Goal: Answer question/provide support: Share knowledge or assist other users

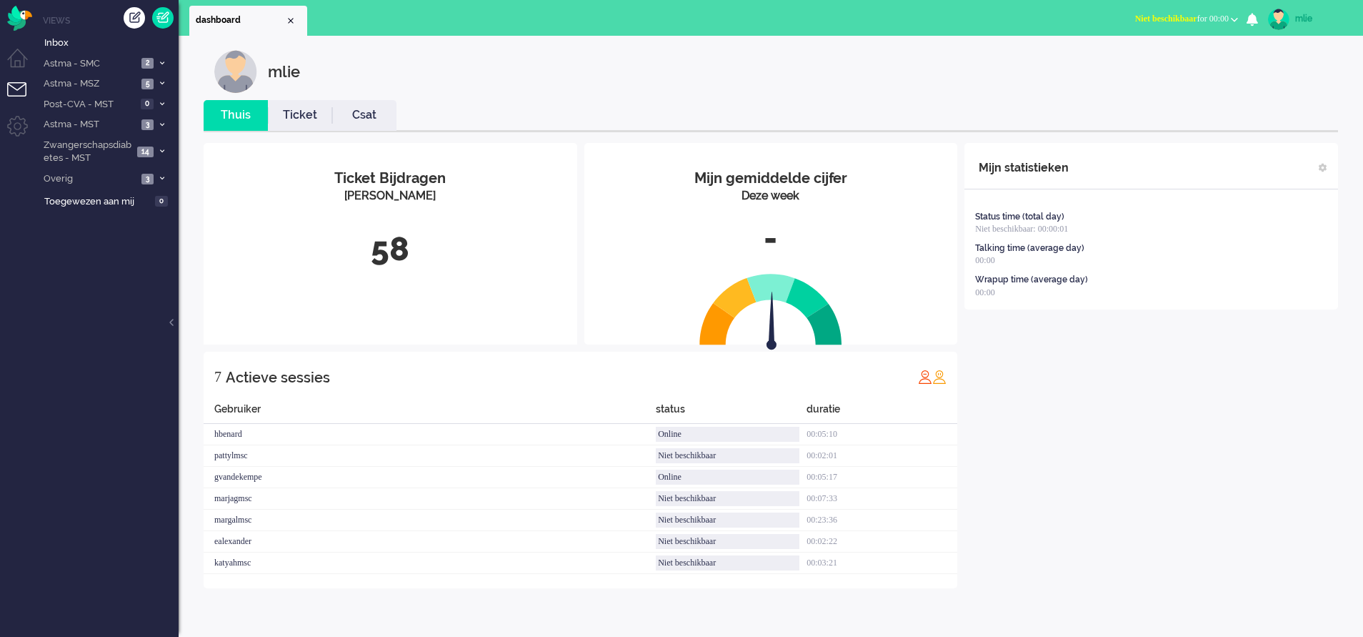
click at [297, 119] on link "Ticket" at bounding box center [300, 115] width 64 height 16
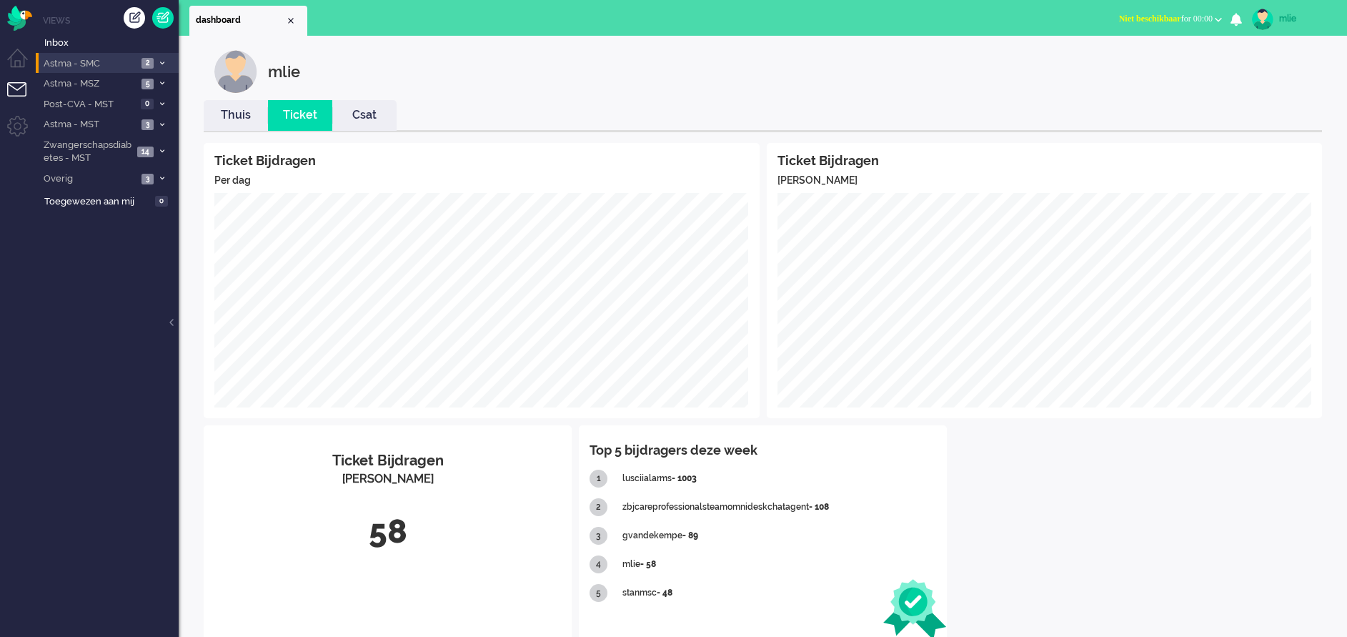
click at [159, 60] on span at bounding box center [161, 63] width 11 height 8
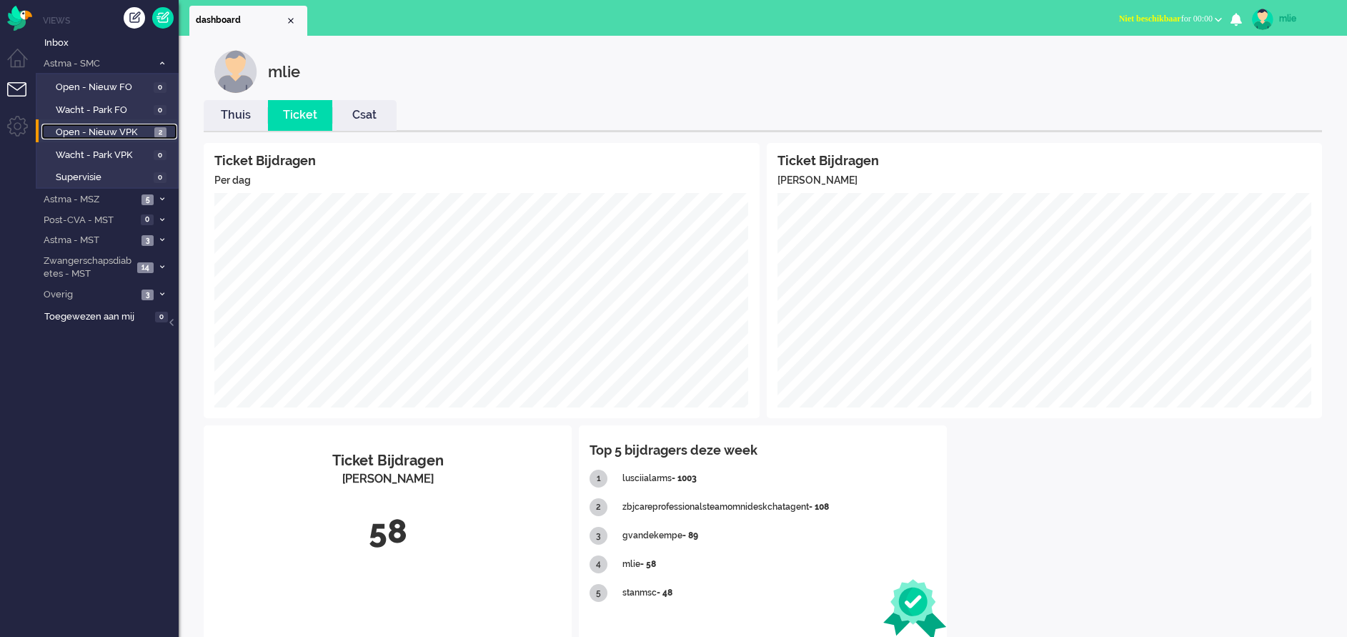
click at [94, 131] on span "Open - Nieuw VPK" at bounding box center [103, 133] width 95 height 14
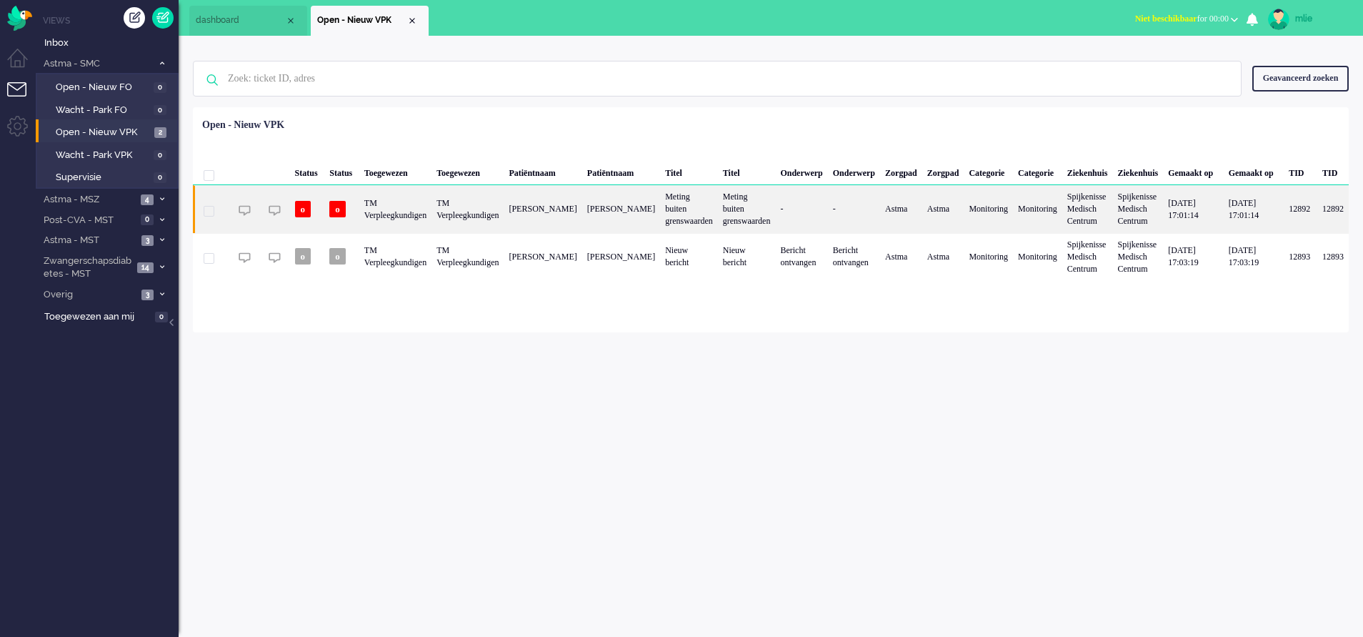
click at [706, 210] on div "Meting buiten grenswaarden" at bounding box center [689, 208] width 58 height 47
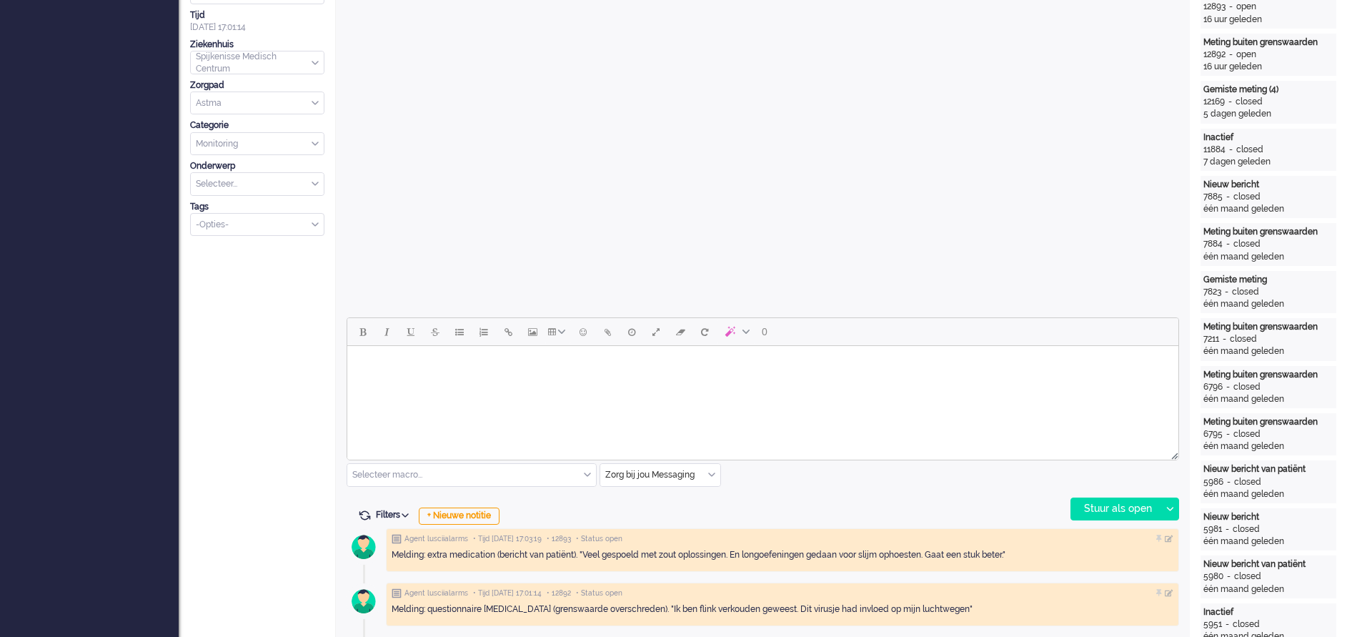
scroll to position [478, 0]
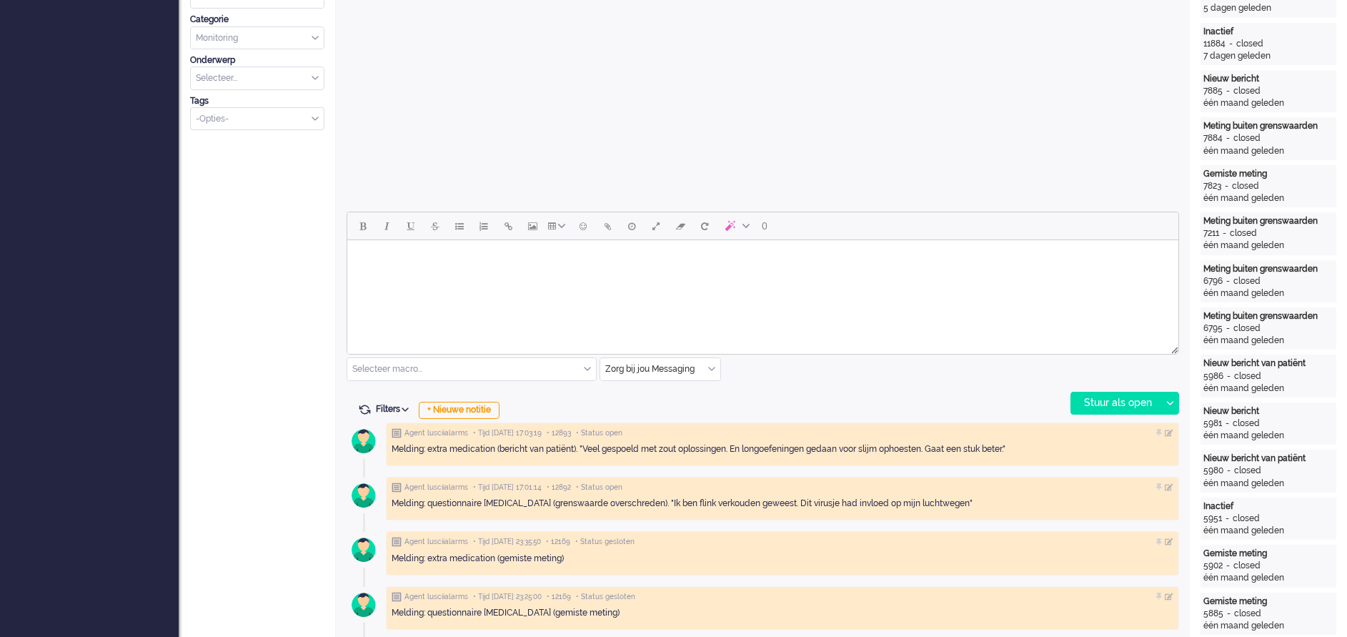
click at [451, 277] on html at bounding box center [762, 258] width 831 height 36
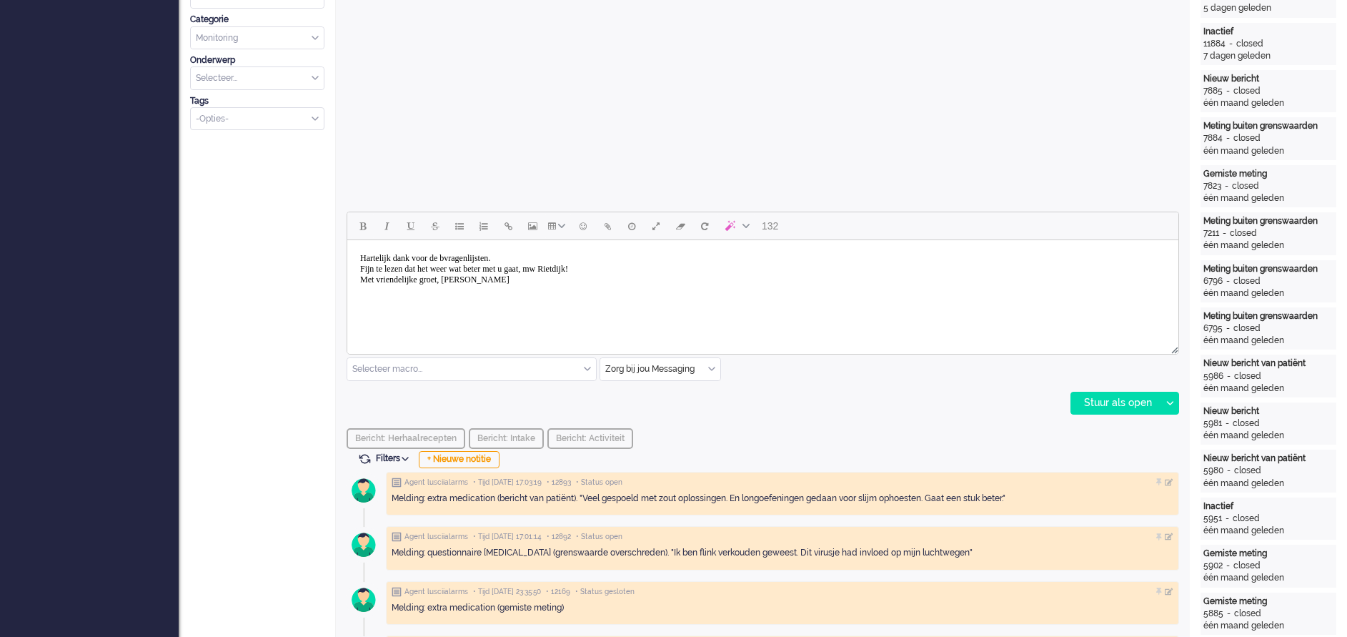
click at [464, 257] on body "Hartelijk dank voor de bvragenlijsten. Fijn te lezen dat het weer wat beter met…" at bounding box center [763, 269] width 820 height 46
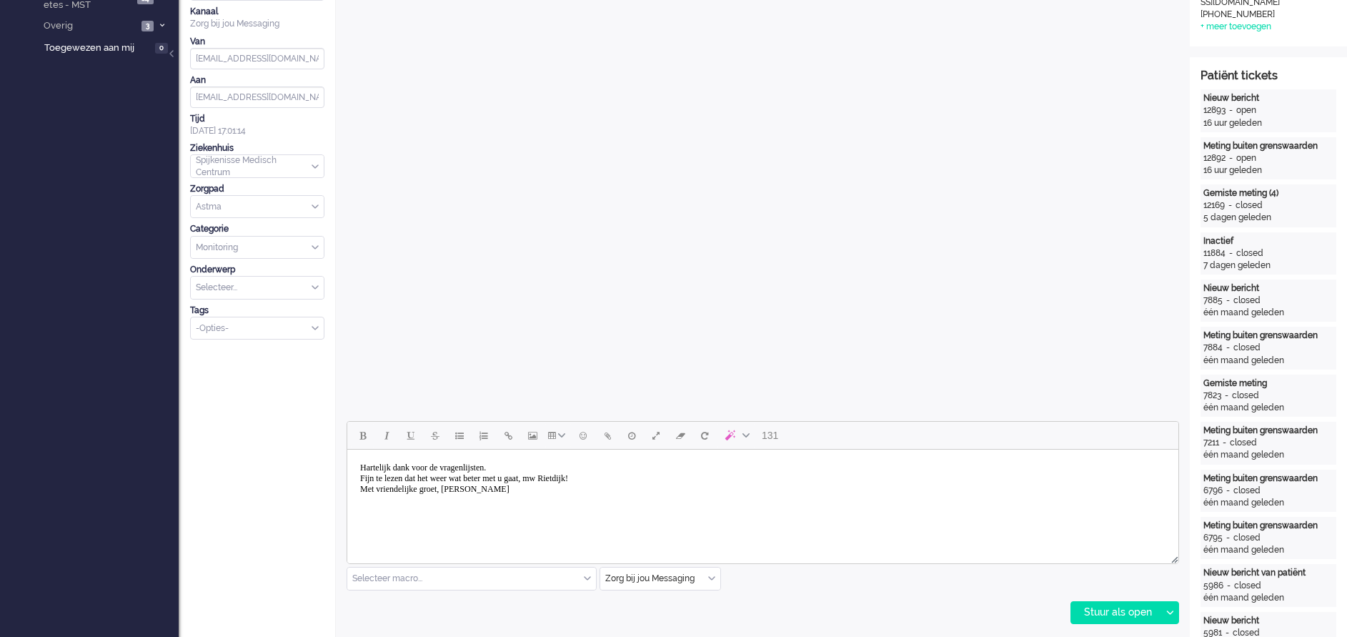
scroll to position [322, 0]
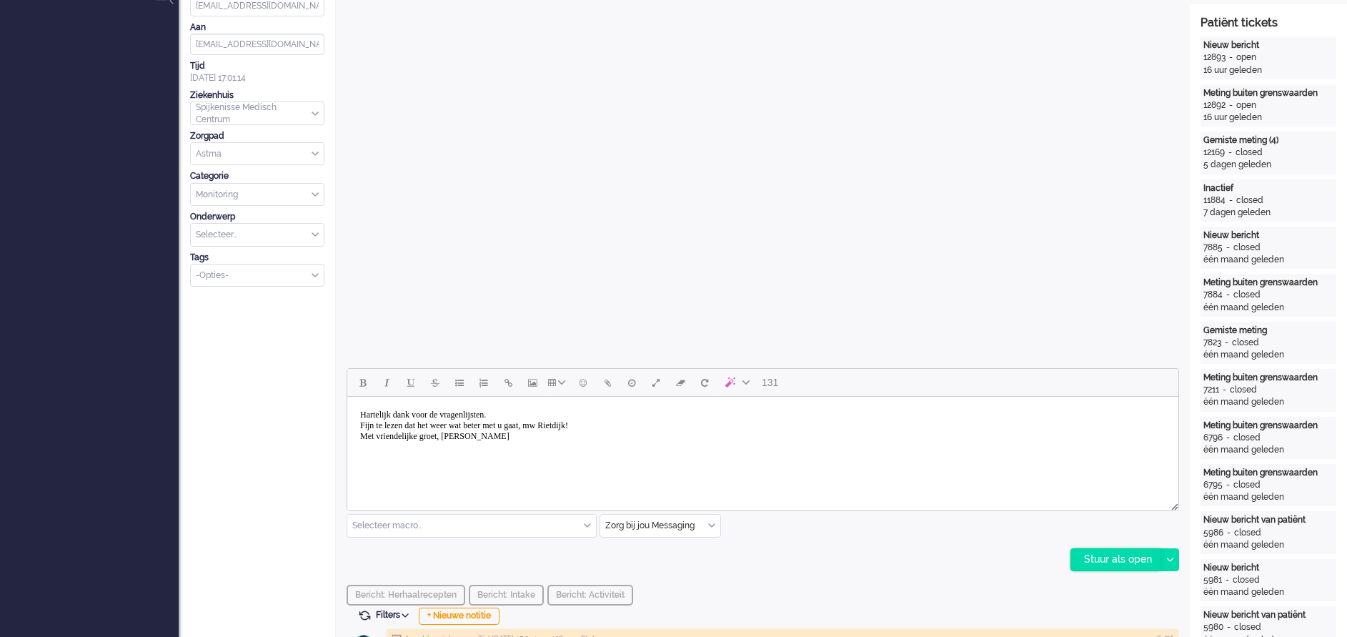
click at [1115, 553] on div "Stuur als open" at bounding box center [1115, 559] width 89 height 21
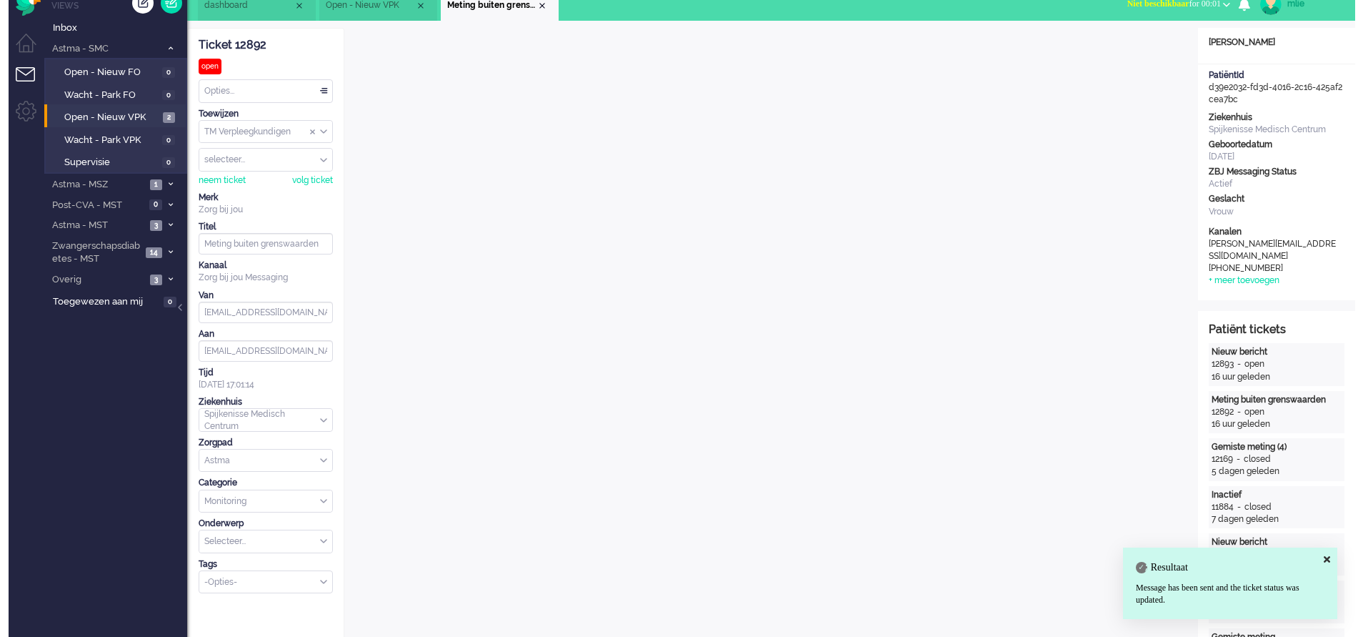
scroll to position [0, 0]
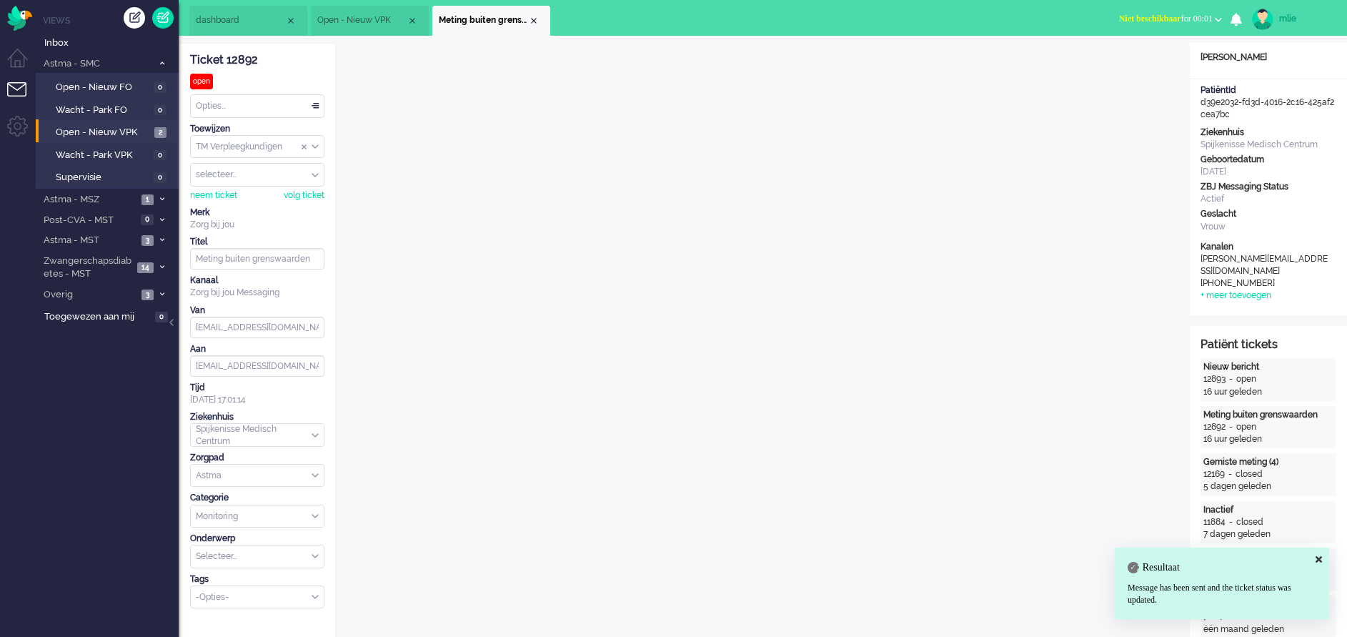
click at [1178, 19] on span "Niet beschikbaar for 00:01" at bounding box center [1166, 19] width 94 height 10
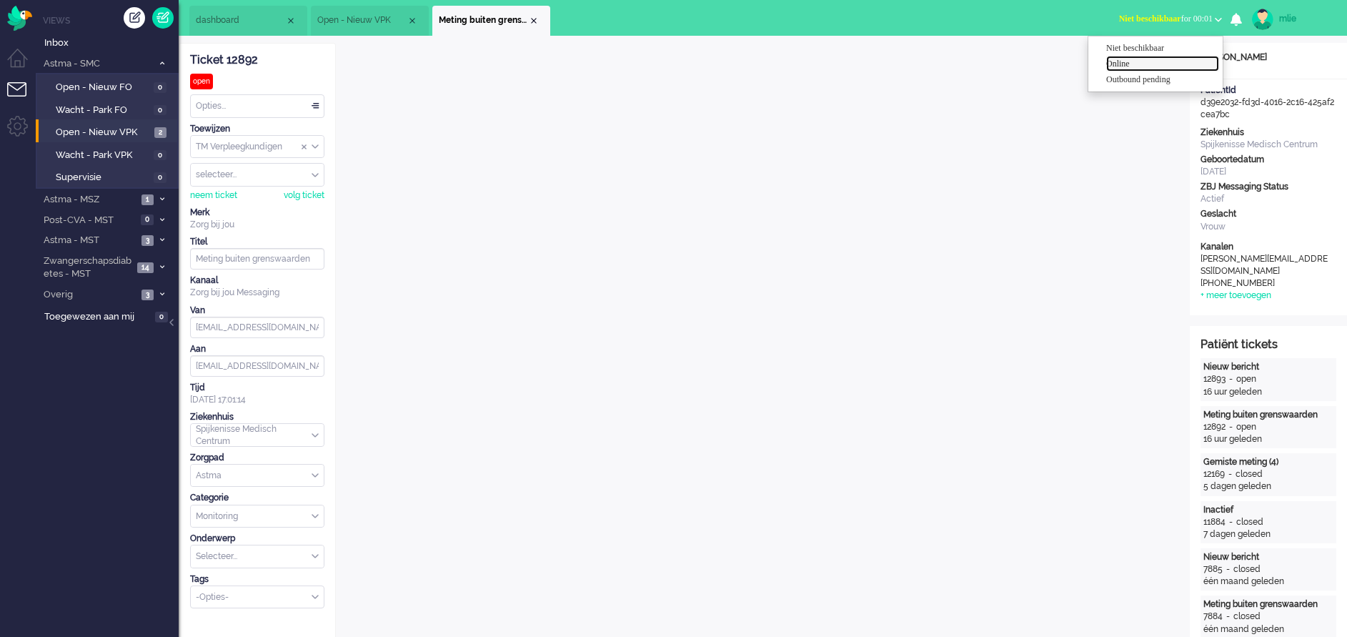
click at [1129, 66] on label "Online" at bounding box center [1162, 64] width 113 height 12
click at [313, 101] on div "Opties..." at bounding box center [257, 106] width 133 height 22
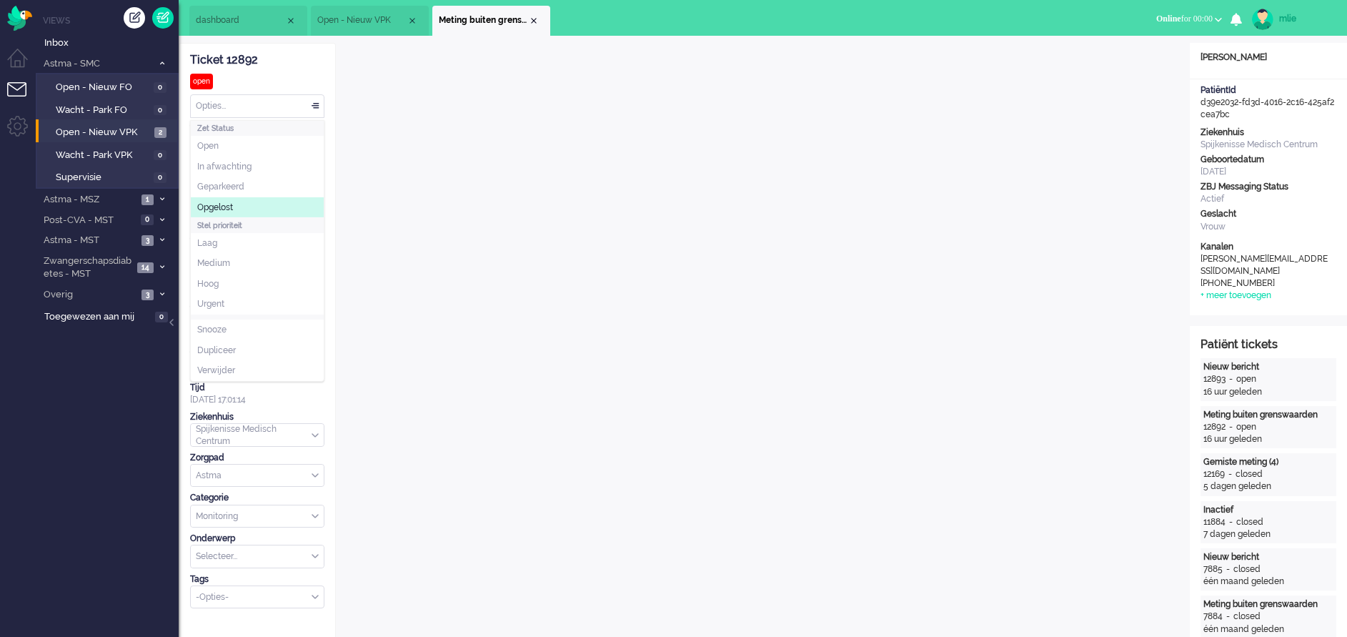
click at [241, 202] on li "Opgelost" at bounding box center [257, 207] width 133 height 21
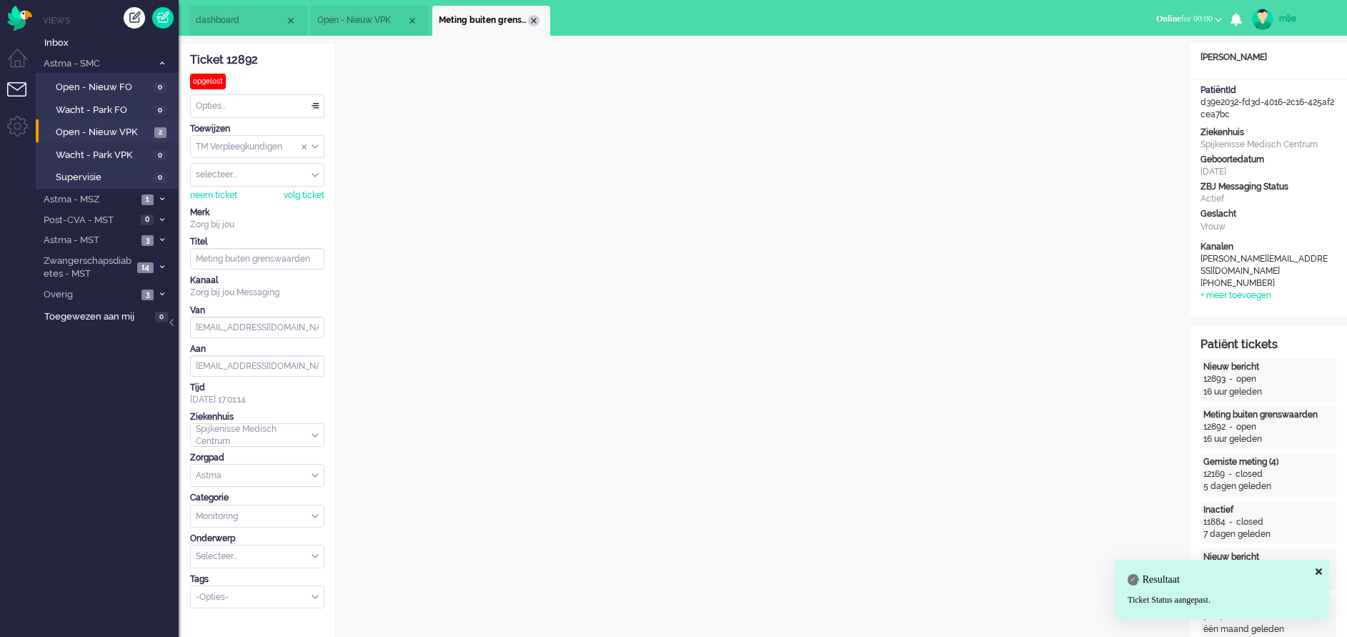
click at [533, 21] on div "Close tab" at bounding box center [533, 20] width 11 height 11
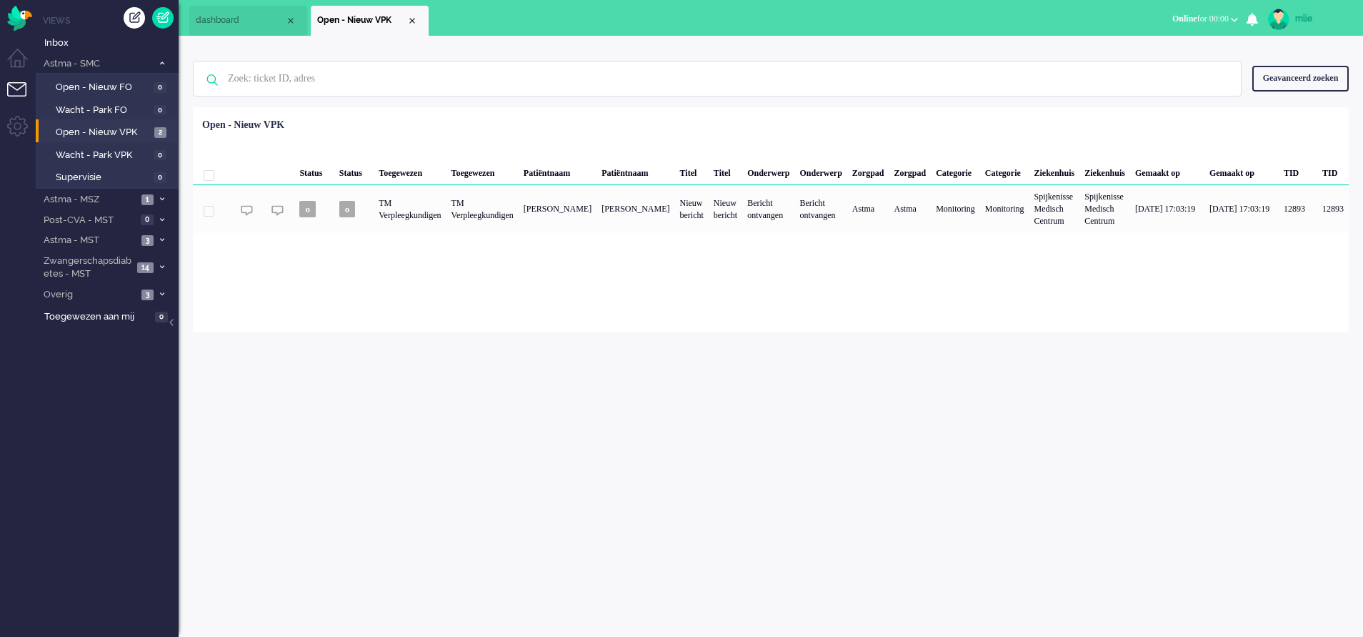
click at [414, 14] on li "Open - Nieuw VPK" at bounding box center [370, 21] width 118 height 30
click at [409, 23] on div "Close tab" at bounding box center [412, 20] width 11 height 11
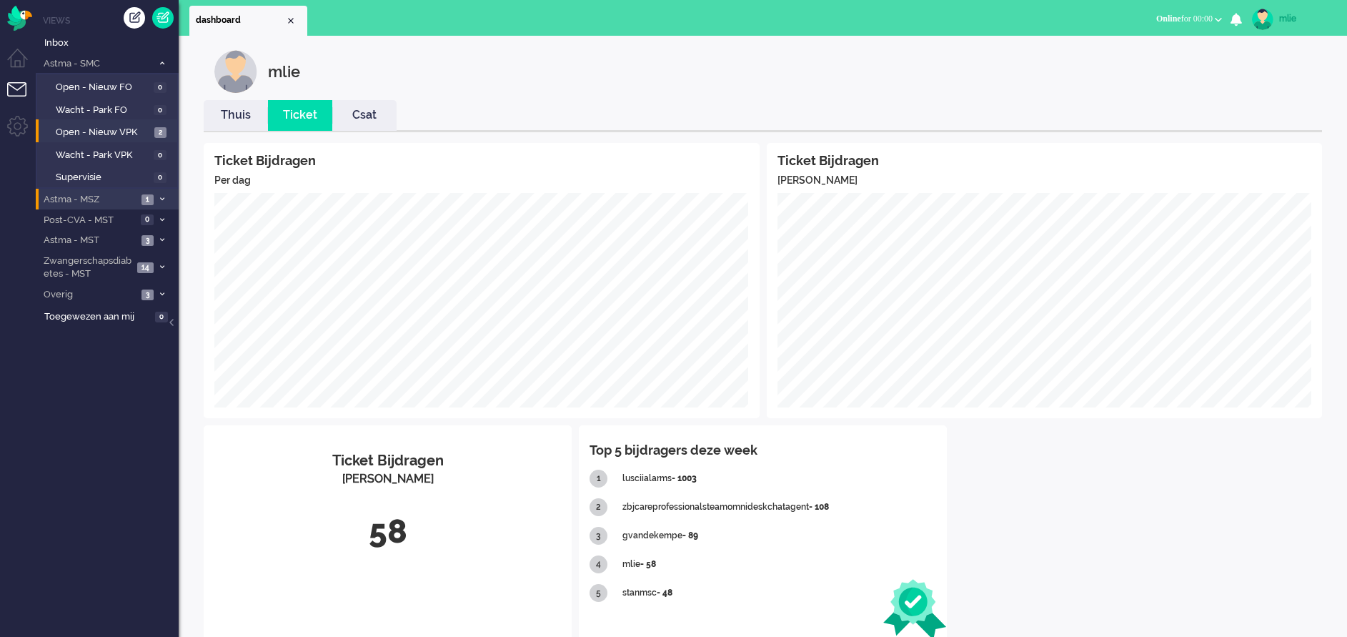
click at [164, 197] on span at bounding box center [161, 200] width 11 height 8
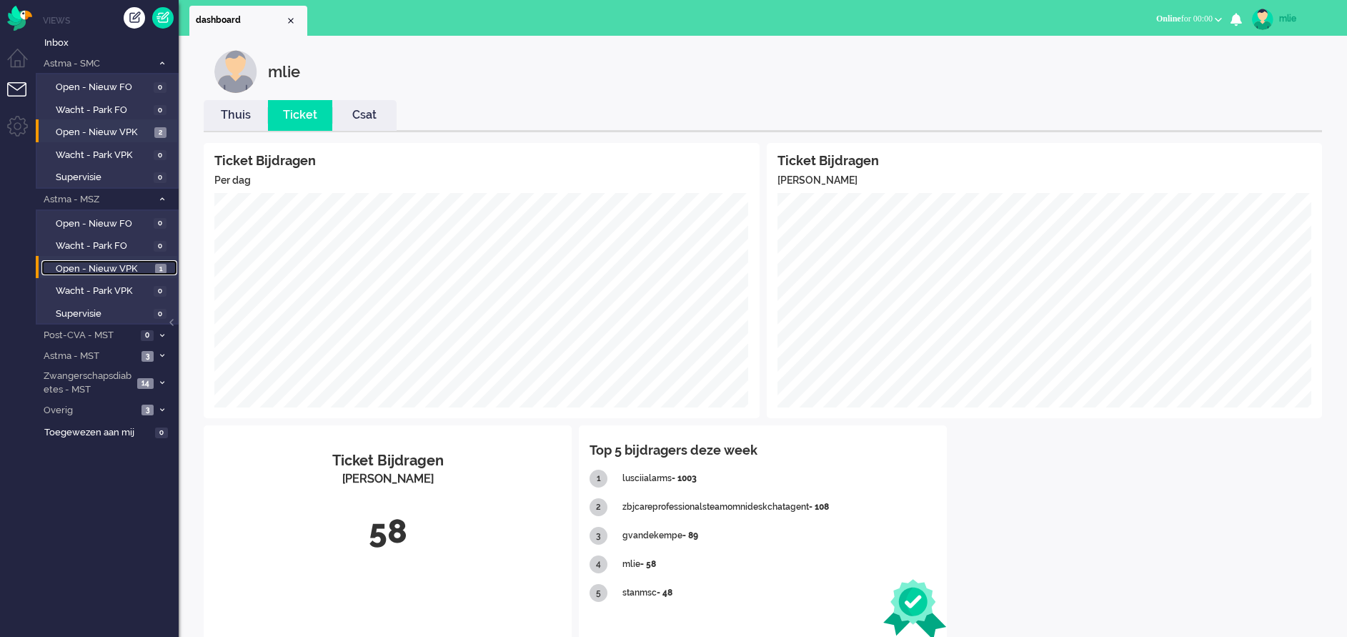
click at [81, 268] on span "Open - Nieuw VPK" at bounding box center [104, 269] width 96 height 14
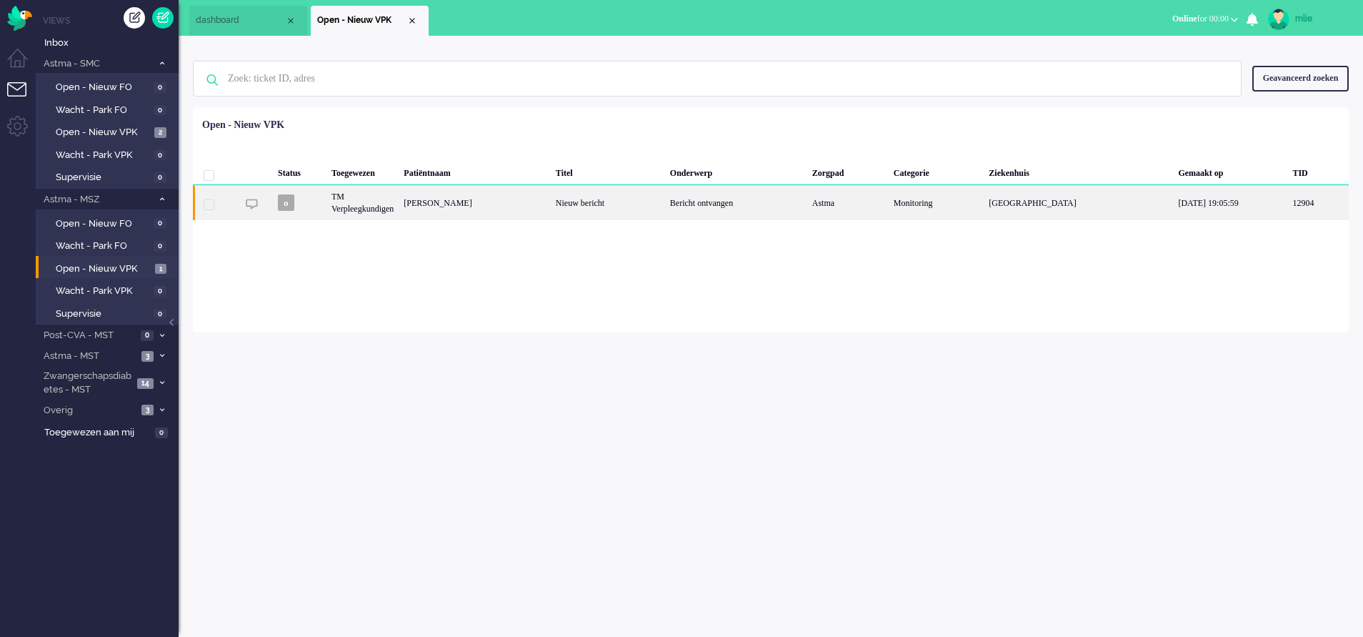
click at [695, 202] on div "Bericht ontvangen" at bounding box center [736, 202] width 142 height 35
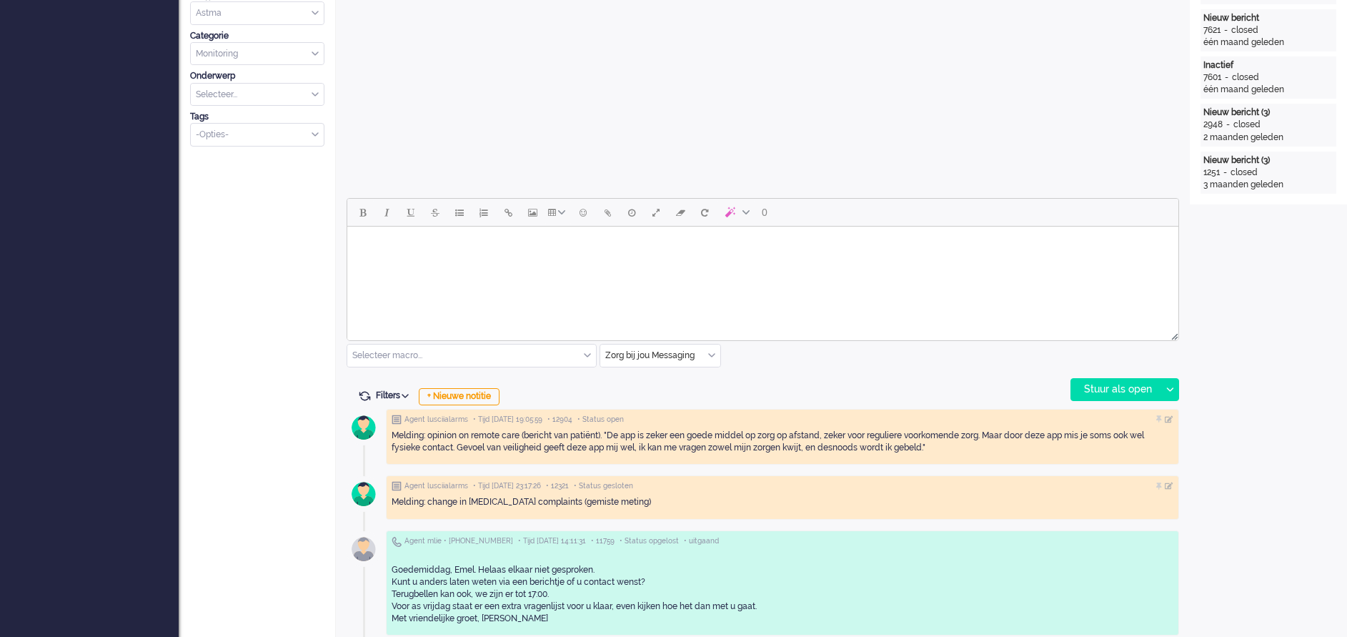
scroll to position [536, 0]
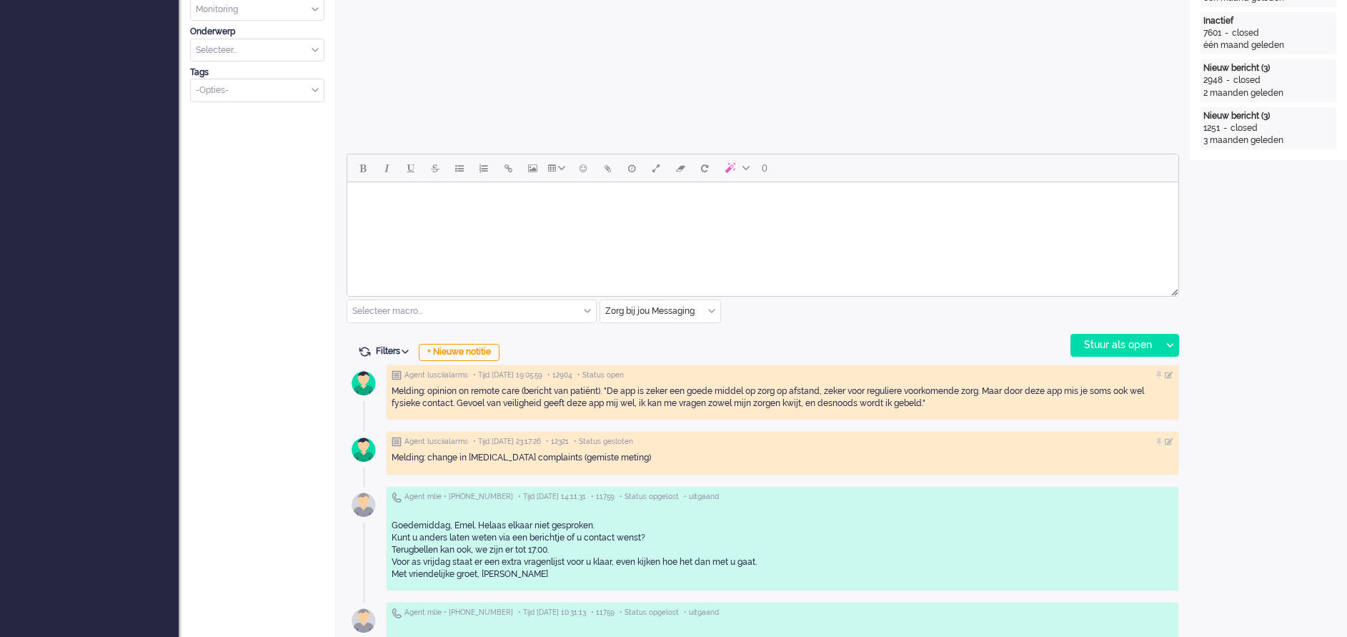
click at [588, 308] on div "Selecteer macro..." at bounding box center [471, 311] width 249 height 22
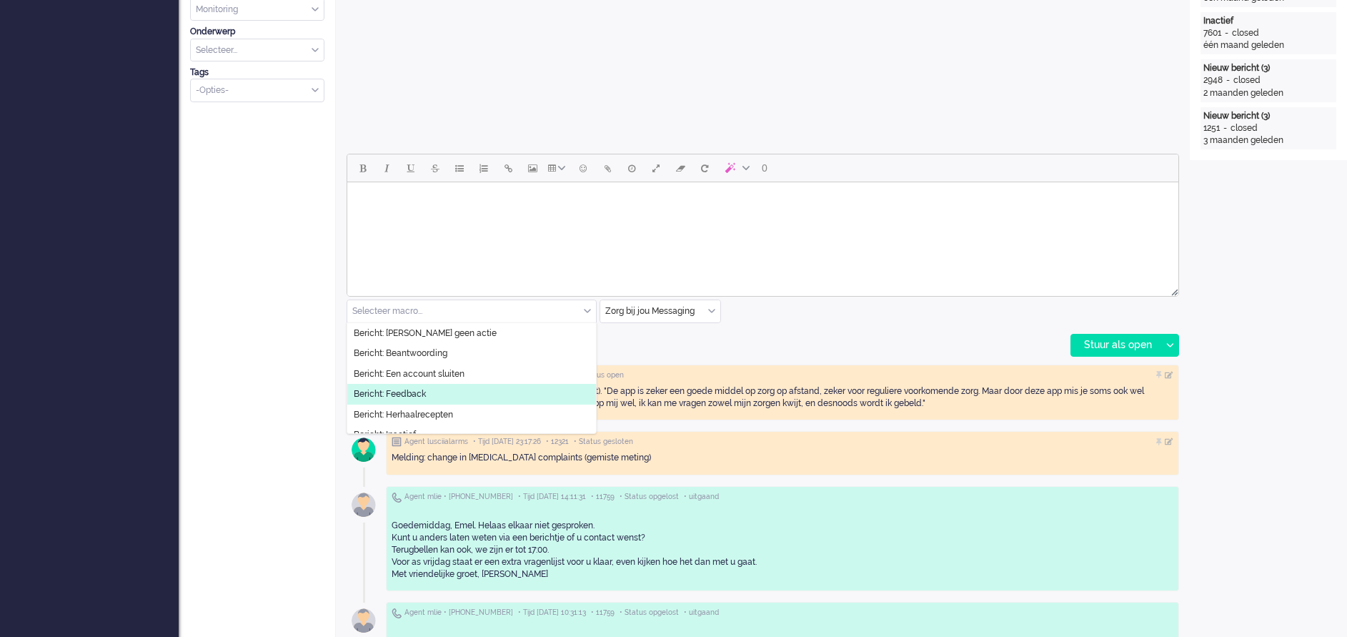
click at [454, 389] on li "Bericht: Feedback" at bounding box center [471, 394] width 249 height 21
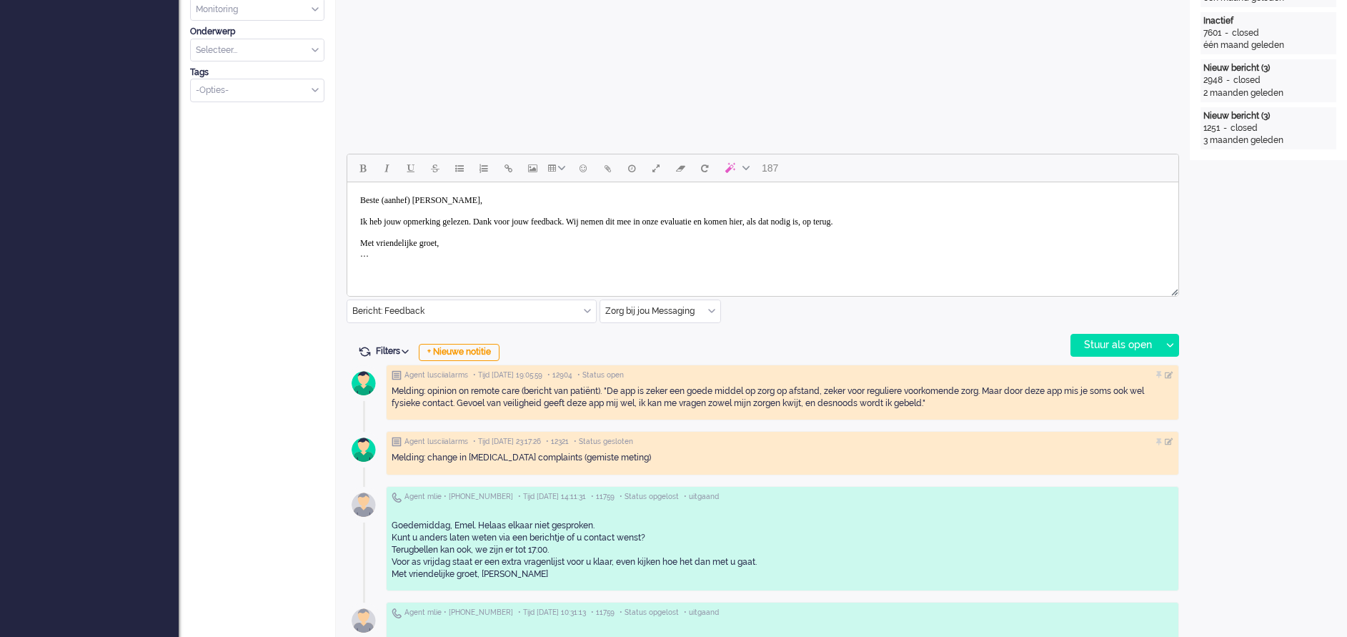
click at [426, 197] on body "Beste (aanhef) [PERSON_NAME], Ik heb jouw opmerking gelezen. Dank voor jouw fee…" at bounding box center [763, 227] width 820 height 79
click at [367, 222] on body "Beste mw Yildirim, Ik heb jouw opmerking gelezen. Dank voor jouw feedback. Wij …" at bounding box center [763, 227] width 820 height 79
click at [587, 222] on body "Beste mw Yildirim, We hebben uw opmerking gelezen. Dank voor jouw feedback. Wij…" at bounding box center [763, 227] width 820 height 79
click at [650, 222] on body "Beste mw Yildirim, We hebben uw opmerking gelezen. Dank voor de mooie feedback.…" at bounding box center [763, 227] width 820 height 79
click at [572, 220] on body "Beste mw Yildirim, We hebben uw opmerking gelezen. Dank voor de mooie feedback.…" at bounding box center [763, 232] width 820 height 89
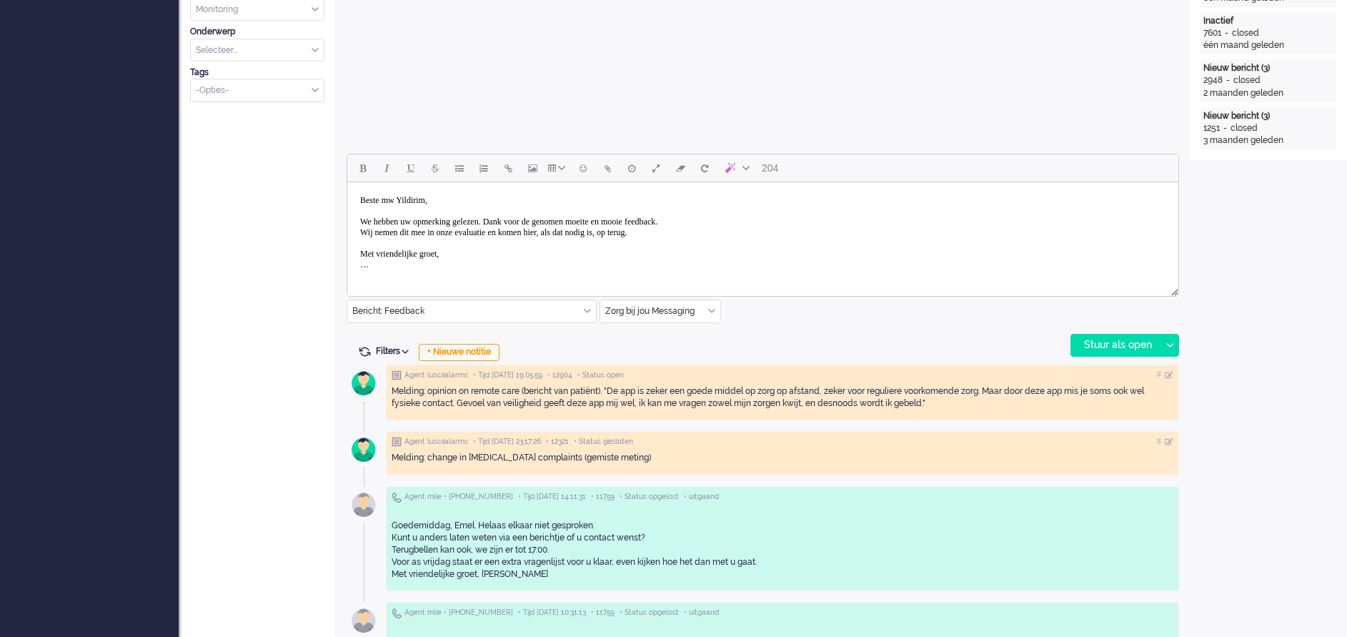
click at [382, 274] on body "Beste mw Yildirim, We hebben uw opmerking gelezen. Dank voor de genomen moeite …" at bounding box center [763, 232] width 820 height 89
click at [1130, 338] on div "Stuur als open" at bounding box center [1115, 344] width 89 height 21
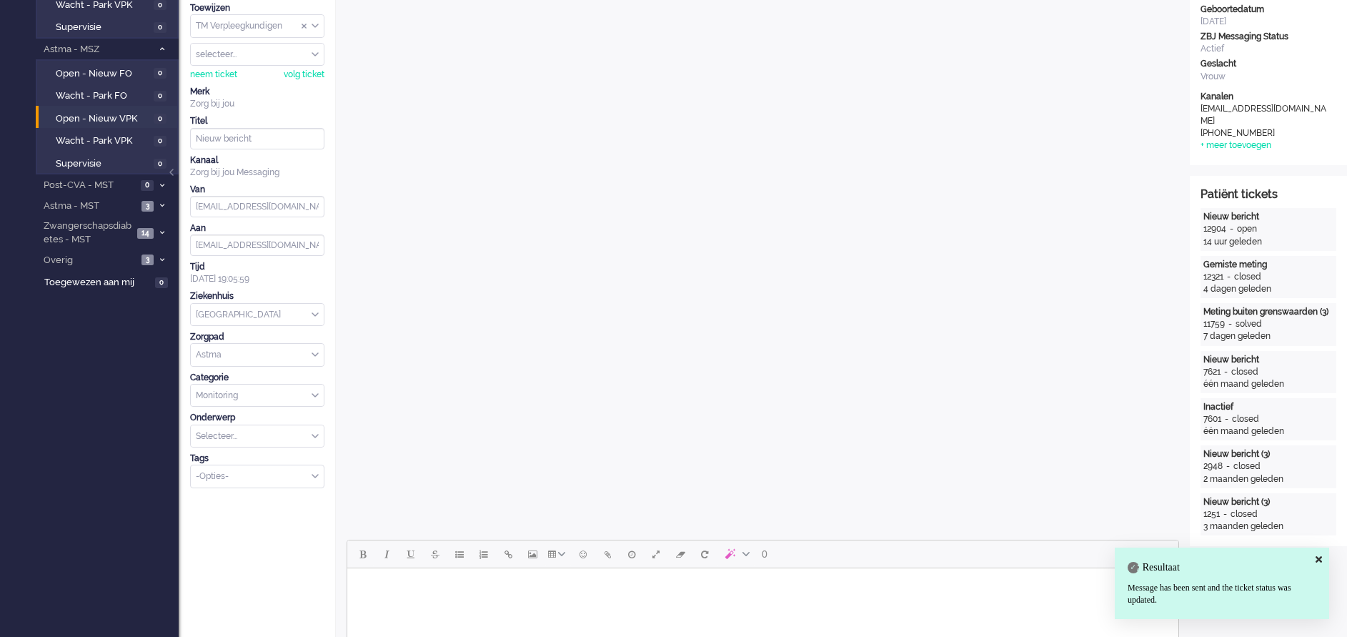
scroll to position [0, 0]
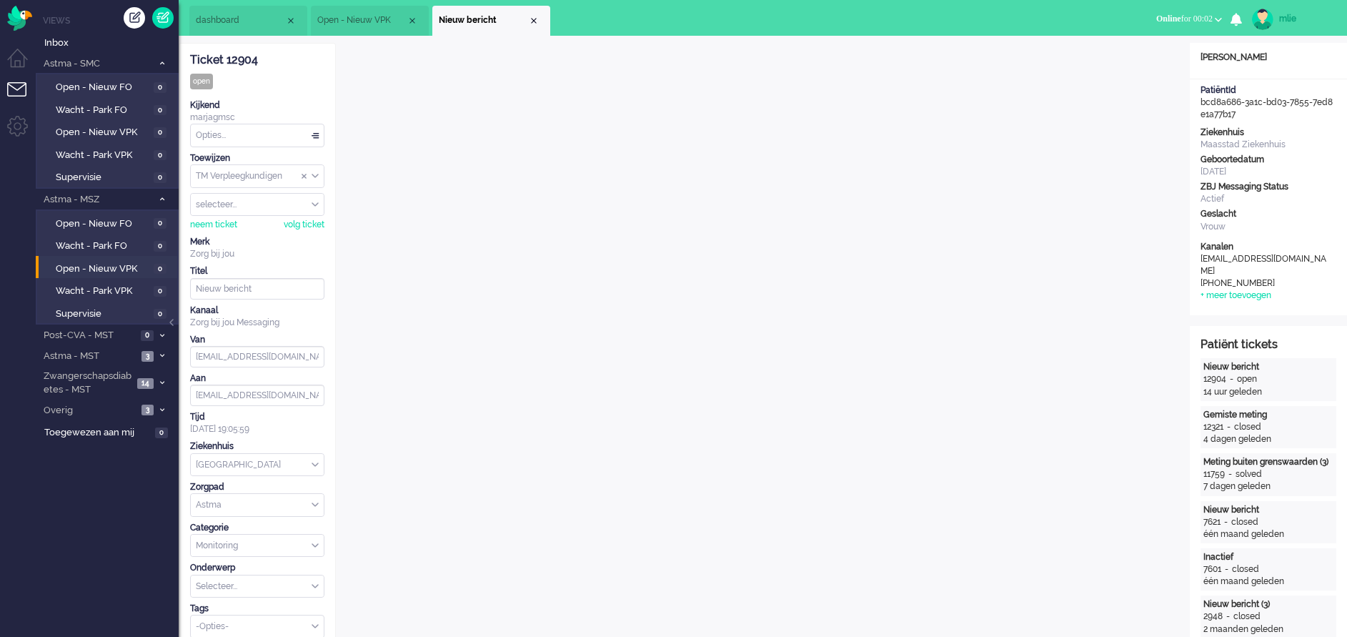
click at [316, 130] on div "Opties..." at bounding box center [257, 135] width 133 height 22
click at [256, 229] on li "Opgelost" at bounding box center [257, 237] width 133 height 21
click at [160, 199] on icon at bounding box center [162, 199] width 4 height 5
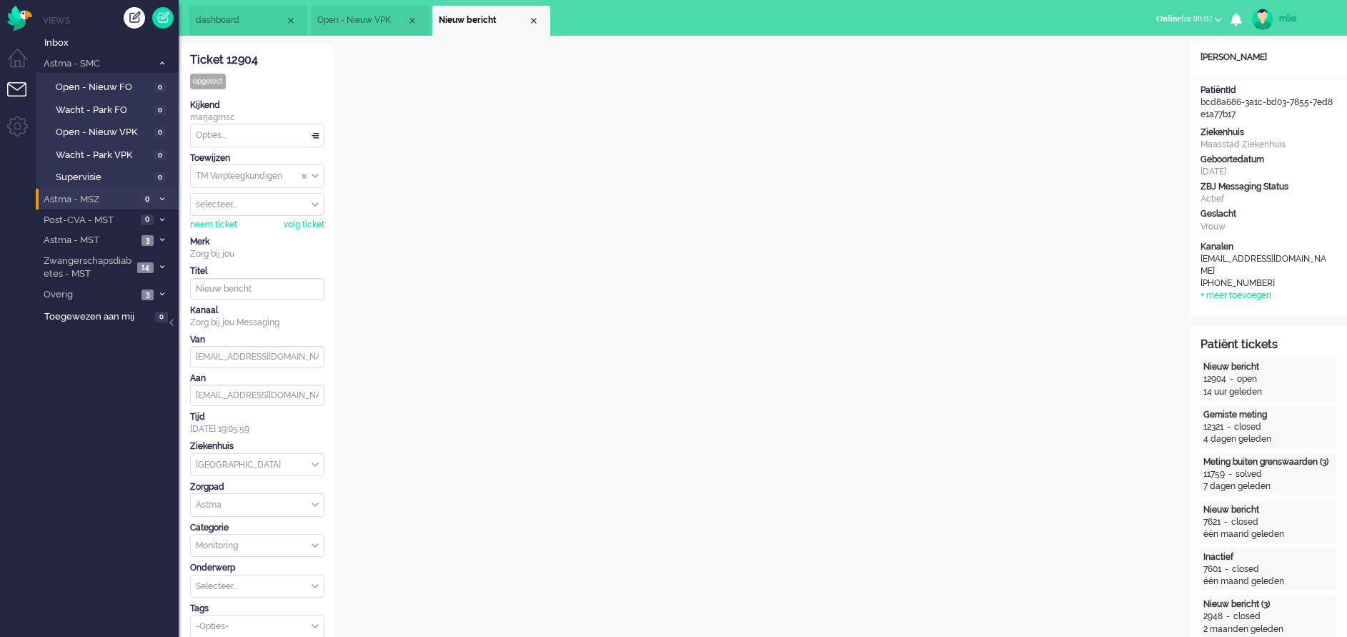
click at [531, 14] on li "Nieuw bericht" at bounding box center [491, 21] width 118 height 30
click at [534, 19] on div "Close tab" at bounding box center [533, 20] width 11 height 11
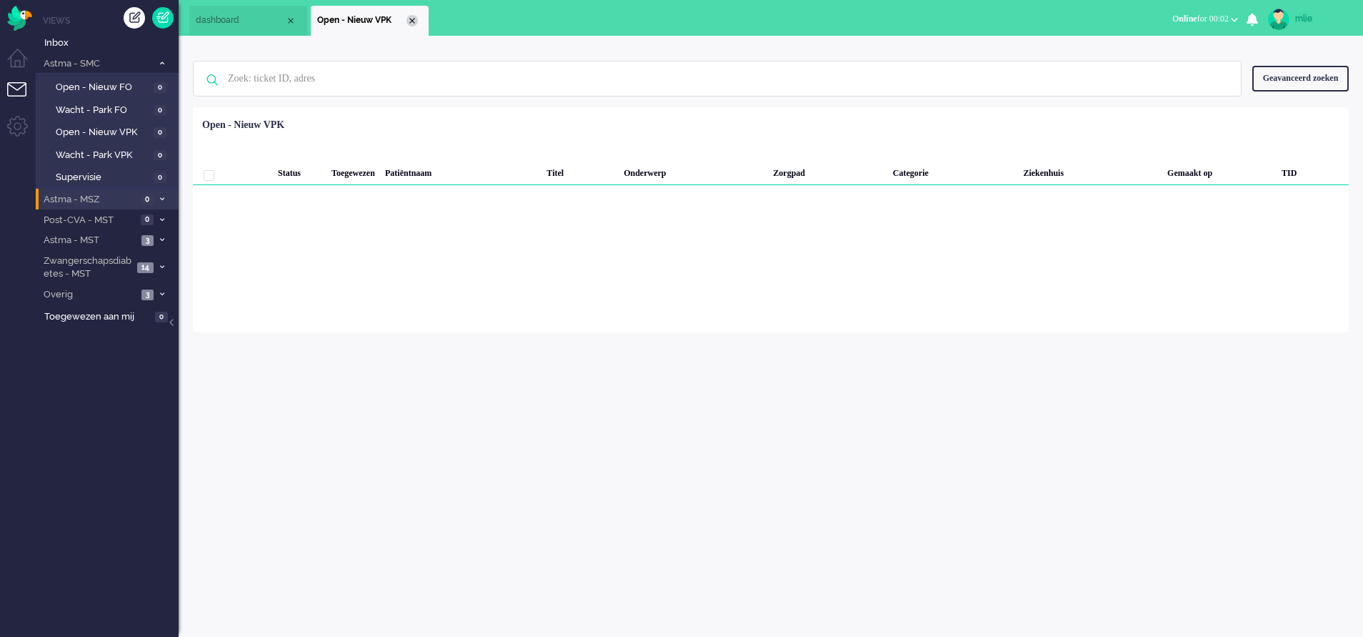
click at [412, 21] on div "Close tab" at bounding box center [412, 20] width 11 height 11
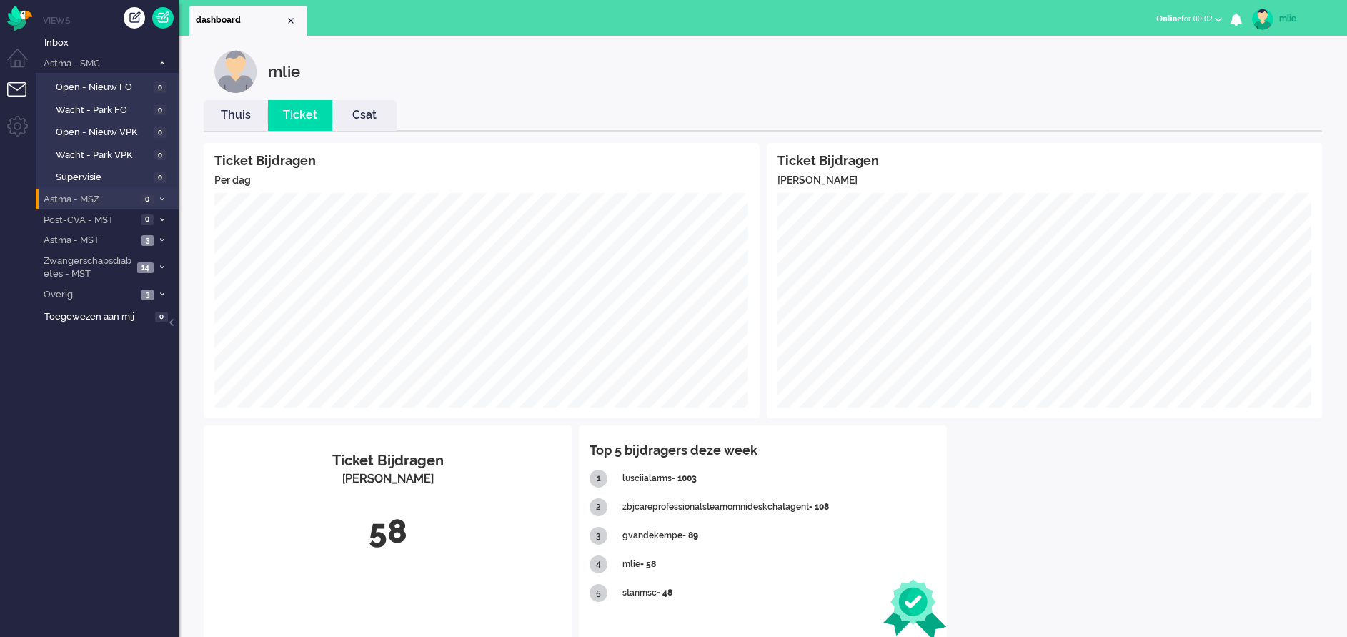
click at [227, 113] on link "Thuis" at bounding box center [236, 115] width 64 height 16
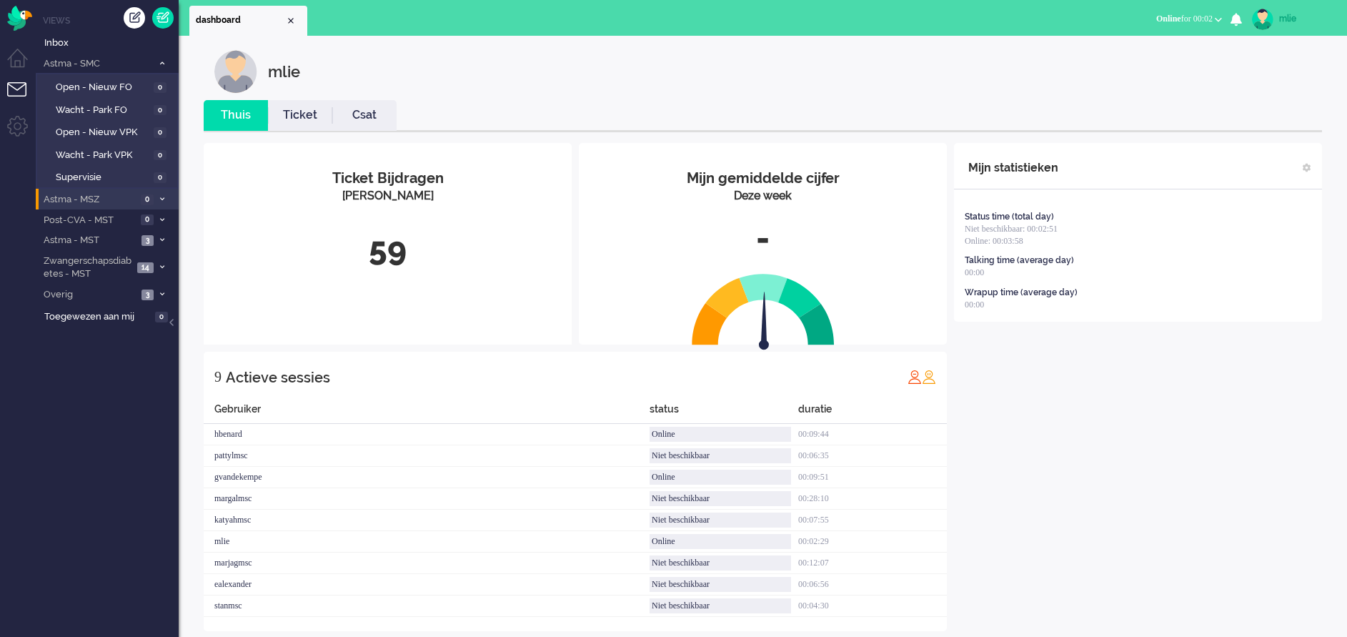
click at [296, 119] on link "Ticket" at bounding box center [300, 115] width 64 height 16
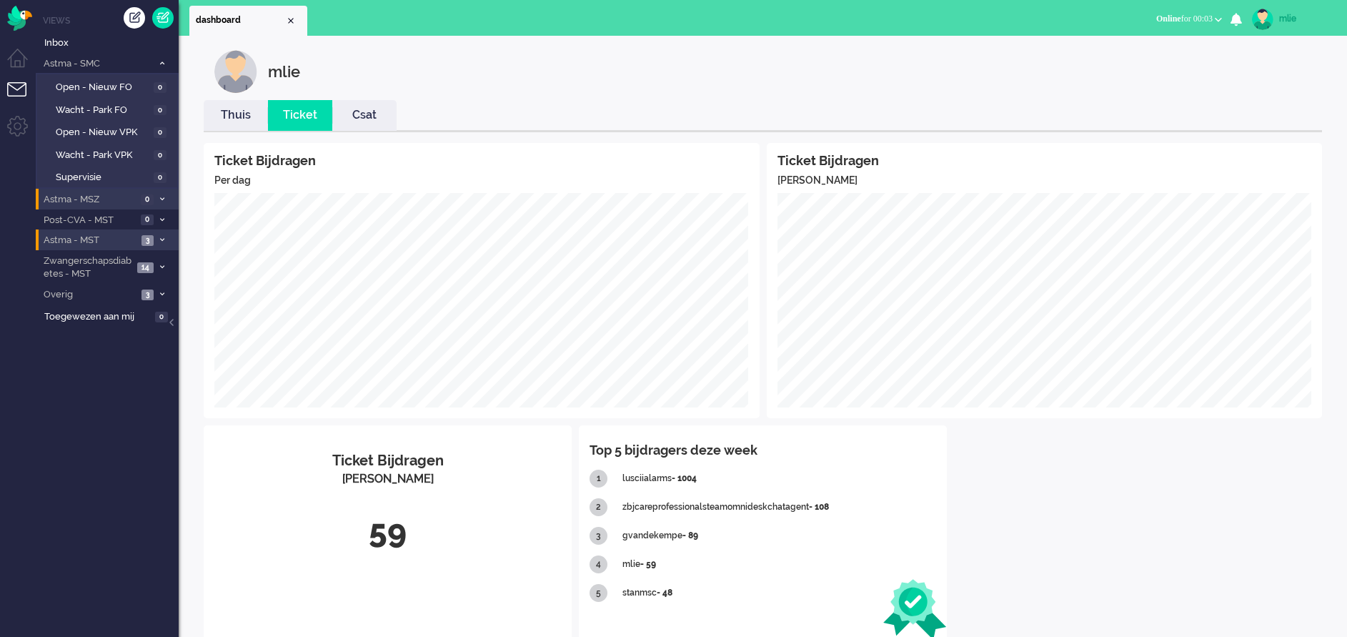
click at [149, 233] on li "Astma - MST 3" at bounding box center [107, 239] width 143 height 21
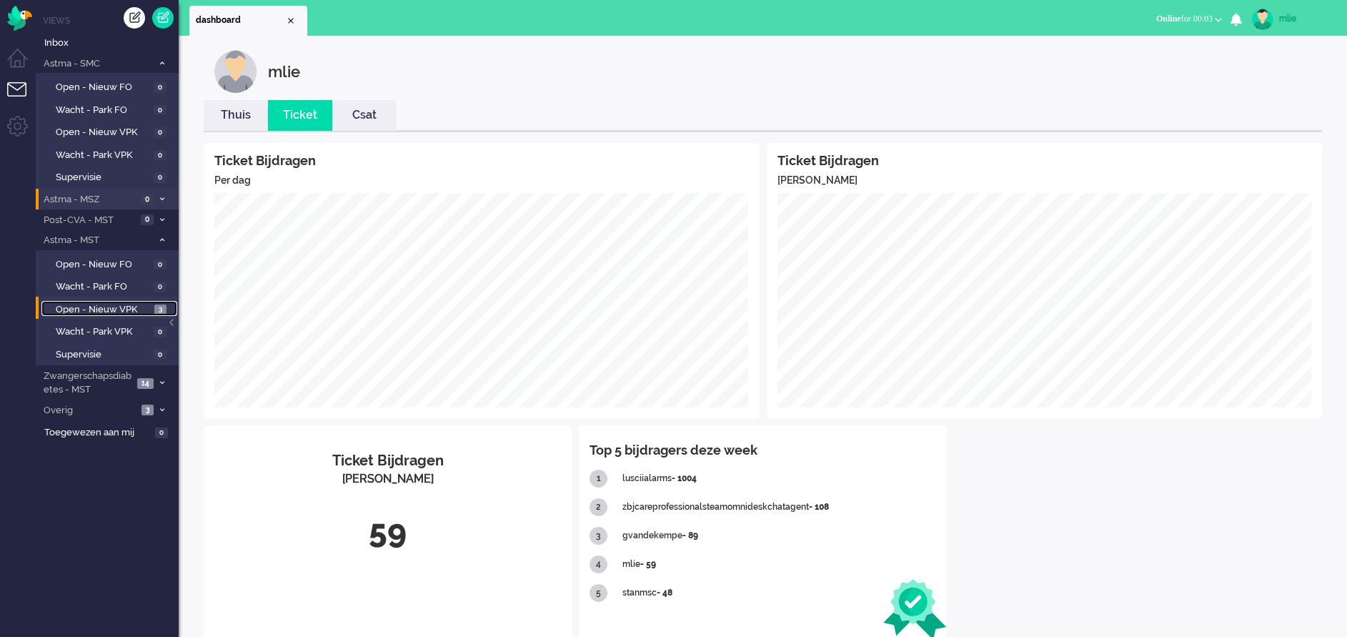
click at [115, 310] on span "Open - Nieuw VPK" at bounding box center [103, 310] width 95 height 14
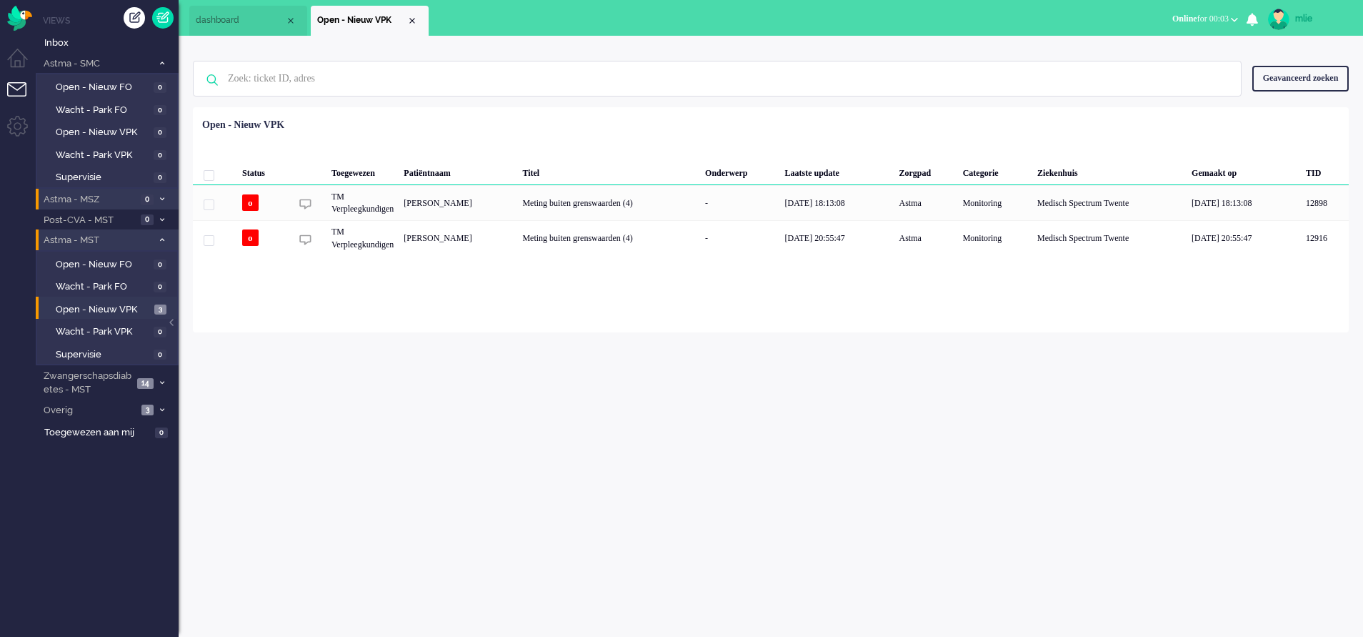
click at [165, 239] on span at bounding box center [161, 241] width 11 height 8
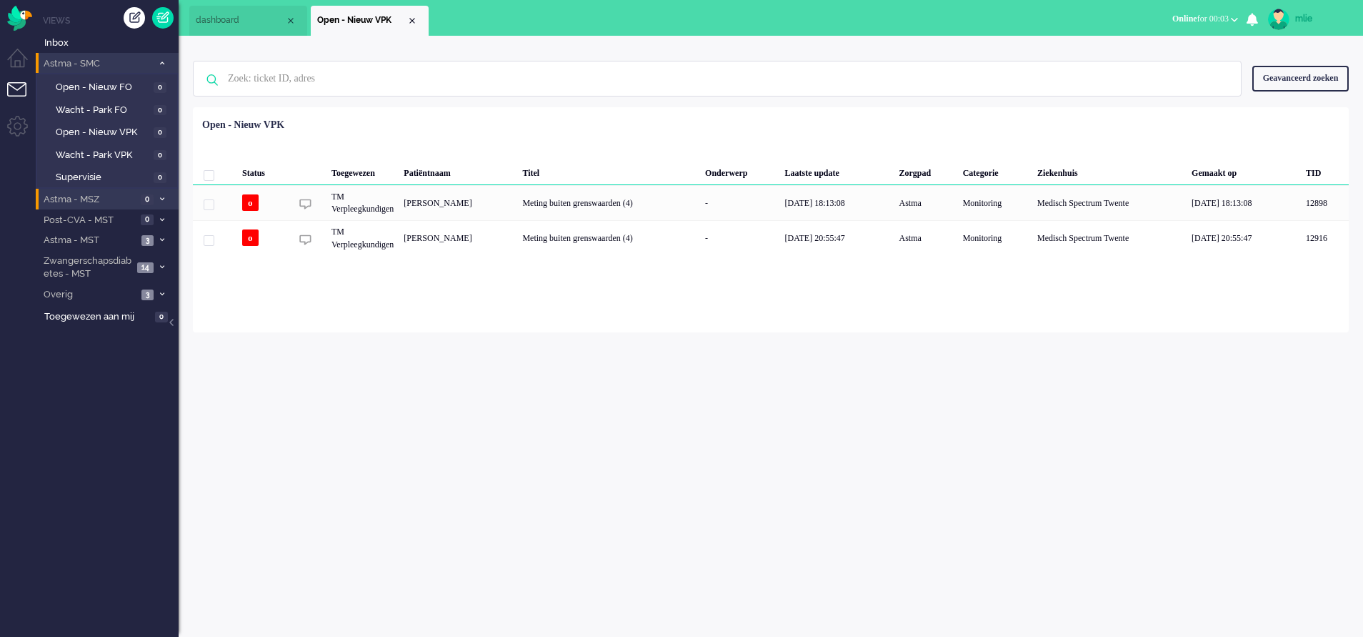
click at [164, 61] on icon at bounding box center [162, 63] width 4 height 5
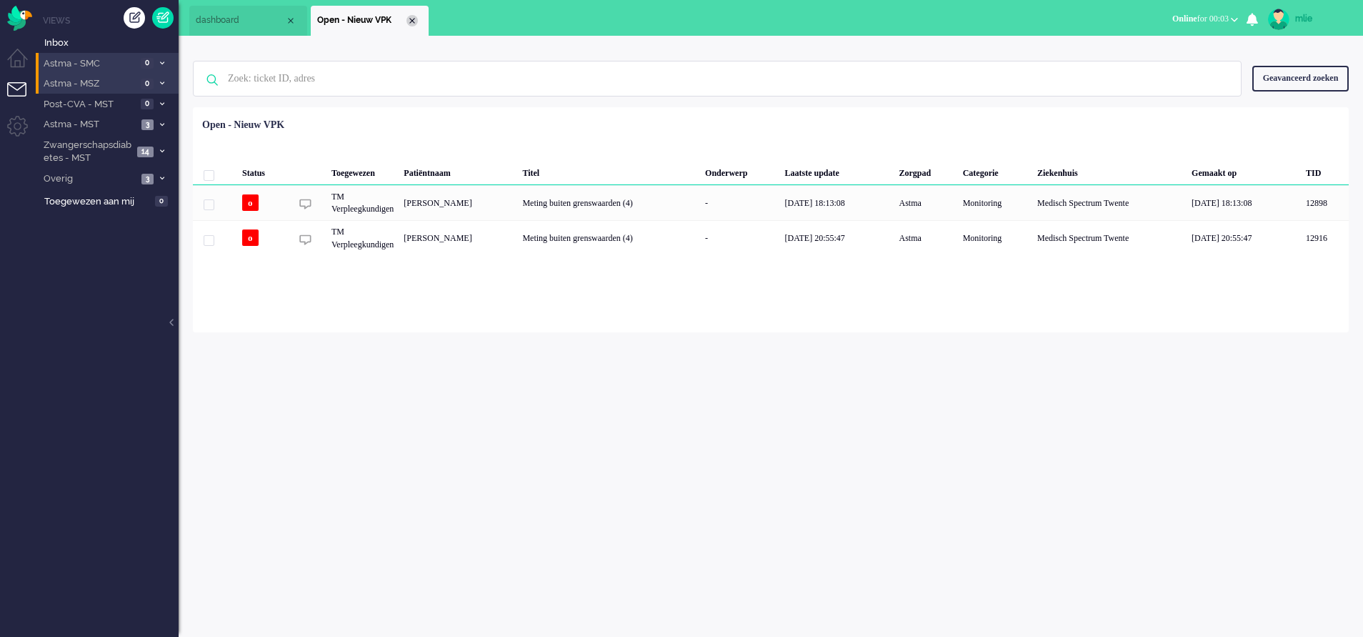
click at [415, 19] on div "Close tab" at bounding box center [412, 20] width 11 height 11
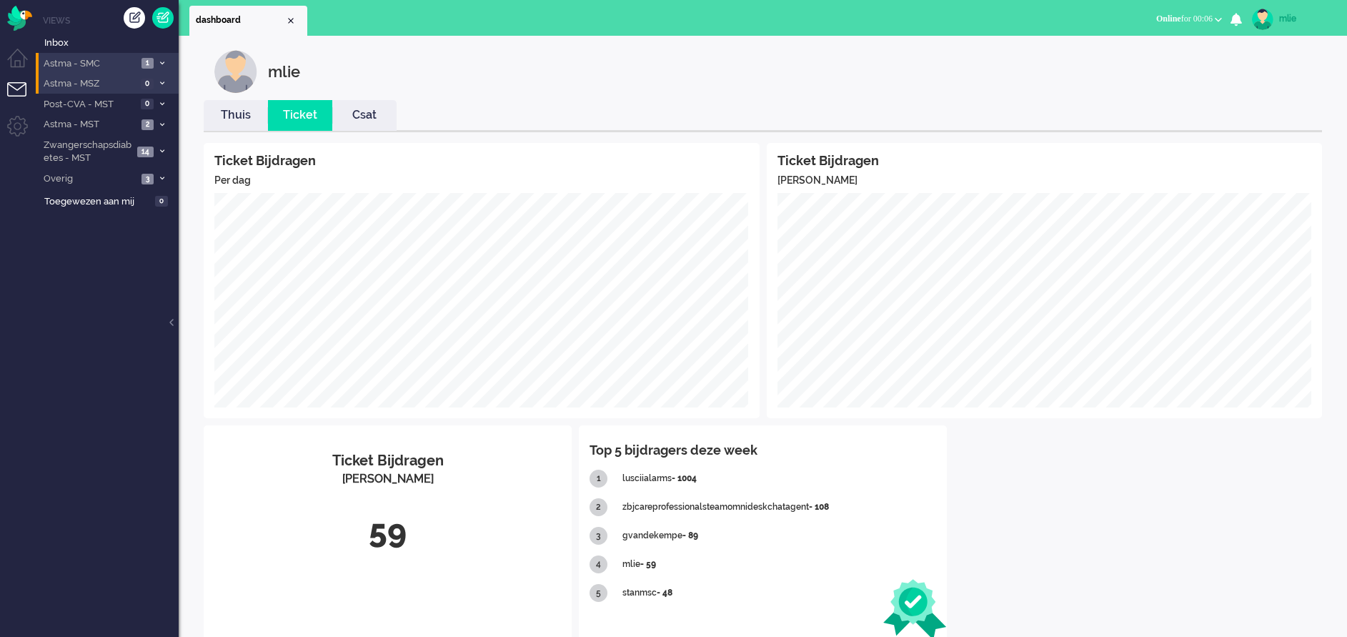
click at [154, 58] on li "Astma - SMC 1" at bounding box center [107, 63] width 143 height 21
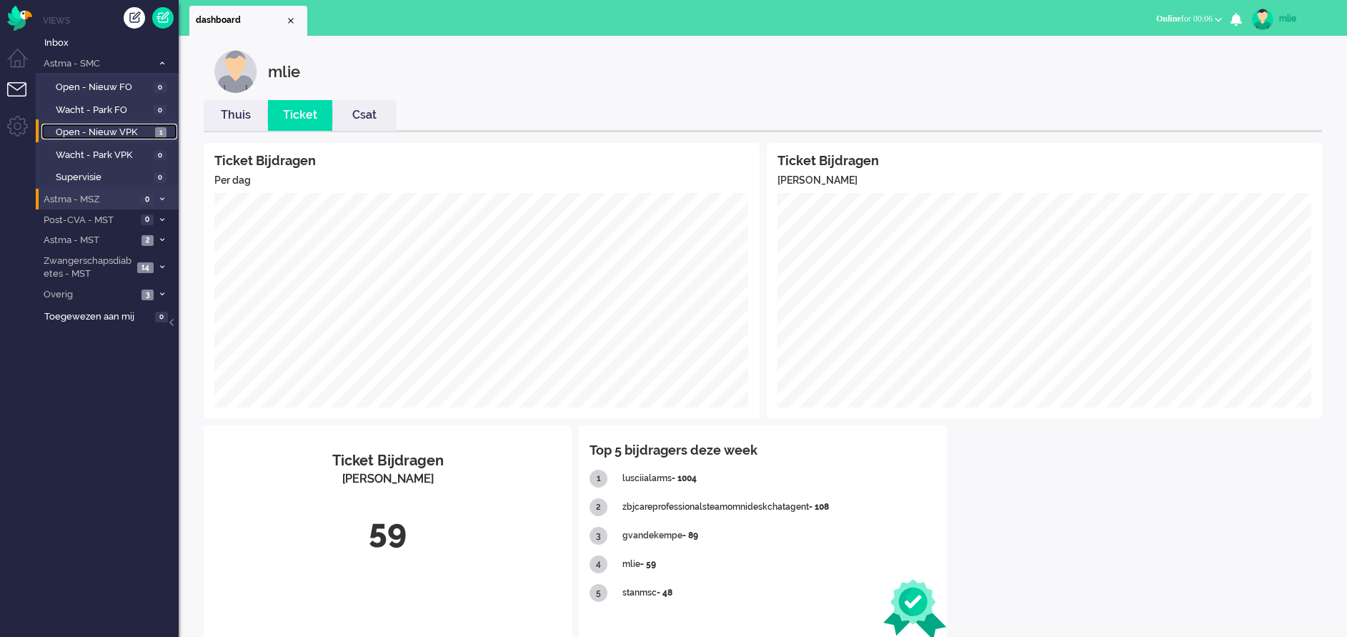
click at [129, 131] on span "Open - Nieuw VPK" at bounding box center [104, 133] width 96 height 14
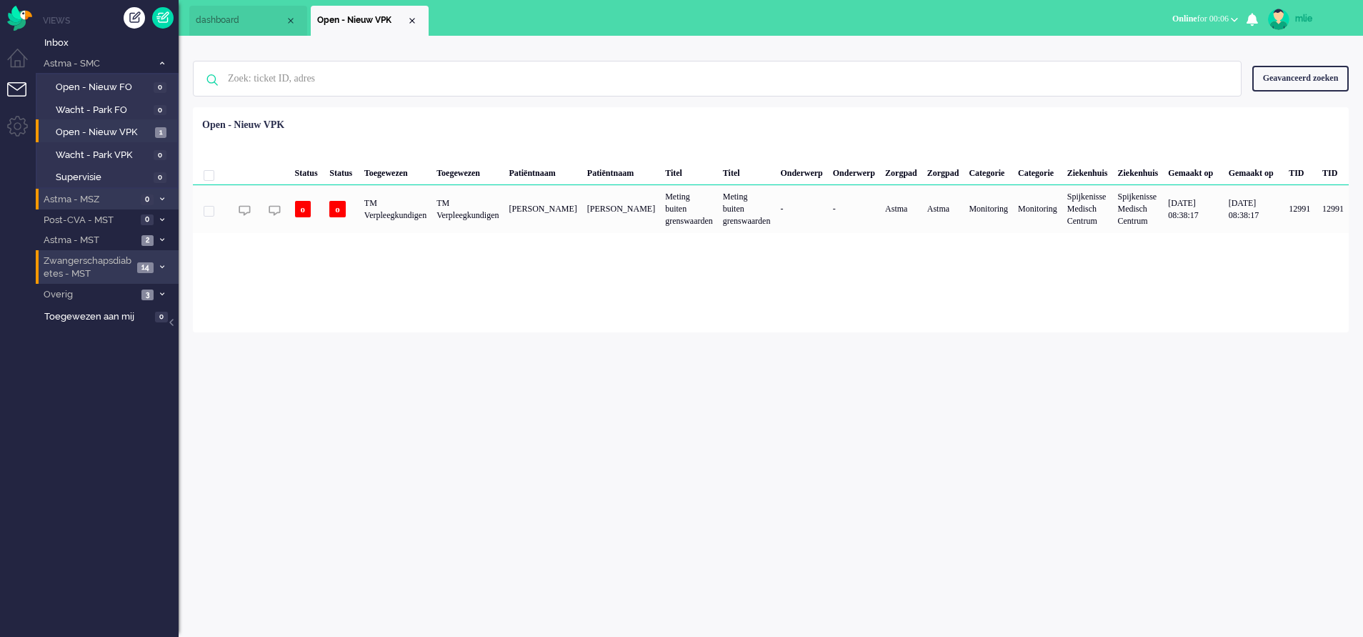
click at [168, 262] on li "Zwangerschapsdiabetes - MST 14" at bounding box center [107, 267] width 143 height 34
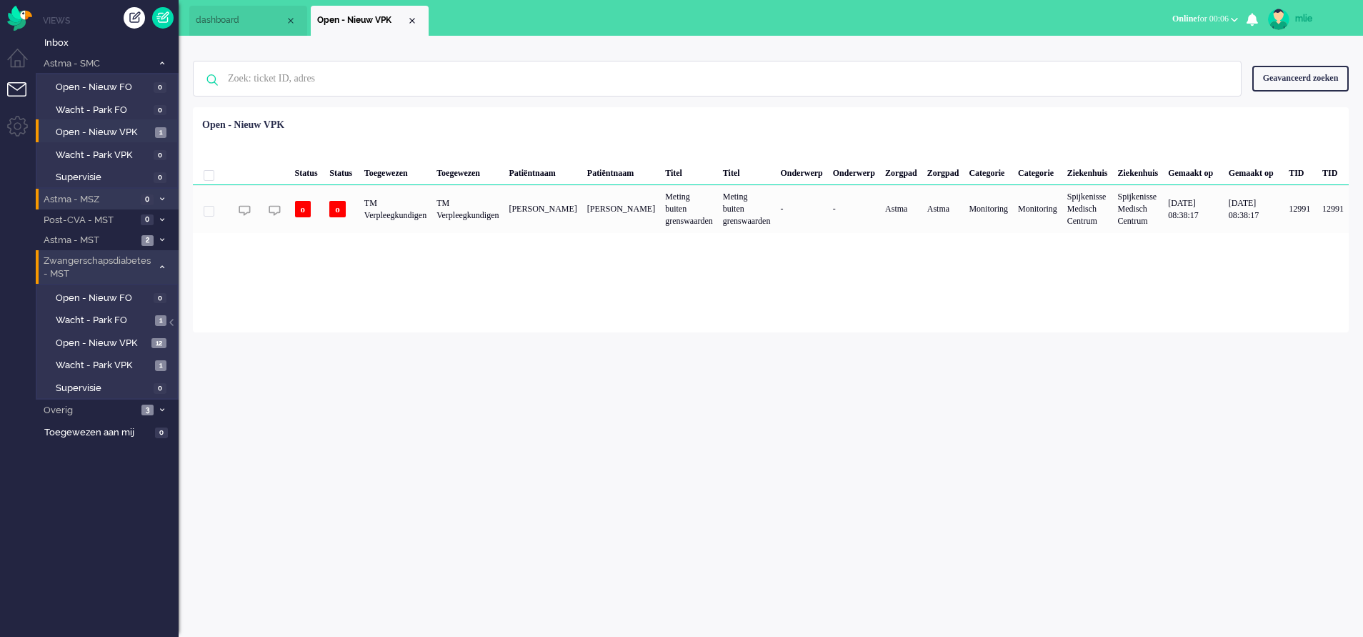
click at [165, 262] on li "Zwangerschapsdiabetes - MST 14" at bounding box center [107, 267] width 143 height 34
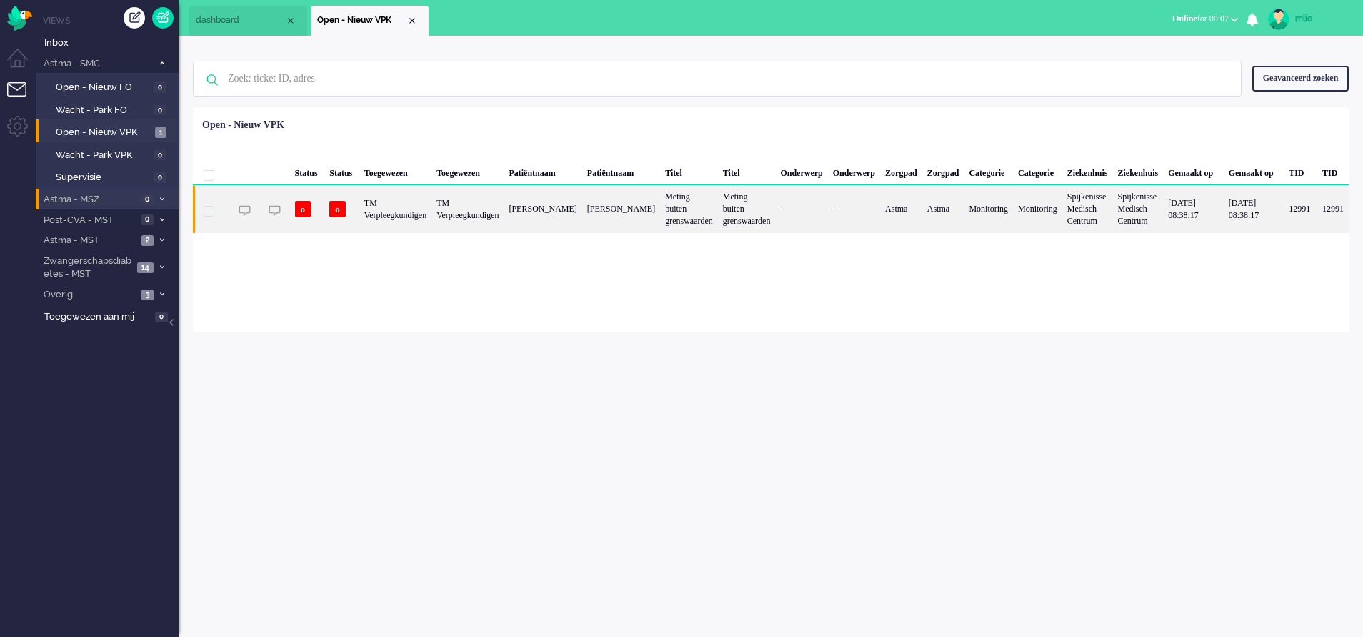
click at [564, 212] on div "[PERSON_NAME]" at bounding box center [543, 208] width 78 height 47
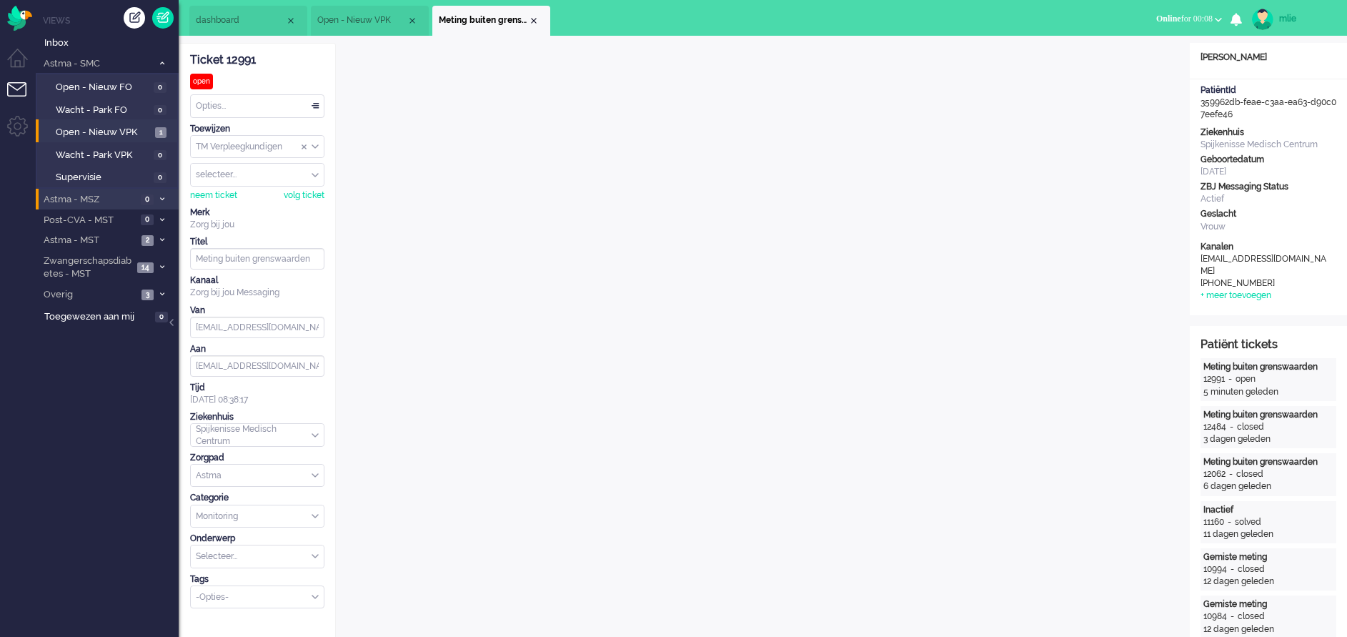
click at [315, 101] on div "Opties..." at bounding box center [257, 106] width 133 height 22
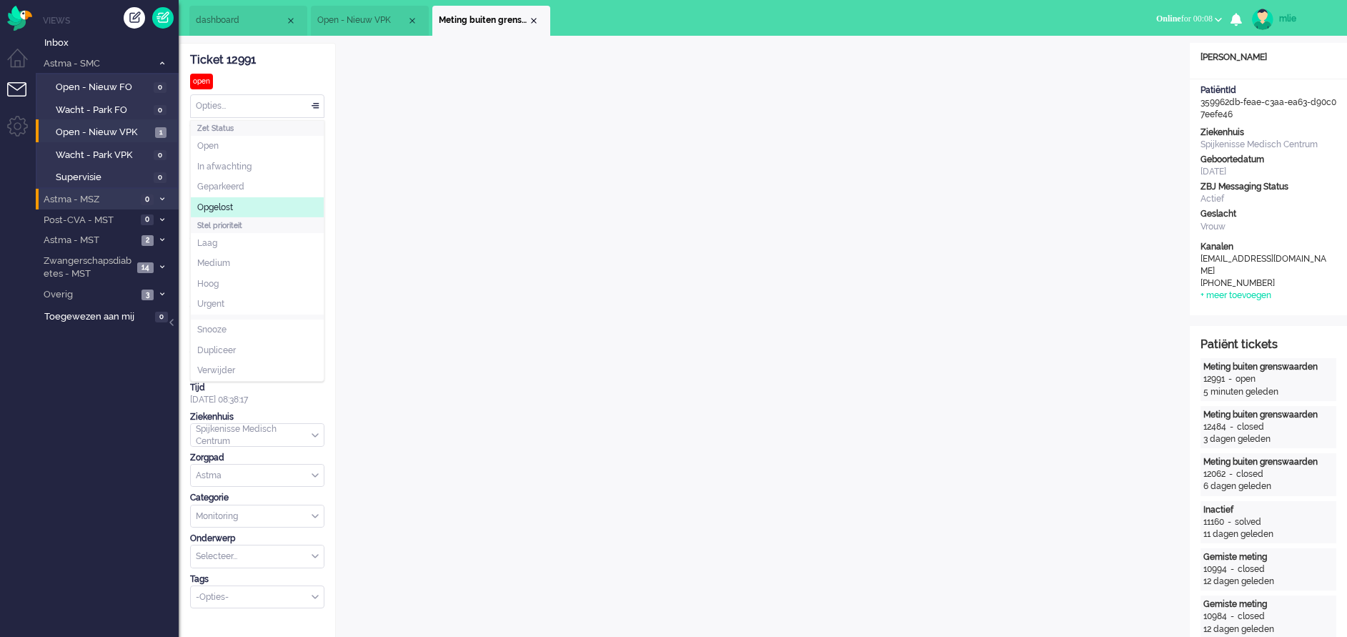
click at [243, 209] on li "Opgelost" at bounding box center [257, 207] width 133 height 21
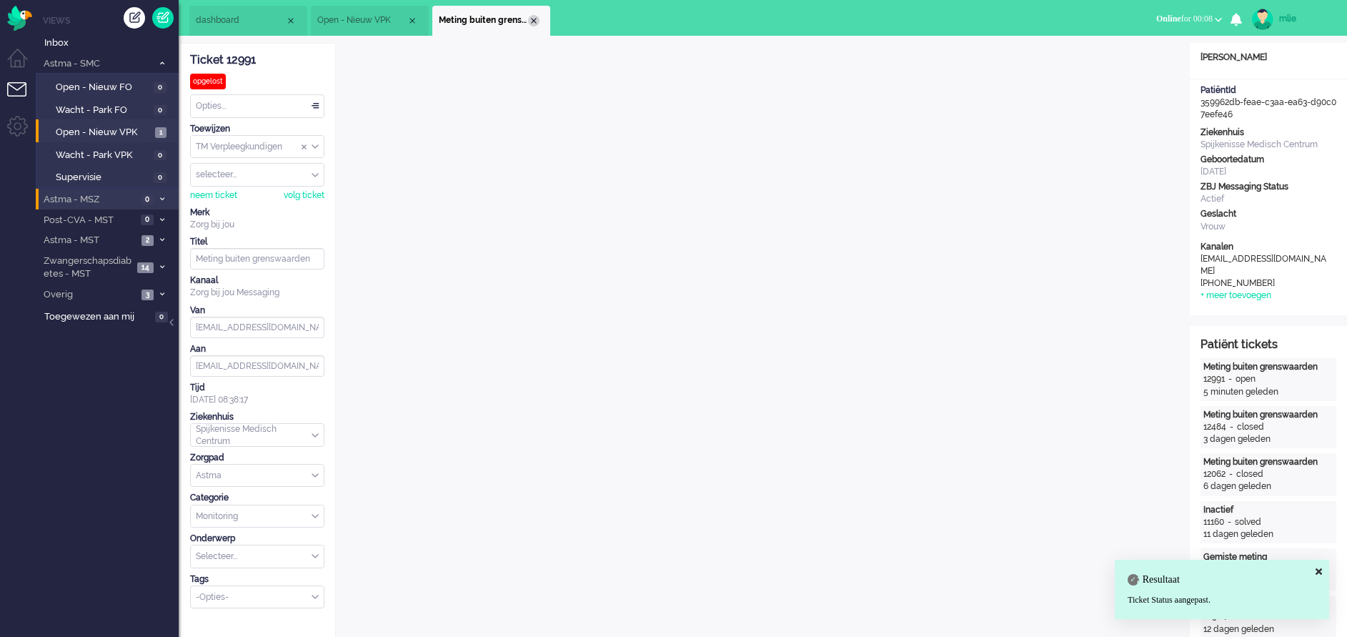
click at [536, 21] on div "Close tab" at bounding box center [533, 20] width 11 height 11
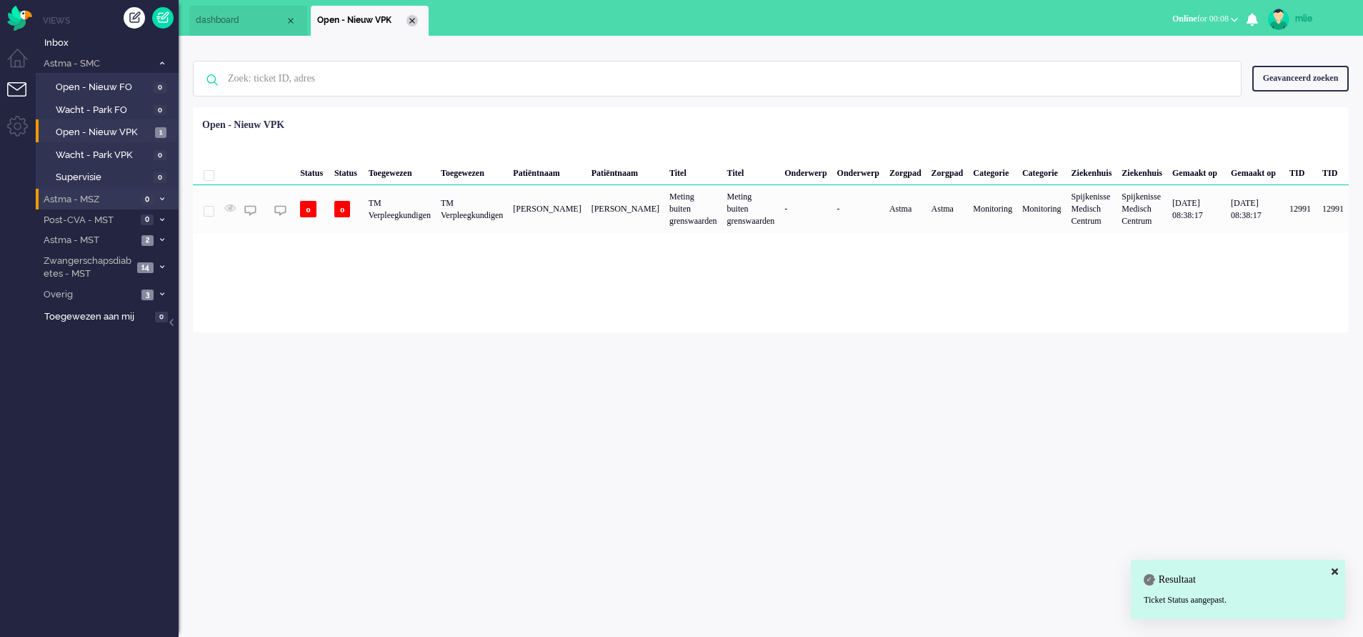
click at [413, 23] on div "Close tab" at bounding box center [412, 20] width 11 height 11
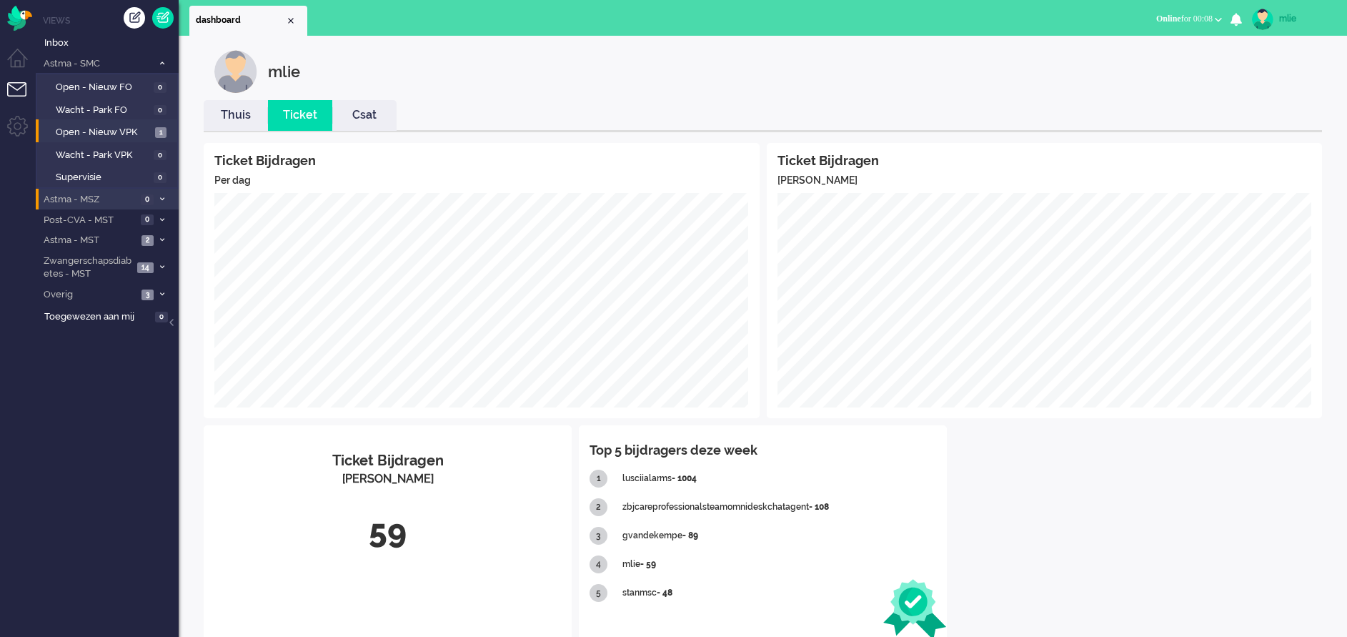
click at [239, 117] on link "Thuis" at bounding box center [236, 115] width 64 height 16
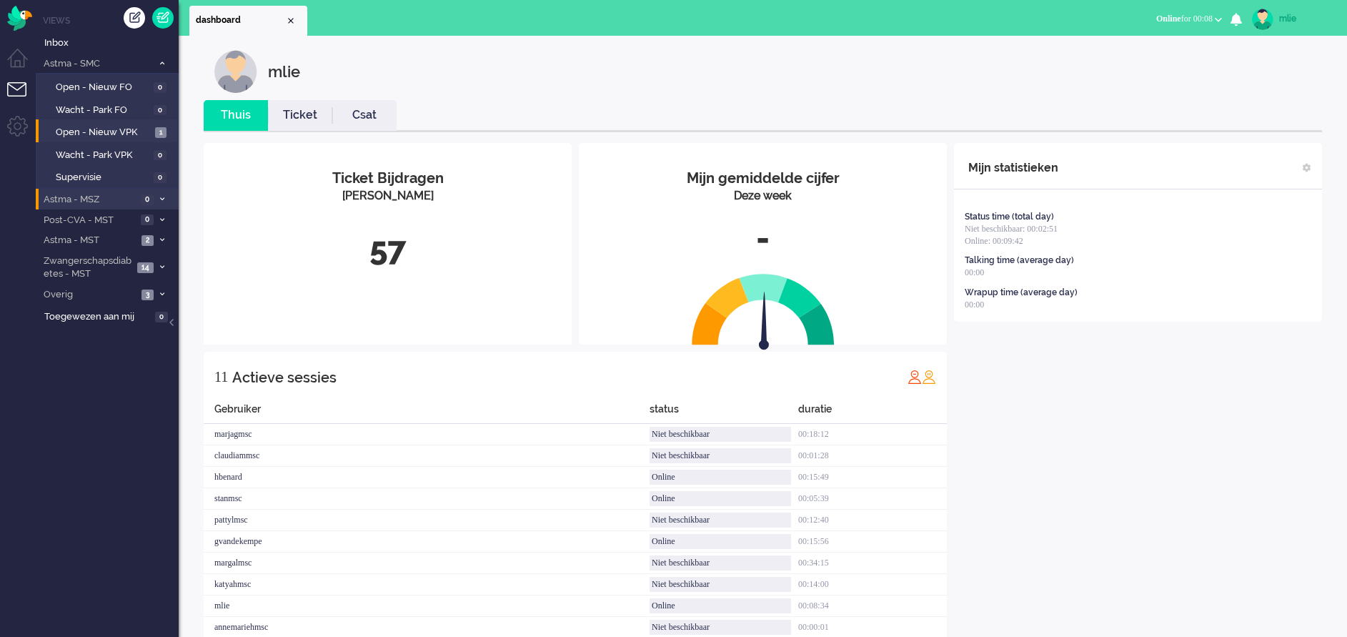
click at [303, 117] on link "Ticket" at bounding box center [300, 115] width 64 height 16
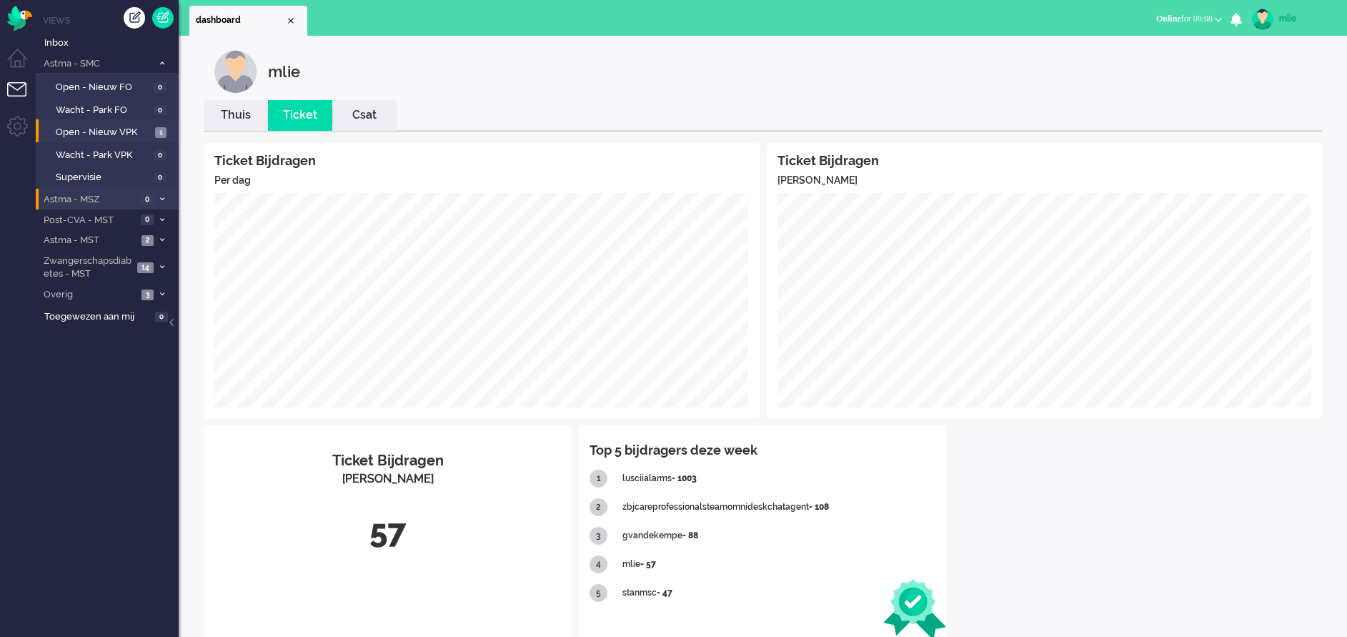
click at [164, 61] on icon at bounding box center [162, 63] width 4 height 5
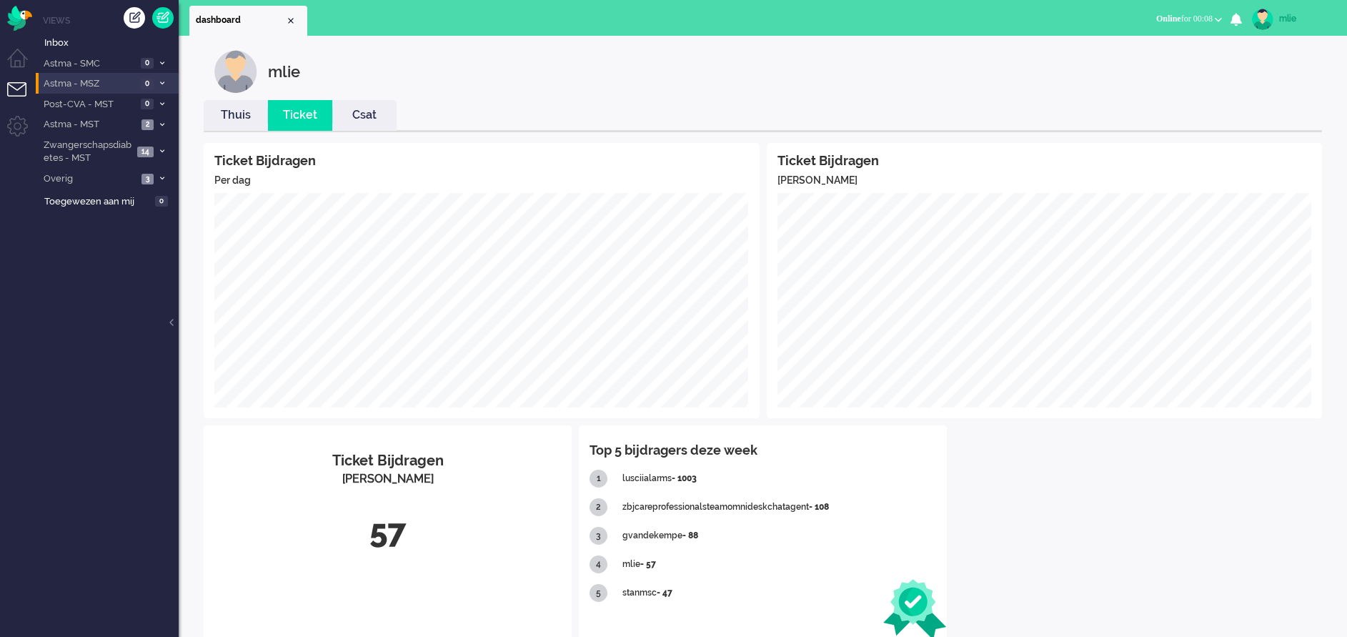
click at [164, 61] on icon at bounding box center [162, 63] width 4 height 5
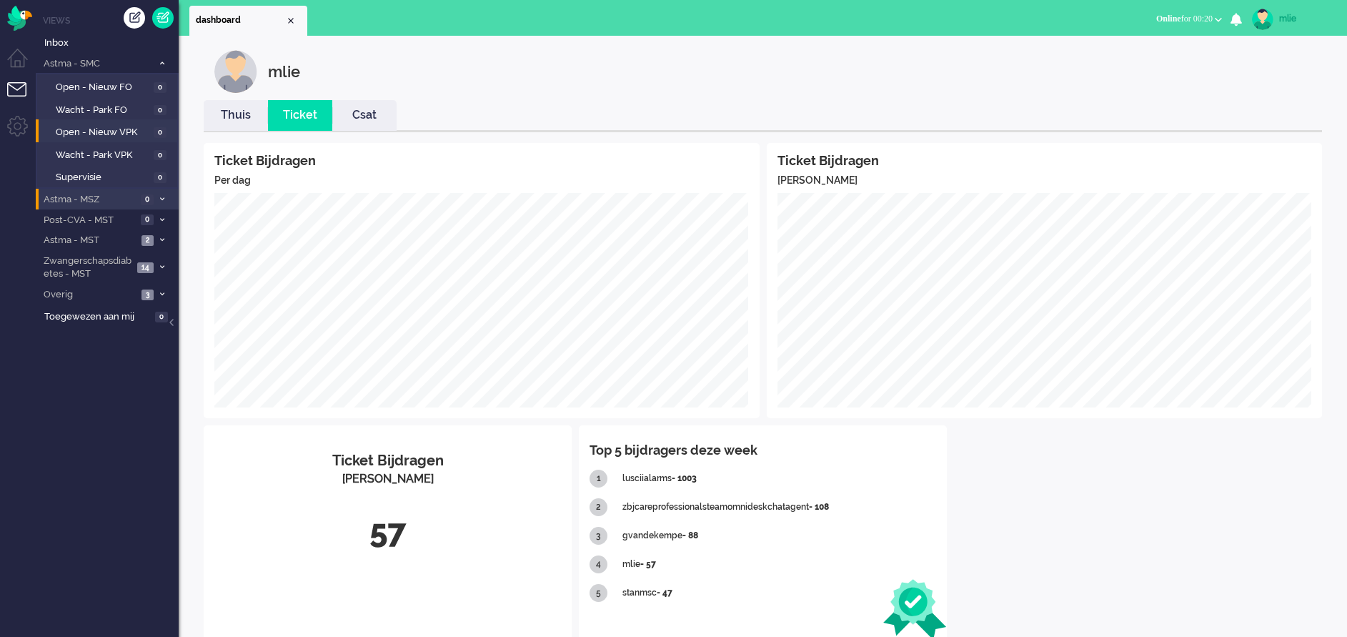
click at [229, 109] on link "Thuis" at bounding box center [236, 115] width 64 height 16
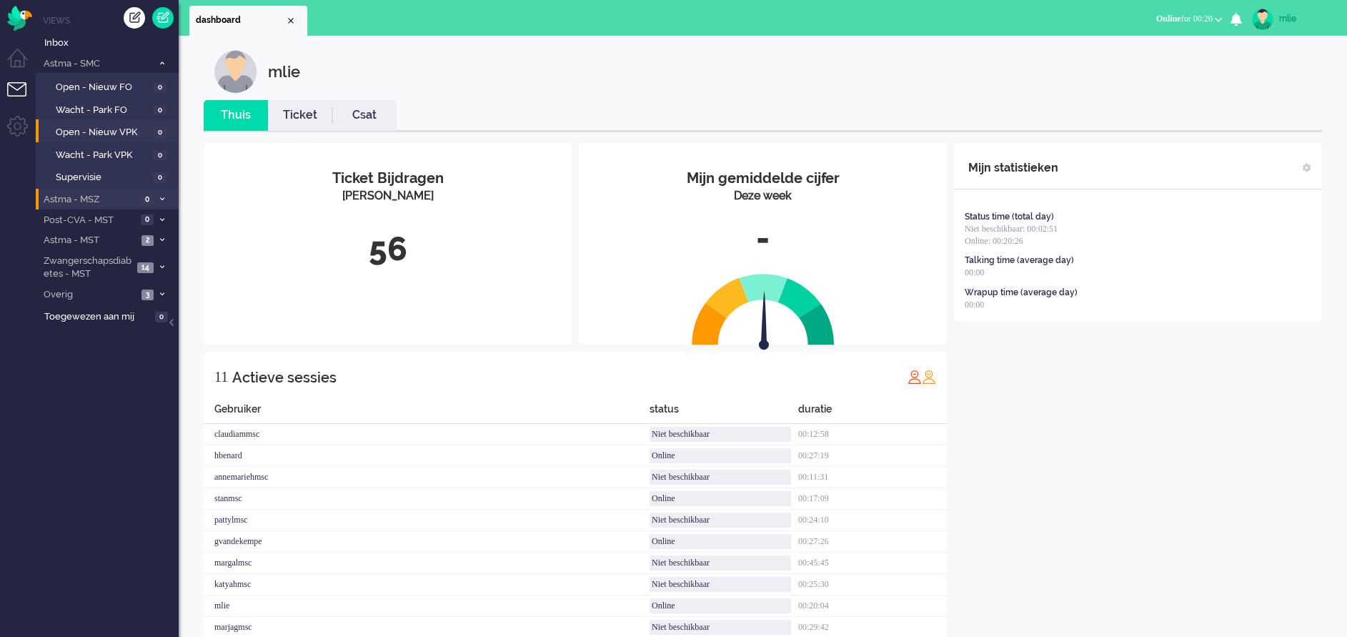
click at [158, 61] on span at bounding box center [161, 63] width 11 height 8
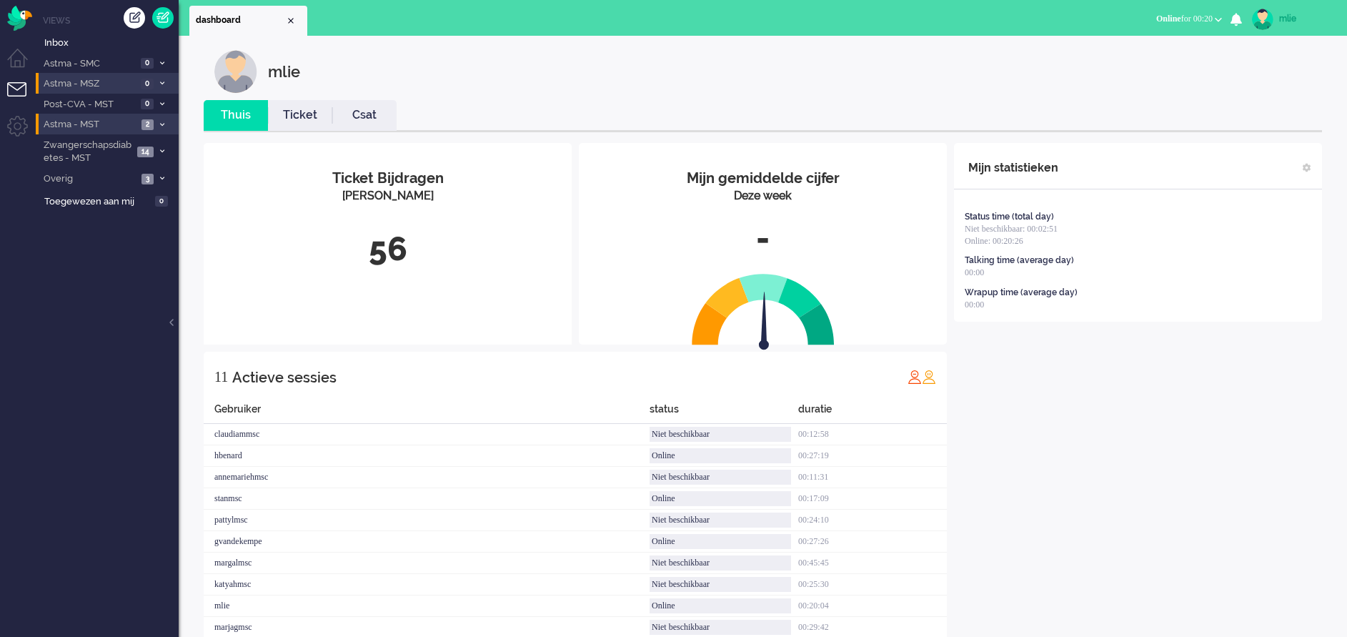
click at [156, 119] on li "Astma - MST 2" at bounding box center [107, 124] width 143 height 21
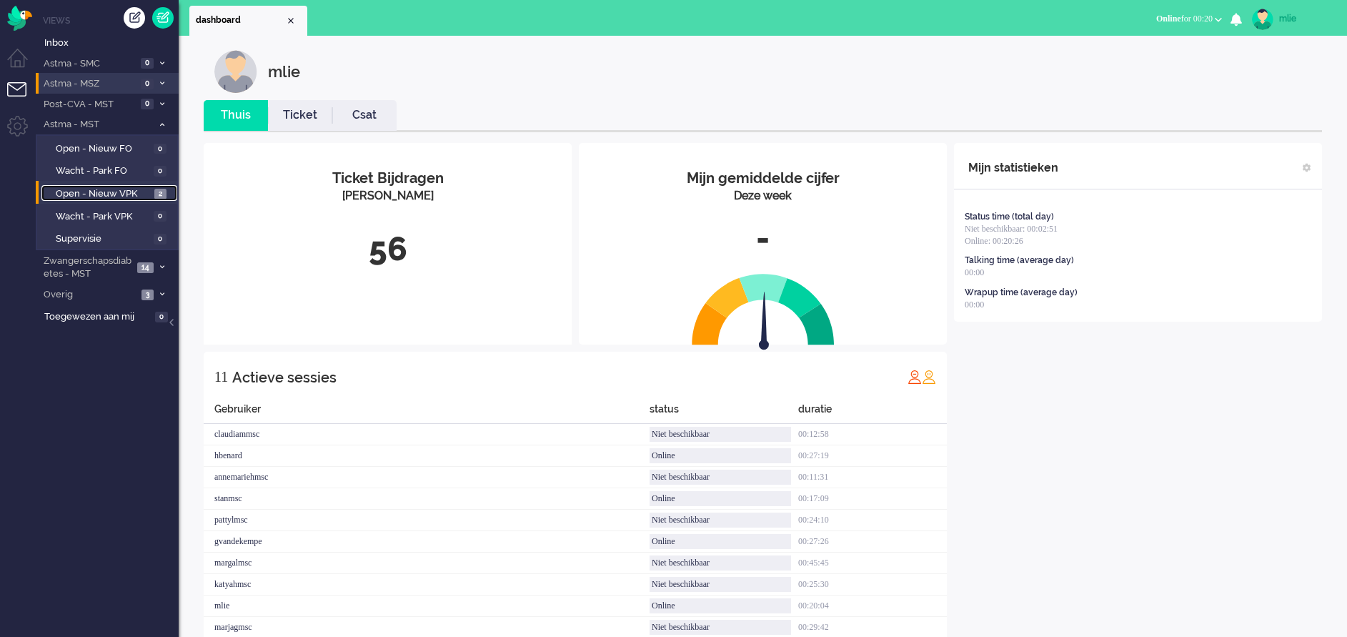
click at [108, 191] on span "Open - Nieuw VPK" at bounding box center [103, 194] width 95 height 14
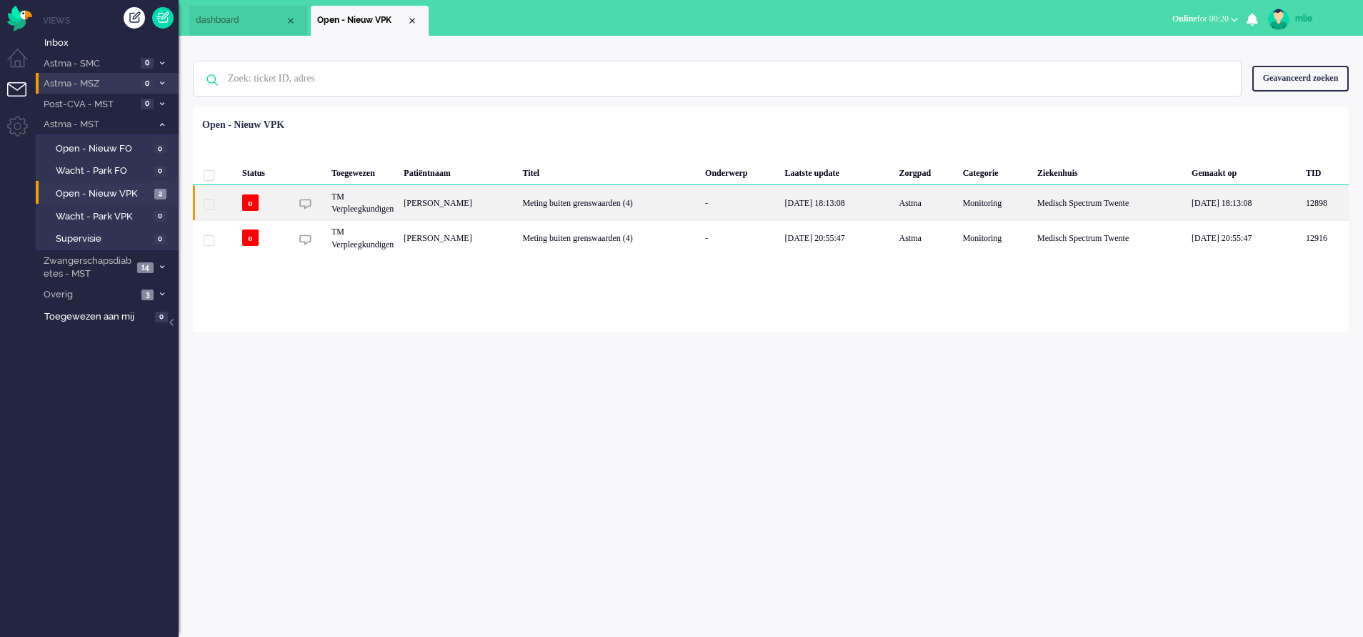
click at [895, 199] on div "[DATE] 18:13:08" at bounding box center [837, 202] width 114 height 35
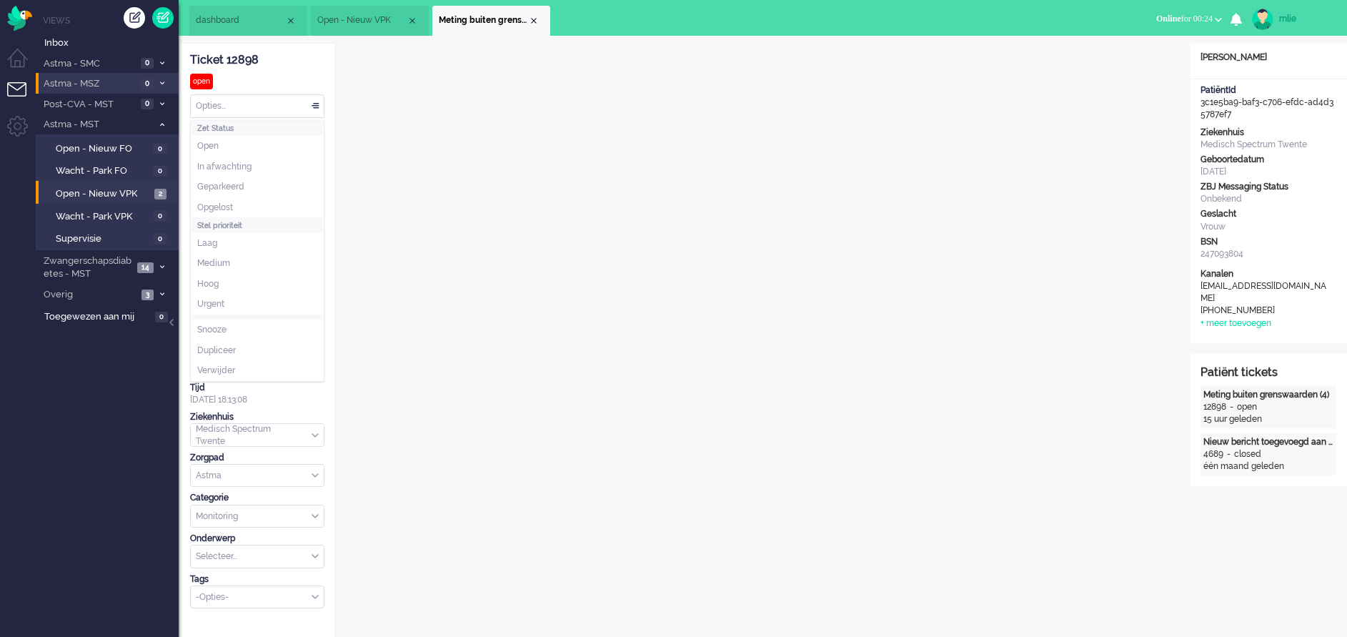
click at [314, 100] on div "Opties..." at bounding box center [257, 106] width 133 height 22
click at [246, 161] on span "In afwachting" at bounding box center [224, 167] width 54 height 12
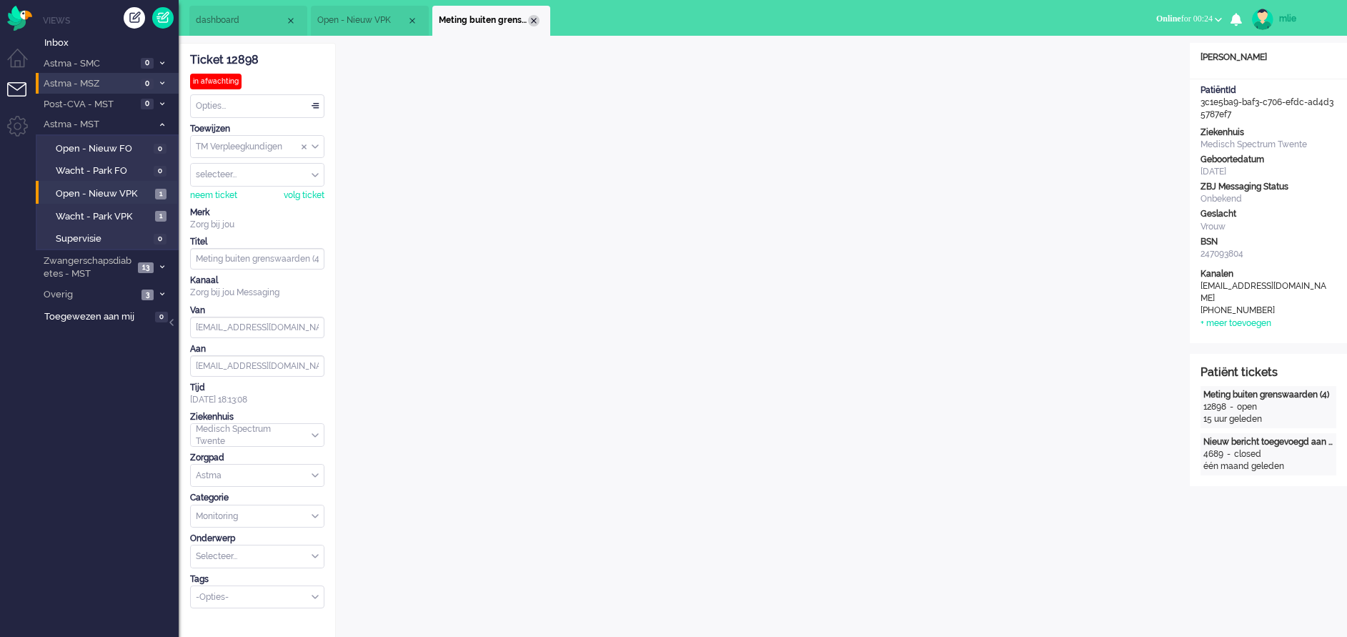
click at [537, 24] on div "Close tab" at bounding box center [533, 20] width 11 height 11
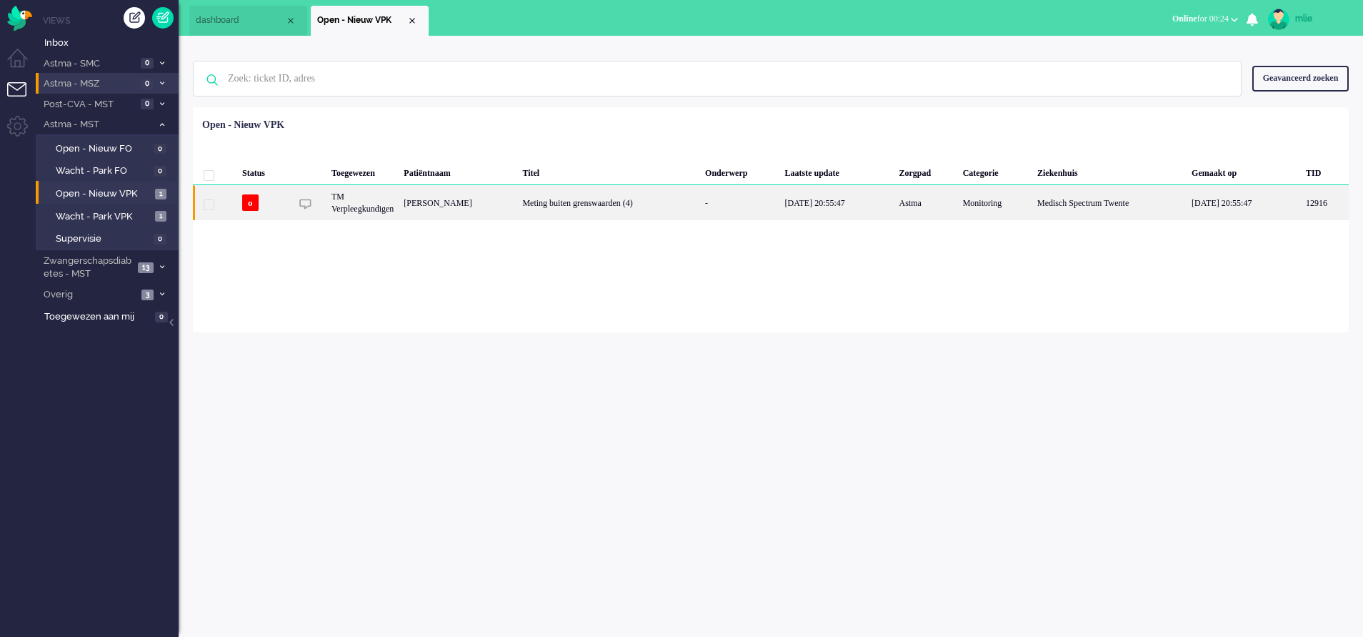
click at [655, 199] on div "Meting buiten grenswaarden (4)" at bounding box center [608, 202] width 183 height 35
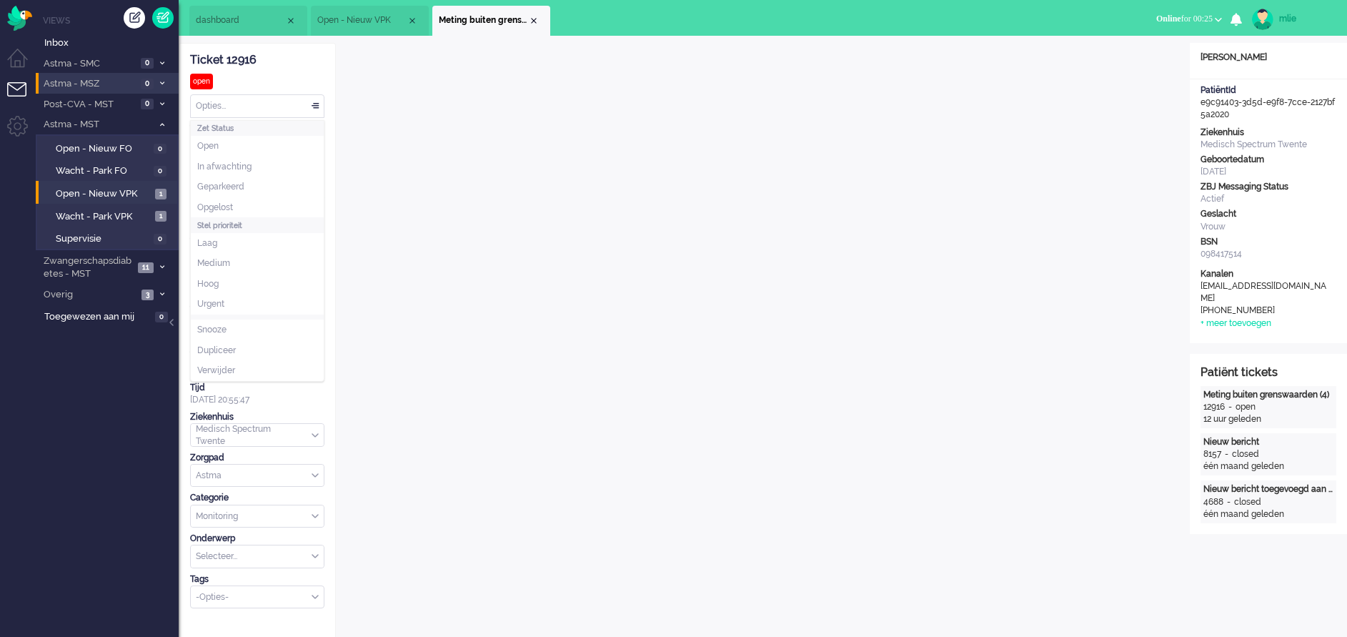
click at [316, 104] on div "Opties..." at bounding box center [257, 106] width 133 height 22
click at [255, 169] on li "In afwachting" at bounding box center [257, 166] width 133 height 21
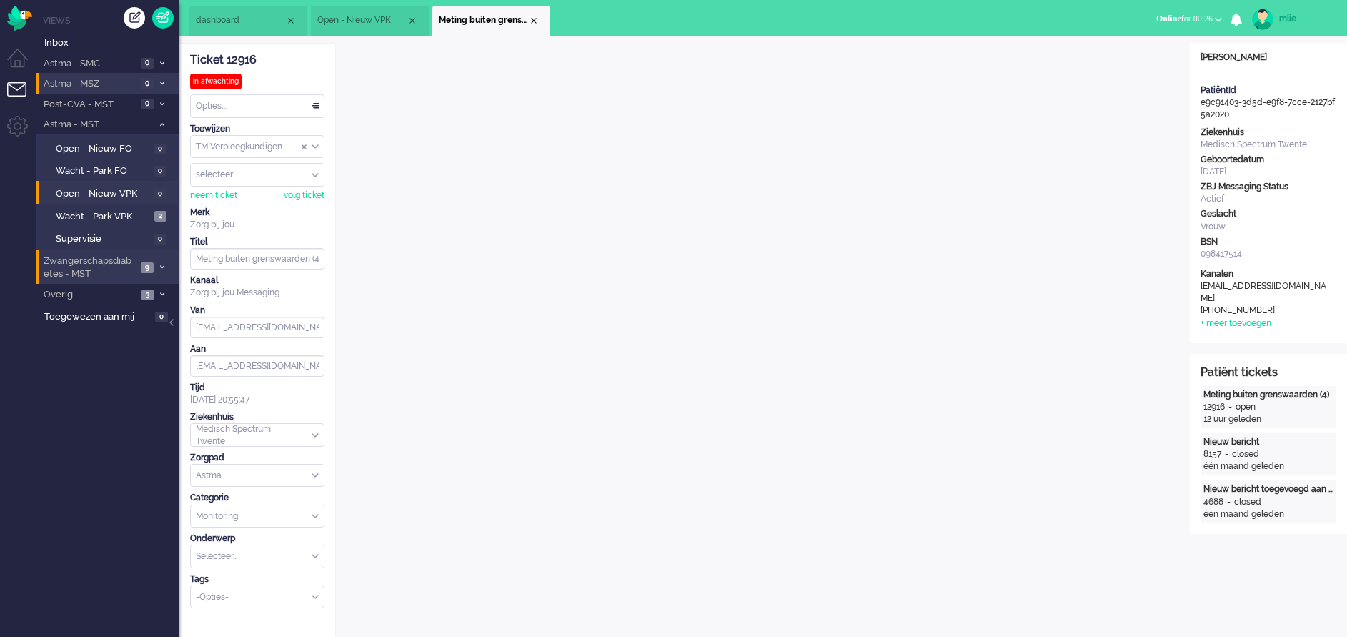
click at [157, 269] on span at bounding box center [161, 268] width 11 height 8
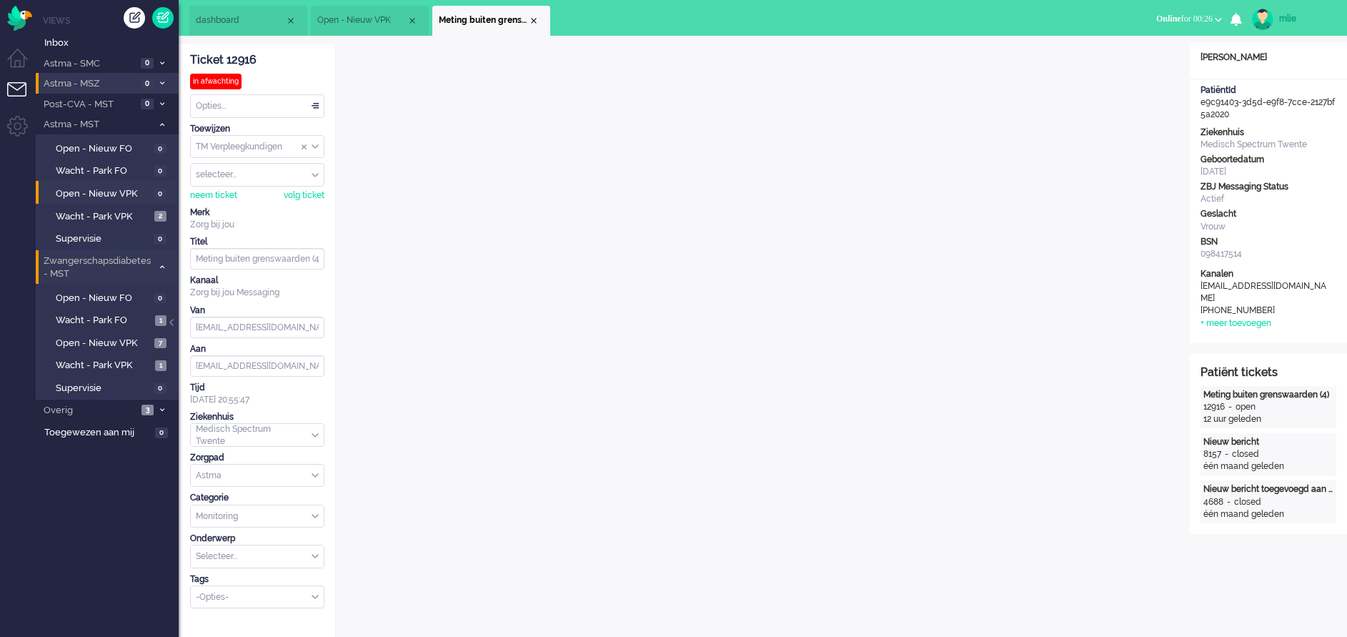
click at [156, 267] on li "Zwangerschapsdiabetes - MST 9" at bounding box center [107, 267] width 143 height 34
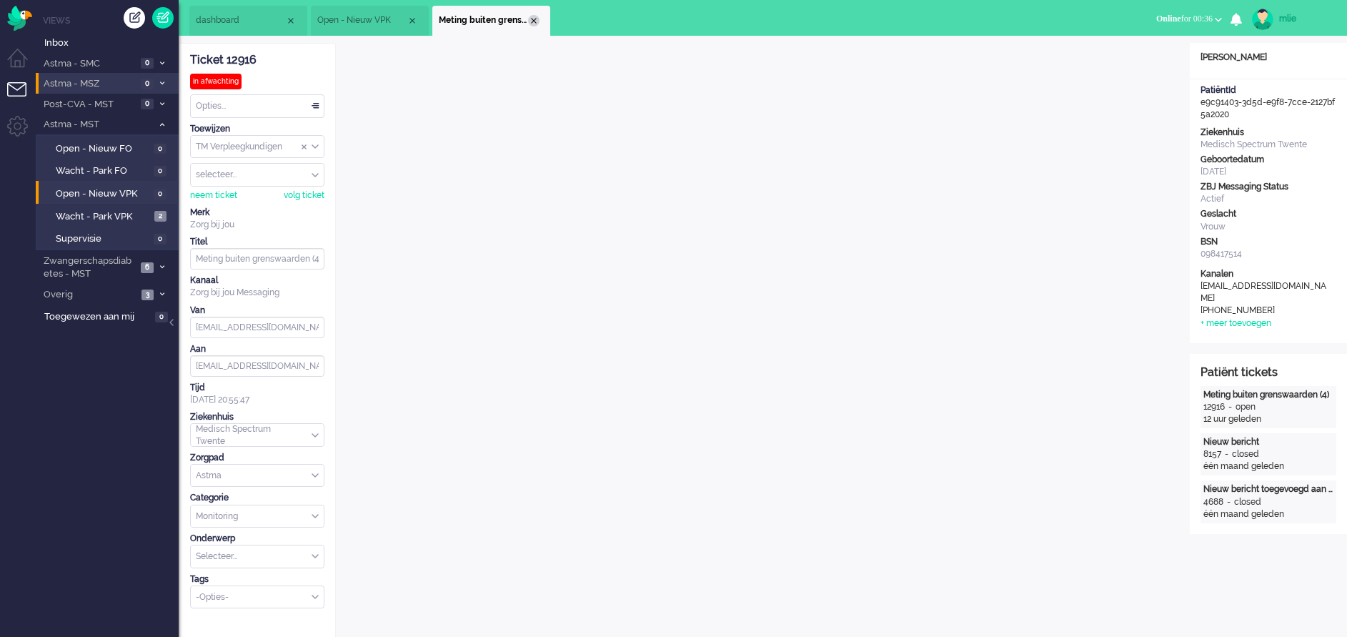
click at [538, 17] on div "Close tab" at bounding box center [533, 20] width 11 height 11
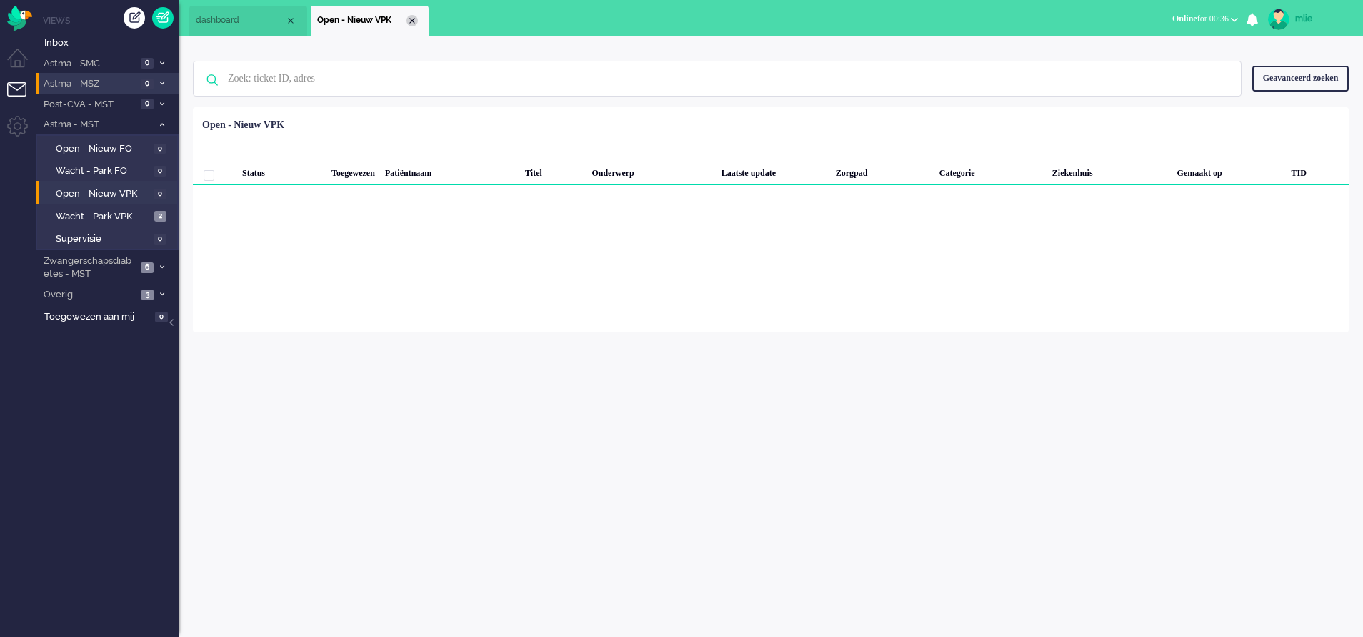
click at [417, 21] on div "Close tab" at bounding box center [412, 20] width 11 height 11
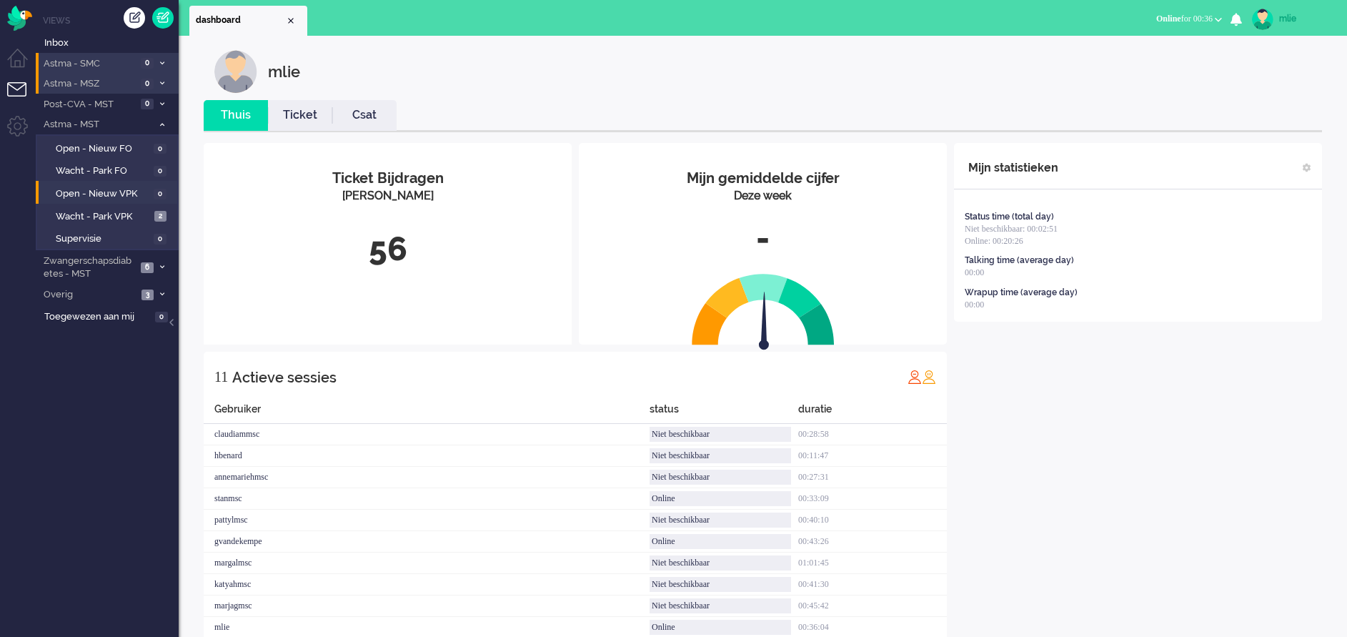
click at [161, 61] on icon at bounding box center [162, 63] width 4 height 5
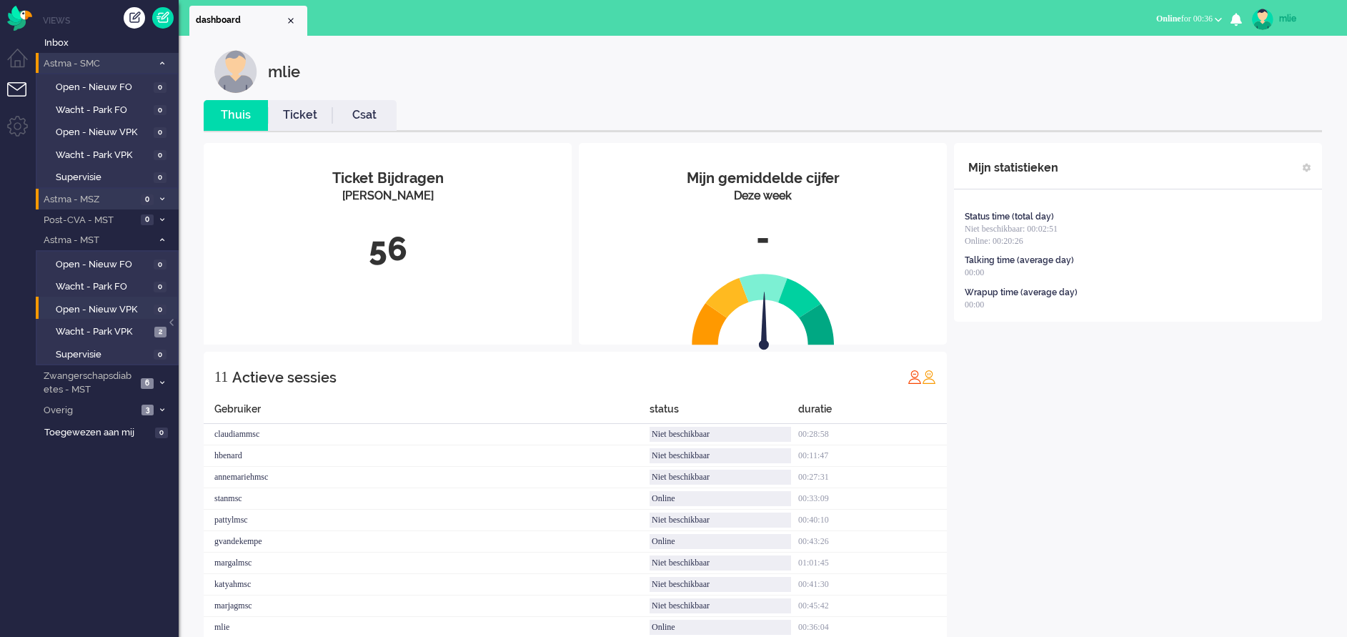
click at [161, 61] on icon at bounding box center [162, 63] width 4 height 5
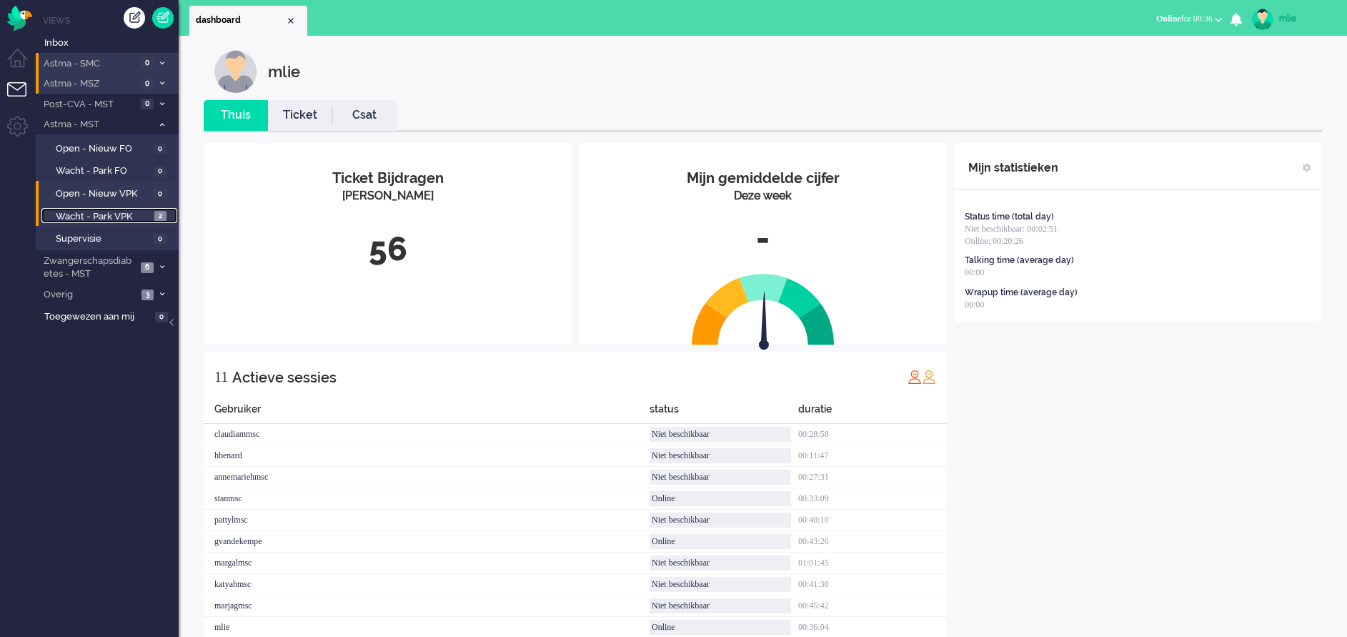
click at [97, 217] on span "Wacht - Park VPK" at bounding box center [103, 217] width 95 height 14
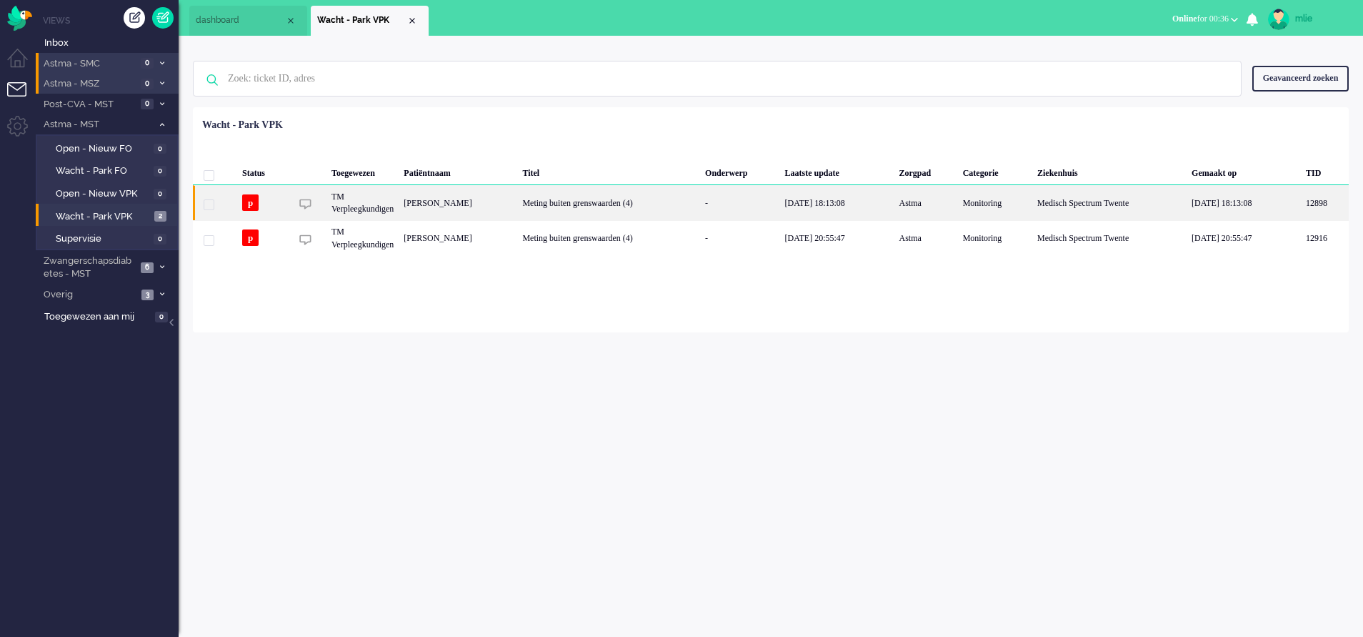
click at [815, 201] on div "[DATE] 18:13:08" at bounding box center [837, 202] width 114 height 35
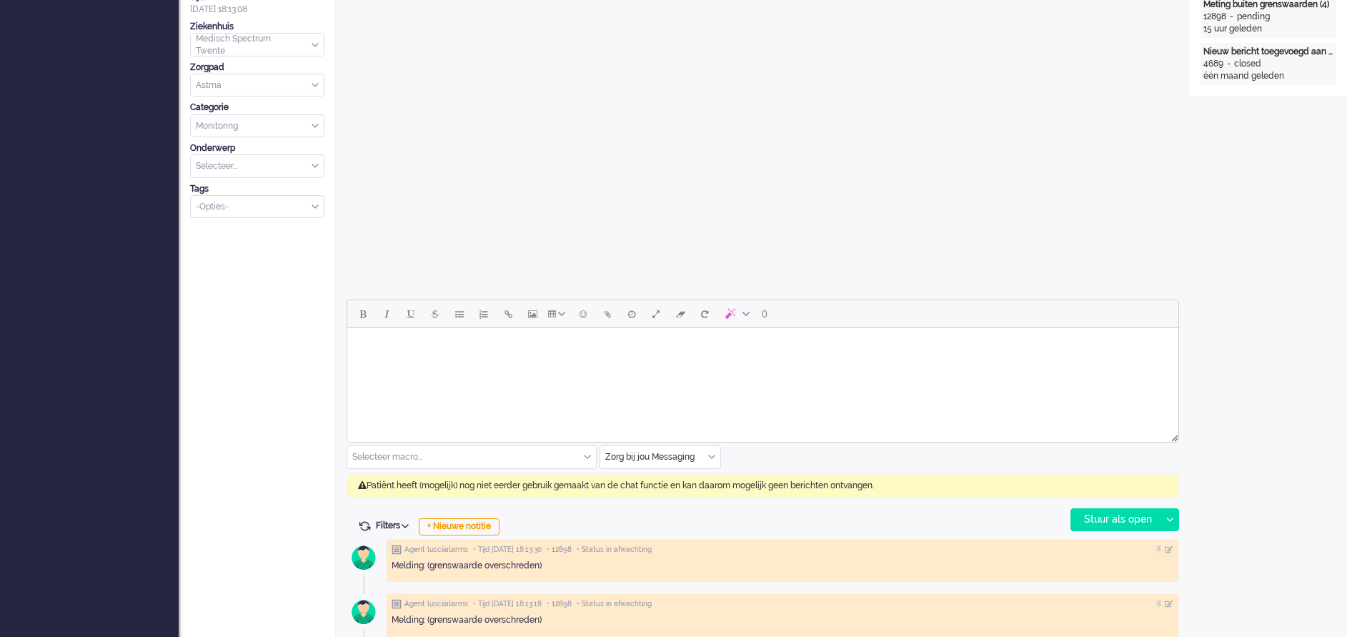
scroll to position [49, 0]
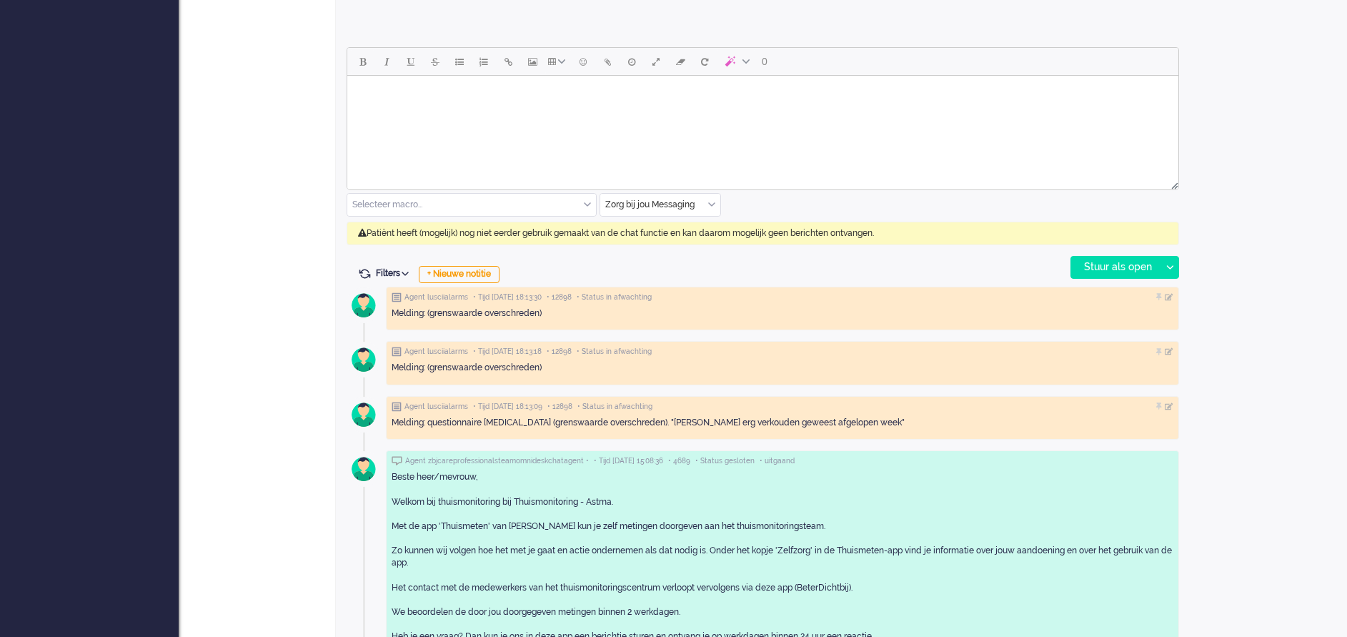
scroll to position [643, 0]
click at [709, 202] on div "Zorg bij jou Messaging" at bounding box center [660, 204] width 120 height 22
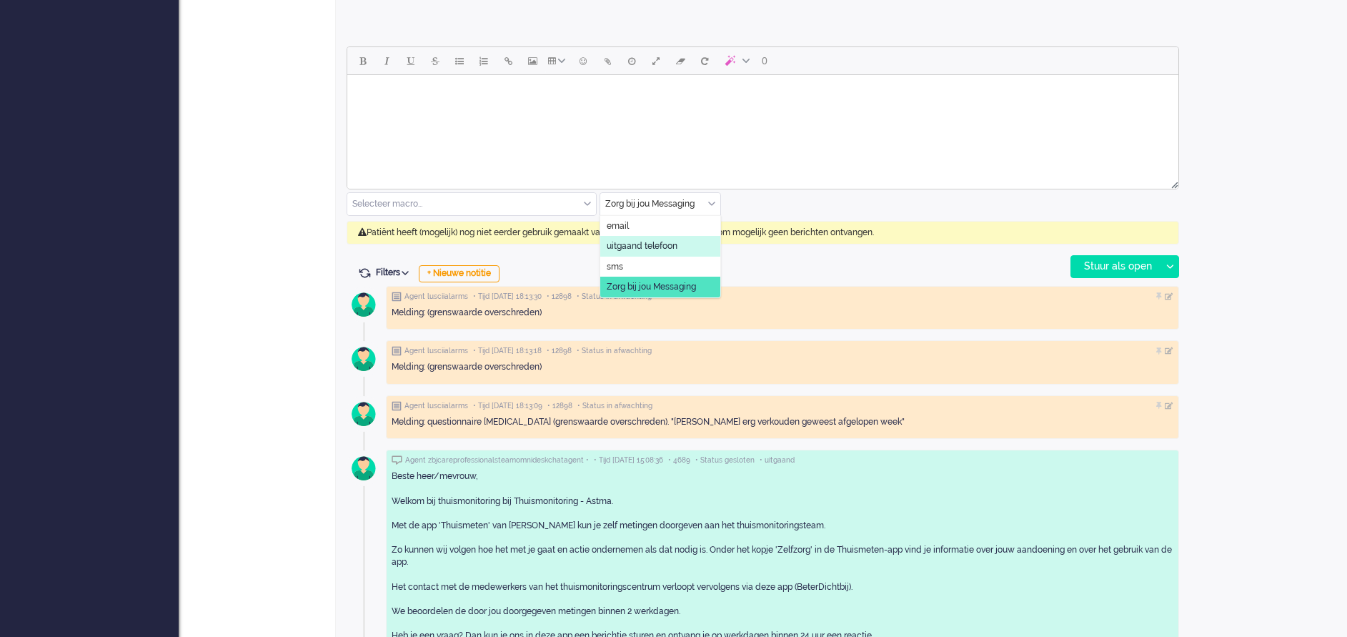
click at [678, 237] on li "uitgaand telefoon" at bounding box center [660, 246] width 120 height 21
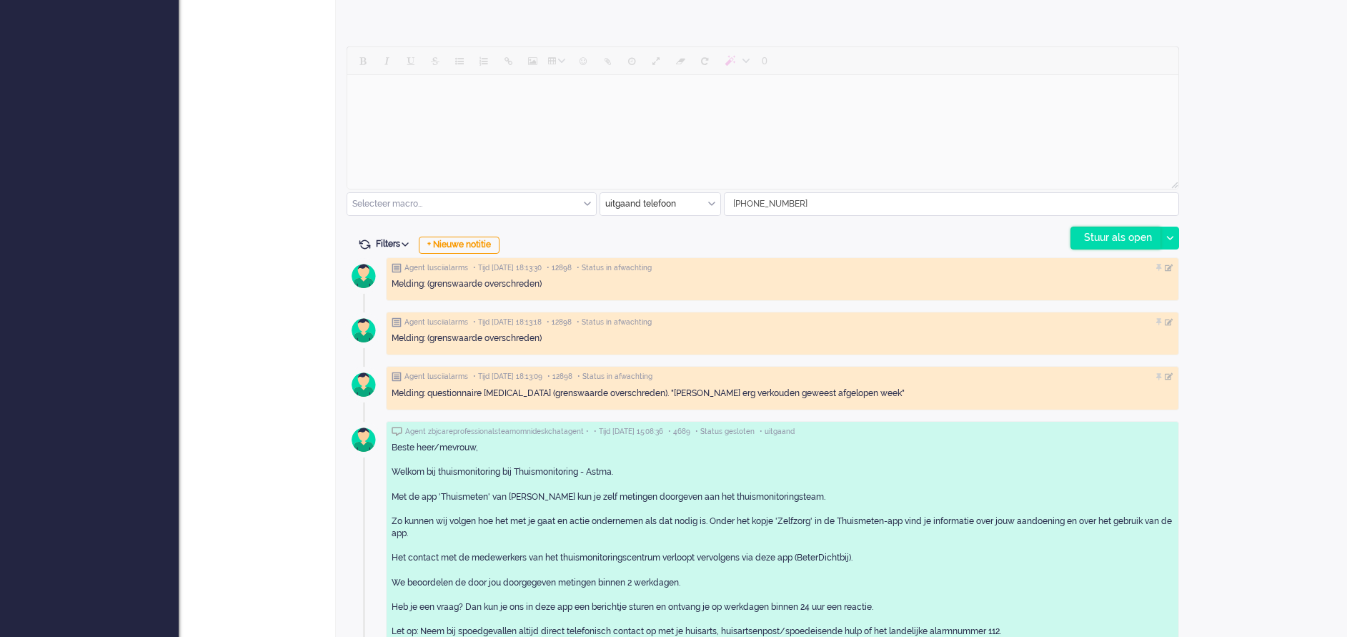
click at [1117, 236] on div "Stuur als open" at bounding box center [1115, 237] width 89 height 21
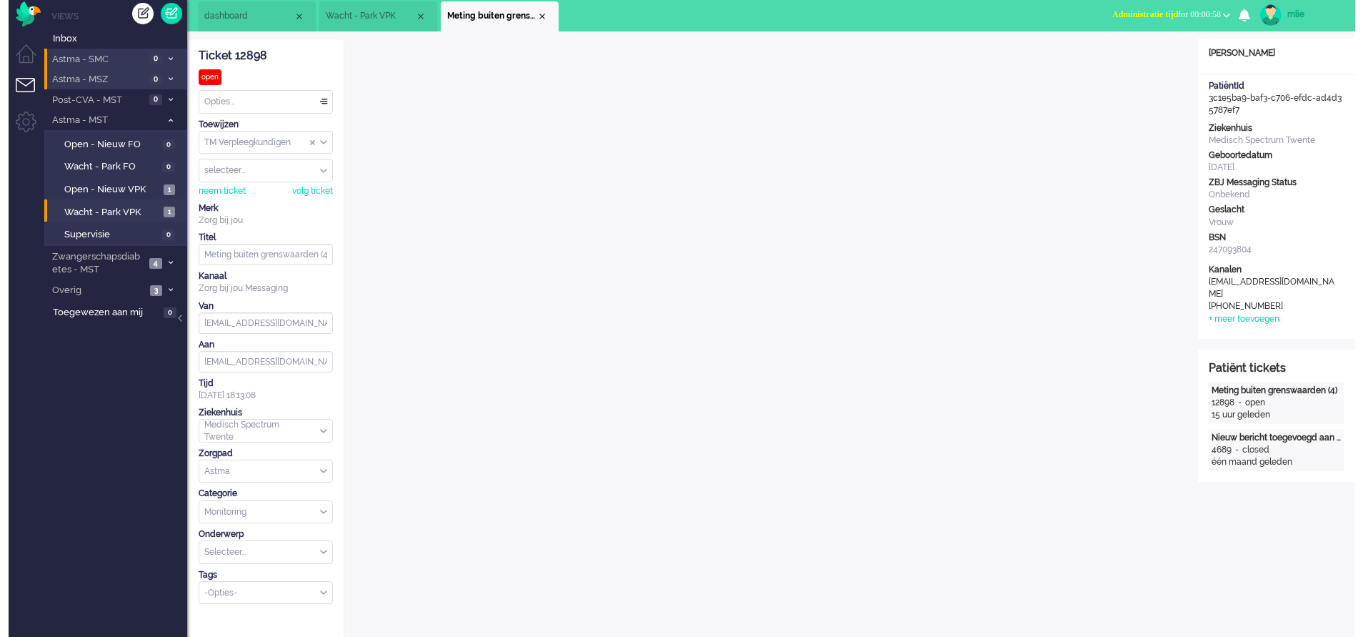
scroll to position [0, 0]
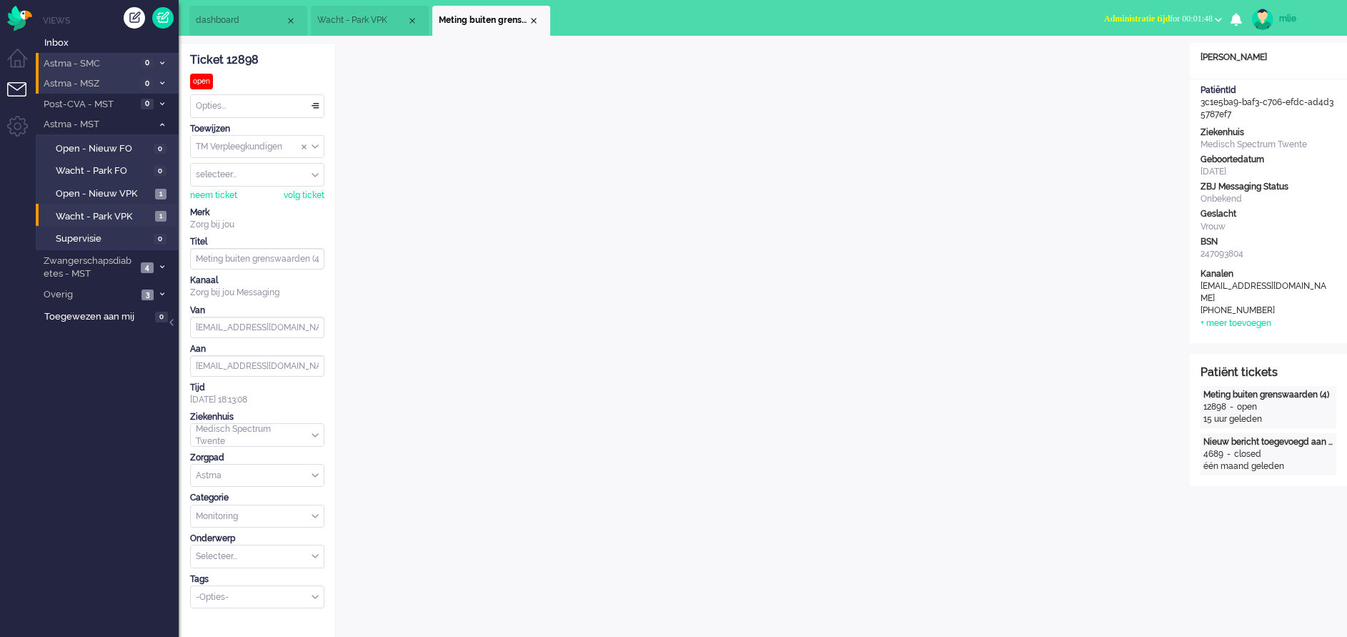
click at [311, 101] on div "Opties..." at bounding box center [257, 106] width 133 height 22
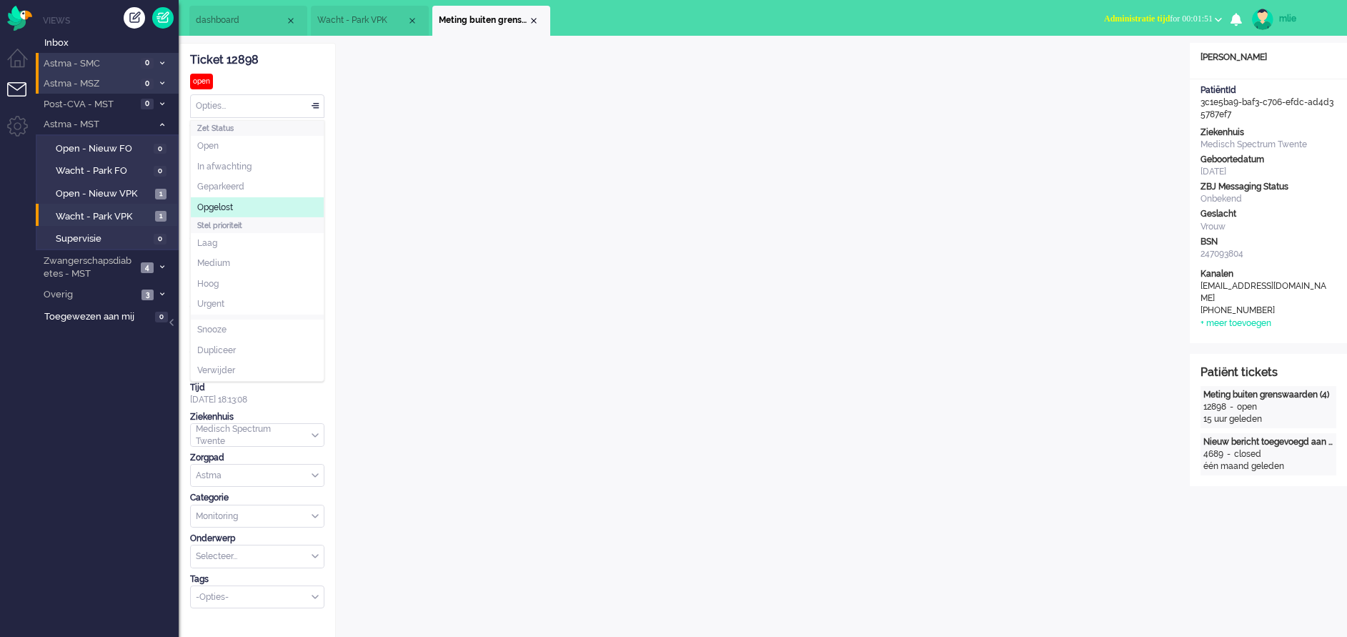
click at [237, 202] on li "Opgelost" at bounding box center [257, 207] width 133 height 21
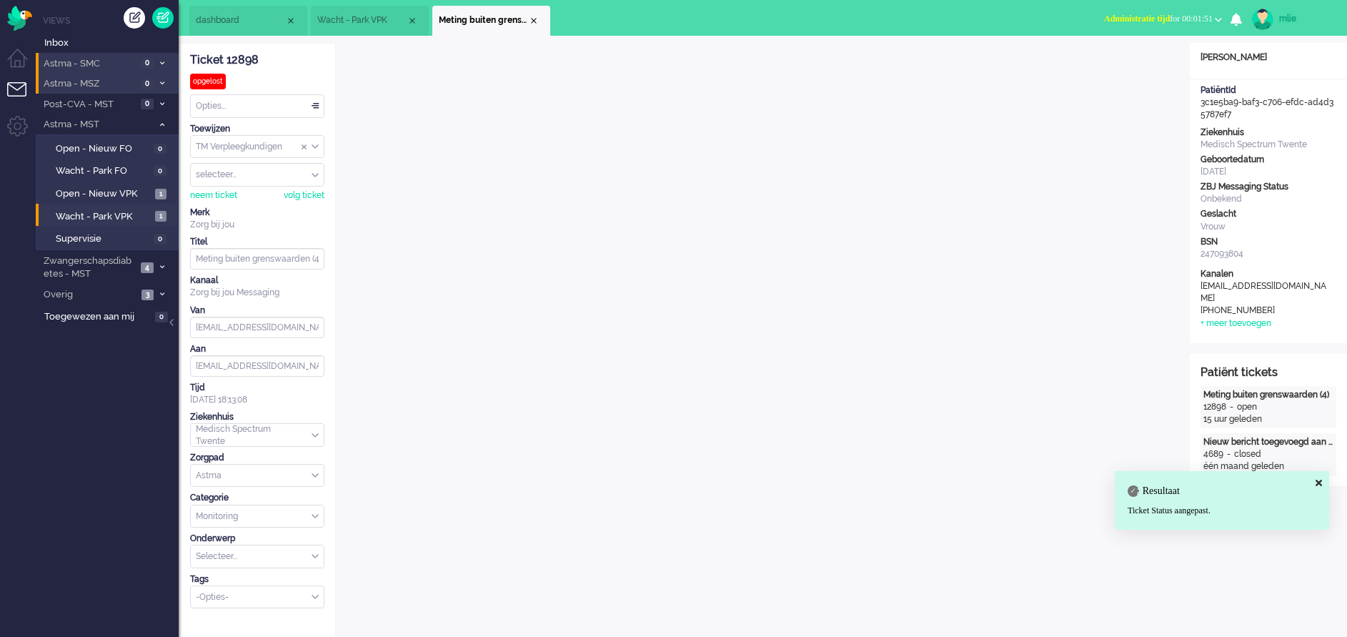
click at [1104, 14] on span "Administratie tijd" at bounding box center [1137, 19] width 66 height 10
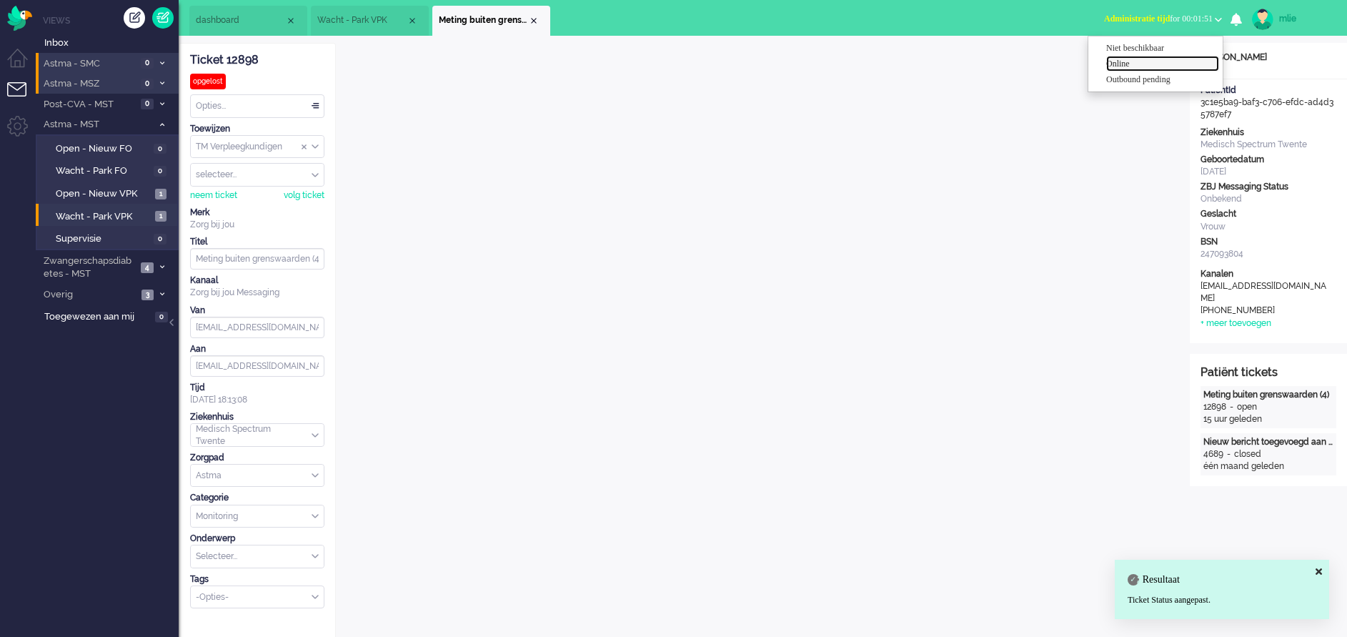
click at [1125, 61] on label "Online" at bounding box center [1162, 64] width 113 height 12
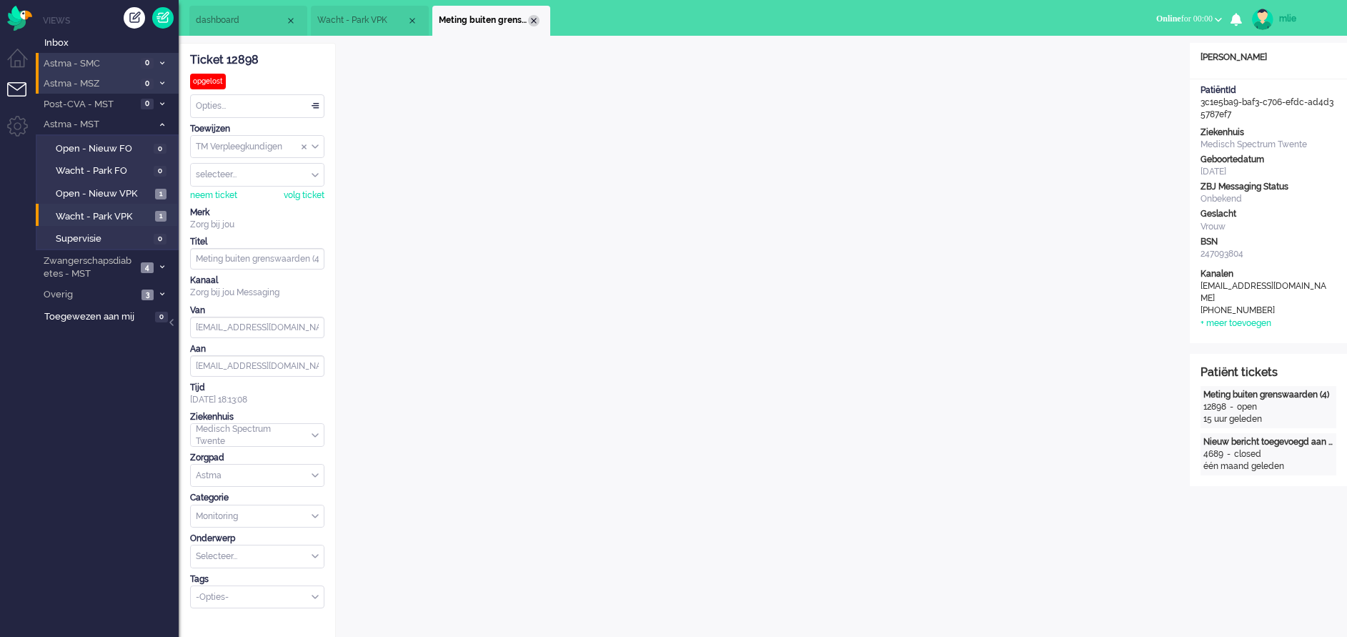
click at [535, 22] on div "Close tab" at bounding box center [533, 20] width 11 height 11
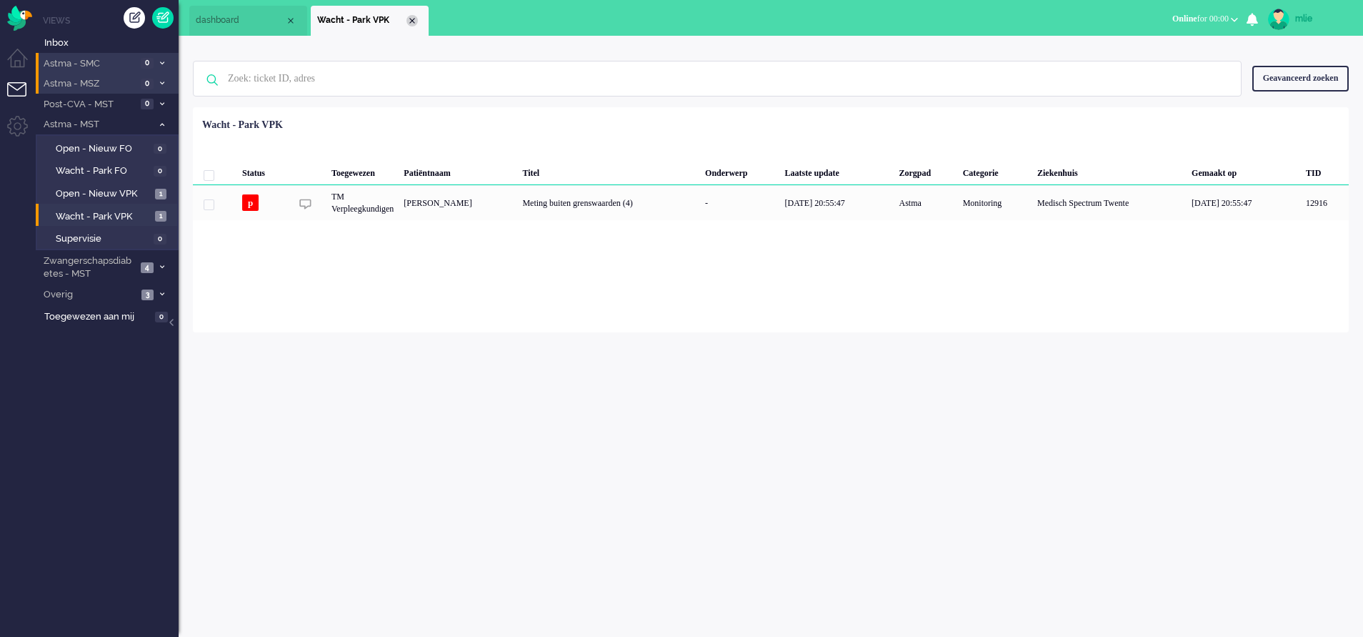
click at [413, 24] on div "Close tab" at bounding box center [412, 20] width 11 height 11
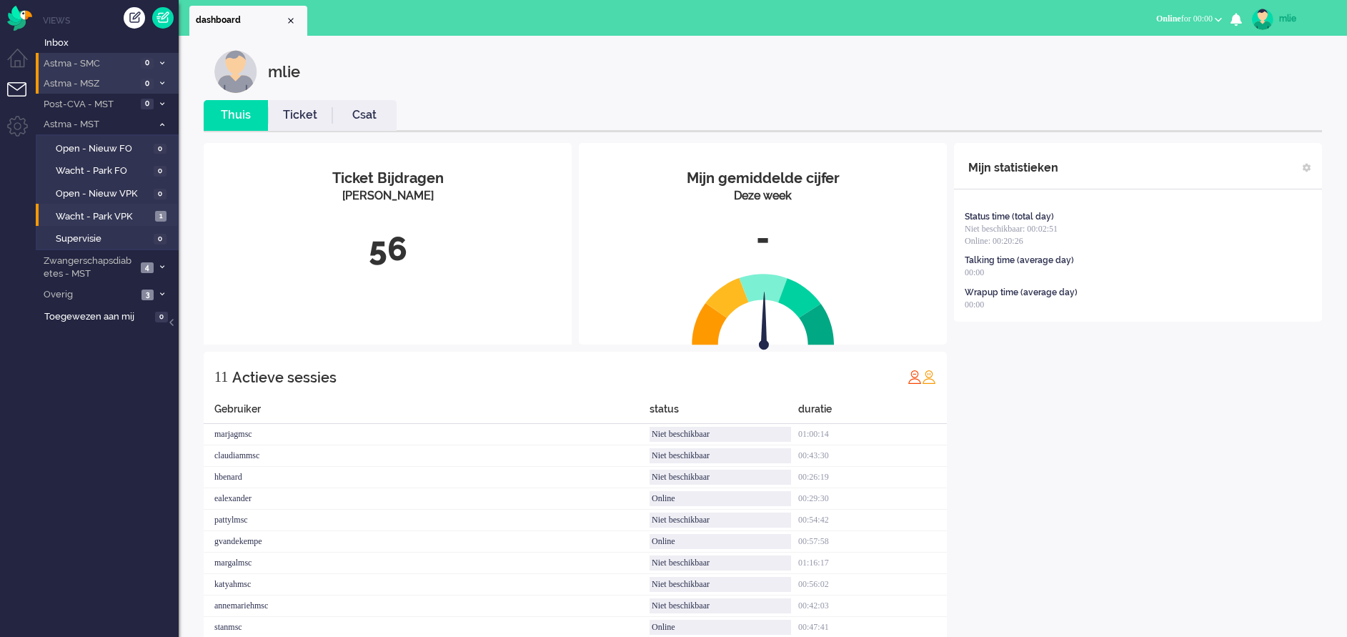
click at [293, 109] on link "Ticket" at bounding box center [300, 115] width 64 height 16
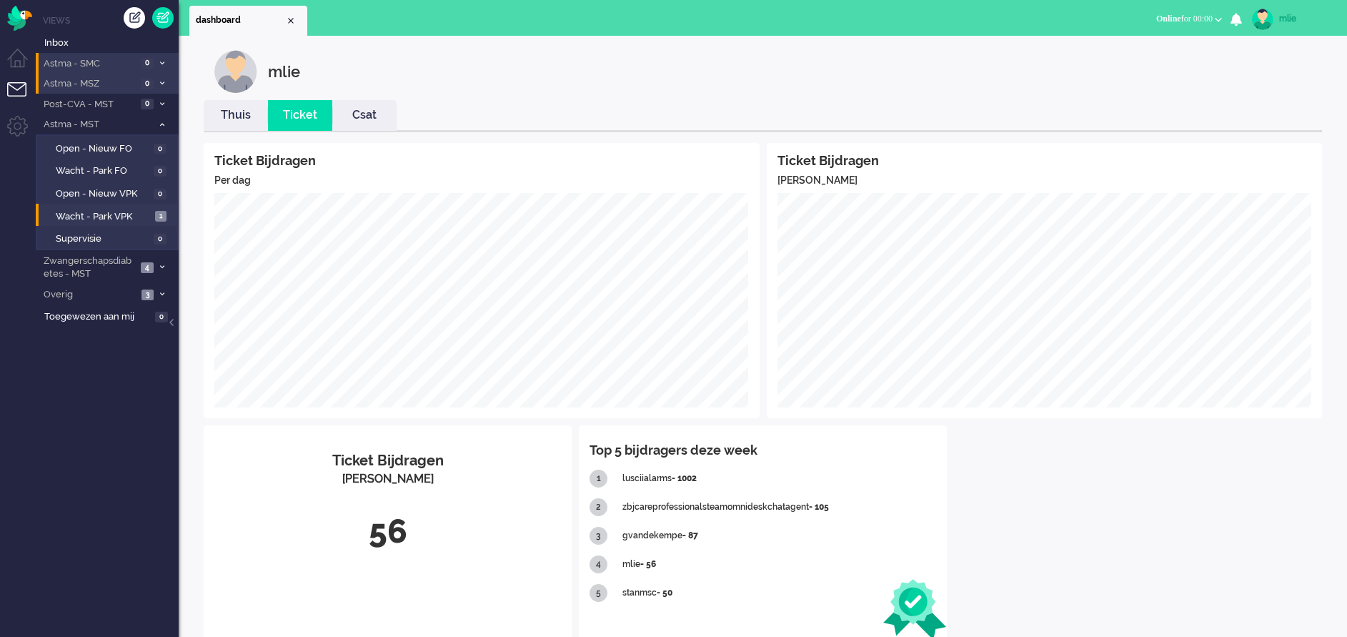
click at [229, 114] on link "Thuis" at bounding box center [236, 115] width 64 height 16
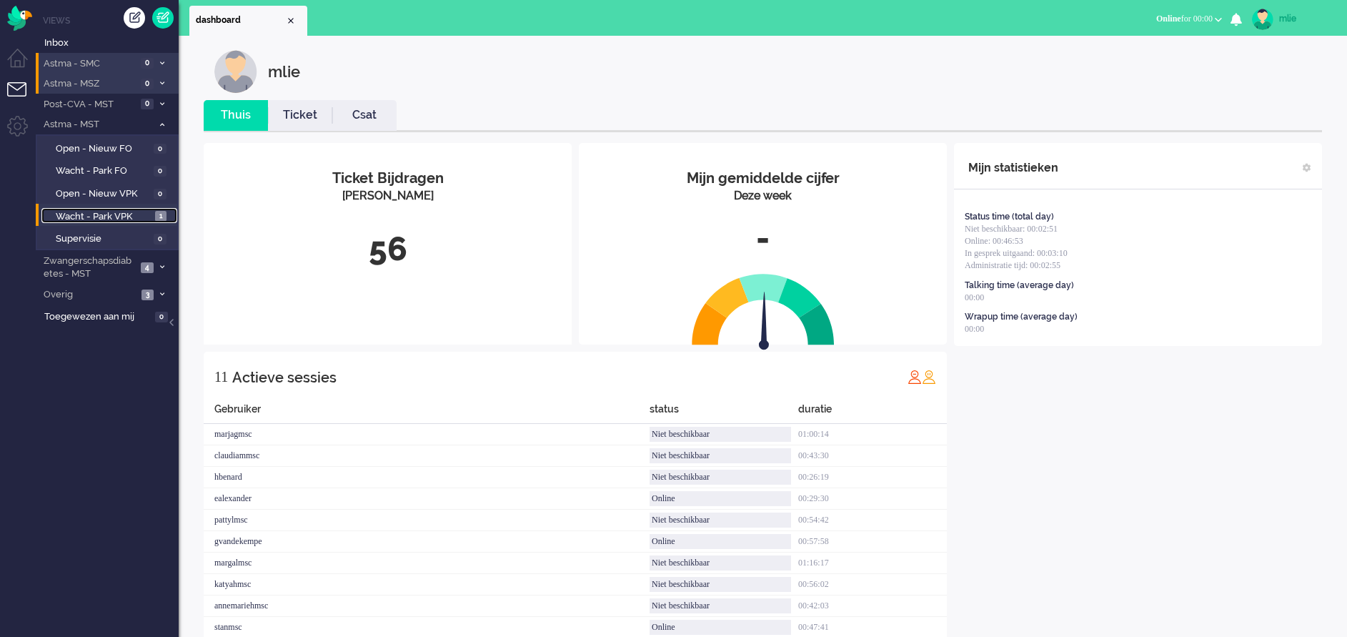
click at [115, 211] on span "Wacht - Park VPK" at bounding box center [104, 217] width 96 height 14
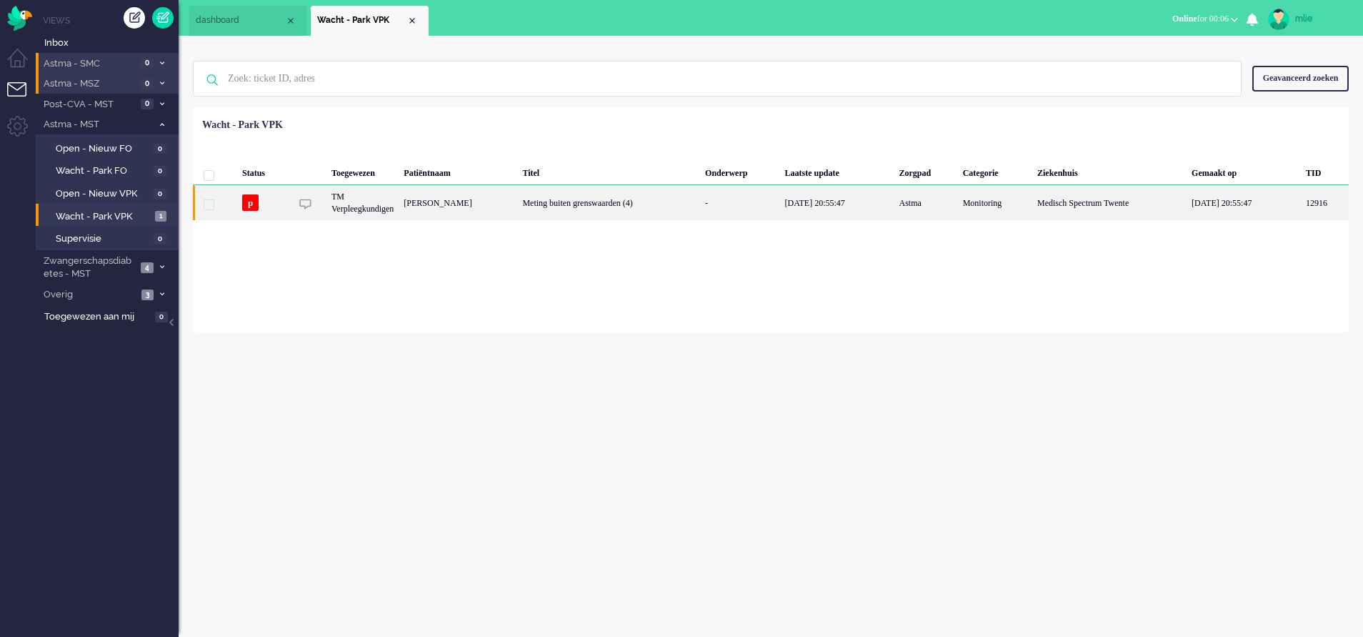
click at [821, 206] on div "[DATE] 20:55:47" at bounding box center [837, 202] width 114 height 35
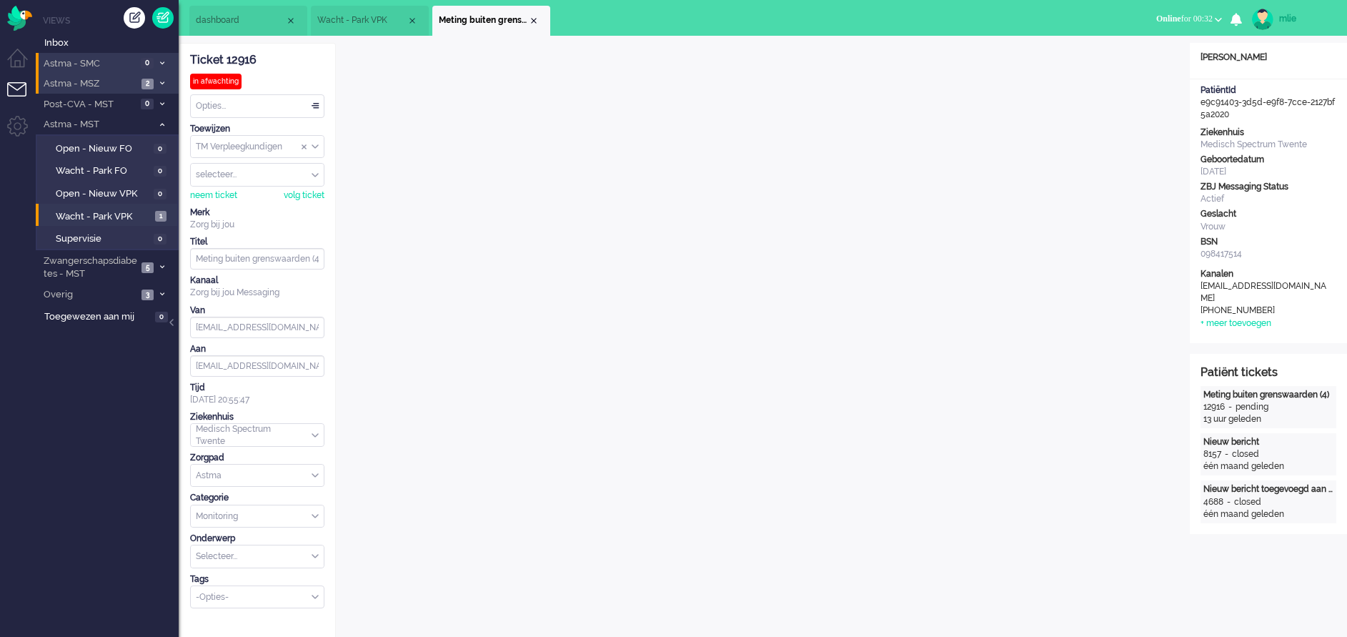
click at [151, 86] on span "2" at bounding box center [147, 84] width 12 height 11
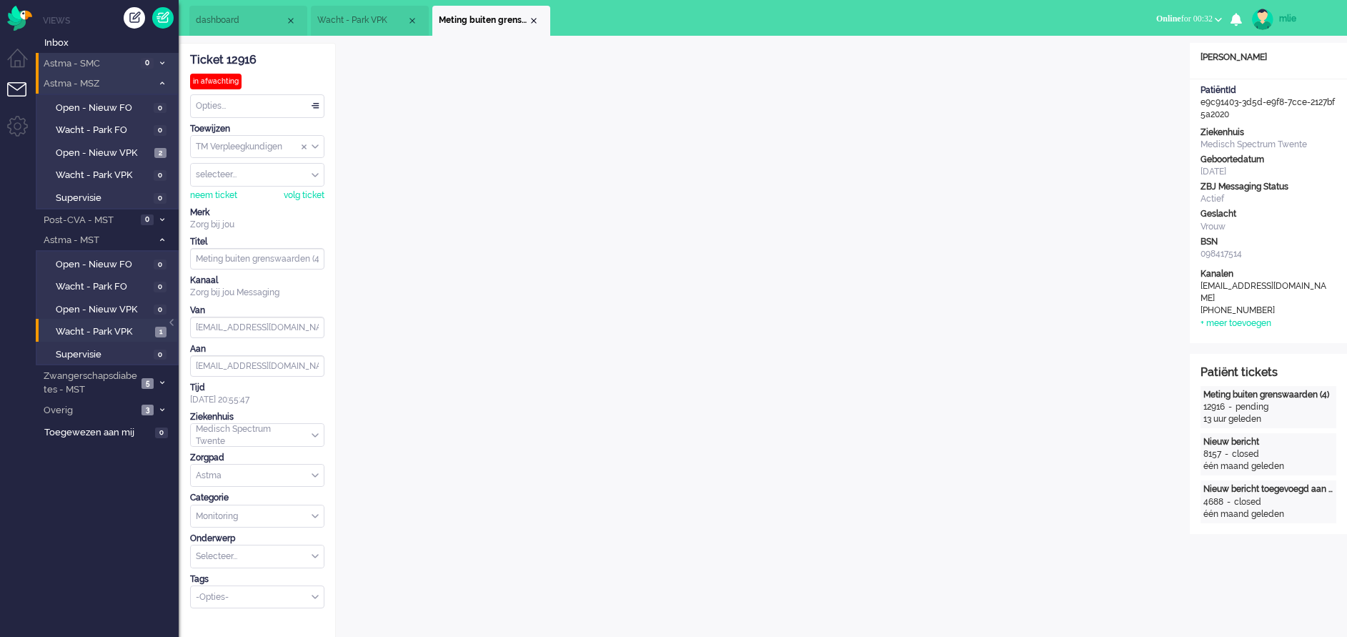
click at [156, 83] on li "Astma - MSZ 2" at bounding box center [107, 83] width 143 height 21
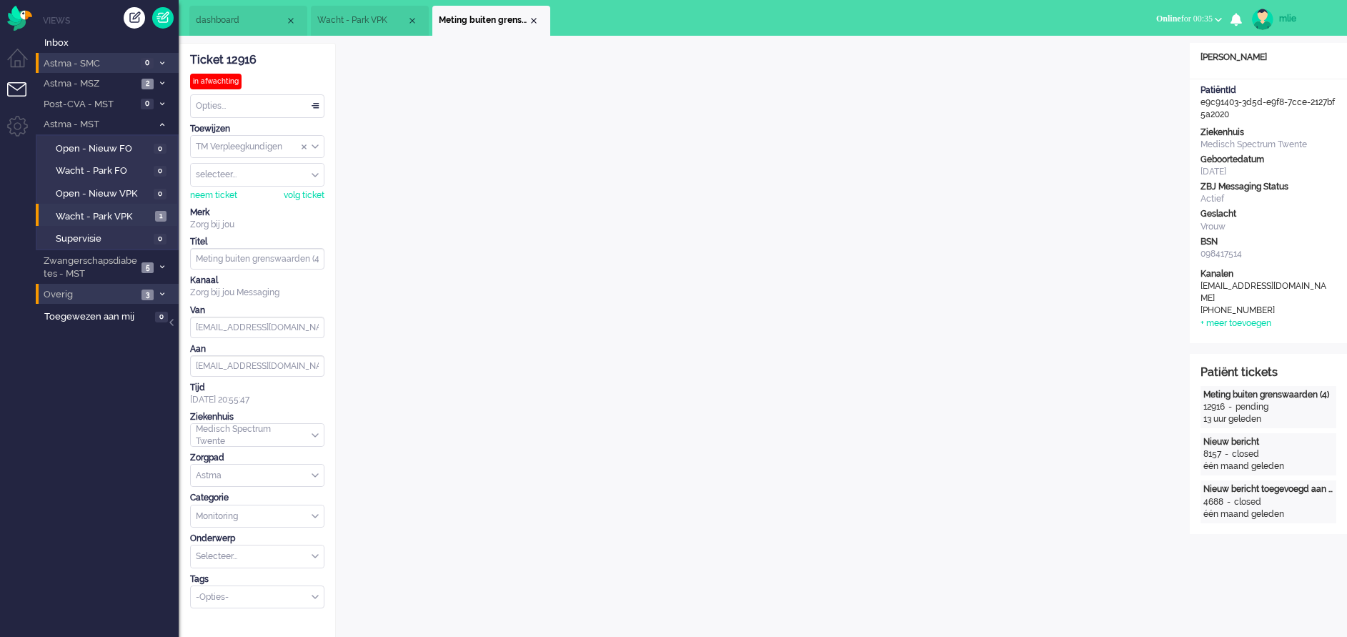
click at [86, 292] on span "Overig" at bounding box center [89, 295] width 96 height 14
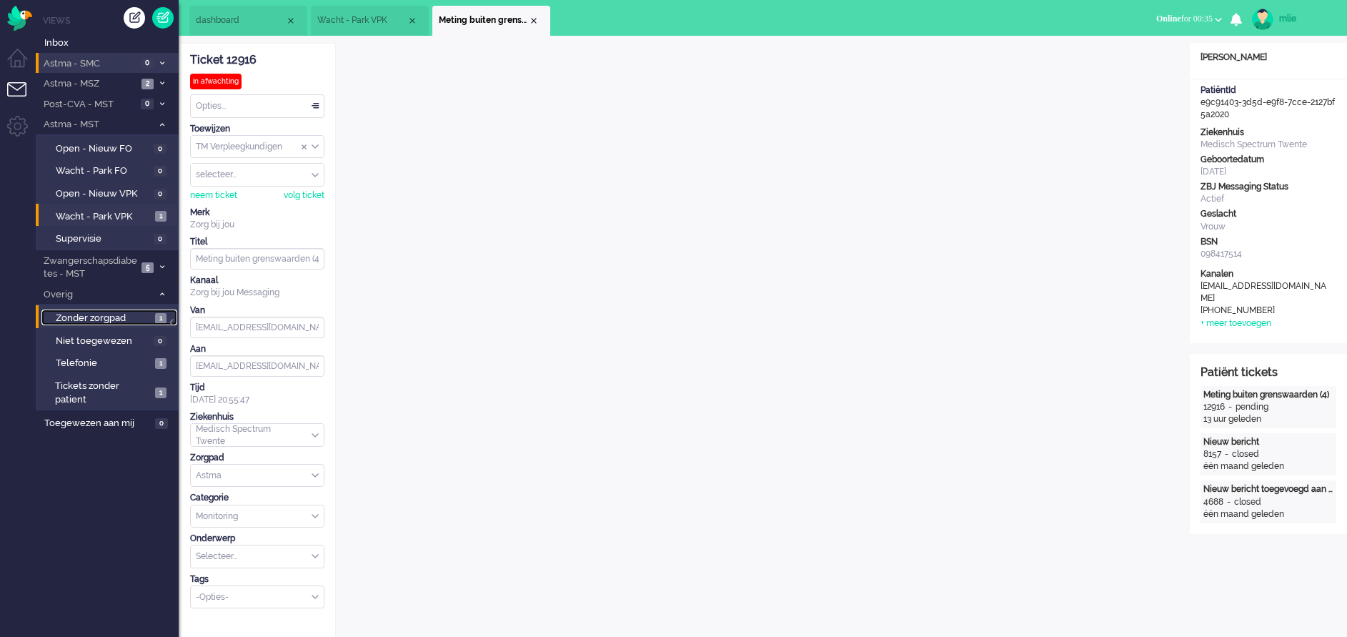
click at [102, 317] on span "Zonder zorgpad" at bounding box center [104, 319] width 96 height 14
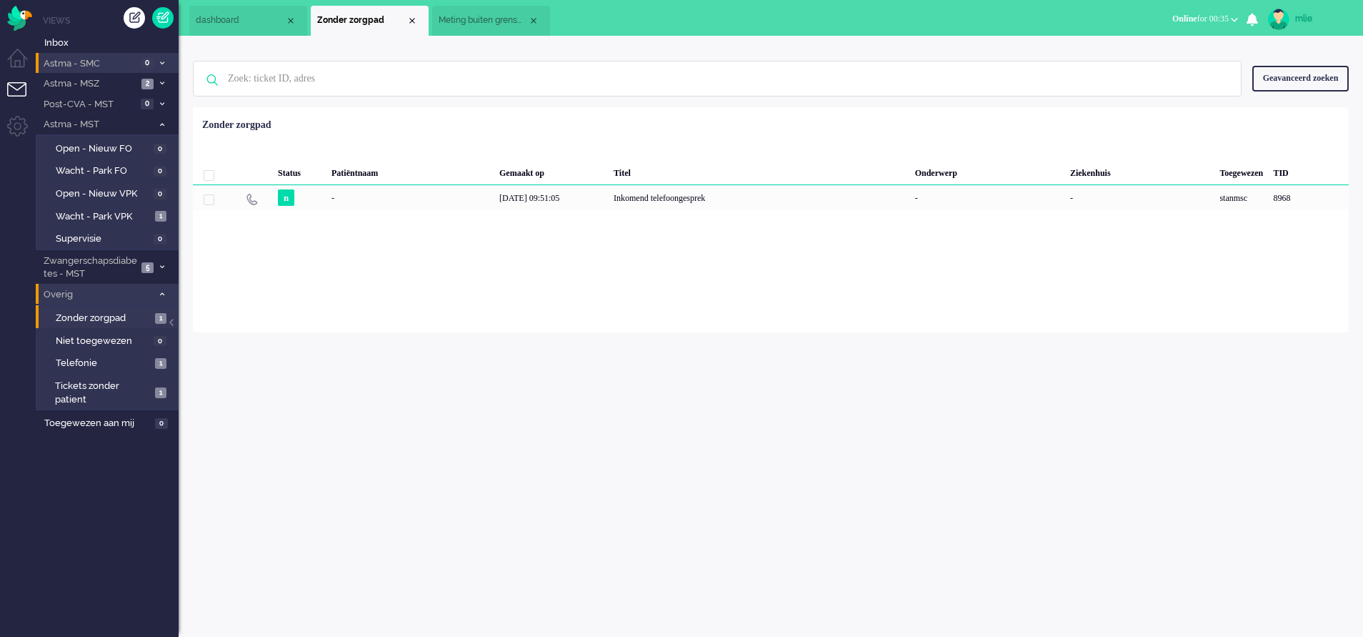
click at [163, 296] on icon at bounding box center [162, 294] width 4 height 5
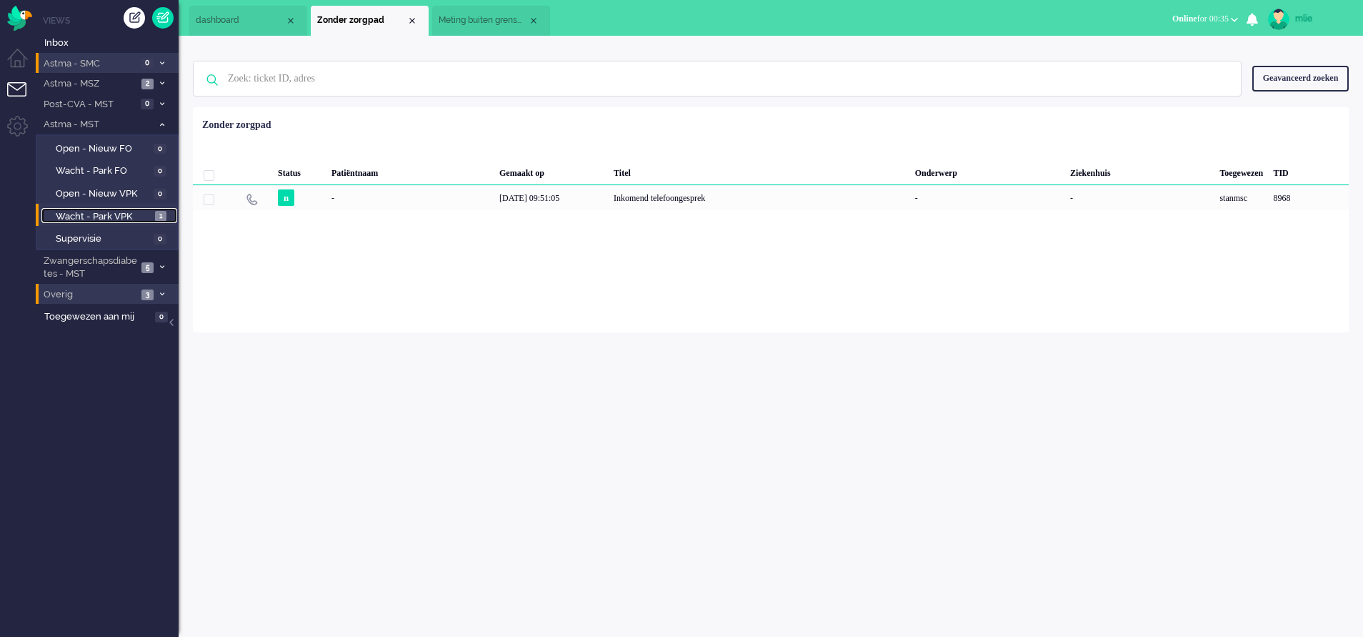
click at [101, 213] on span "Wacht - Park VPK" at bounding box center [104, 217] width 96 height 14
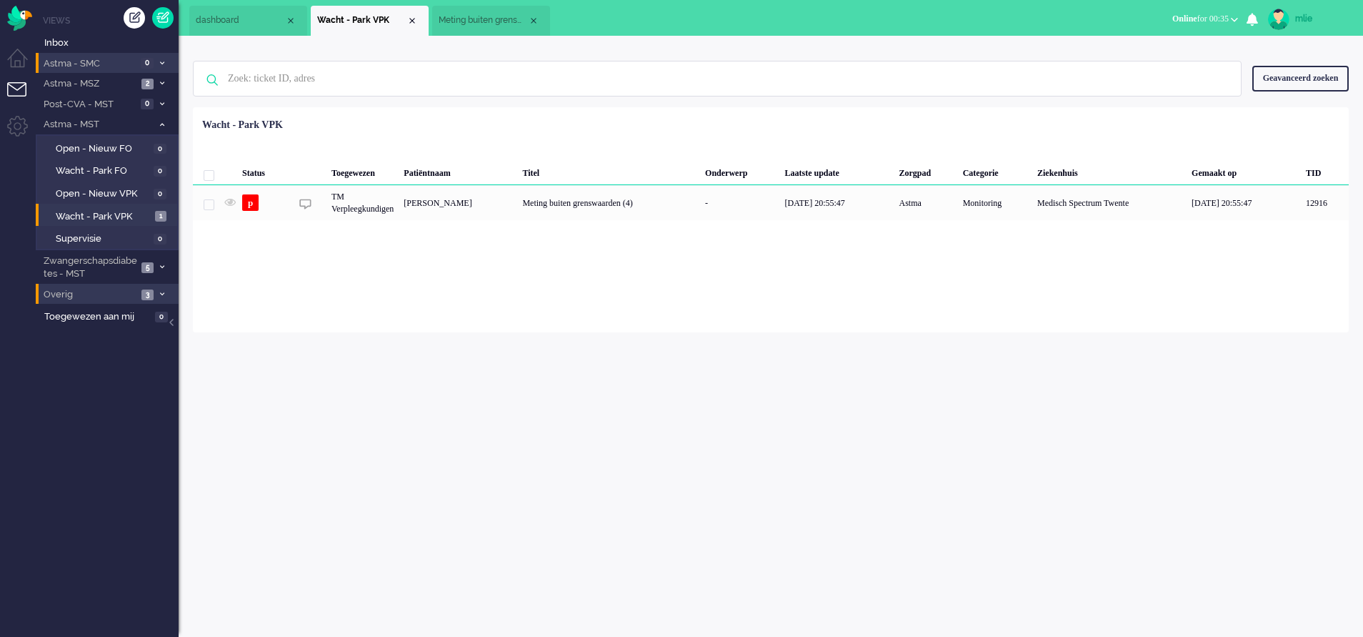
click at [764, 204] on div "-" at bounding box center [739, 202] width 79 height 35
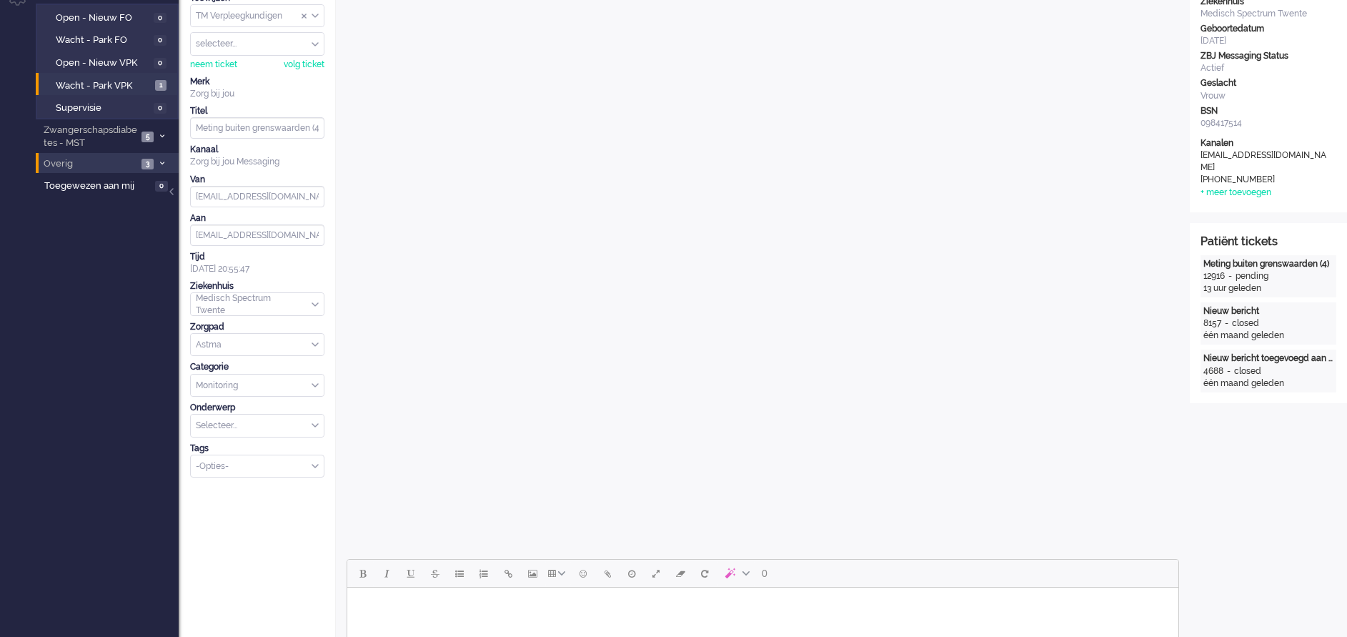
scroll to position [322, 0]
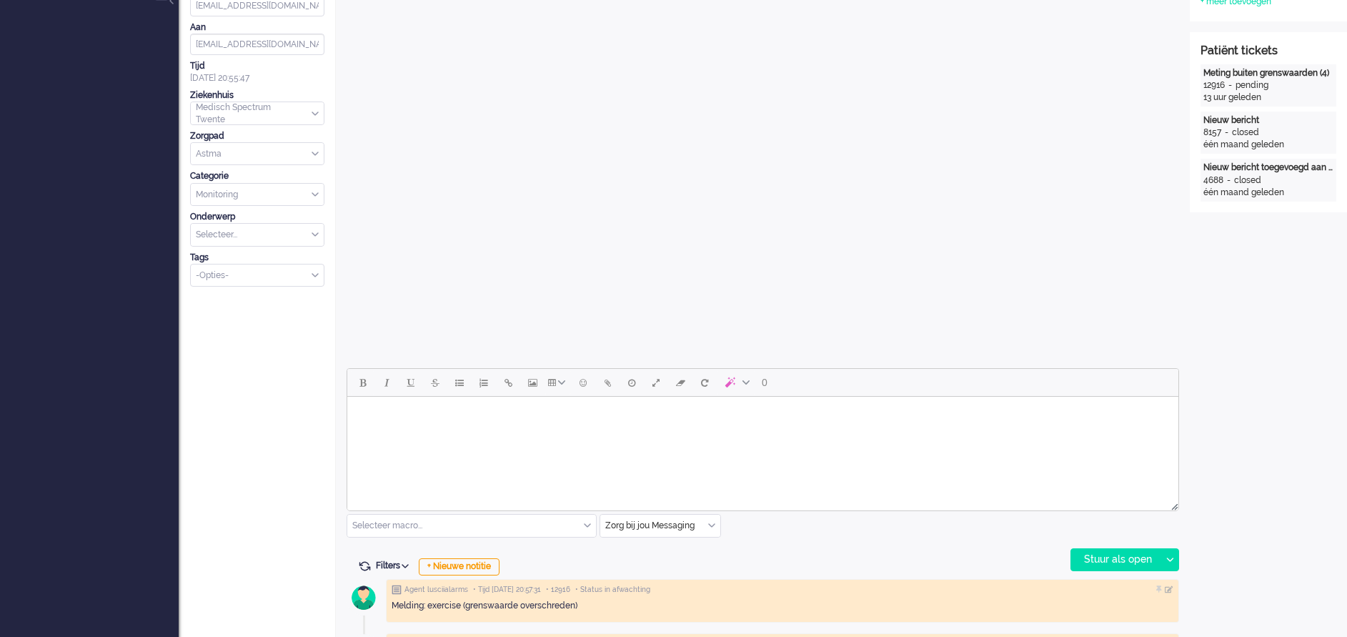
click at [431, 424] on body "Rich Text Area. Press ALT-0 for help." at bounding box center [763, 414] width 820 height 25
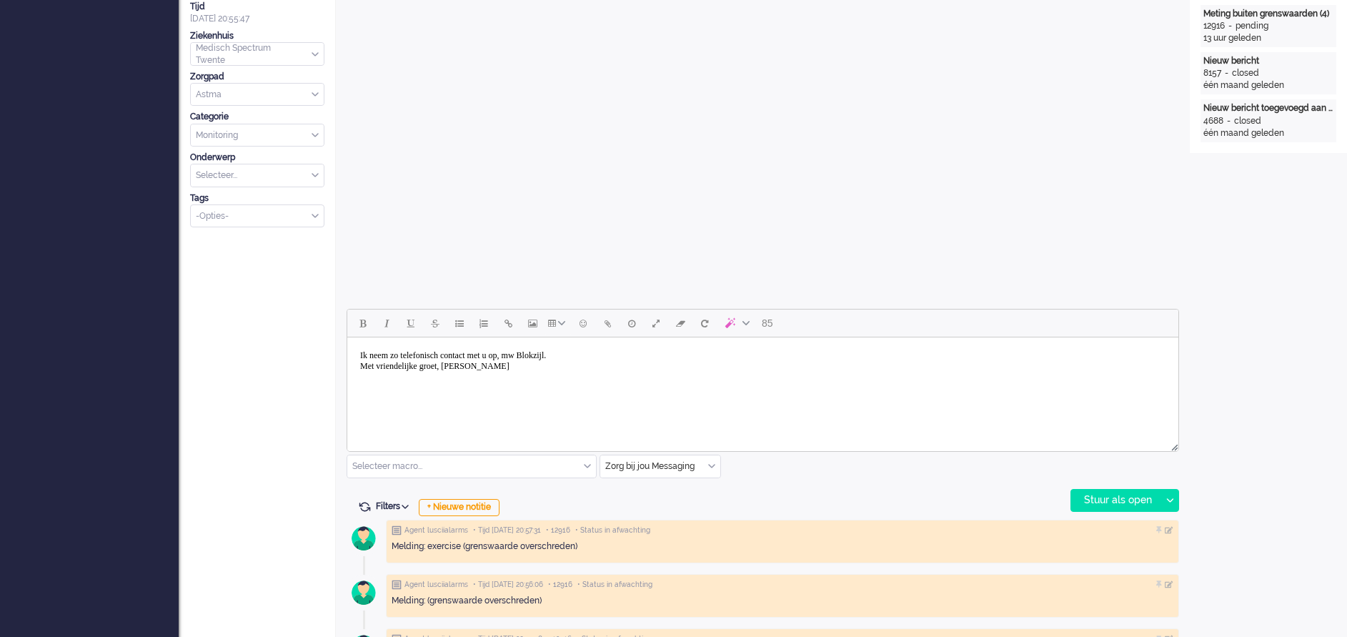
scroll to position [429, 0]
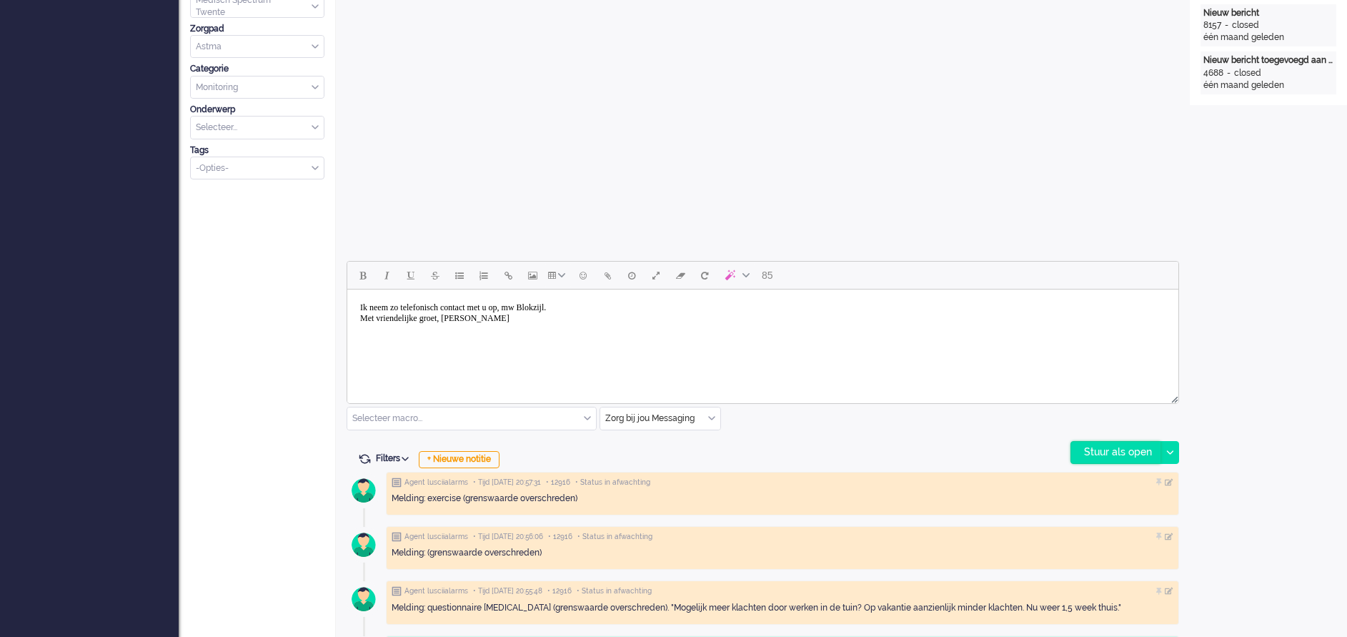
click at [1089, 447] on div "Stuur als open" at bounding box center [1115, 452] width 89 height 21
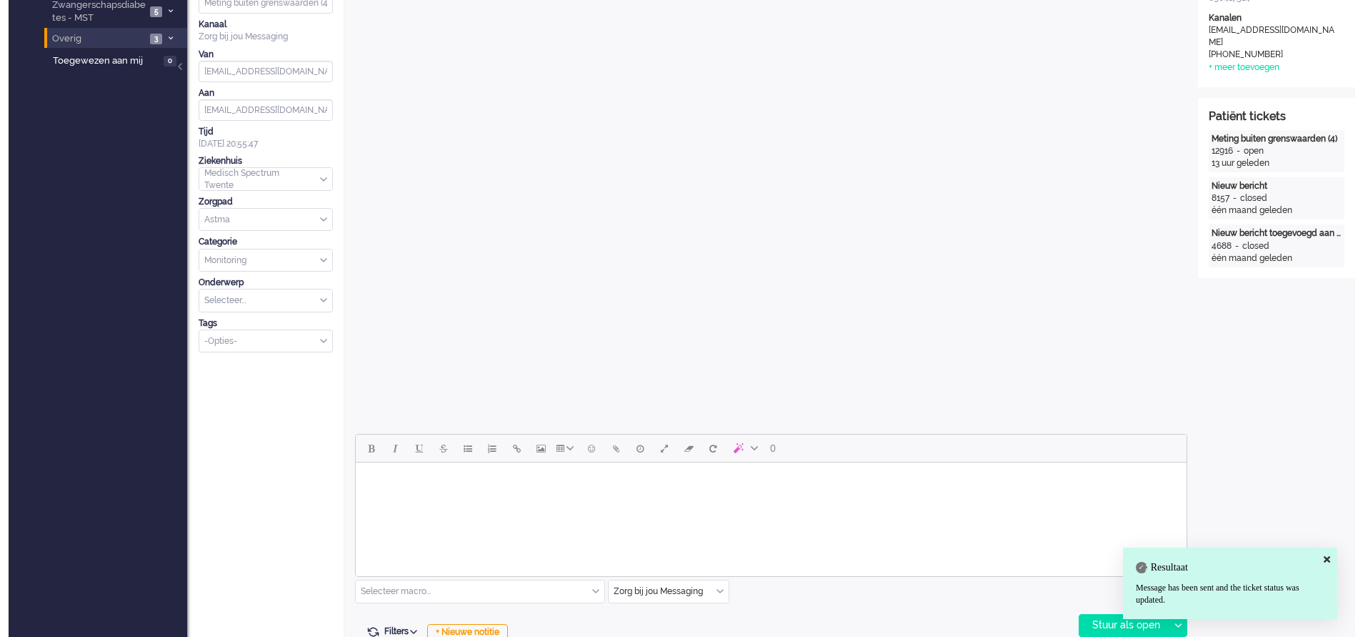
scroll to position [0, 0]
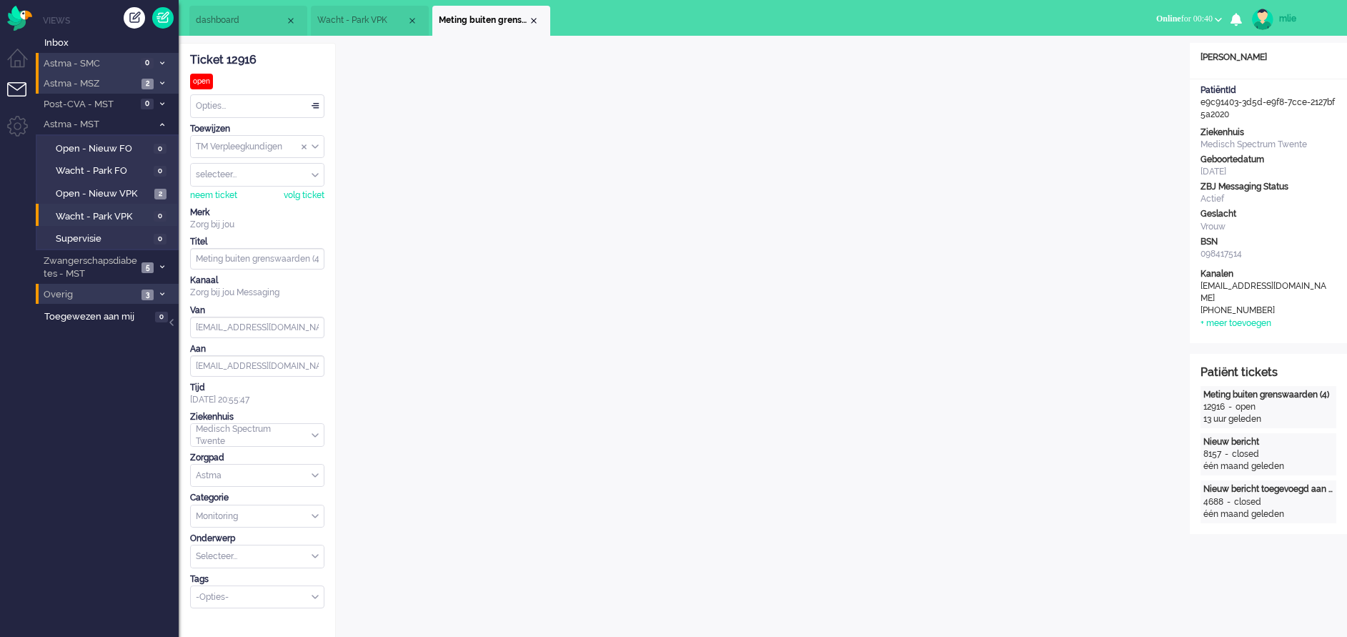
click at [65, 81] on span "Astma - MSZ" at bounding box center [89, 84] width 96 height 14
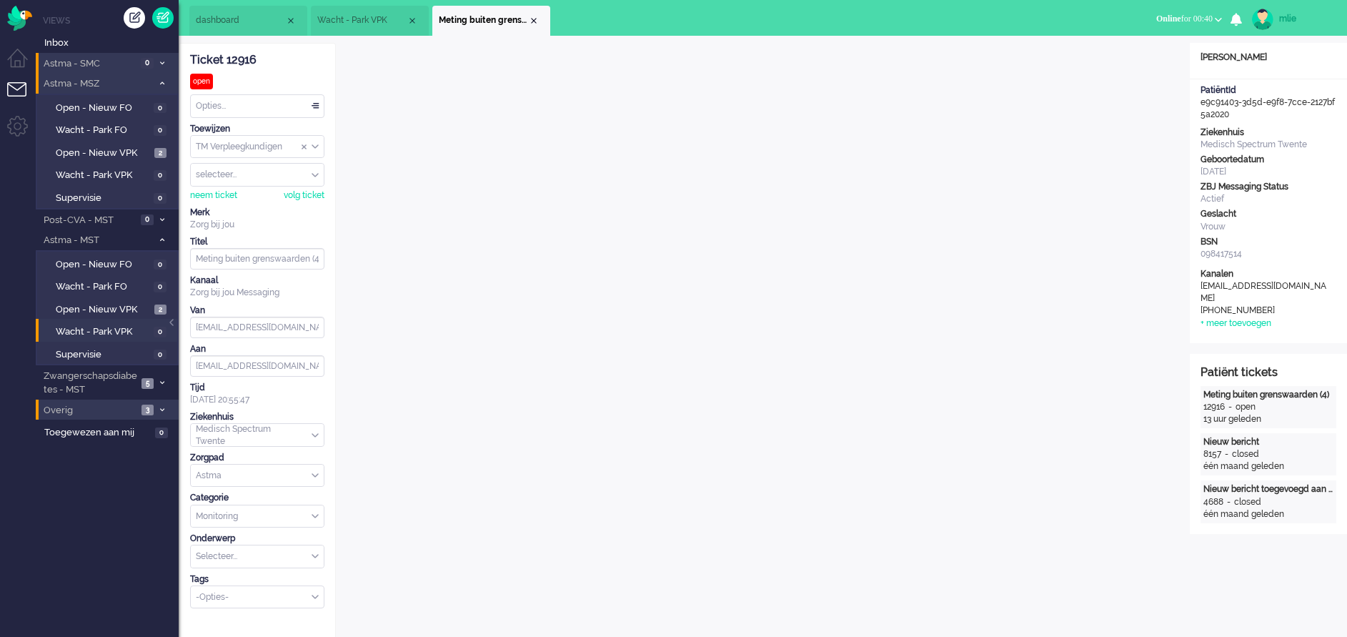
click at [65, 81] on span "Astma - MSZ" at bounding box center [96, 84] width 111 height 14
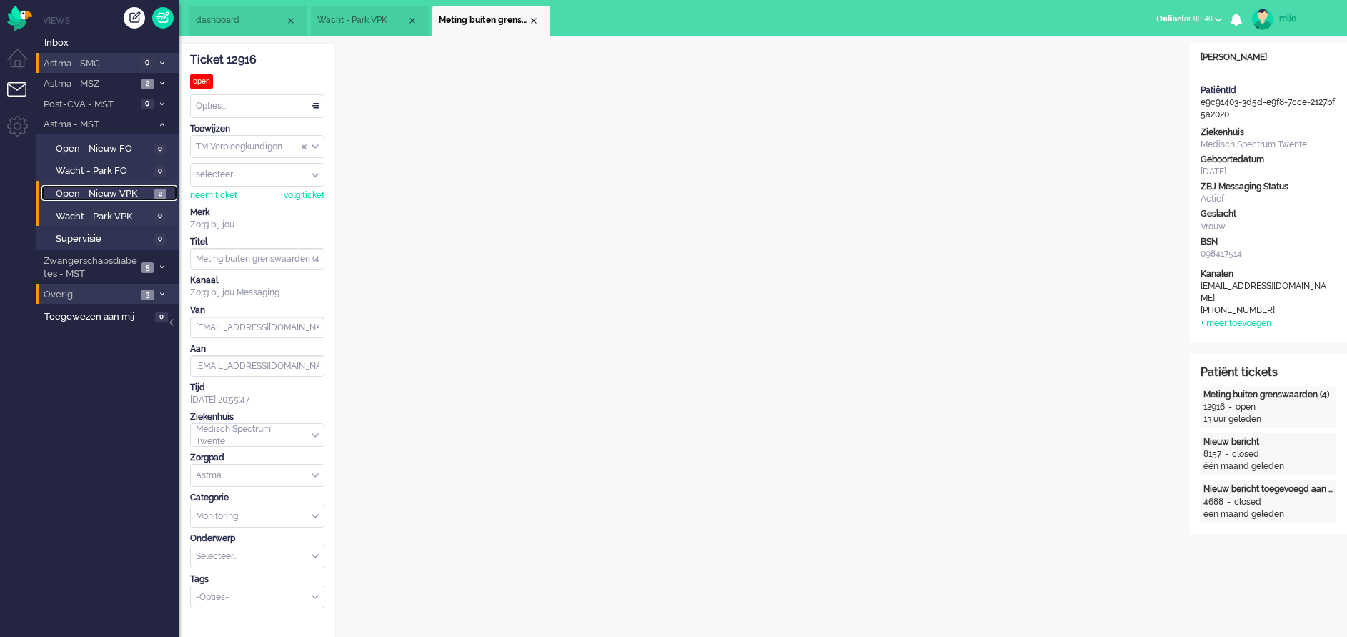
click at [86, 187] on span "Open - Nieuw VPK" at bounding box center [103, 194] width 95 height 14
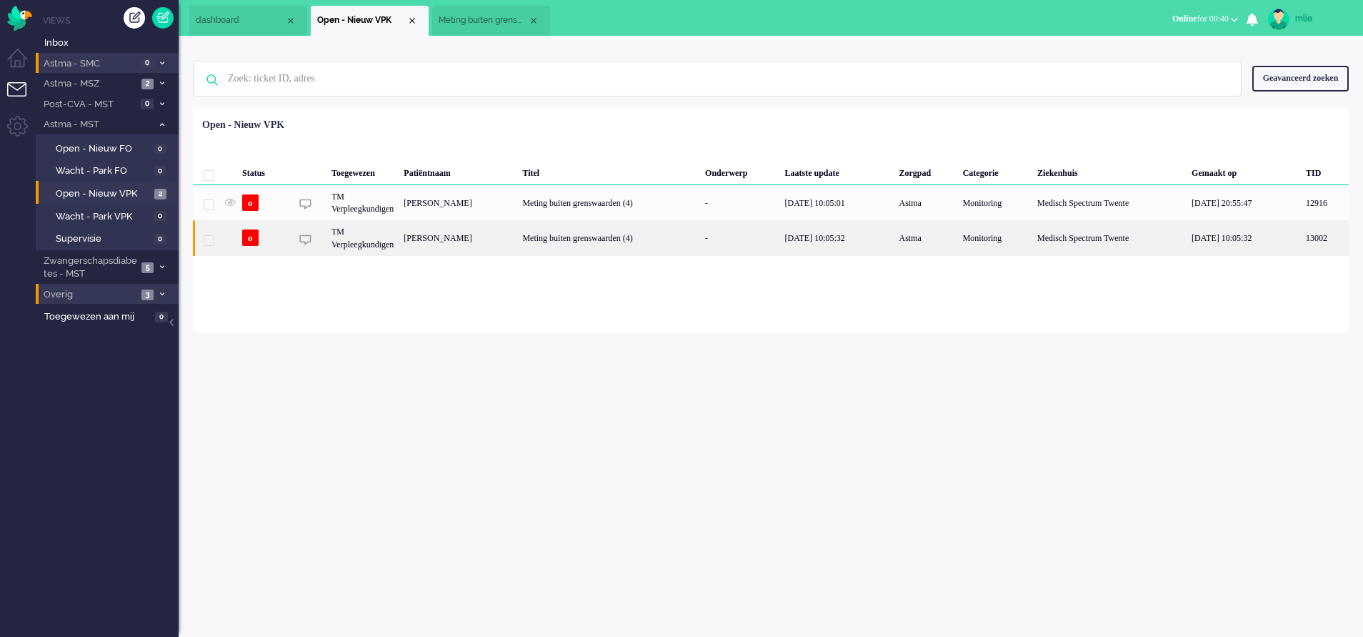
click at [655, 236] on div "Meting buiten grenswaarden (4)" at bounding box center [608, 237] width 183 height 35
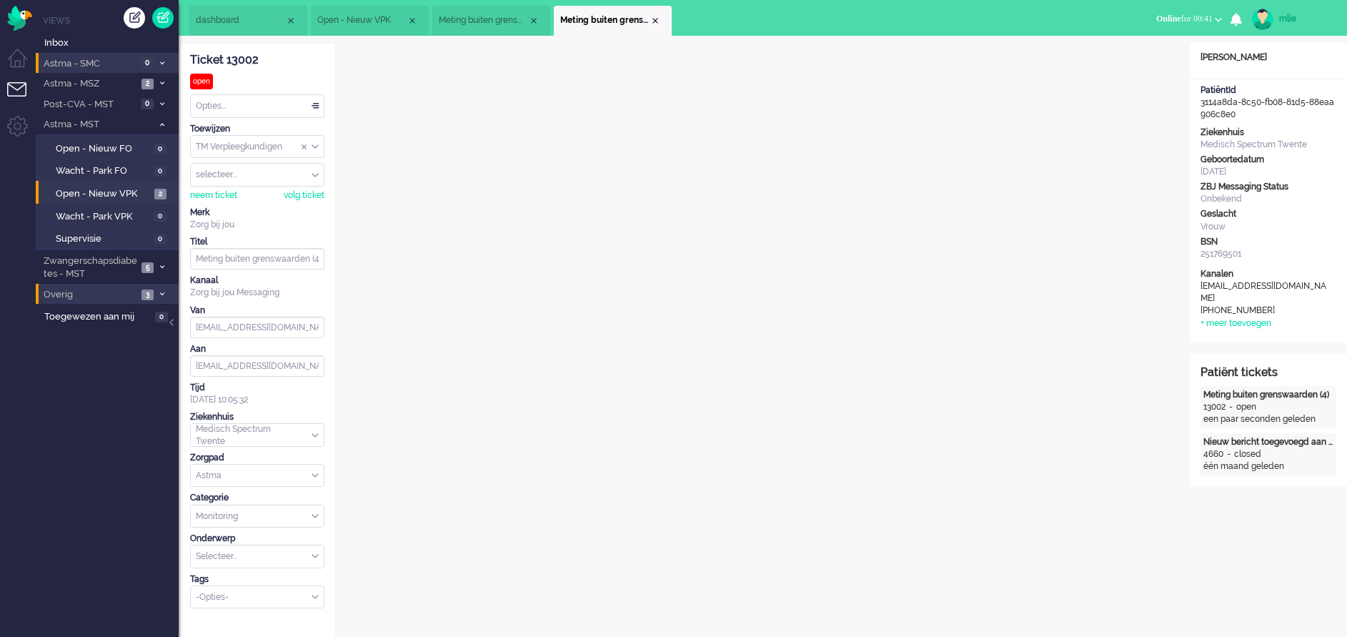
click at [1163, 18] on span "Online" at bounding box center [1168, 19] width 25 height 10
click at [1120, 45] on label "Niet beschikbaar" at bounding box center [1162, 48] width 113 height 12
click at [1112, 11] on button "Niet beschikbaar for 00:21" at bounding box center [1170, 19] width 120 height 21
click at [1113, 64] on label "Online" at bounding box center [1162, 64] width 113 height 12
click at [242, 26] on span "dashboard" at bounding box center [240, 20] width 89 height 12
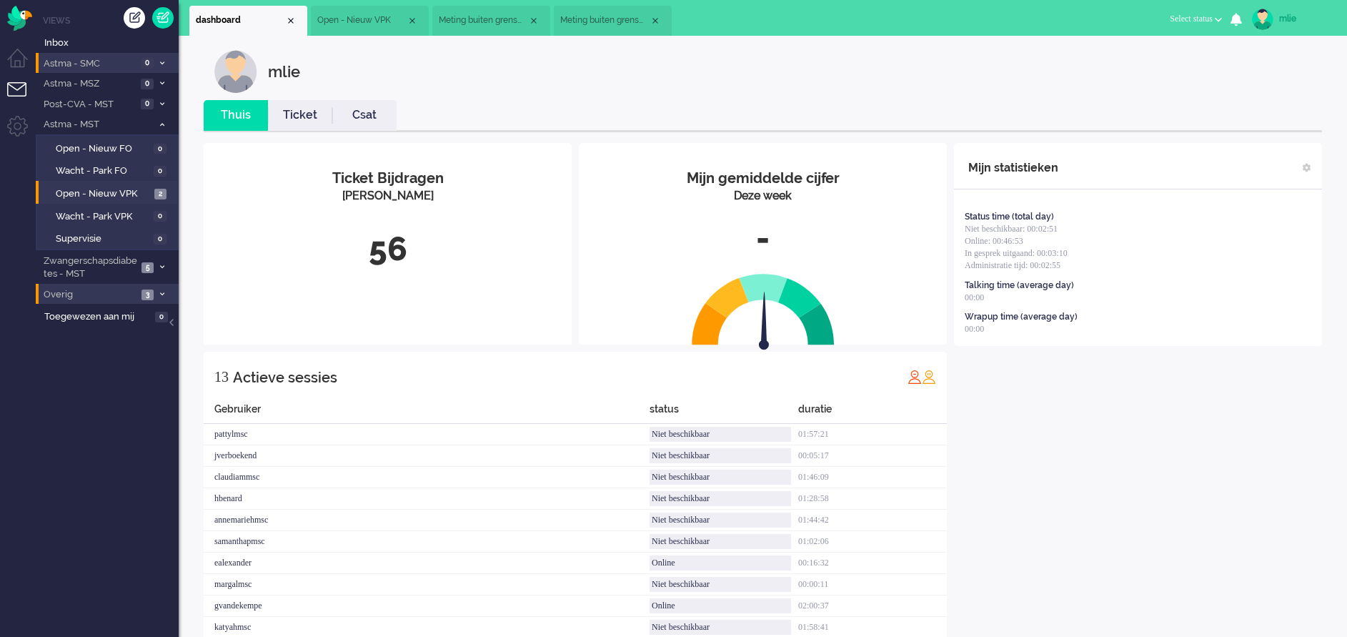
click at [287, 117] on link "Ticket" at bounding box center [300, 115] width 64 height 16
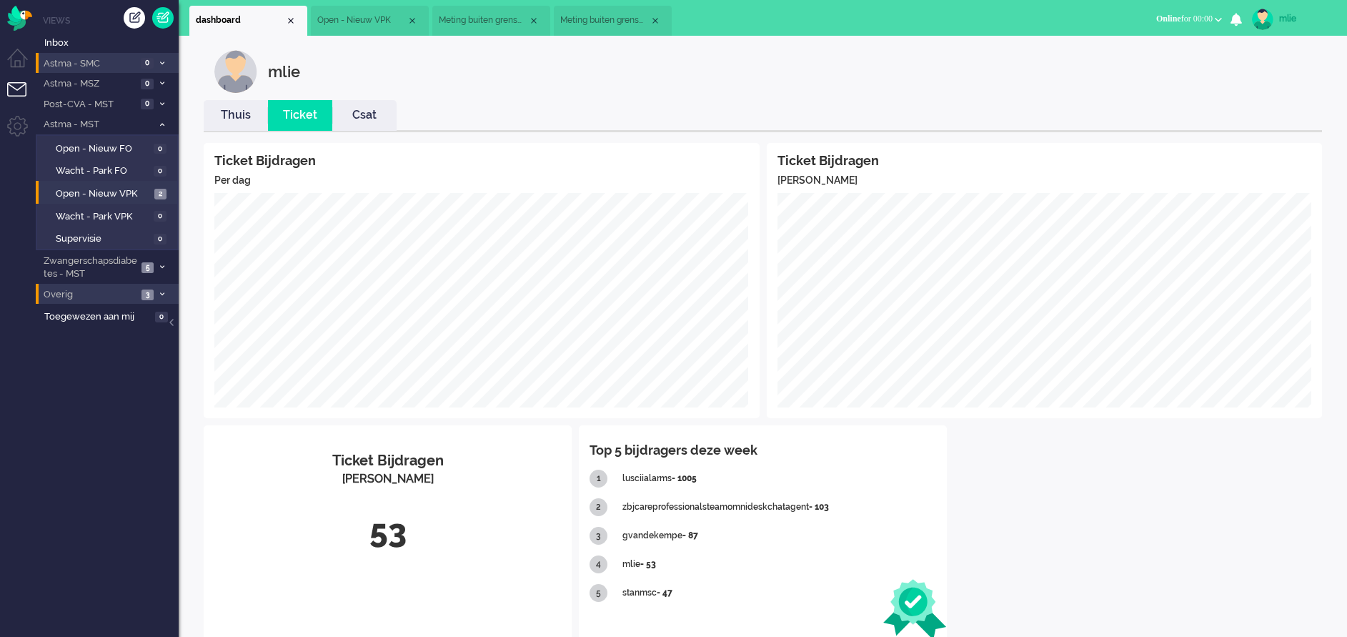
click at [229, 122] on link "Thuis" at bounding box center [236, 115] width 64 height 16
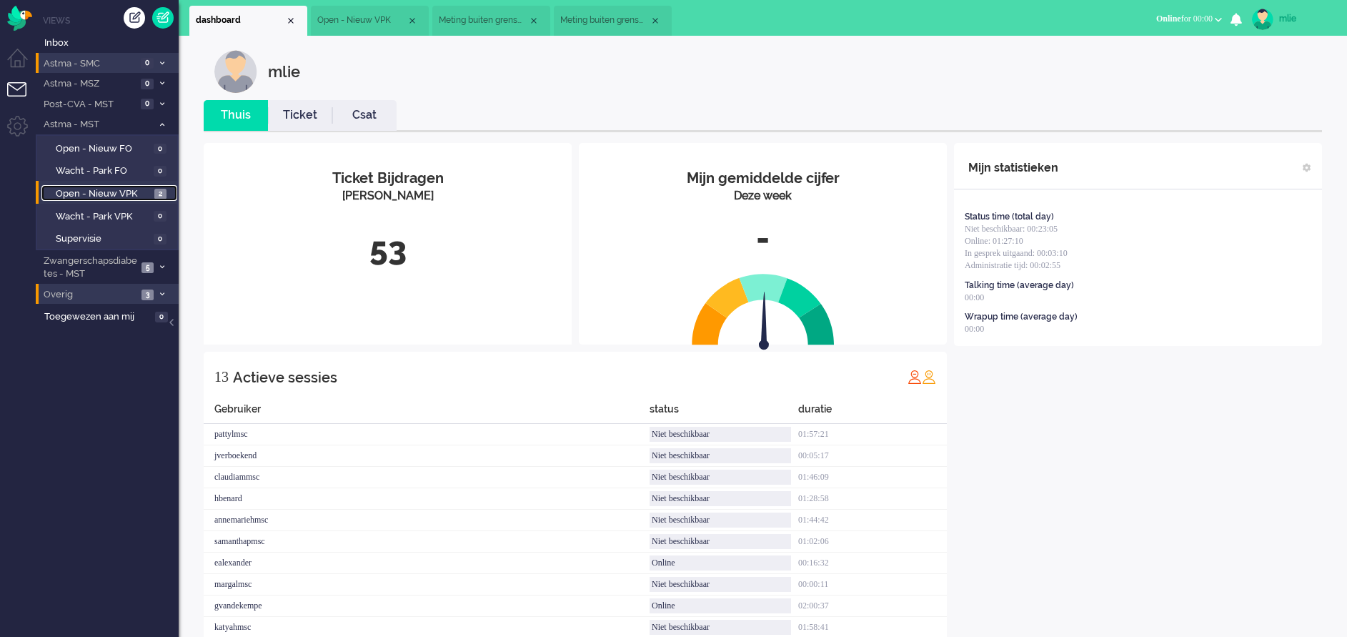
click at [110, 193] on span "Open - Nieuw VPK" at bounding box center [103, 194] width 95 height 14
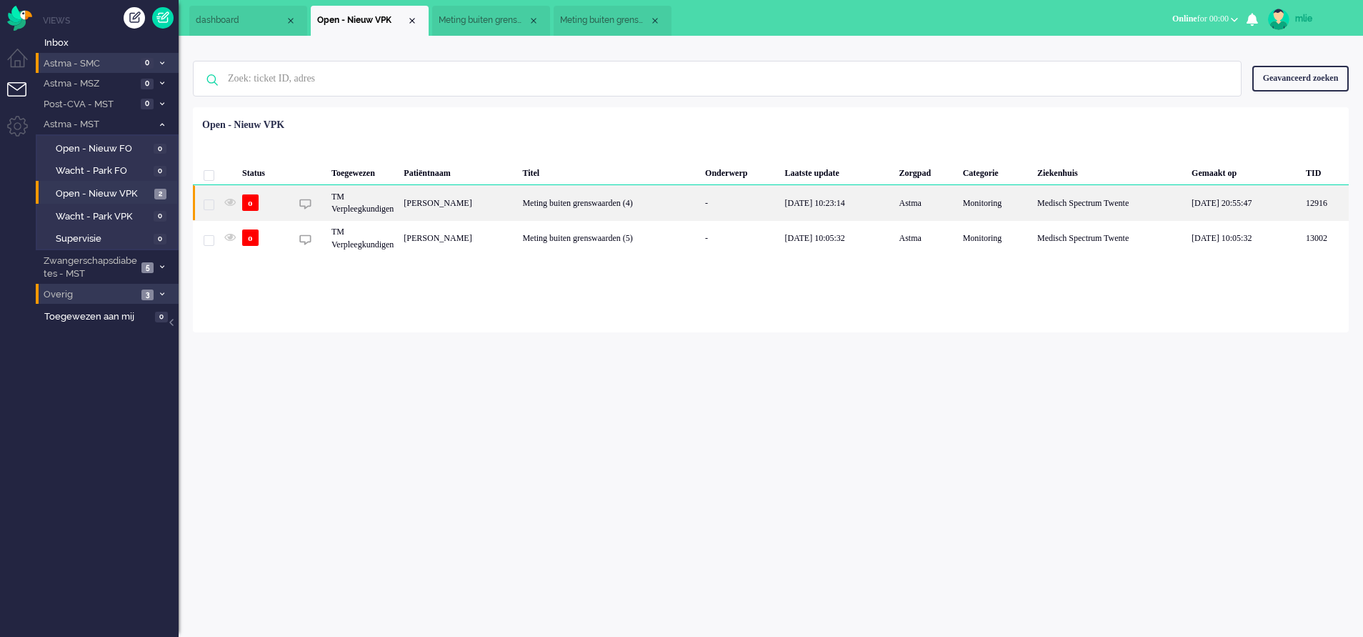
click at [700, 202] on div "Meting buiten grenswaarden (4)" at bounding box center [608, 202] width 183 height 35
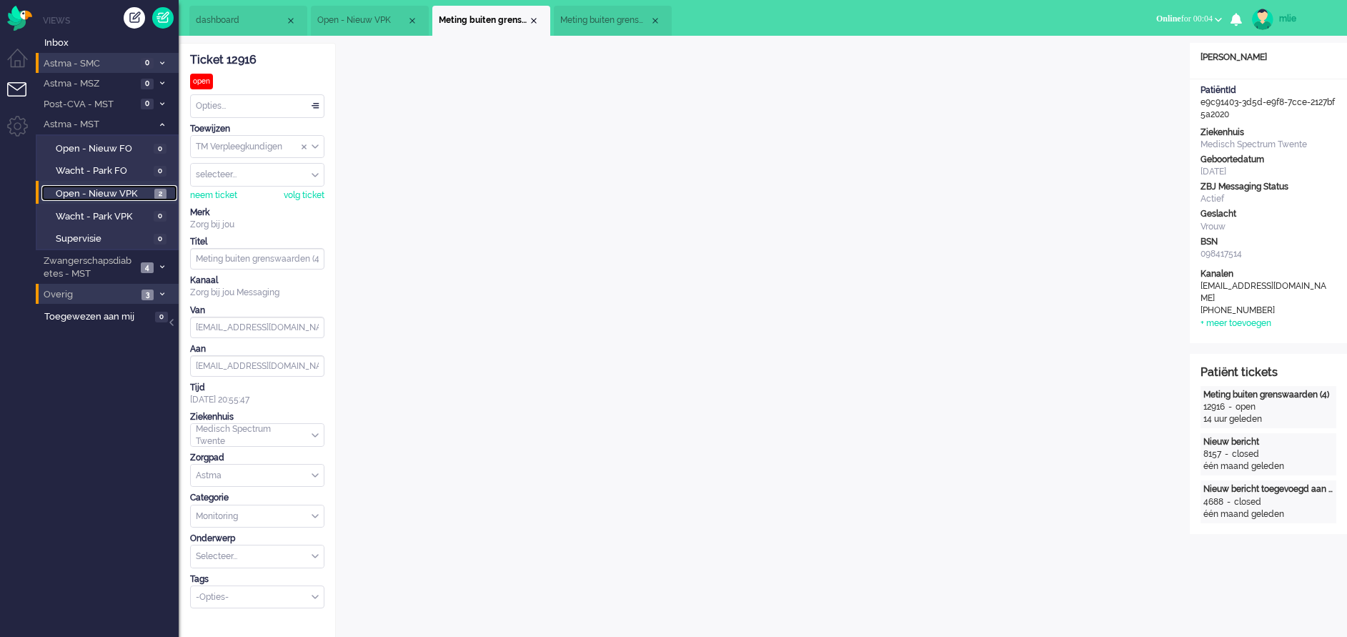
click at [102, 188] on span "Open - Nieuw VPK" at bounding box center [103, 194] width 95 height 14
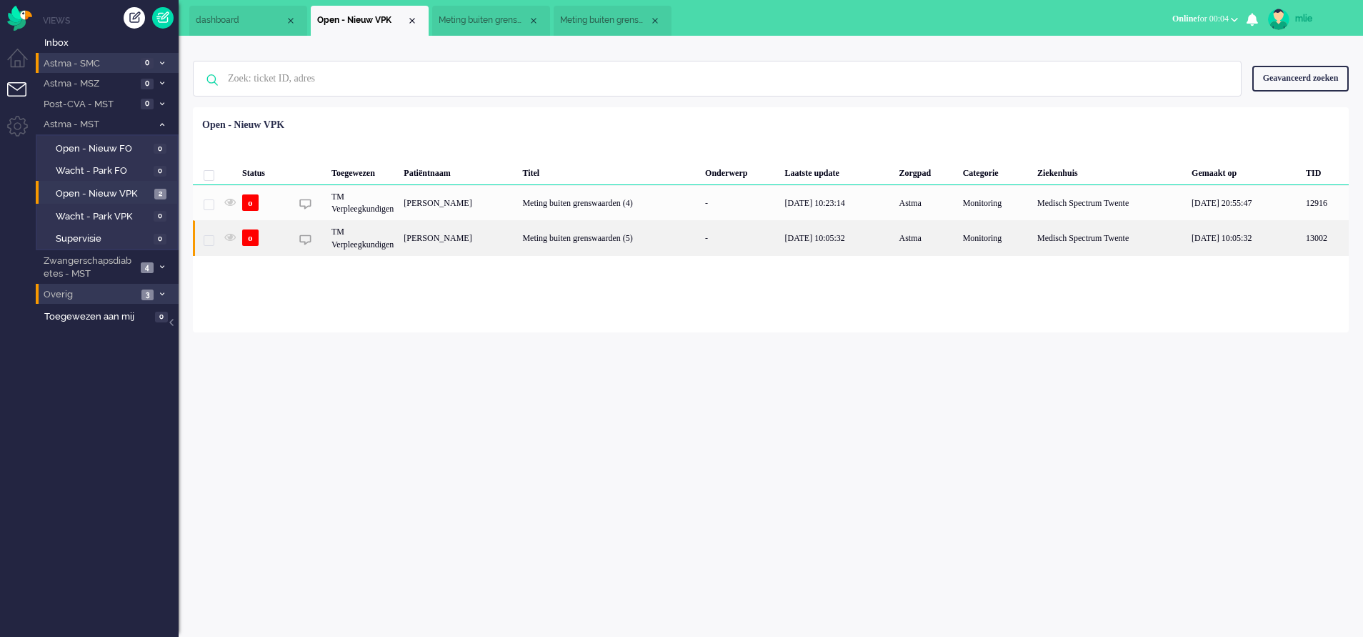
click at [618, 237] on div "Meting buiten grenswaarden (5)" at bounding box center [608, 237] width 183 height 35
type input "Meting buiten grenswaarden (5)"
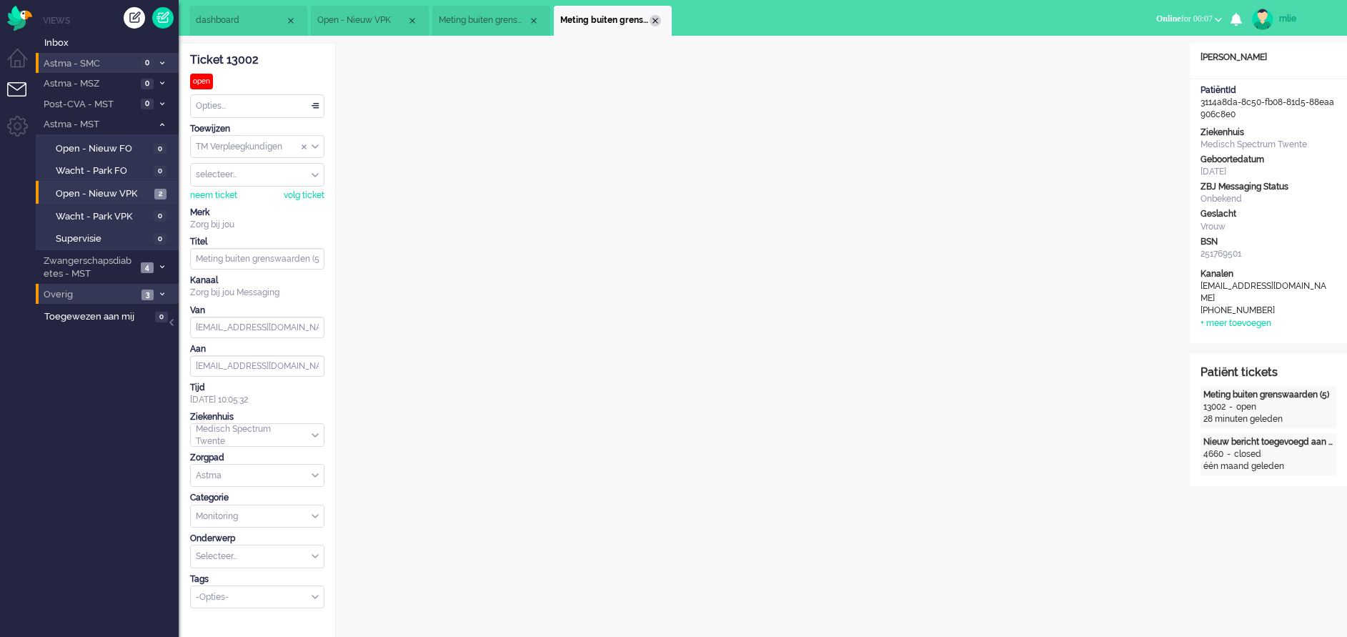
click at [659, 17] on div "Close tab" at bounding box center [655, 20] width 11 height 11
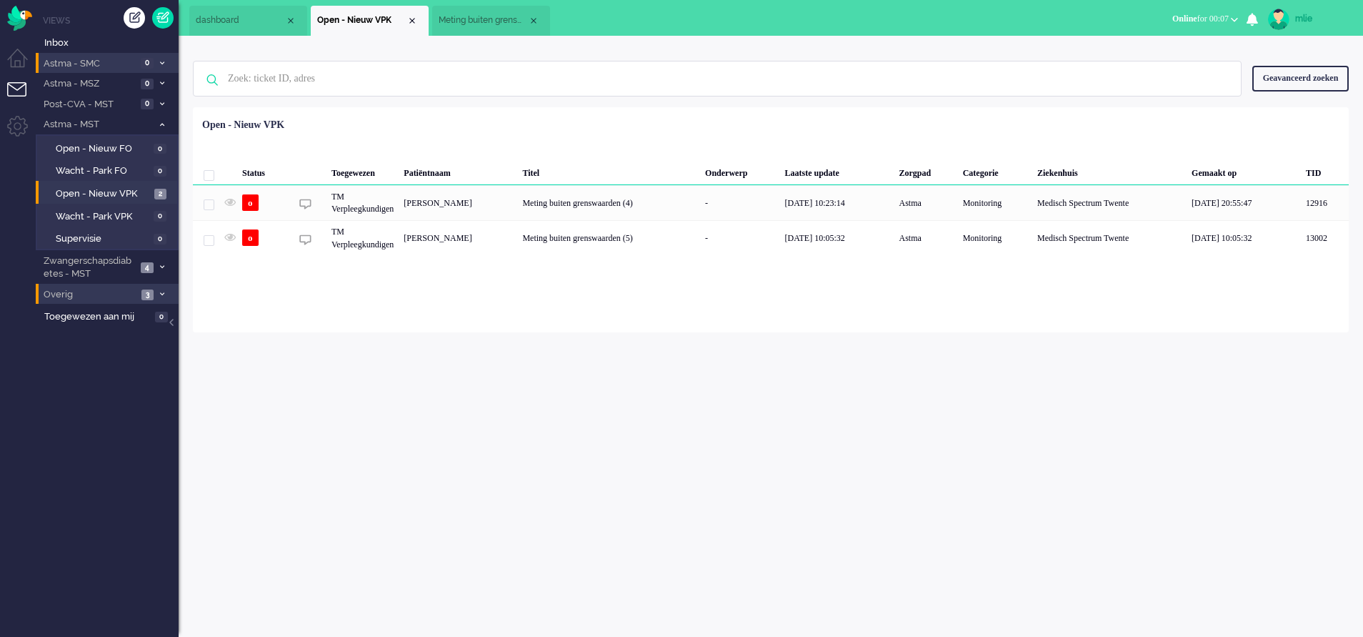
click at [484, 25] on span "Meting buiten grenswaarden (4)" at bounding box center [483, 20] width 89 height 12
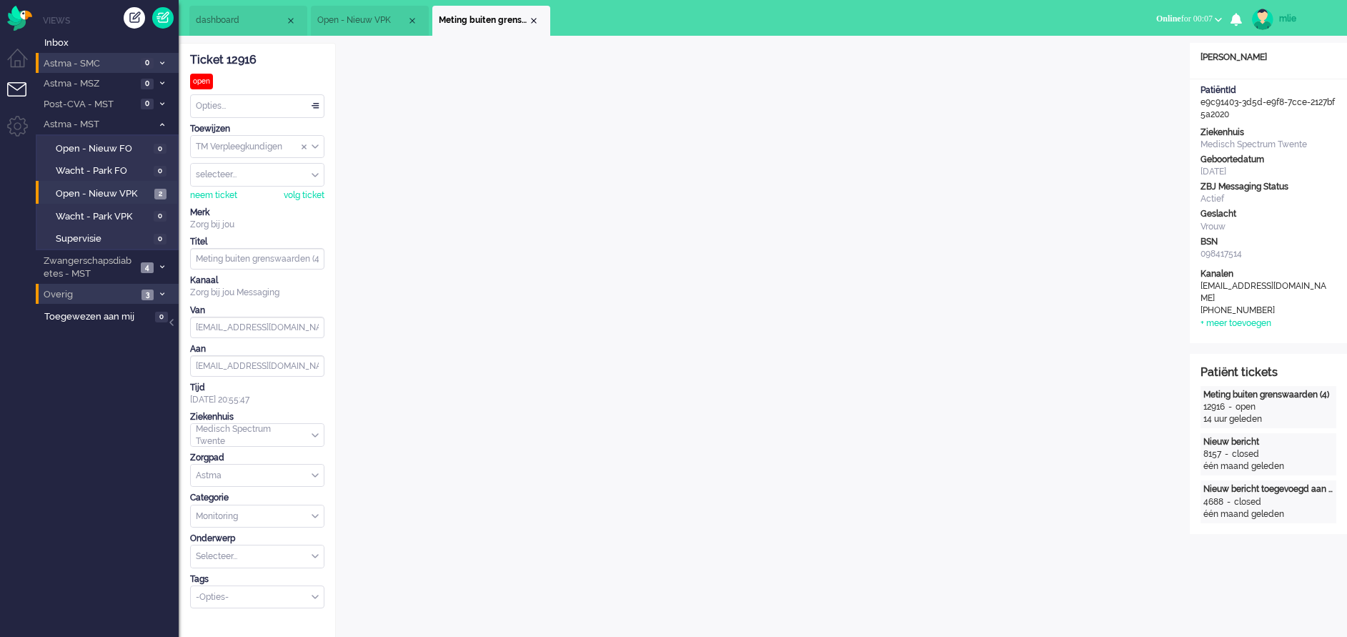
click at [529, 14] on li "Meting buiten grenswaarden (4)" at bounding box center [491, 21] width 118 height 30
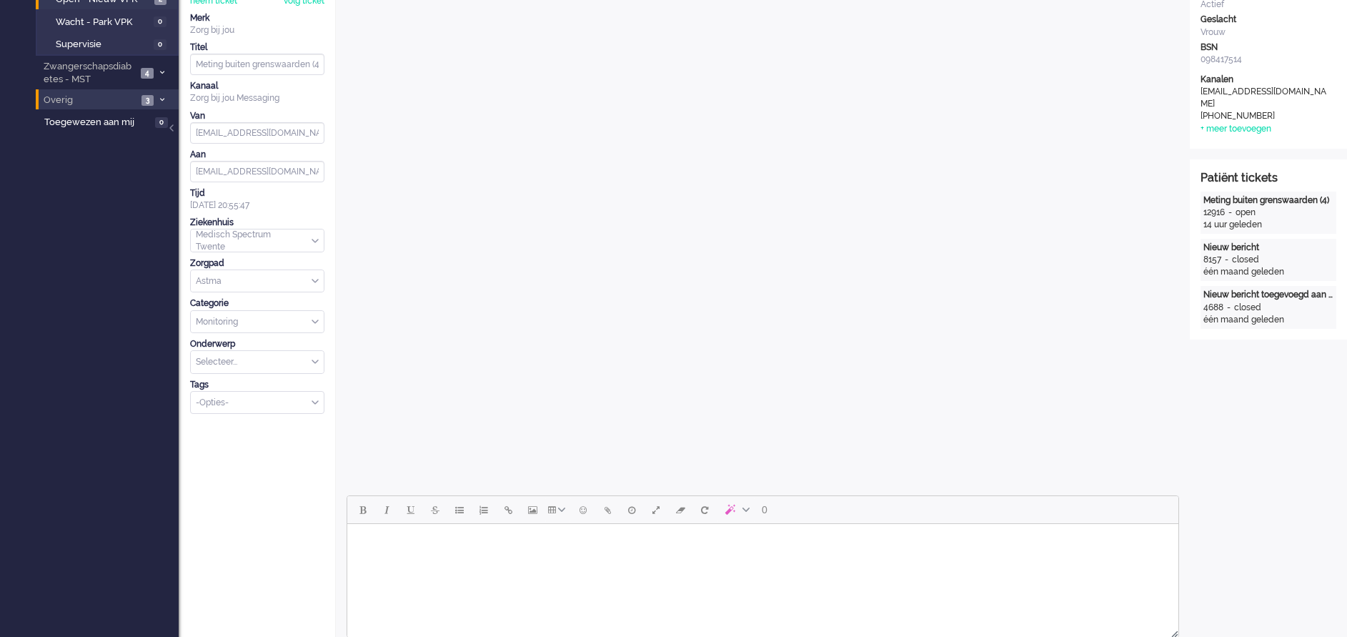
scroll to position [429, 0]
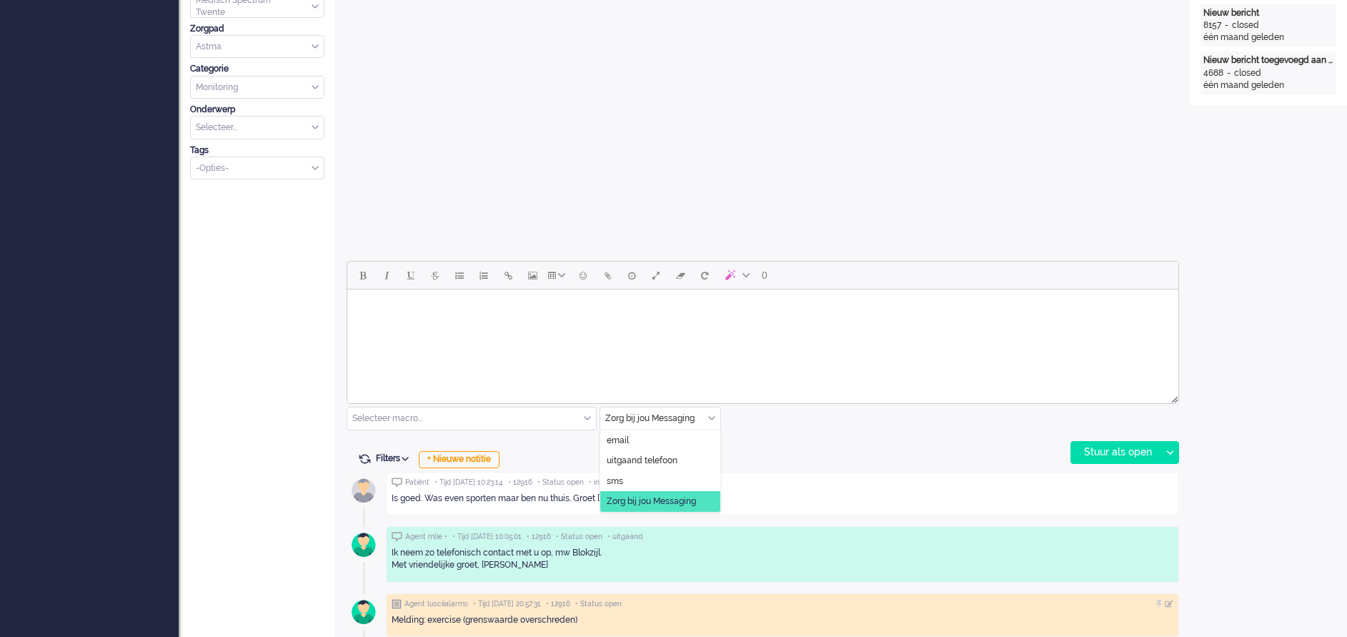
click at [710, 417] on div "Zorg bij jou Messaging" at bounding box center [660, 418] width 120 height 22
click at [670, 462] on span "uitgaand telefoon" at bounding box center [642, 460] width 71 height 12
click at [1102, 447] on div "Stuur als open" at bounding box center [1115, 452] width 89 height 21
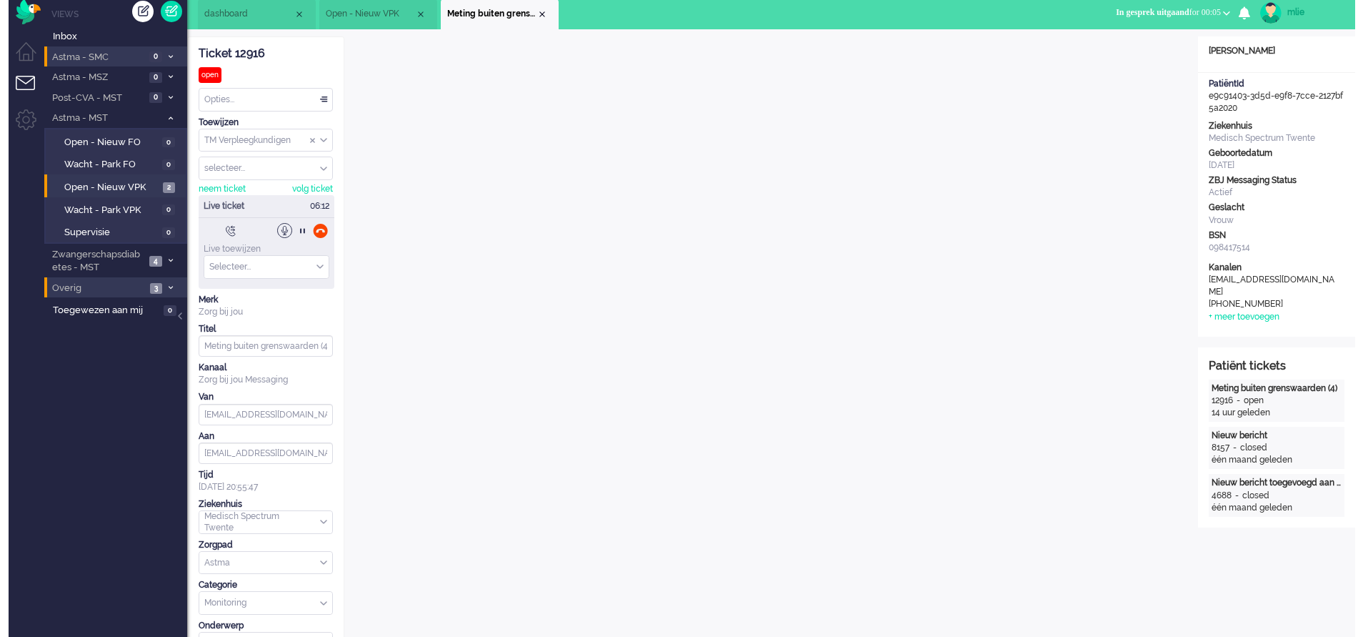
scroll to position [0, 0]
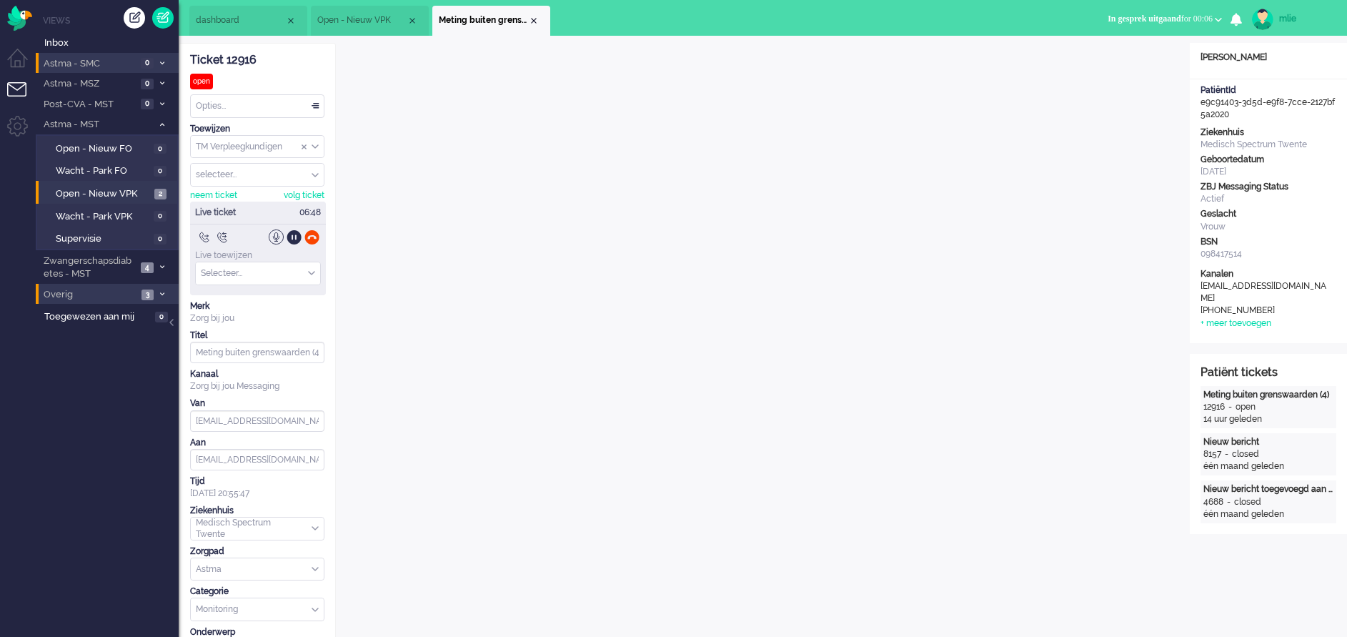
click at [1108, 18] on span "In gesprek uitgaand" at bounding box center [1144, 19] width 73 height 10
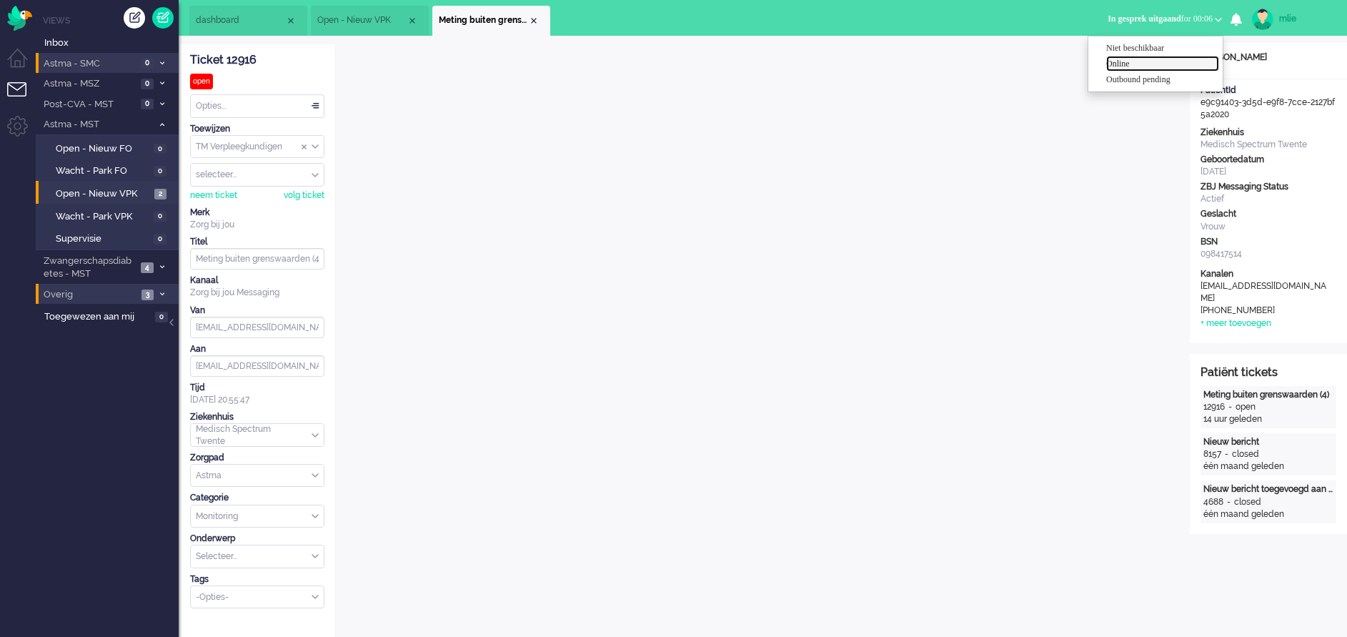
click at [1144, 70] on link "Online" at bounding box center [1162, 64] width 113 height 16
click at [1139, 66] on label "Online" at bounding box center [1162, 64] width 113 height 12
click at [313, 99] on div "Opties..." at bounding box center [257, 106] width 133 height 22
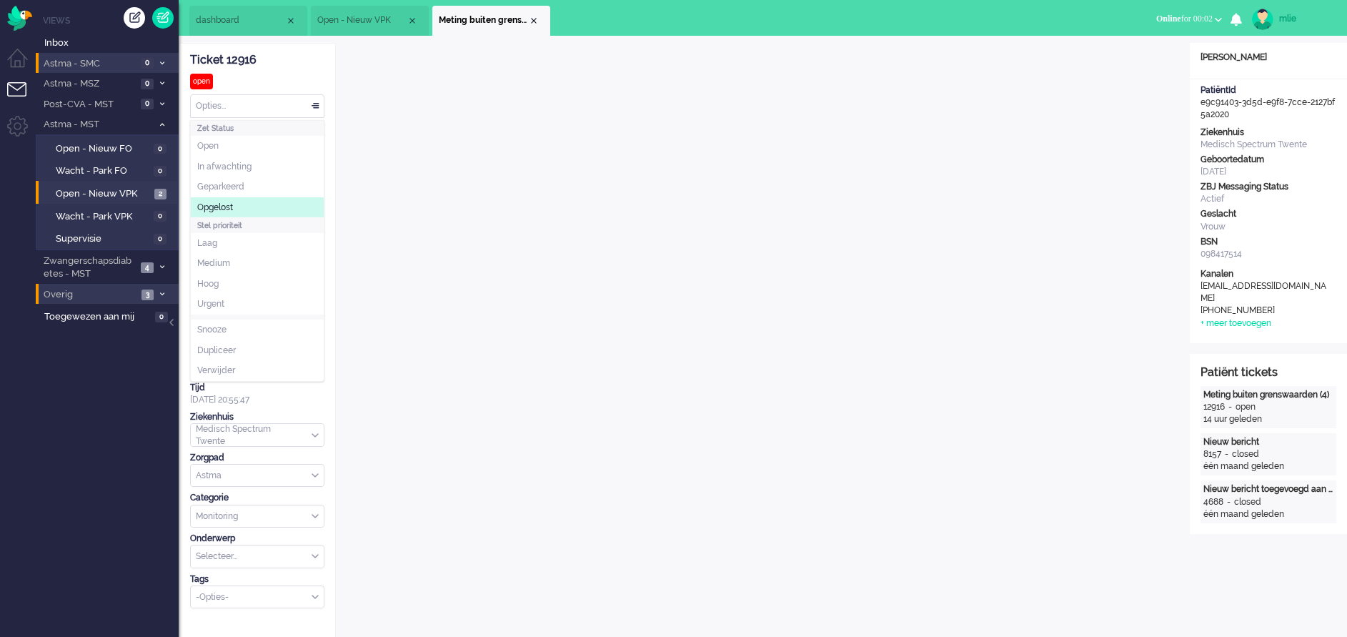
click at [234, 204] on li "Opgelost" at bounding box center [257, 207] width 133 height 21
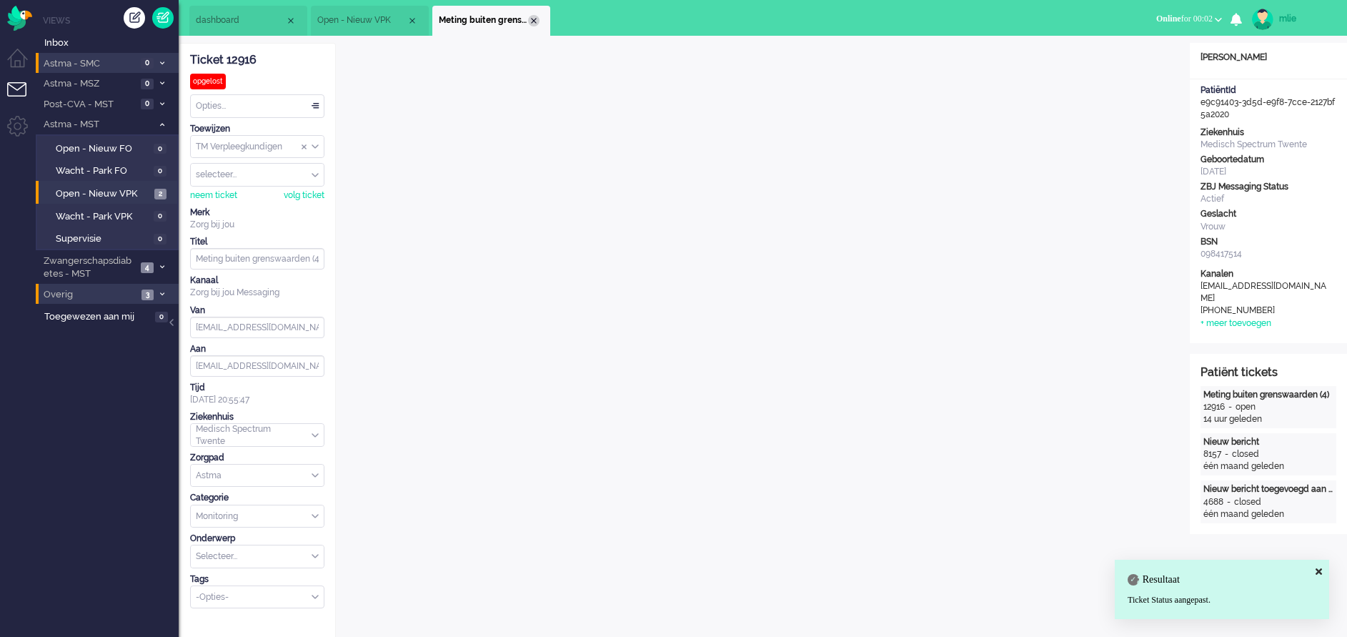
click at [532, 21] on div "Close tab" at bounding box center [533, 20] width 11 height 11
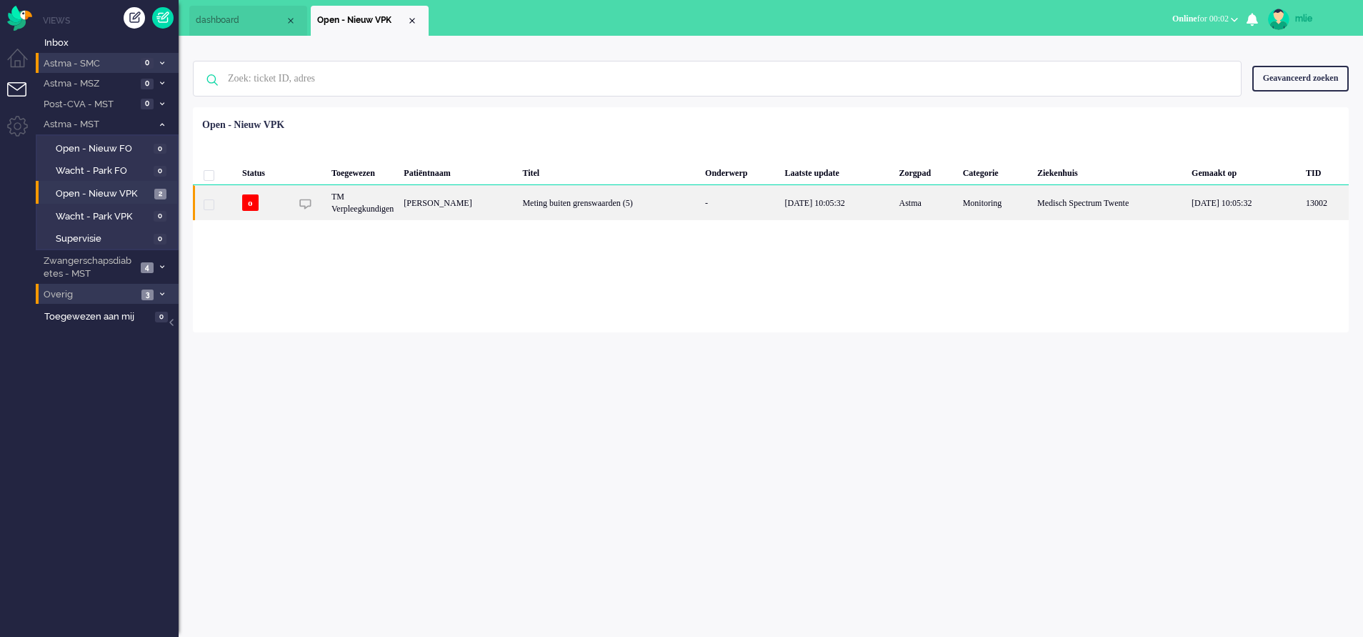
click at [673, 199] on div "Meting buiten grenswaarden (5)" at bounding box center [608, 202] width 183 height 35
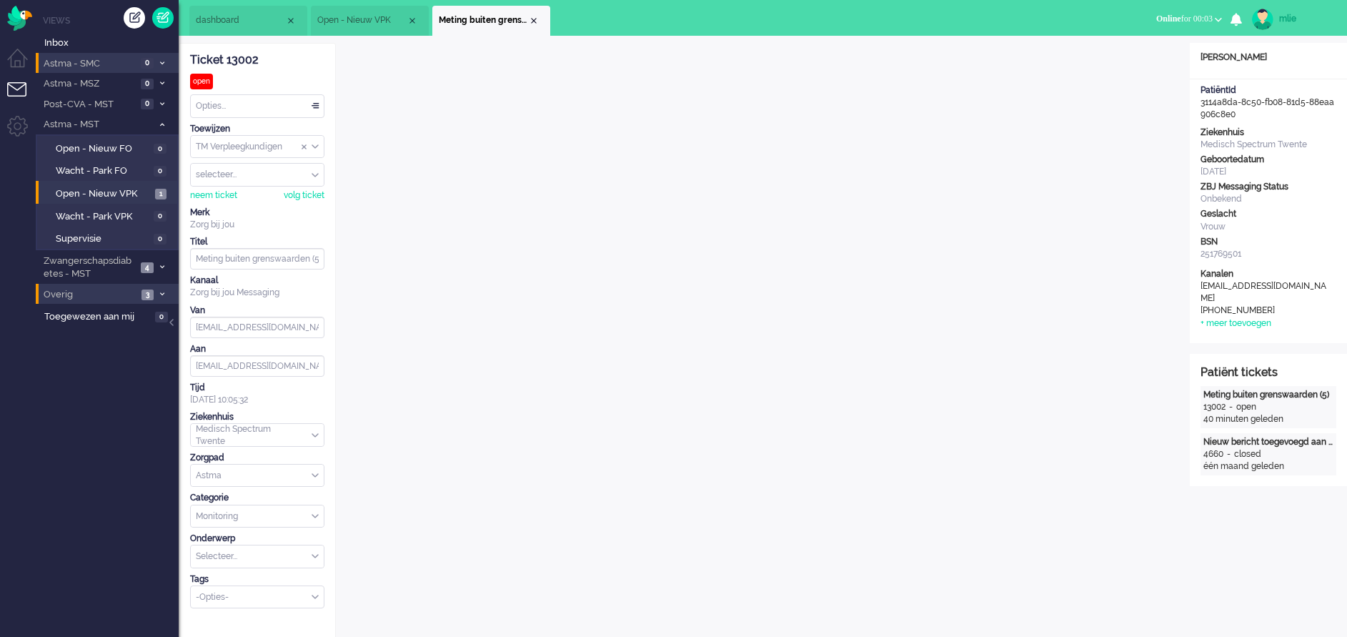
click at [315, 104] on div "Opties..." at bounding box center [257, 106] width 133 height 22
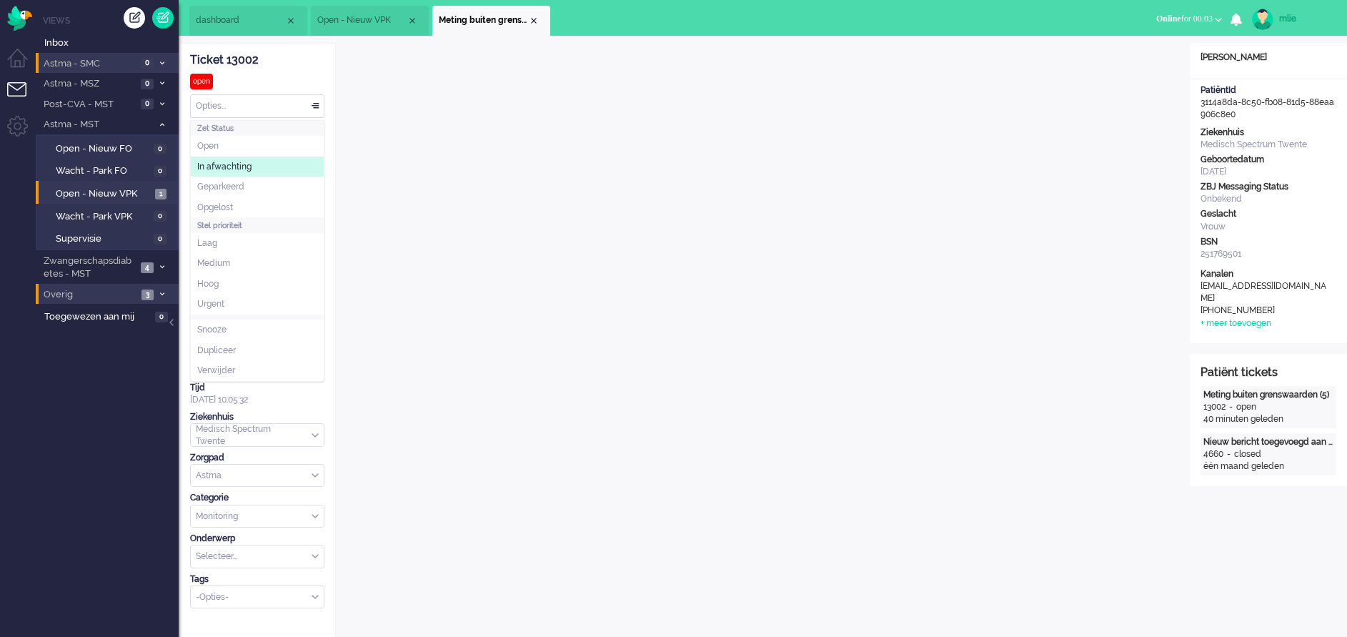
click at [253, 171] on li "In afwachting" at bounding box center [257, 166] width 133 height 21
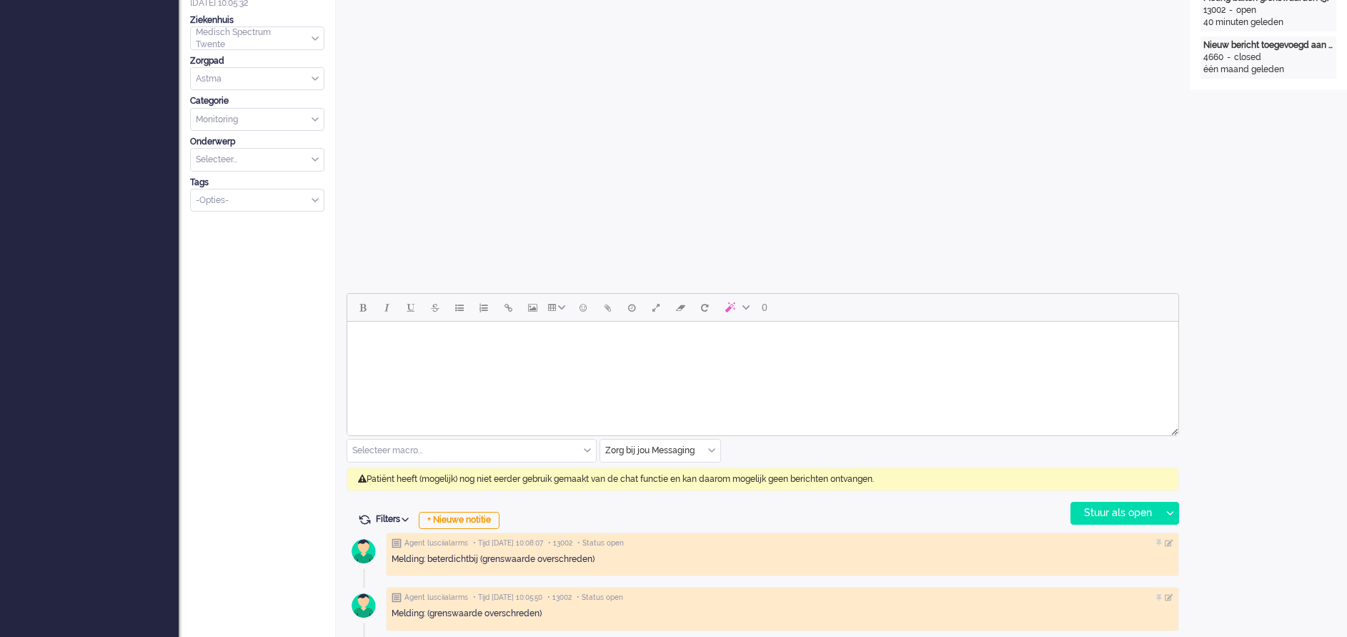
scroll to position [429, 0]
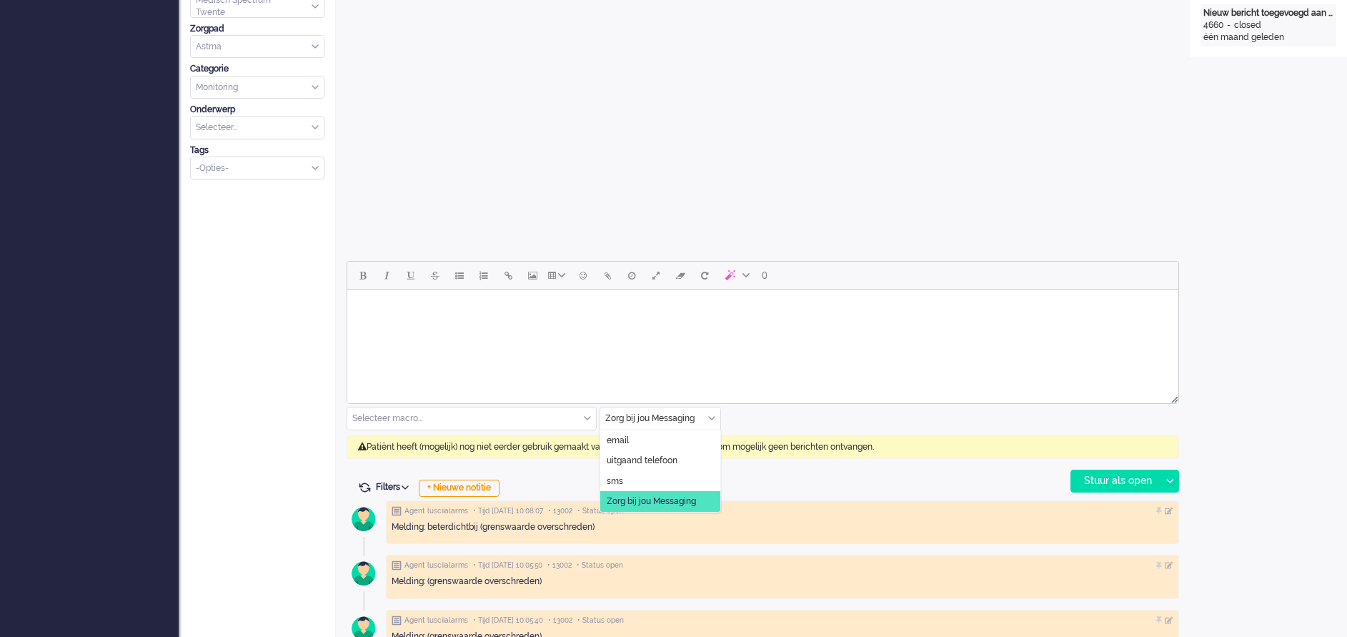
click at [708, 414] on div "Zorg bij jou Messaging" at bounding box center [660, 418] width 120 height 22
click at [661, 459] on span "uitgaand telefoon" at bounding box center [642, 460] width 71 height 12
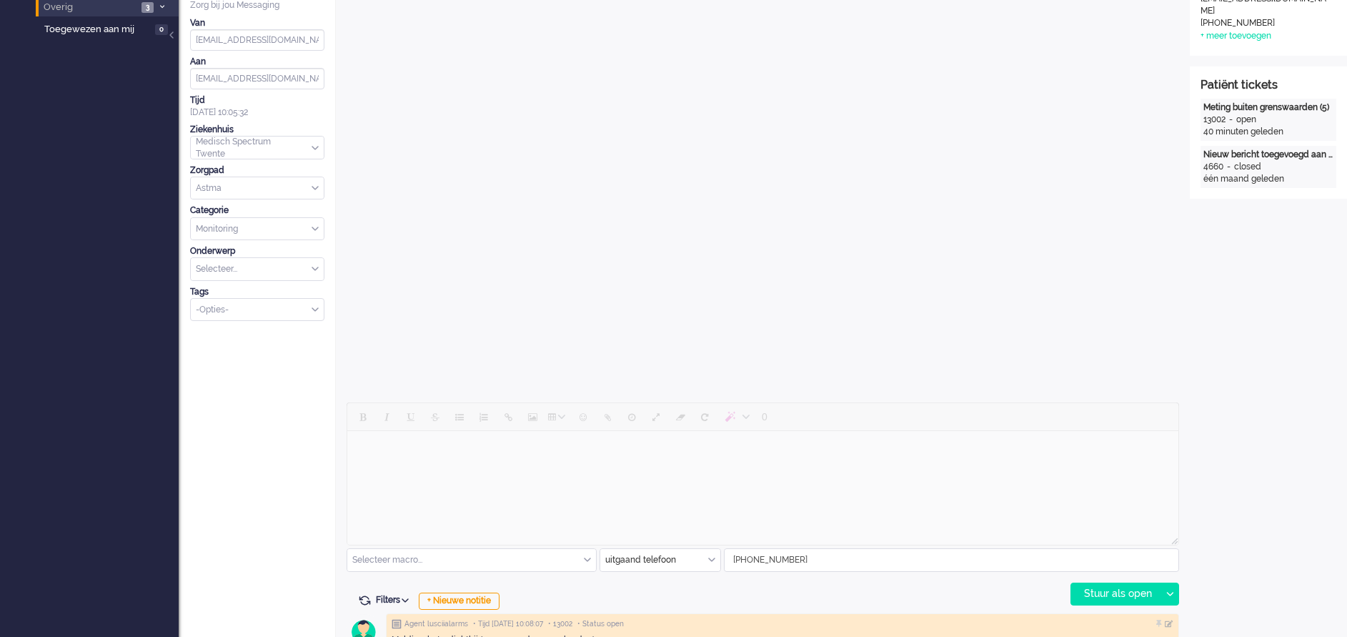
scroll to position [322, 0]
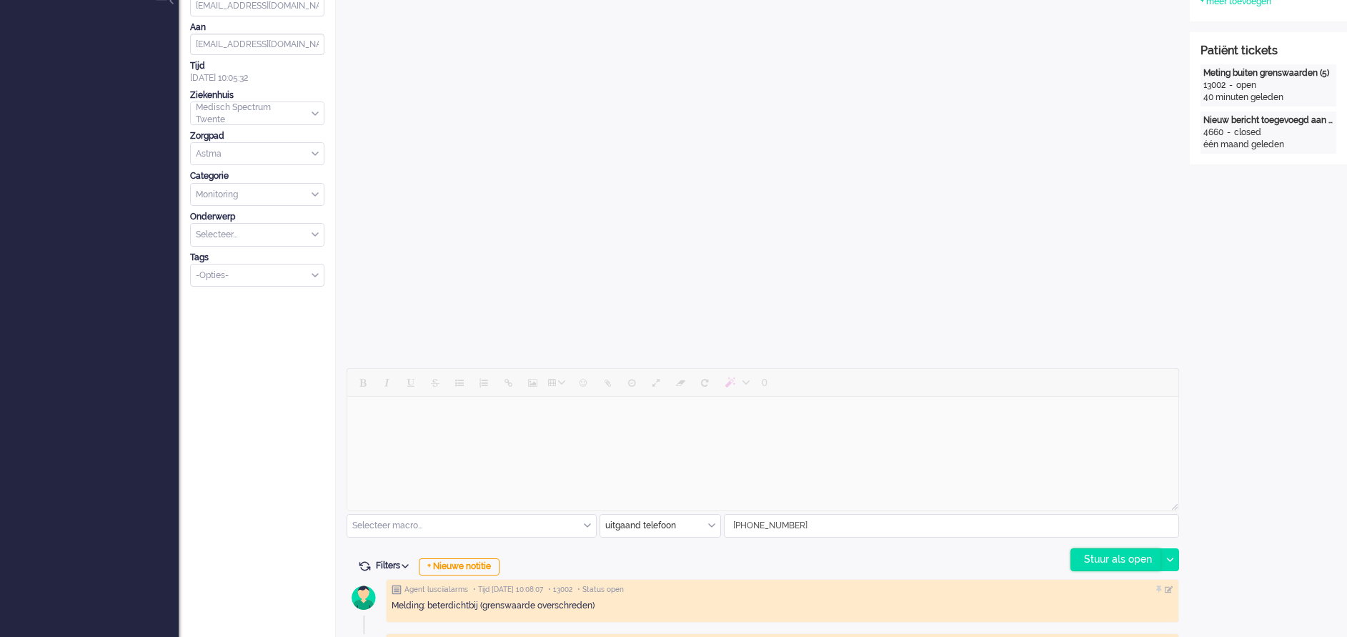
click at [1110, 557] on div "Stuur als open" at bounding box center [1115, 559] width 89 height 21
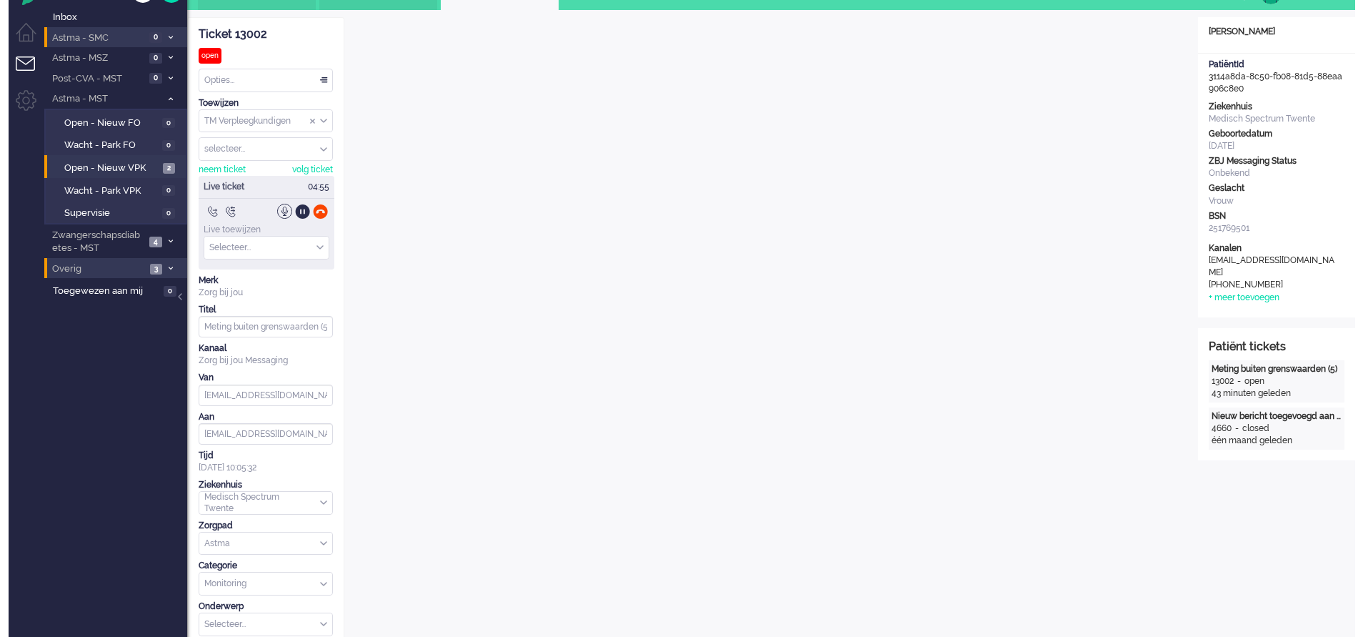
scroll to position [0, 0]
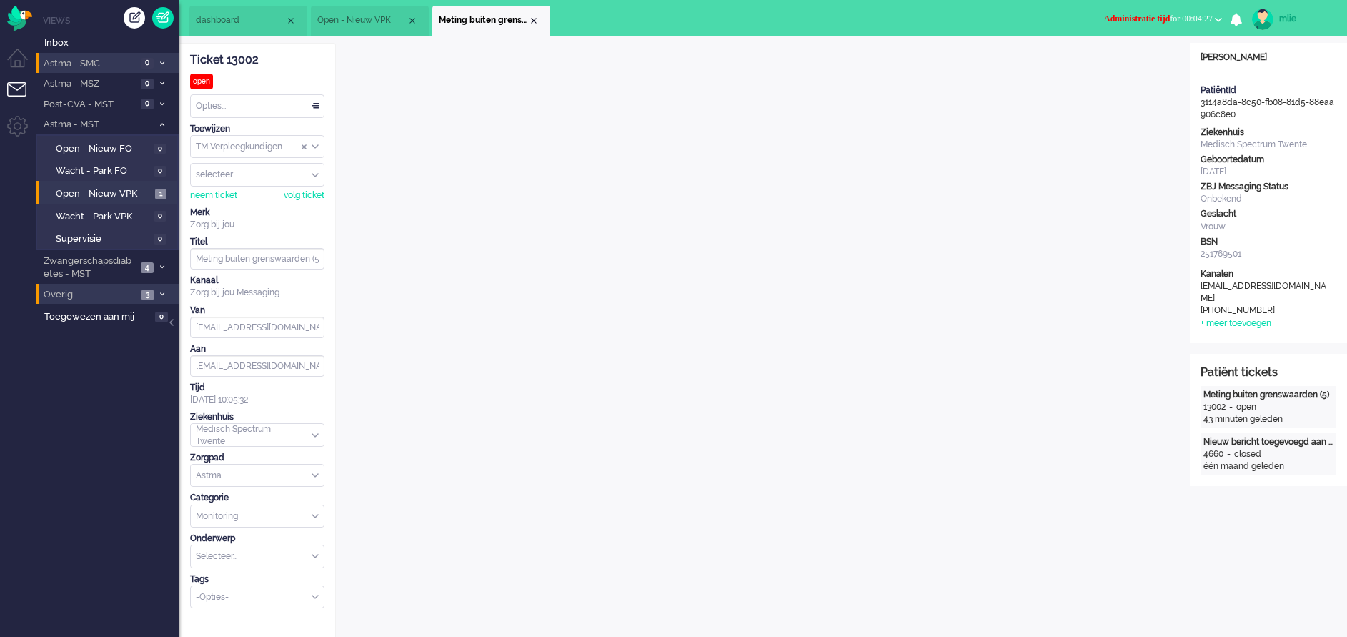
click at [1109, 15] on span "Administratie tijd" at bounding box center [1137, 19] width 66 height 10
click at [1124, 68] on label "Online" at bounding box center [1162, 64] width 113 height 12
click at [313, 103] on div "Opties..." at bounding box center [257, 106] width 133 height 22
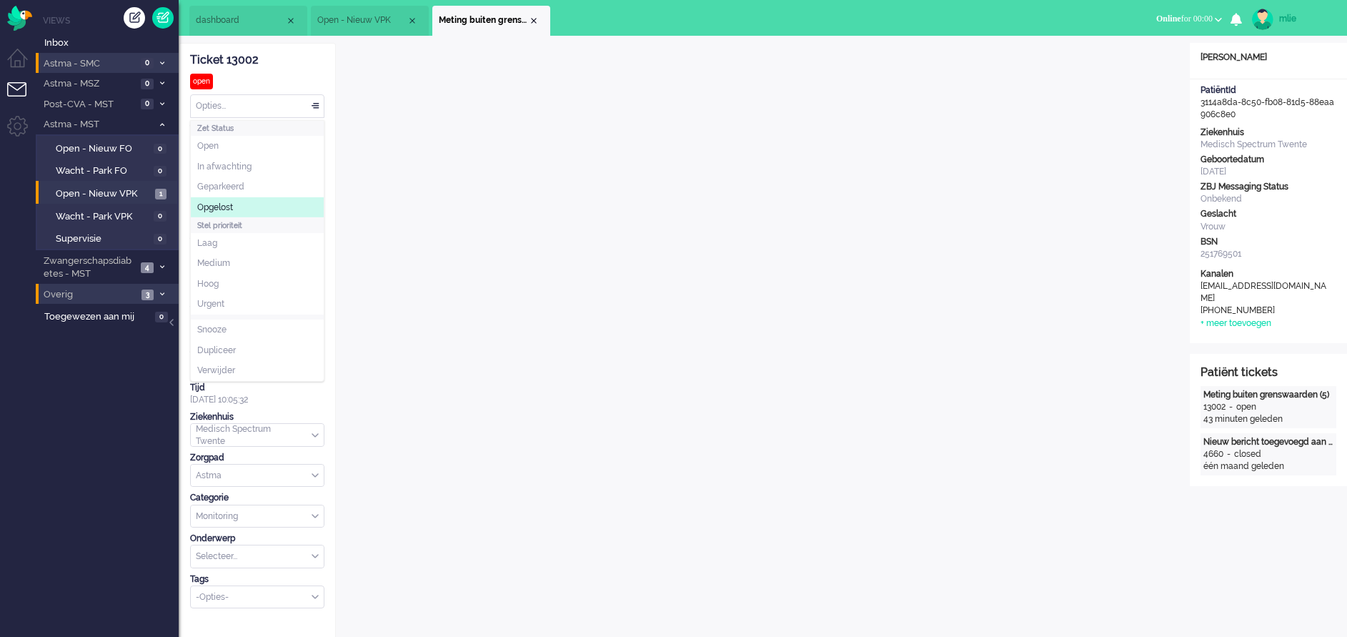
click at [225, 209] on span "Opgelost" at bounding box center [215, 208] width 36 height 12
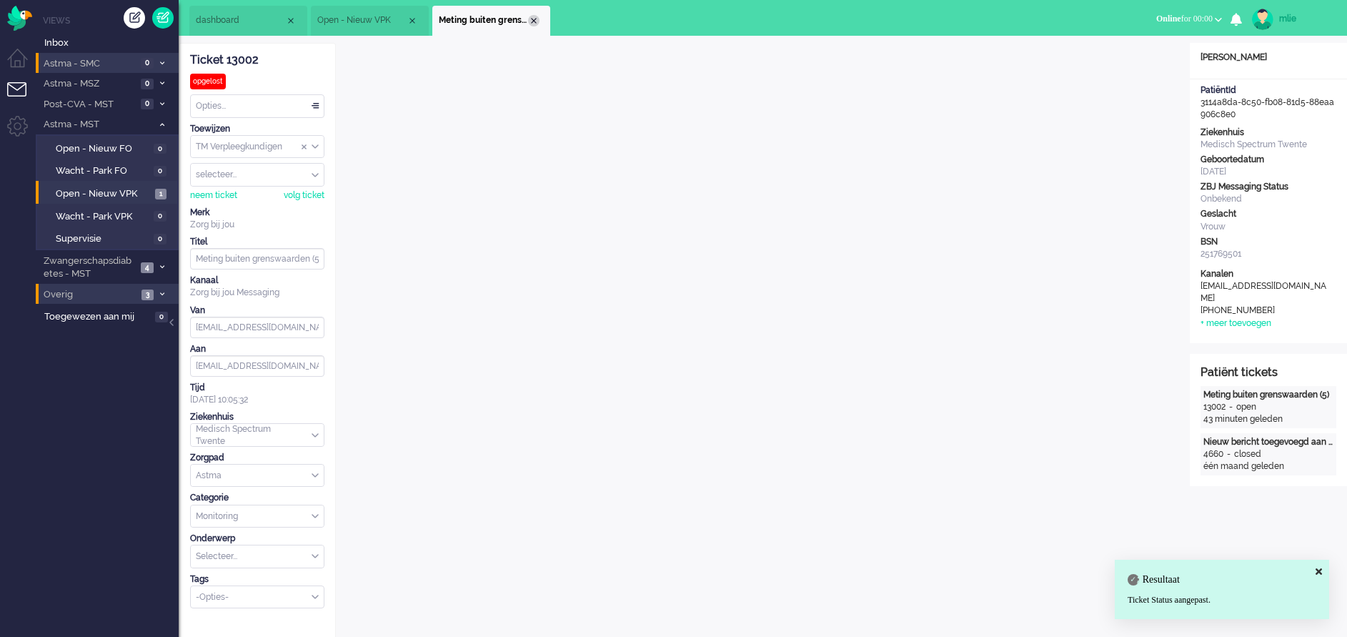
click at [532, 17] on div "Close tab" at bounding box center [533, 20] width 11 height 11
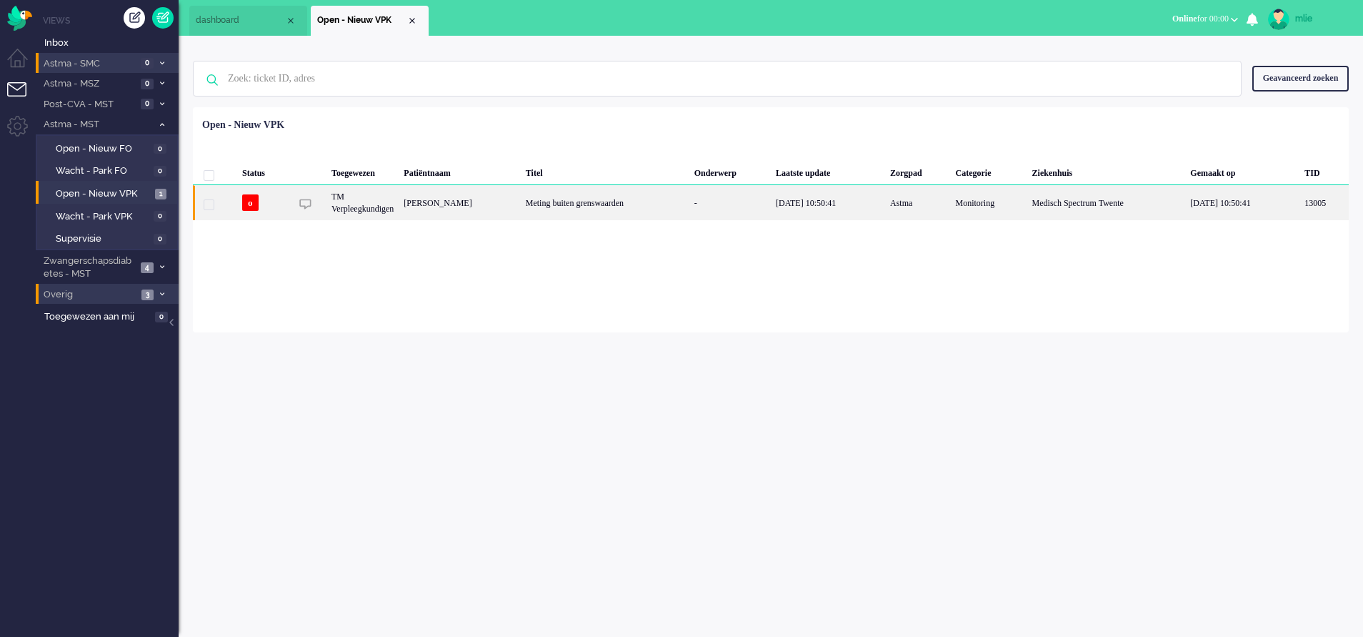
click at [641, 201] on div "Meting buiten grenswaarden" at bounding box center [605, 202] width 169 height 35
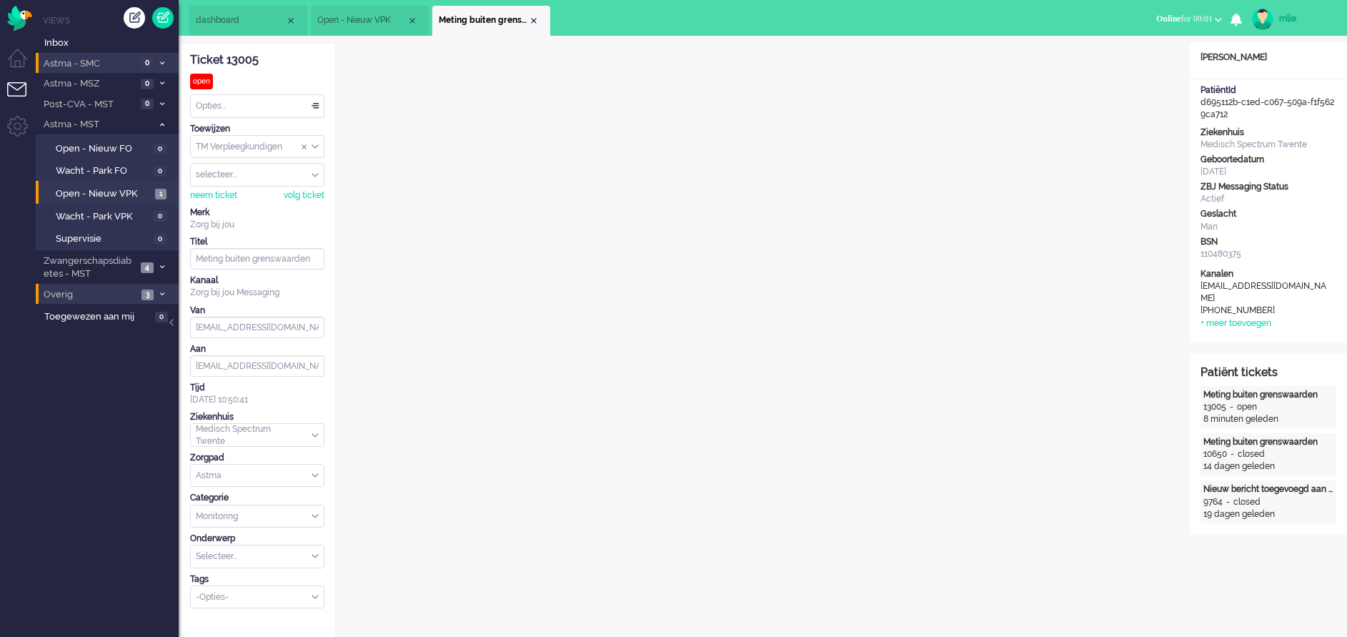
click at [312, 105] on div "Opties..." at bounding box center [257, 106] width 133 height 22
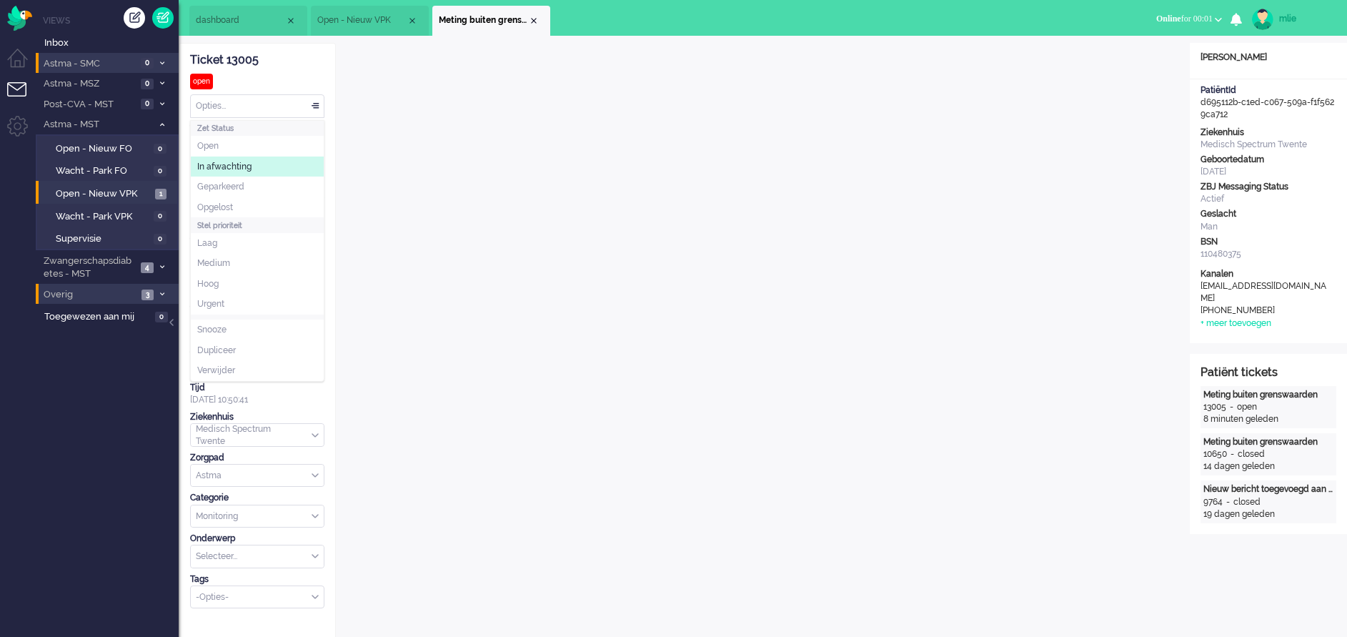
click at [225, 161] on span "In afwachting" at bounding box center [224, 167] width 54 height 12
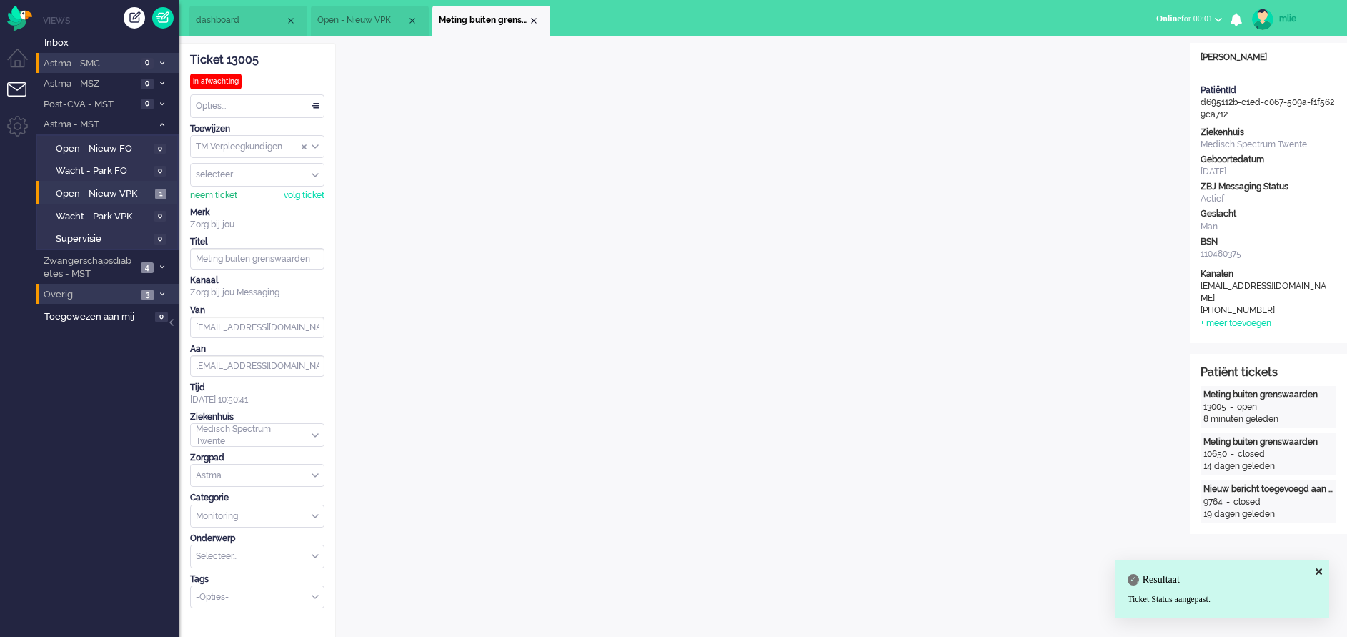
click at [207, 199] on div "neem ticket" at bounding box center [213, 195] width 47 height 12
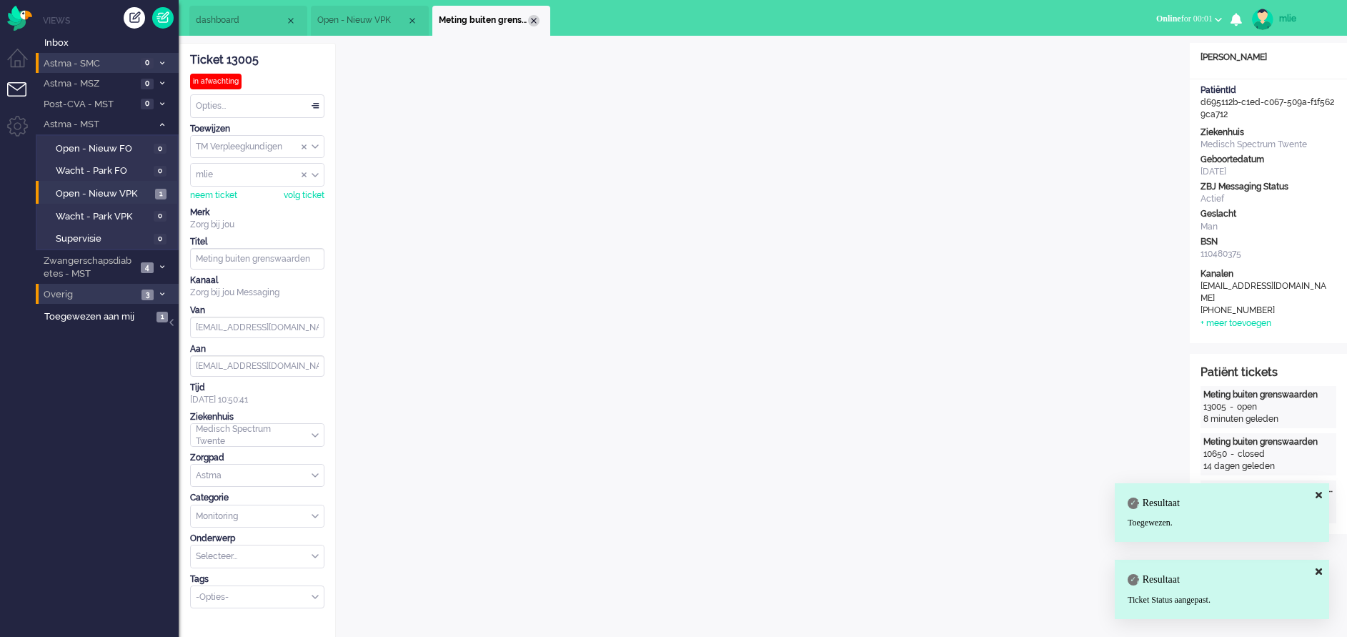
click at [534, 19] on div "Close tab" at bounding box center [533, 20] width 11 height 11
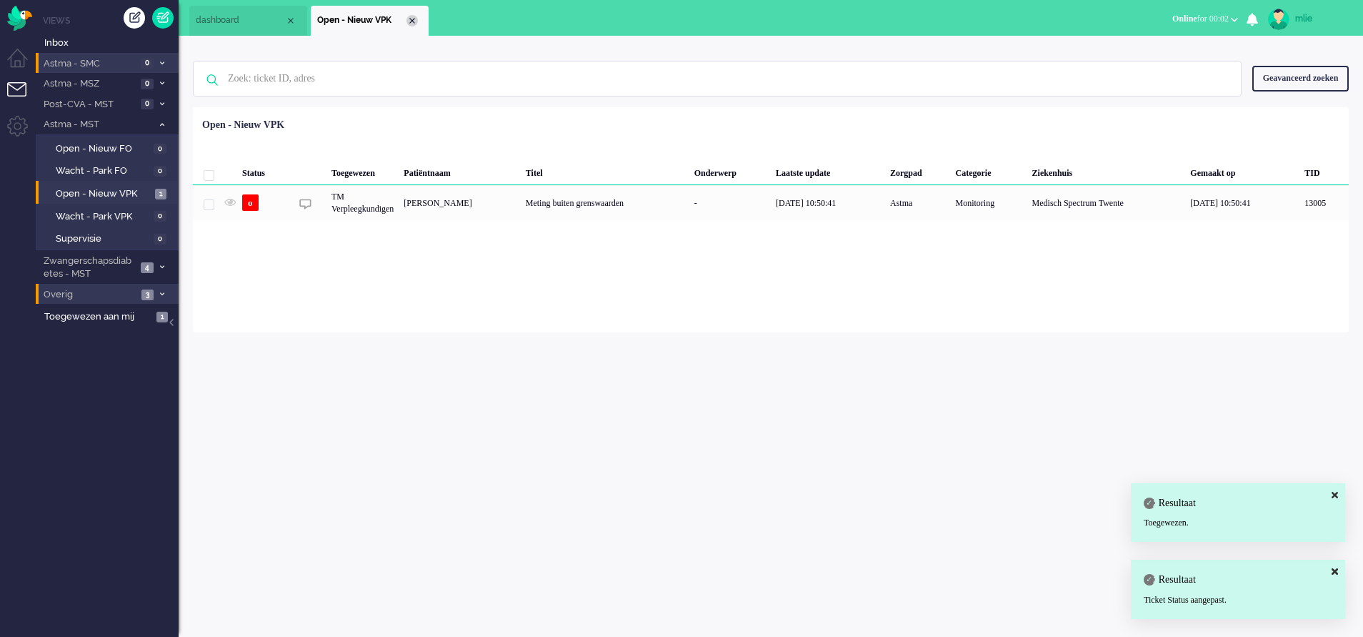
click at [412, 21] on div "Close tab" at bounding box center [412, 20] width 11 height 11
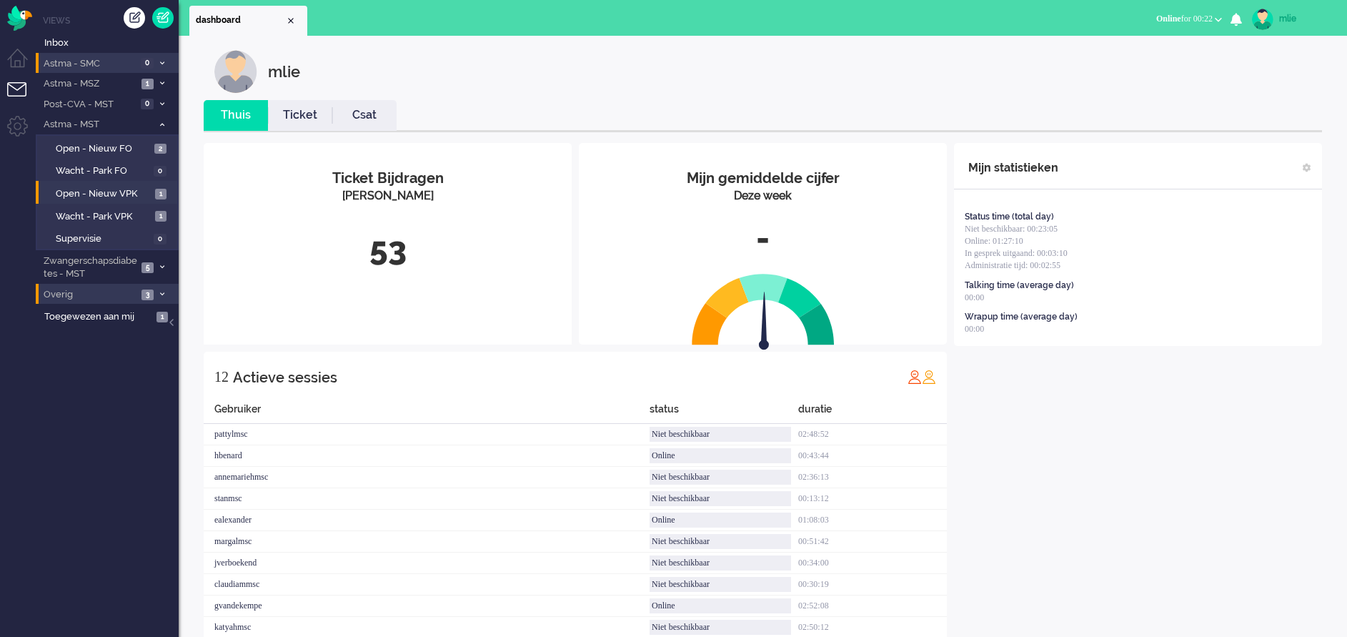
click at [302, 121] on link "Ticket" at bounding box center [300, 115] width 64 height 16
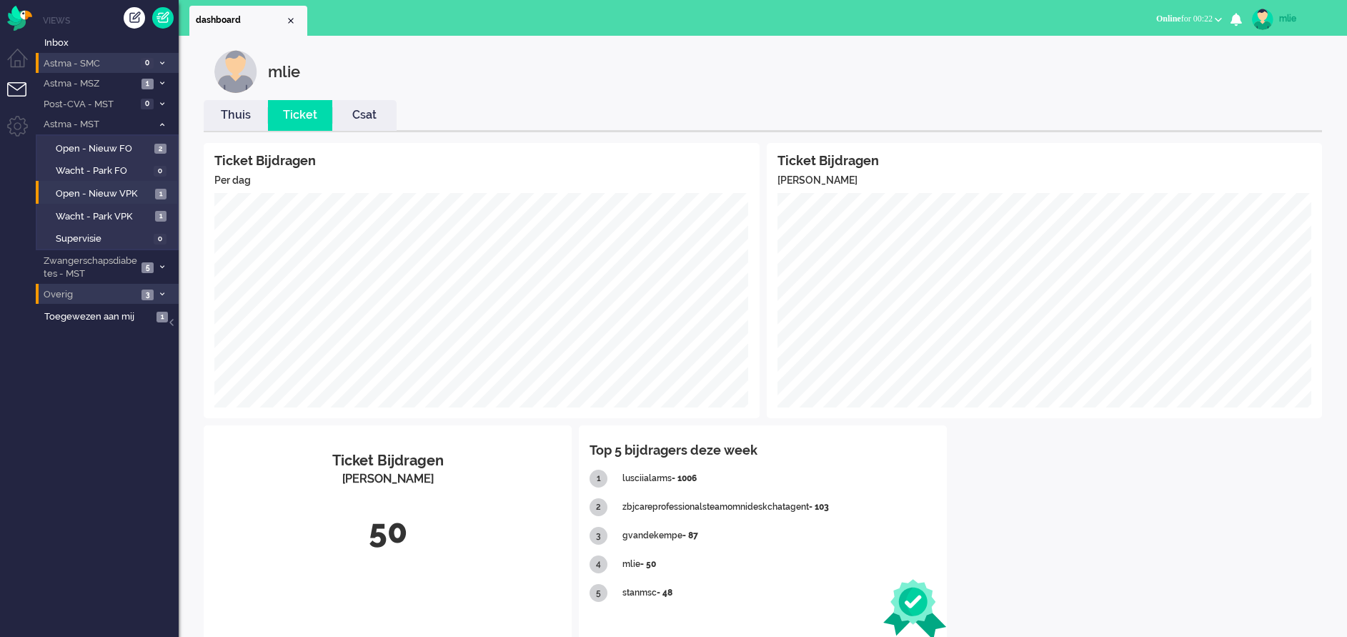
click at [241, 125] on li "Thuis" at bounding box center [236, 115] width 64 height 31
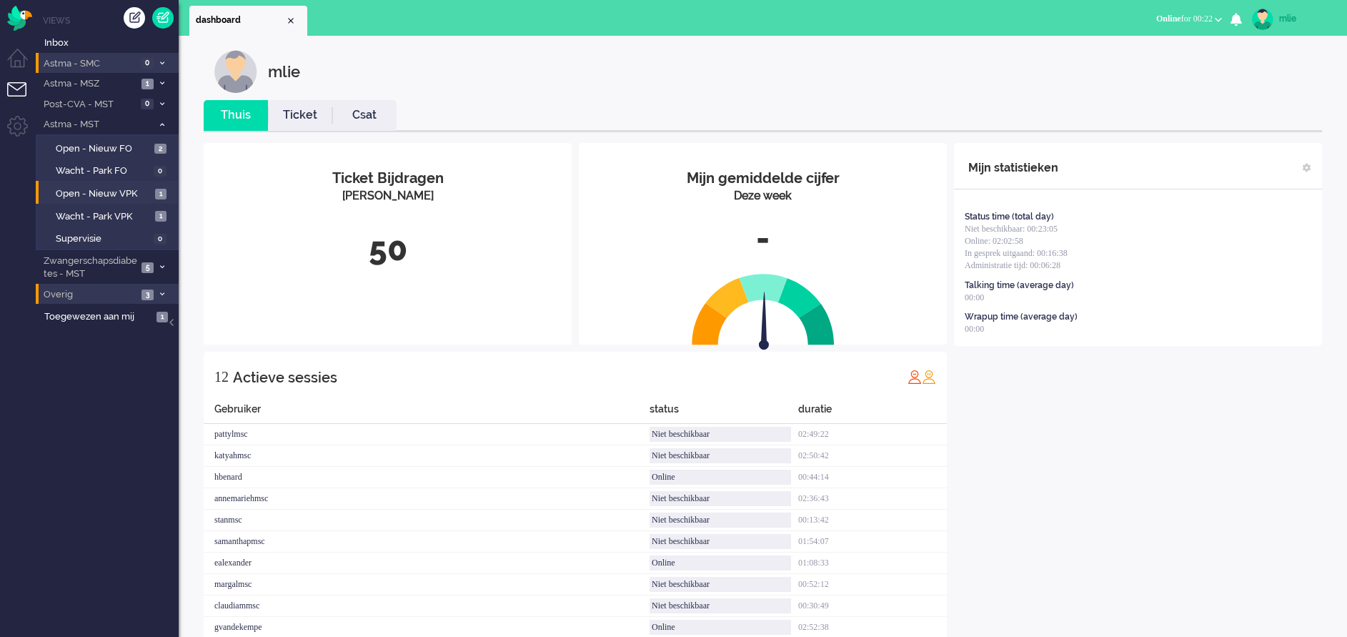
click at [299, 120] on link "Ticket" at bounding box center [300, 115] width 64 height 16
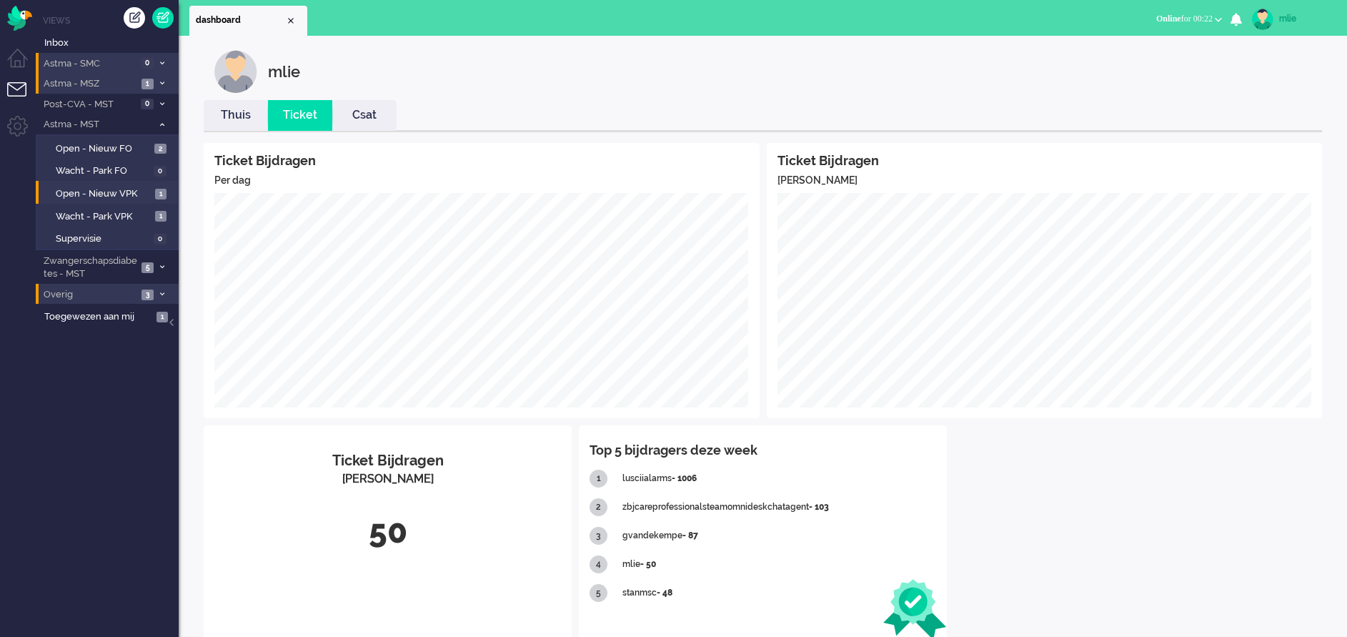
click at [101, 85] on span "Astma - MSZ" at bounding box center [89, 84] width 96 height 14
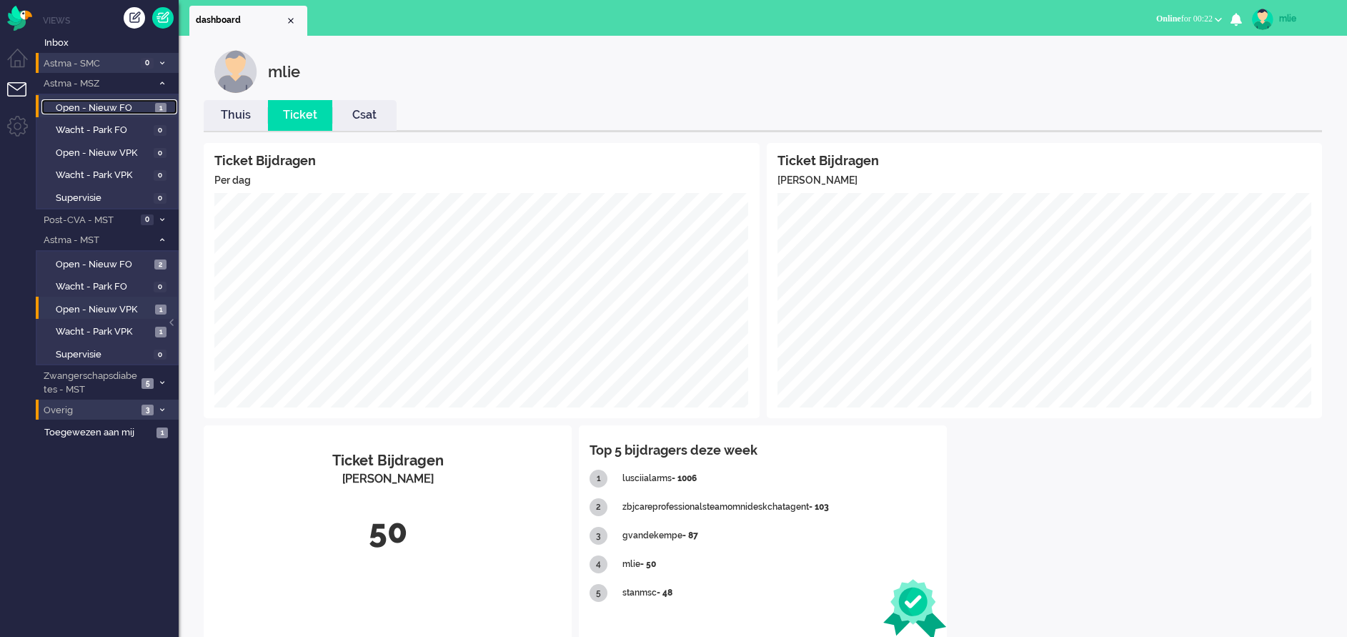
click at [84, 104] on span "Open - Nieuw FO" at bounding box center [104, 108] width 96 height 14
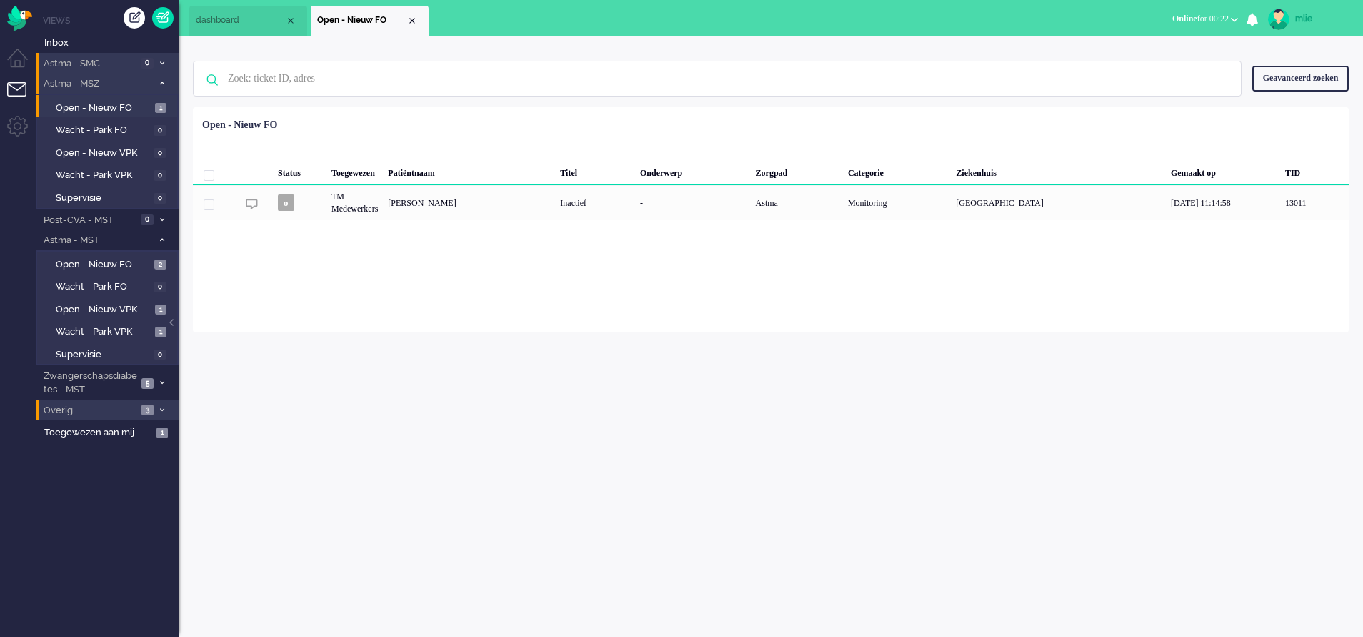
click at [160, 79] on li "Astma - MSZ 1" at bounding box center [107, 83] width 143 height 21
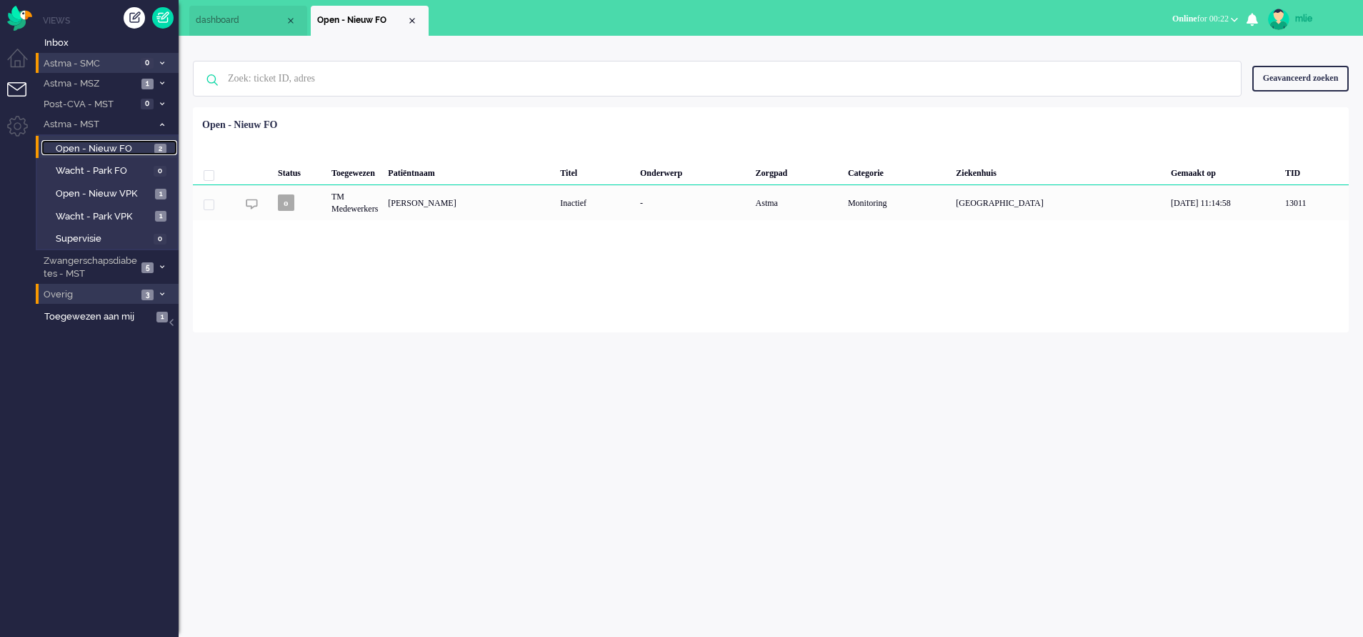
click at [103, 146] on span "Open - Nieuw FO" at bounding box center [103, 149] width 95 height 14
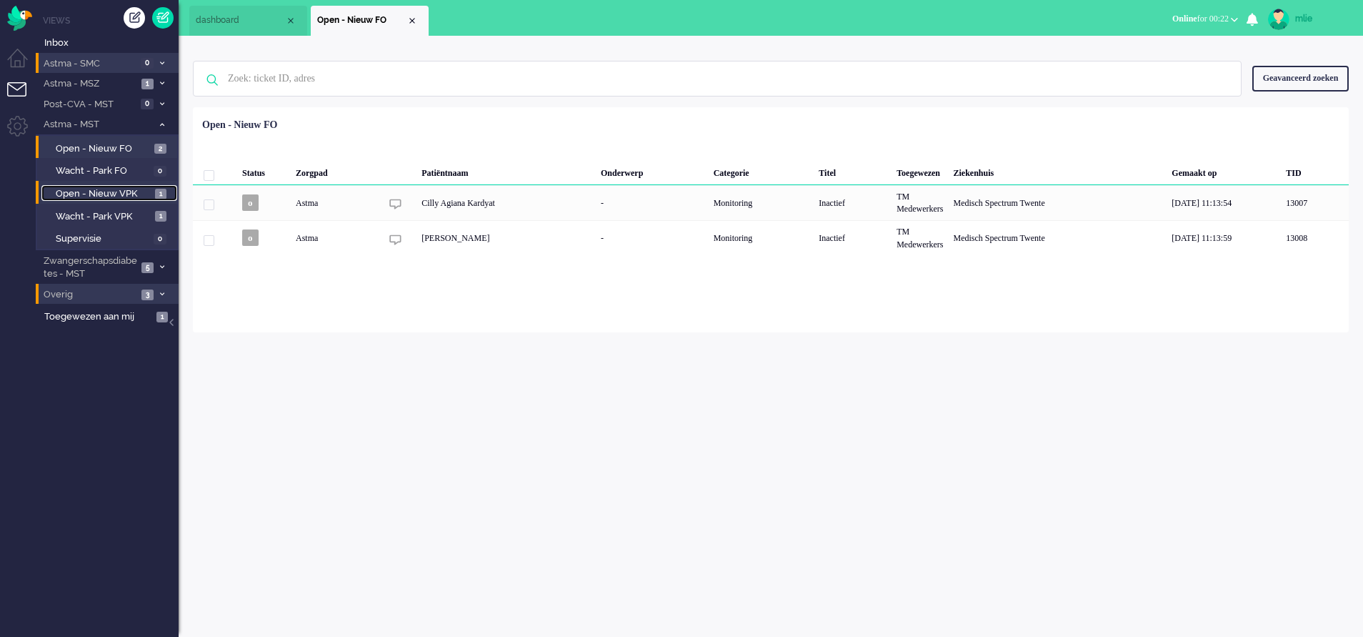
click at [89, 191] on span "Open - Nieuw VPK" at bounding box center [104, 194] width 96 height 14
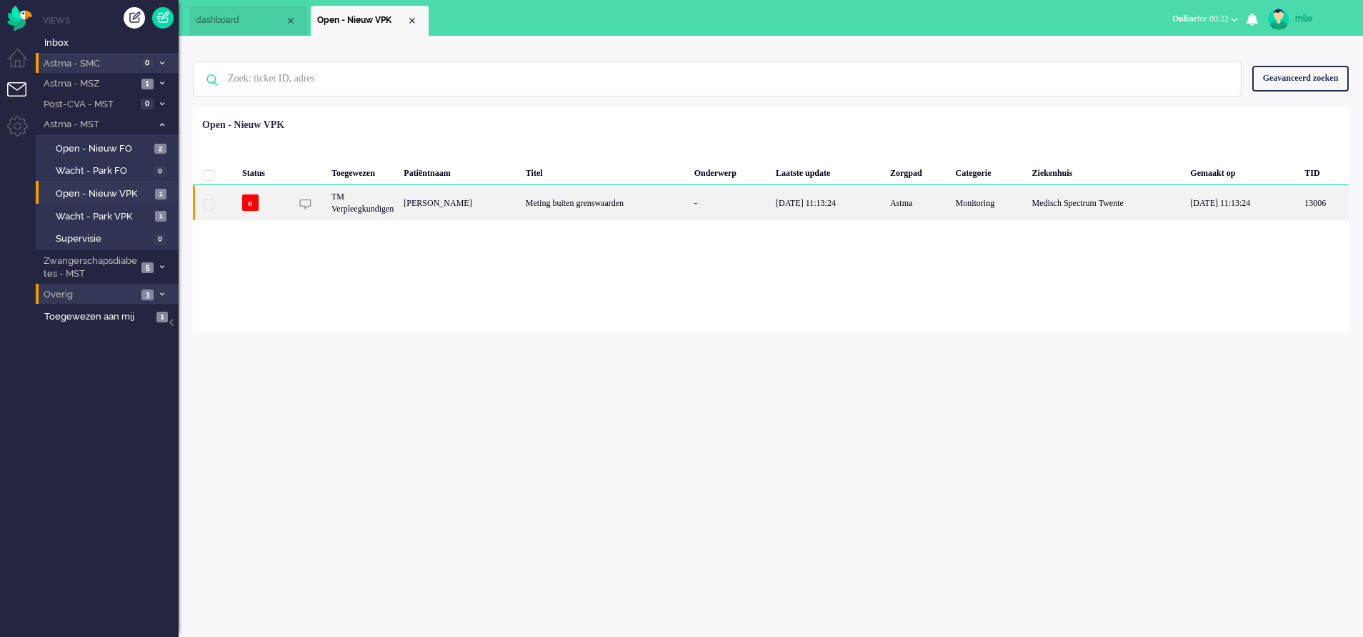
click at [620, 209] on div "Meting buiten grenswaarden" at bounding box center [605, 202] width 169 height 35
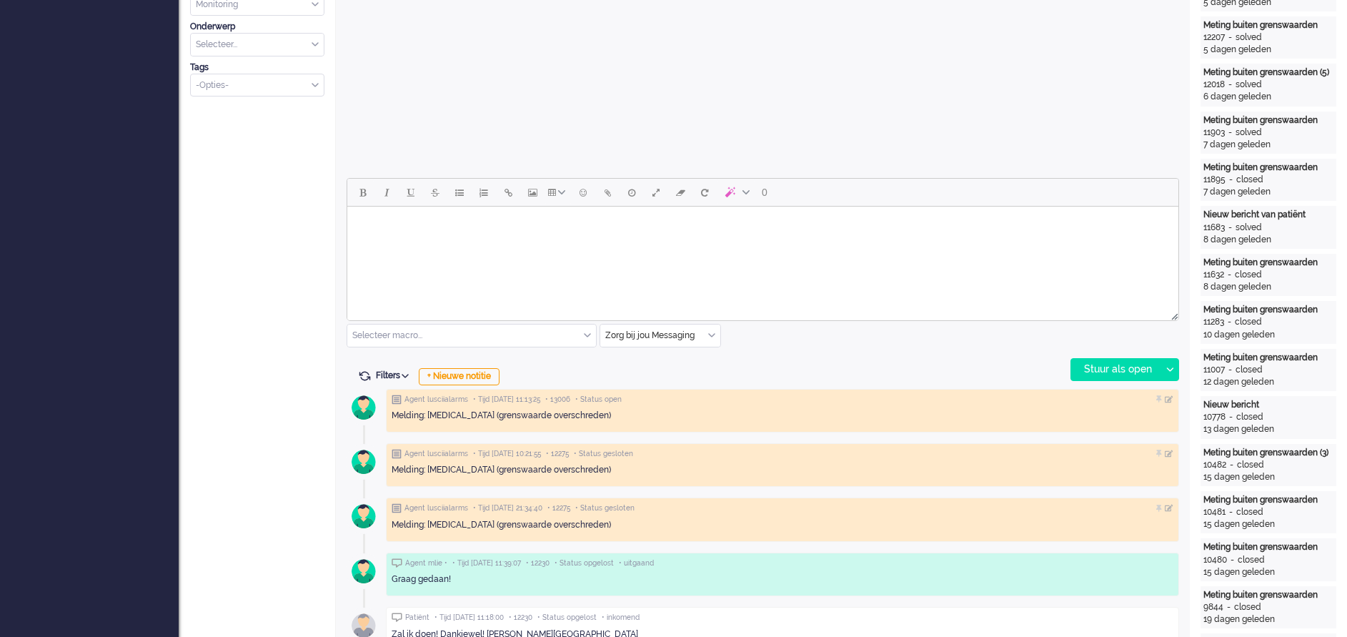
scroll to position [478, 0]
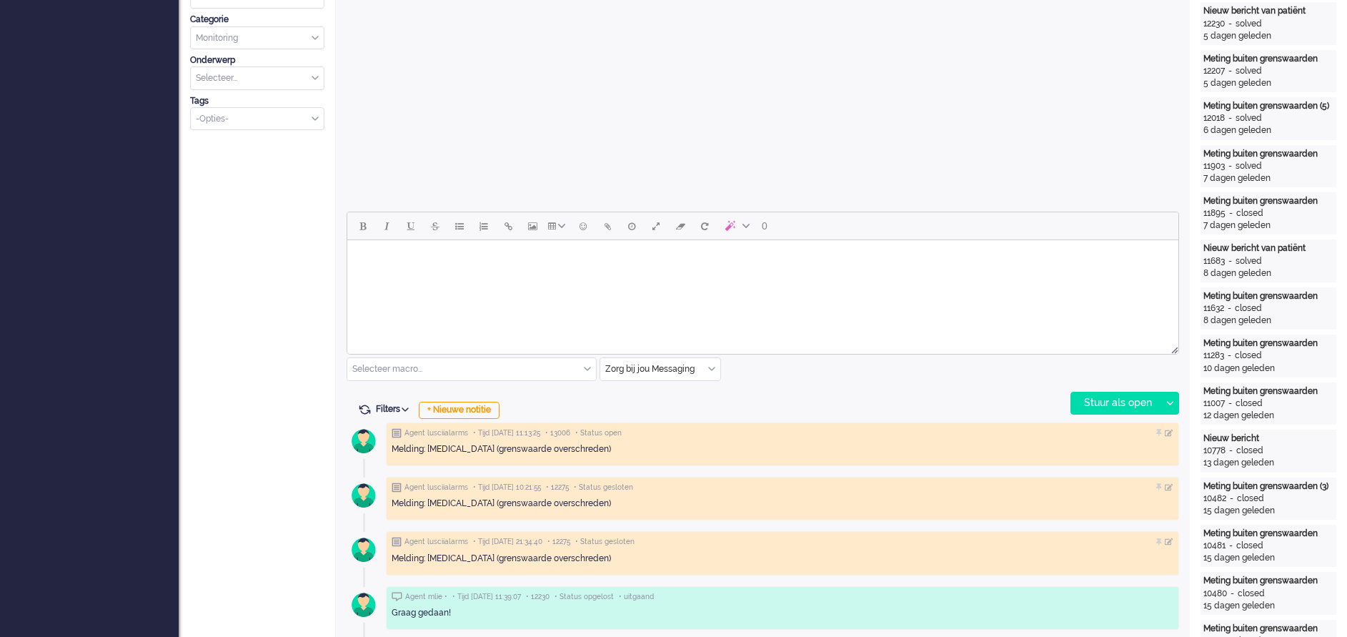
click at [414, 269] on body "Rich Text Area. Press ALT-0 for help." at bounding box center [763, 258] width 820 height 25
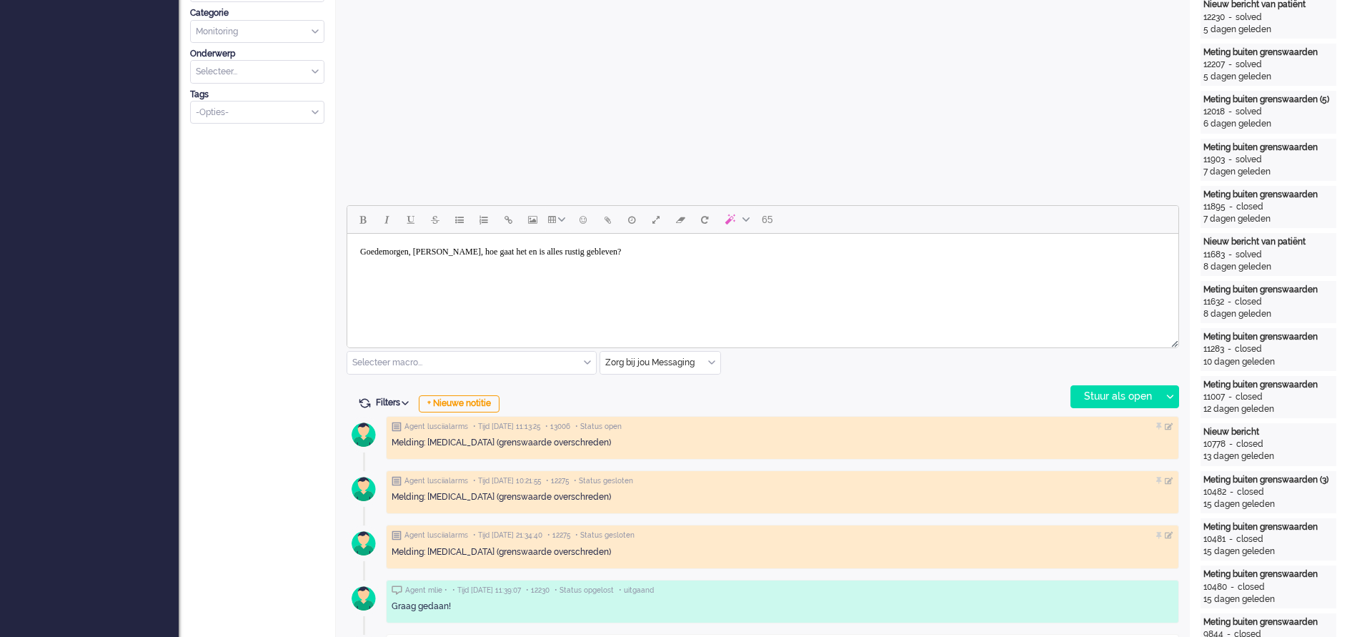
scroll to position [536, 0]
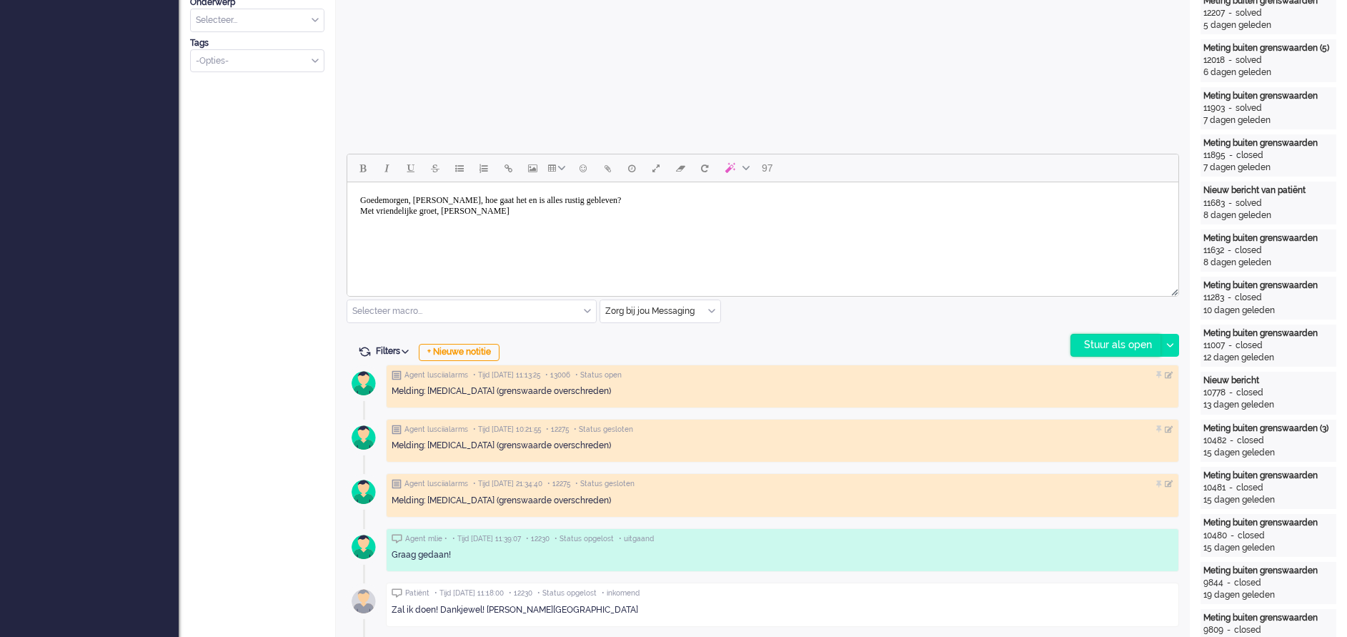
click at [1103, 337] on div "Stuur als open" at bounding box center [1115, 344] width 89 height 21
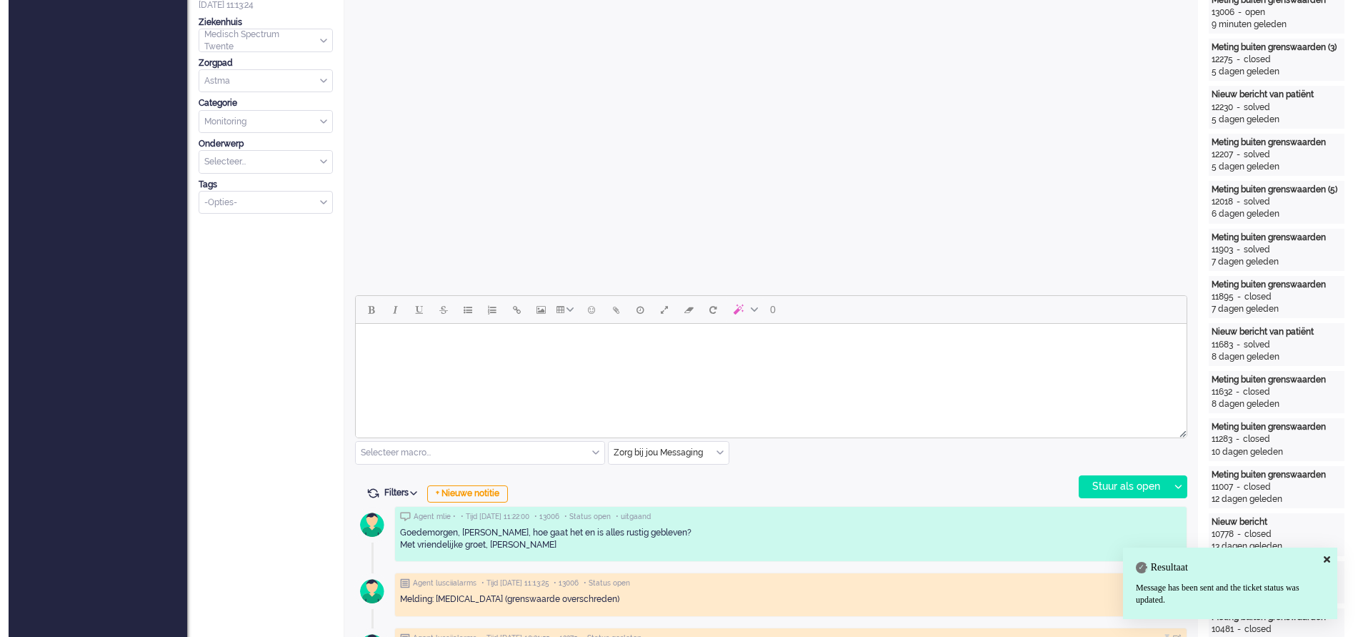
scroll to position [0, 0]
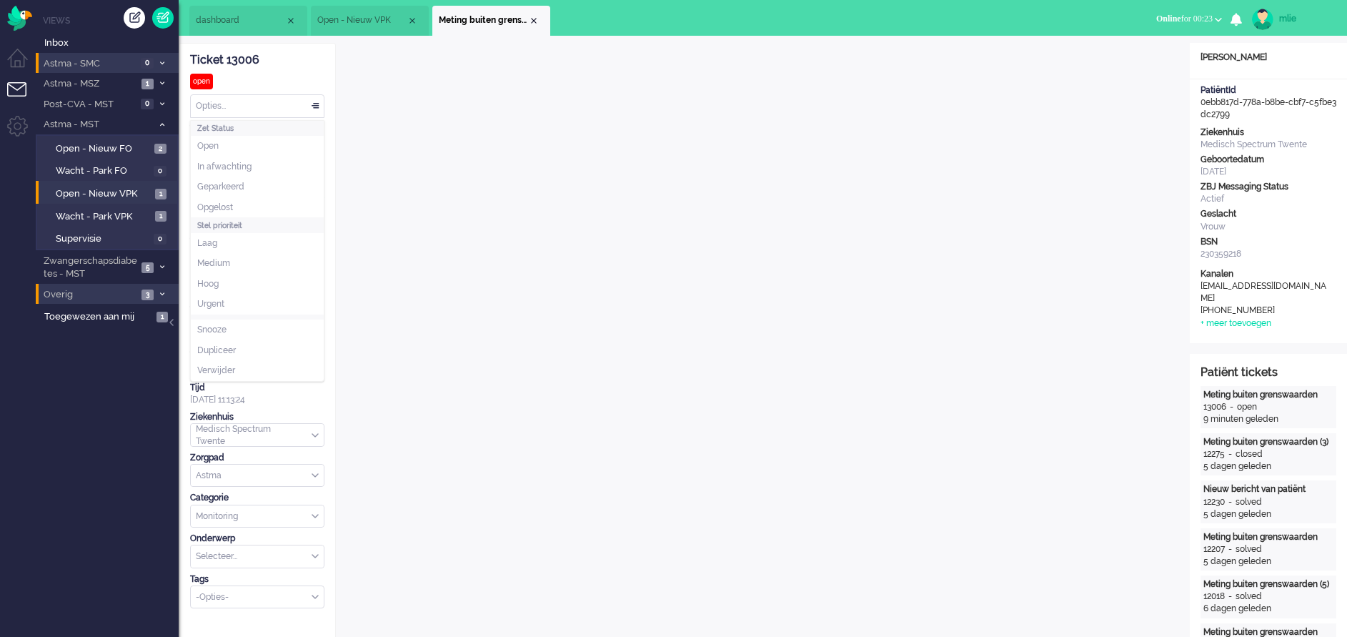
click at [310, 101] on div "Opties..." at bounding box center [257, 106] width 133 height 22
click at [252, 162] on li "In afwachting" at bounding box center [257, 166] width 133 height 21
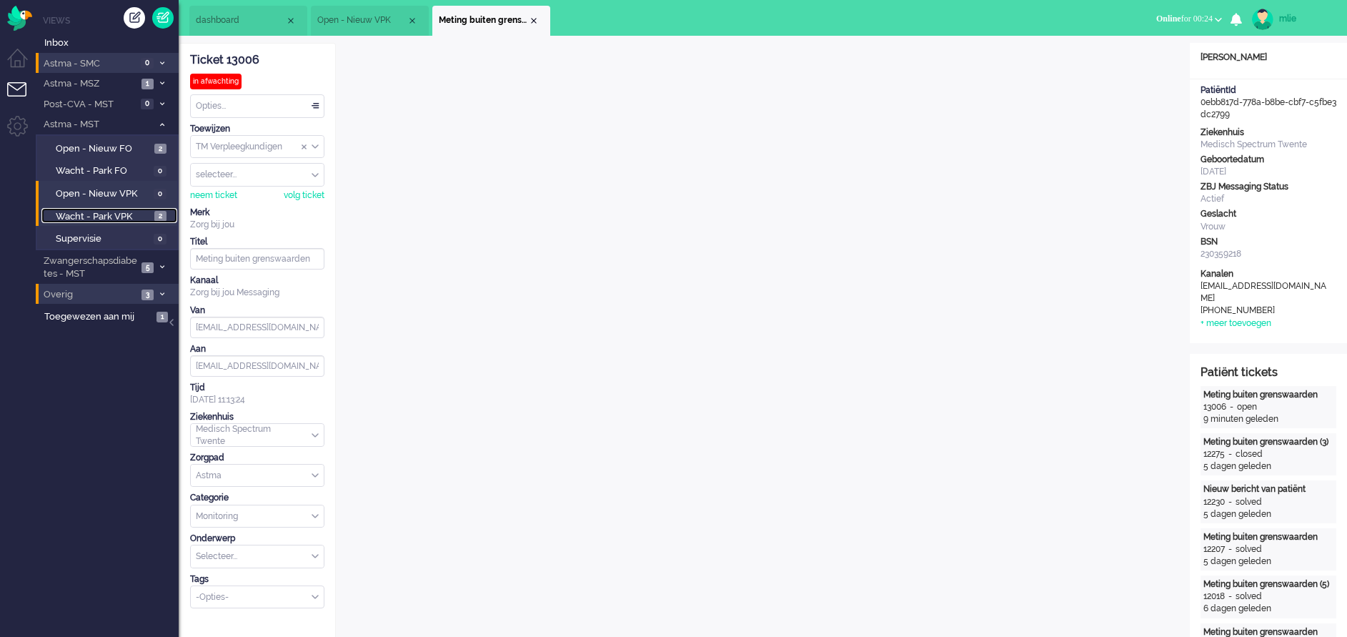
click at [96, 212] on span "Wacht - Park VPK" at bounding box center [103, 217] width 95 height 14
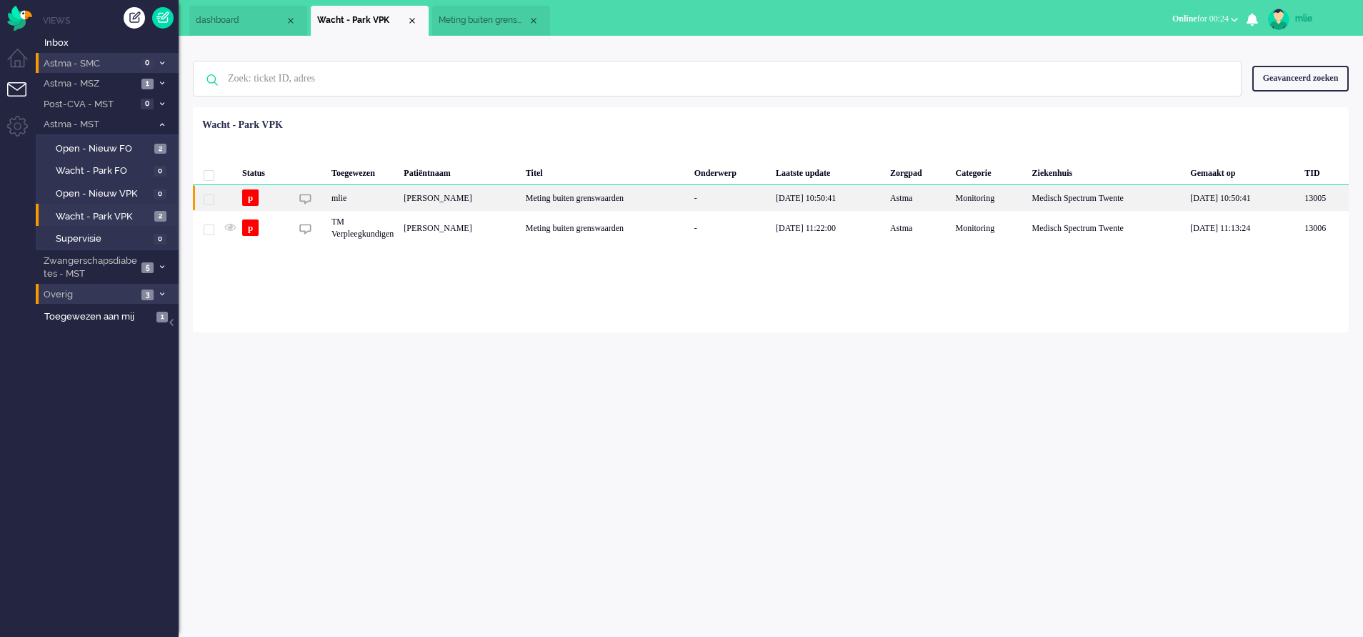
click at [690, 199] on div "Meting buiten grenswaarden" at bounding box center [605, 197] width 169 height 25
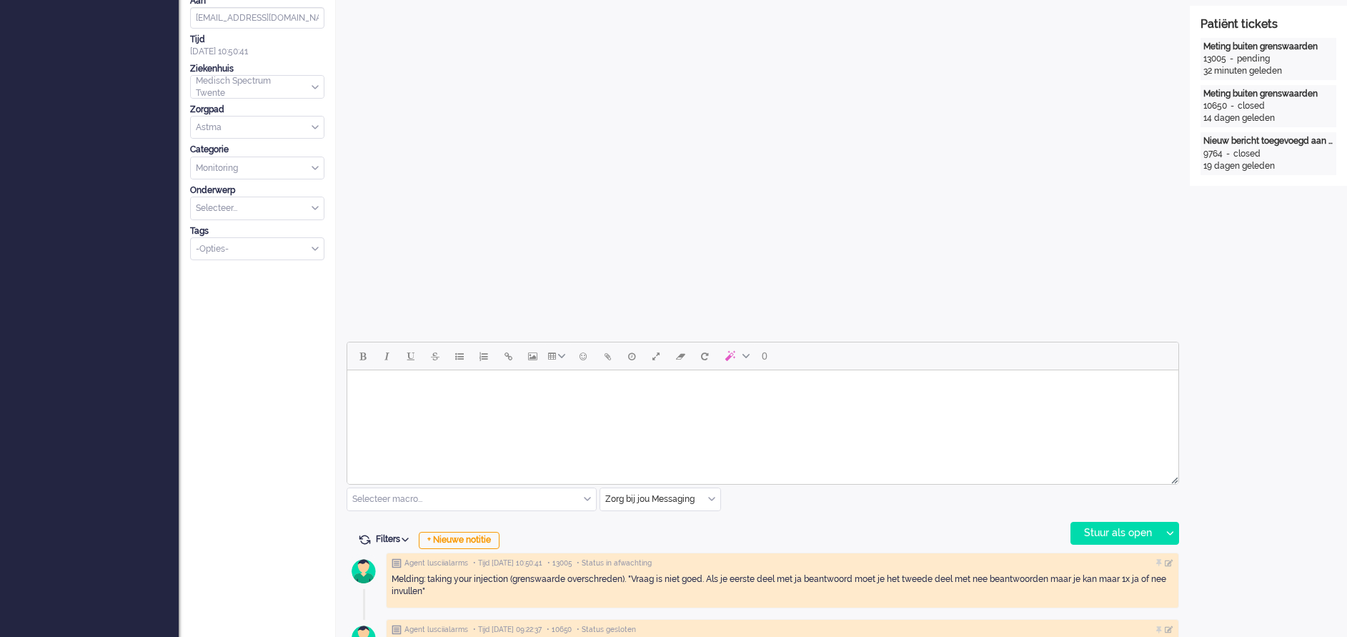
scroll to position [536, 0]
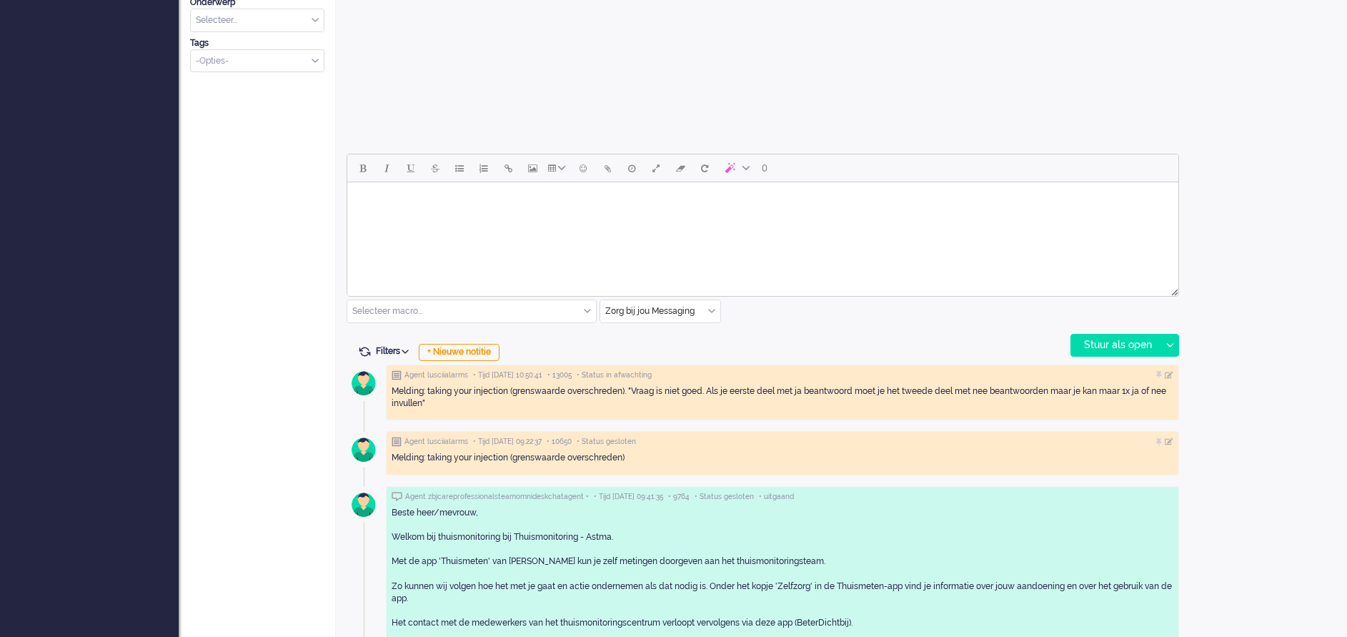
click at [709, 302] on input "text" at bounding box center [660, 311] width 120 height 22
click at [668, 349] on span "uitgaand telefoon" at bounding box center [642, 353] width 71 height 12
click at [1103, 347] on div "Stuur als open" at bounding box center [1115, 344] width 89 height 21
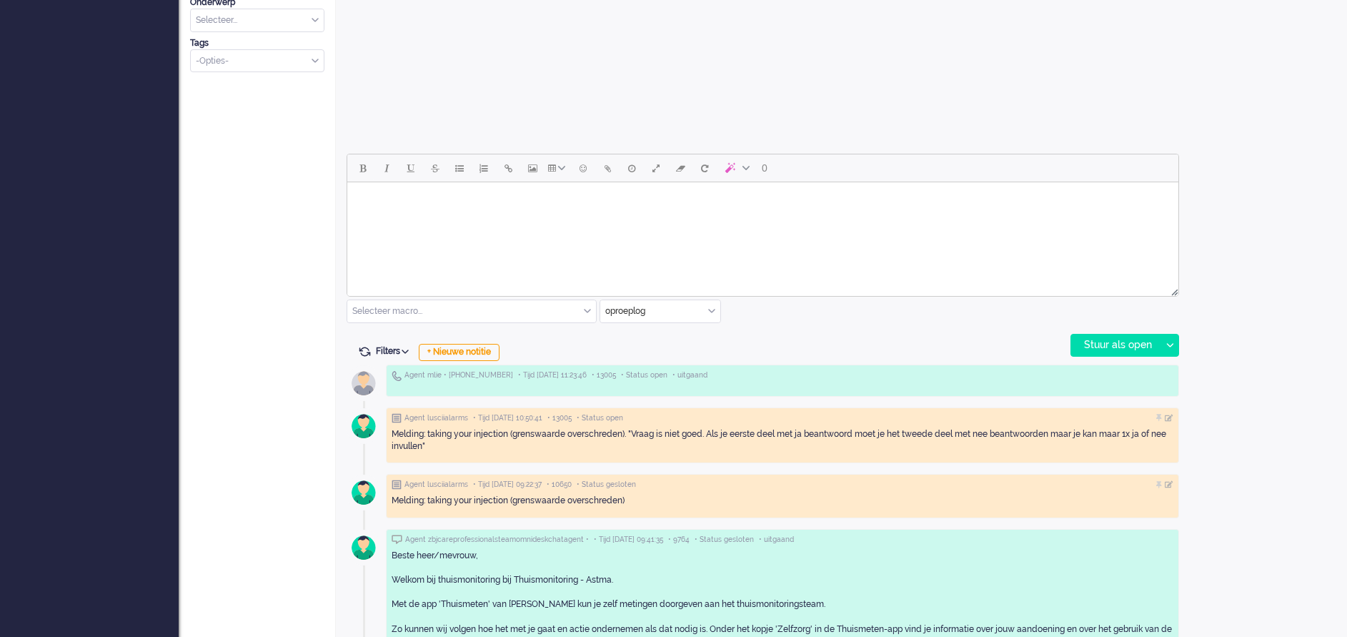
click at [424, 219] on html at bounding box center [762, 200] width 831 height 36
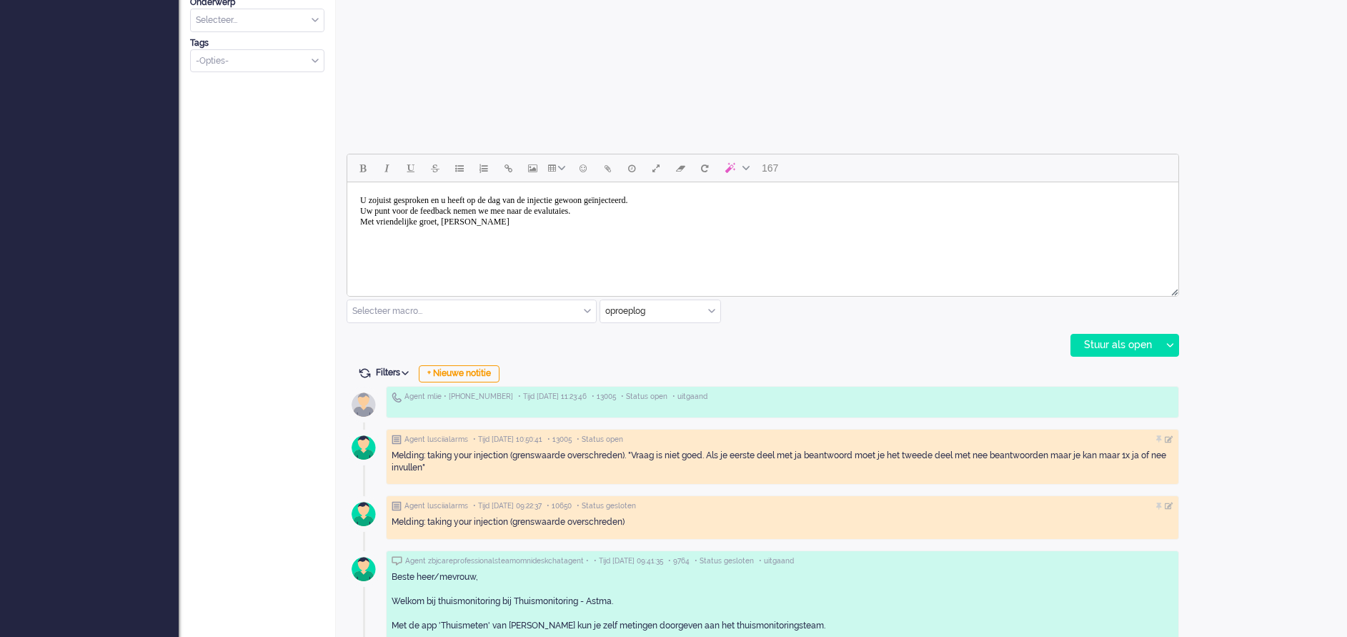
click at [612, 211] on body "U zojuist gesproken en u heeft op de dag van de injectie gewoon geïnjecteerd. U…" at bounding box center [763, 211] width 820 height 46
click at [1105, 343] on div "Stuur als open" at bounding box center [1115, 344] width 89 height 21
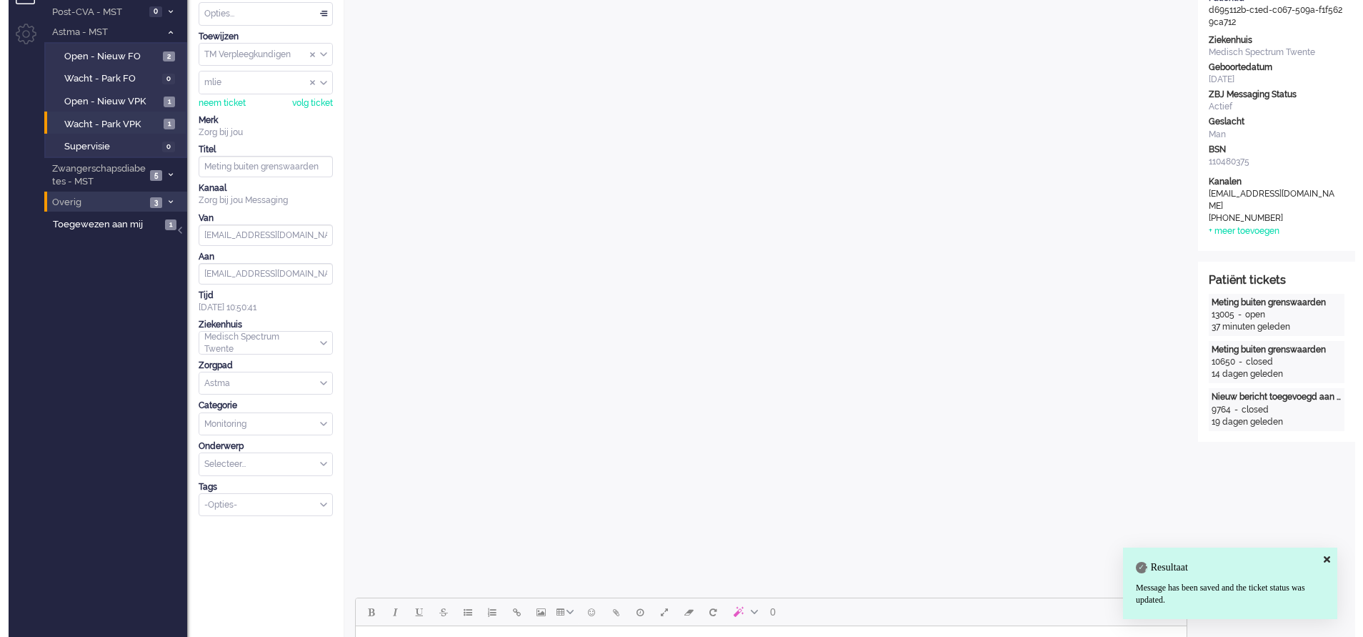
scroll to position [0, 0]
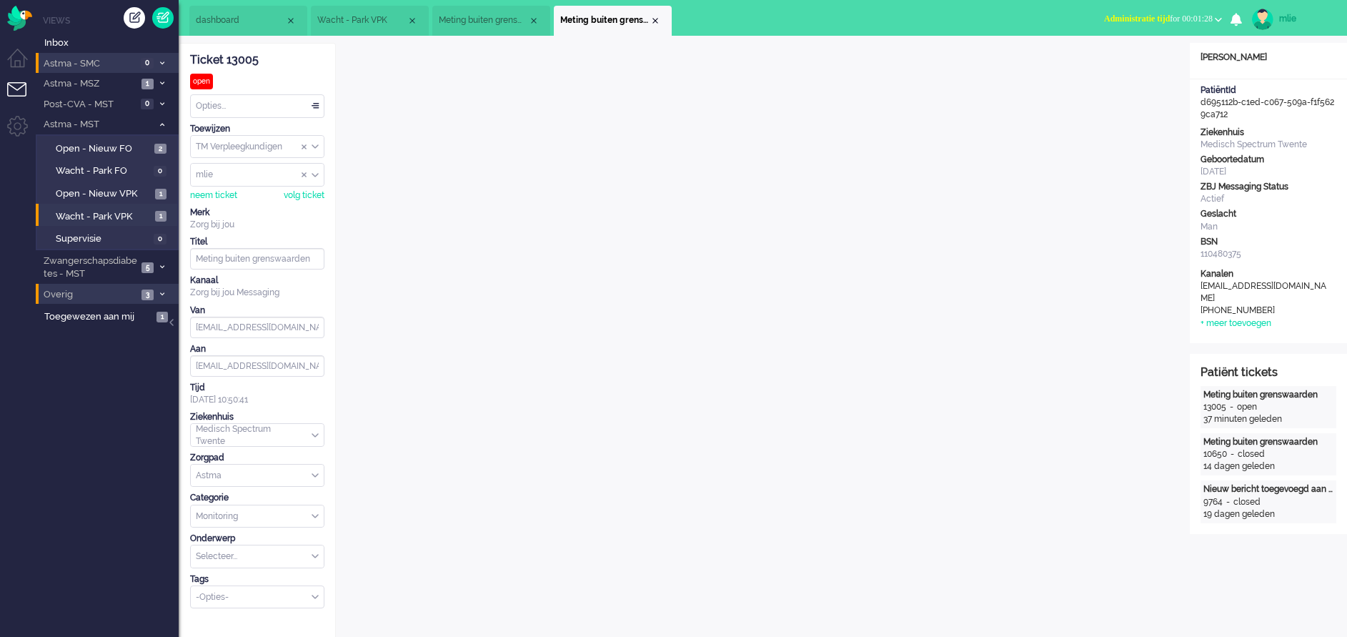
click at [314, 104] on div "Opties..." at bounding box center [257, 106] width 133 height 22
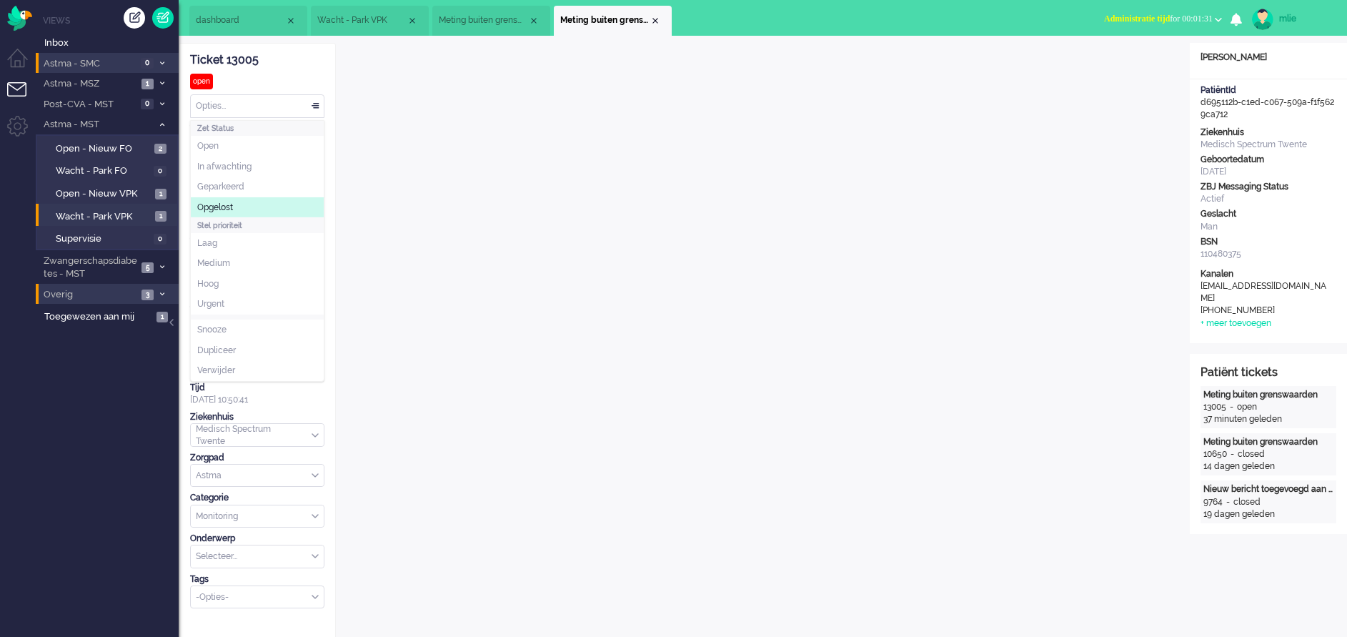
click at [229, 199] on li "Opgelost" at bounding box center [257, 207] width 133 height 21
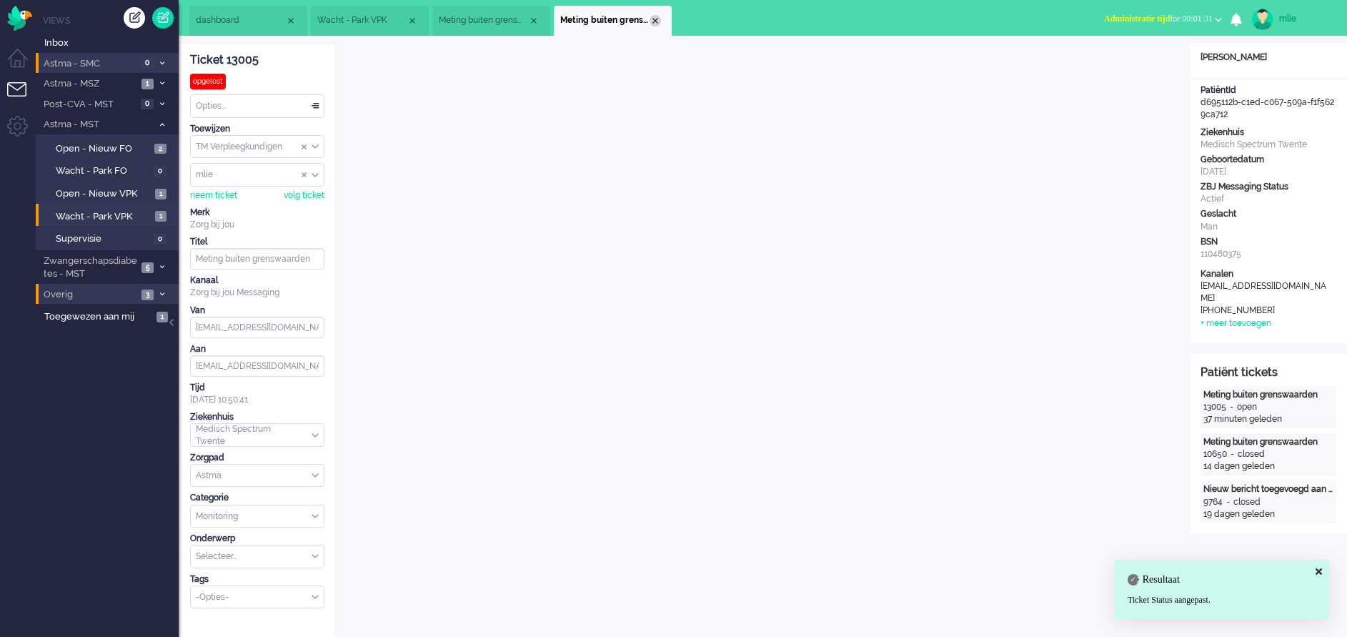
click at [652, 18] on div "Close tab" at bounding box center [655, 20] width 11 height 11
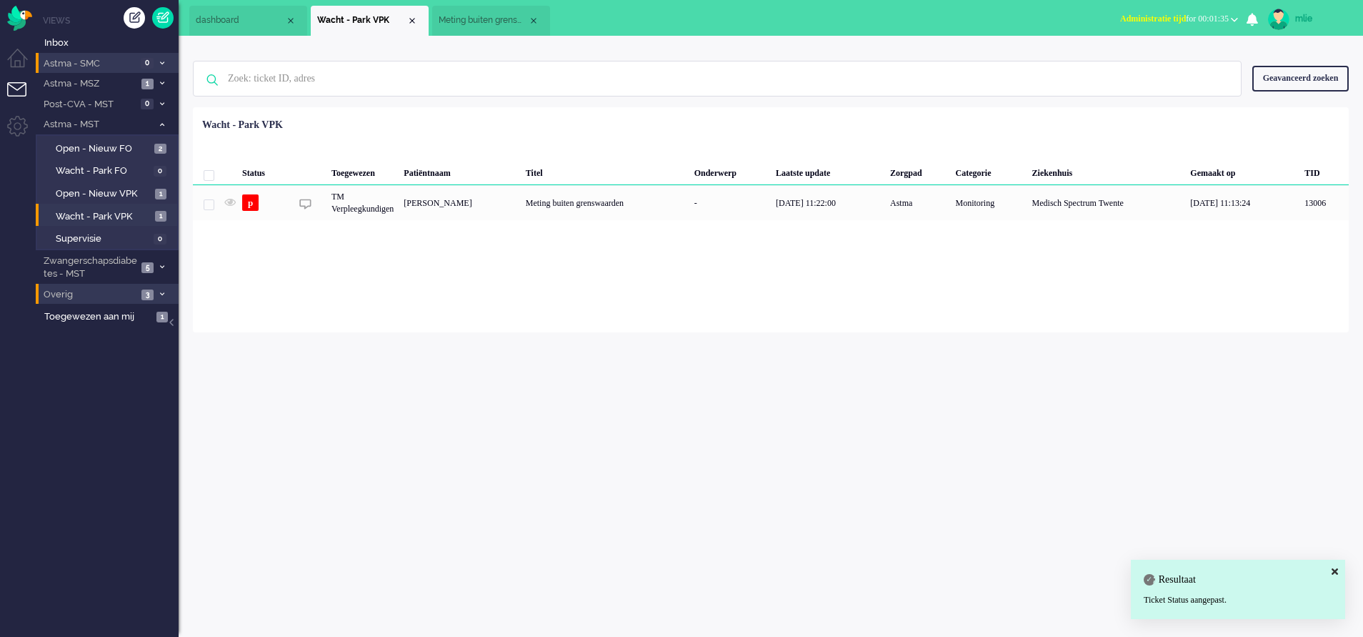
click at [501, 24] on span "Meting buiten grenswaarden" at bounding box center [483, 20] width 89 height 12
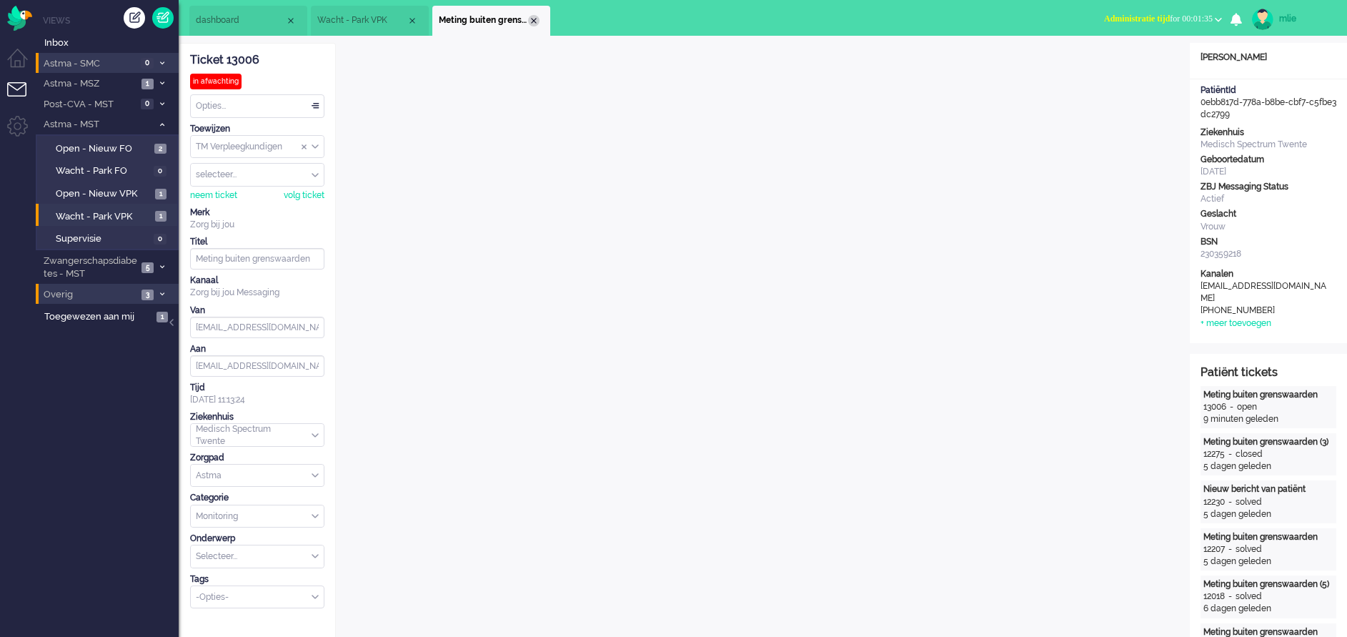
click at [533, 19] on div "Close tab" at bounding box center [533, 20] width 11 height 11
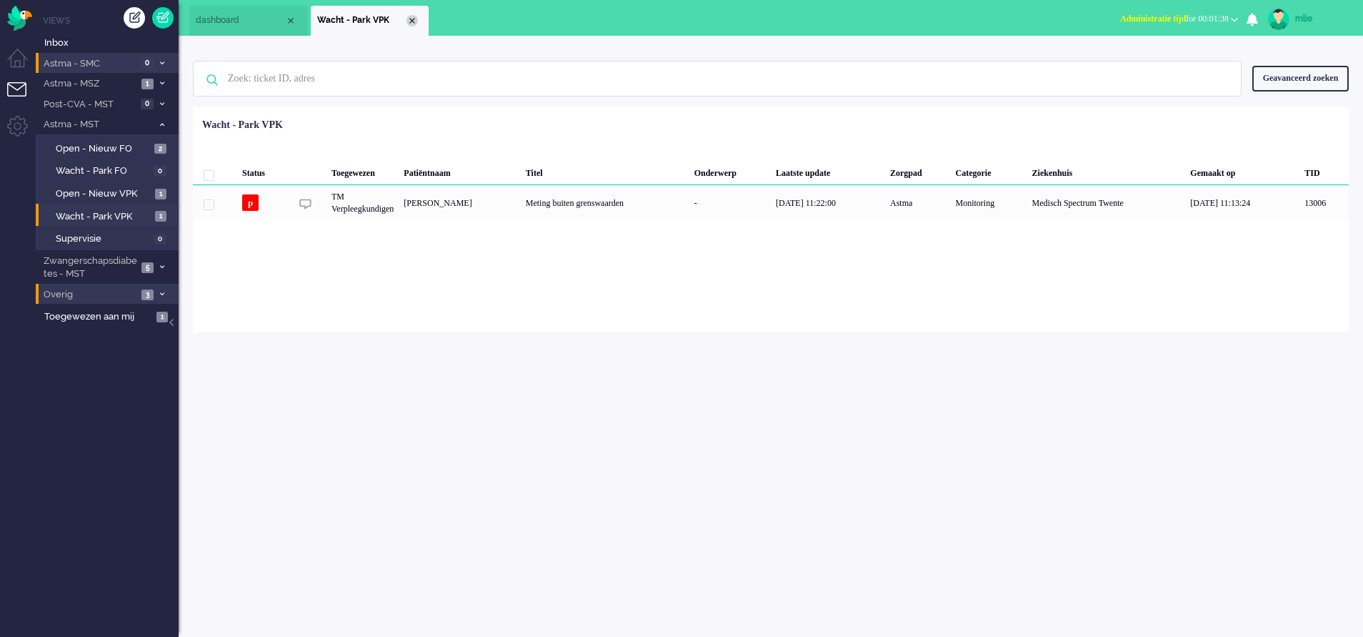
click at [414, 23] on div "Close tab" at bounding box center [412, 20] width 11 height 11
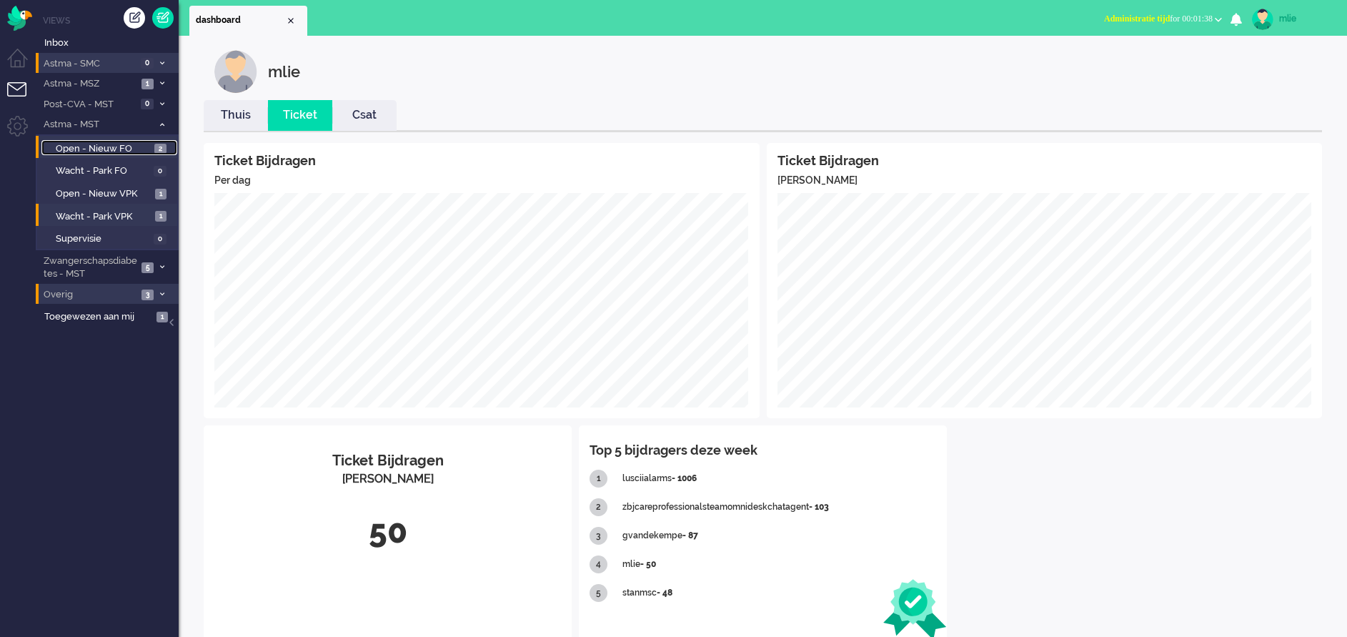
click at [91, 149] on span "Open - Nieuw FO" at bounding box center [103, 149] width 95 height 14
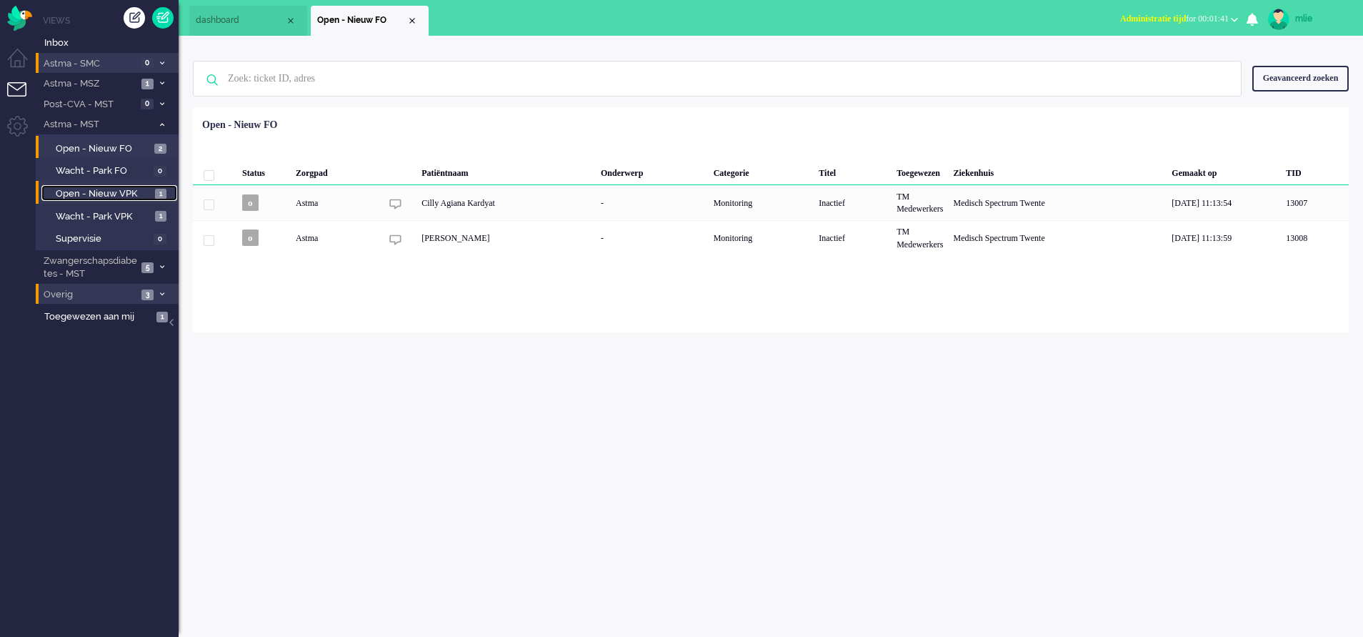
click at [94, 187] on span "Open - Nieuw VPK" at bounding box center [104, 194] width 96 height 14
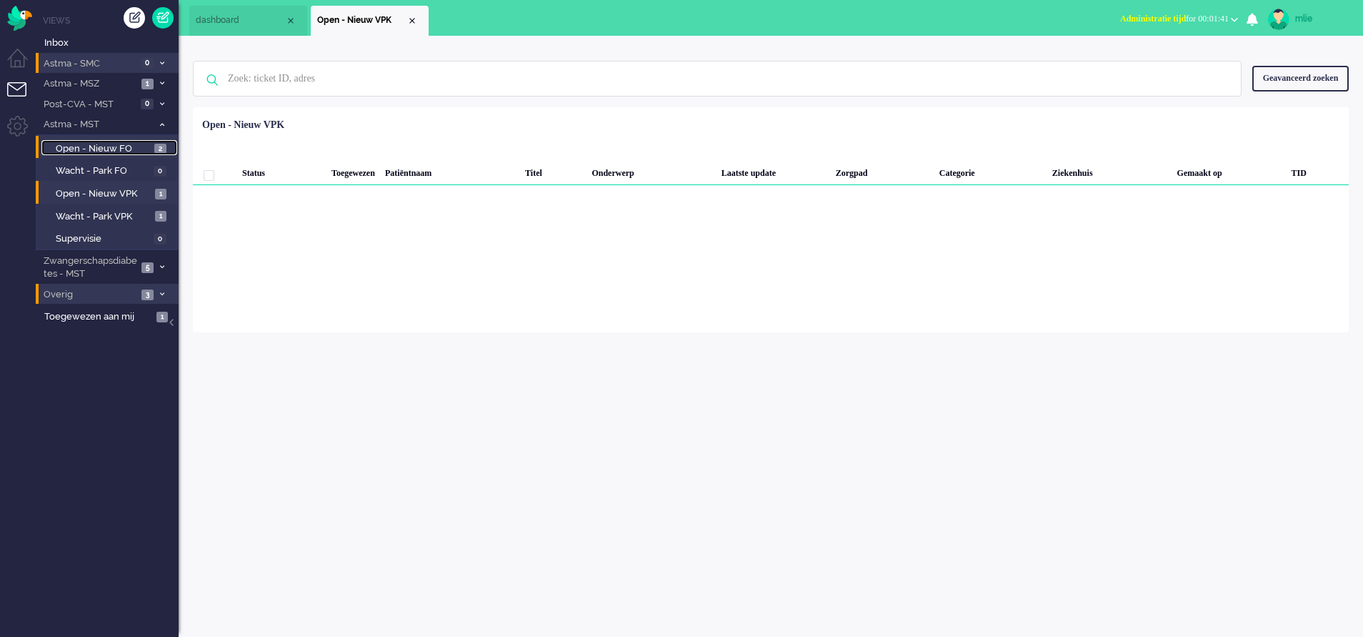
click at [143, 141] on link "Open - Nieuw FO 2" at bounding box center [109, 148] width 136 height 16
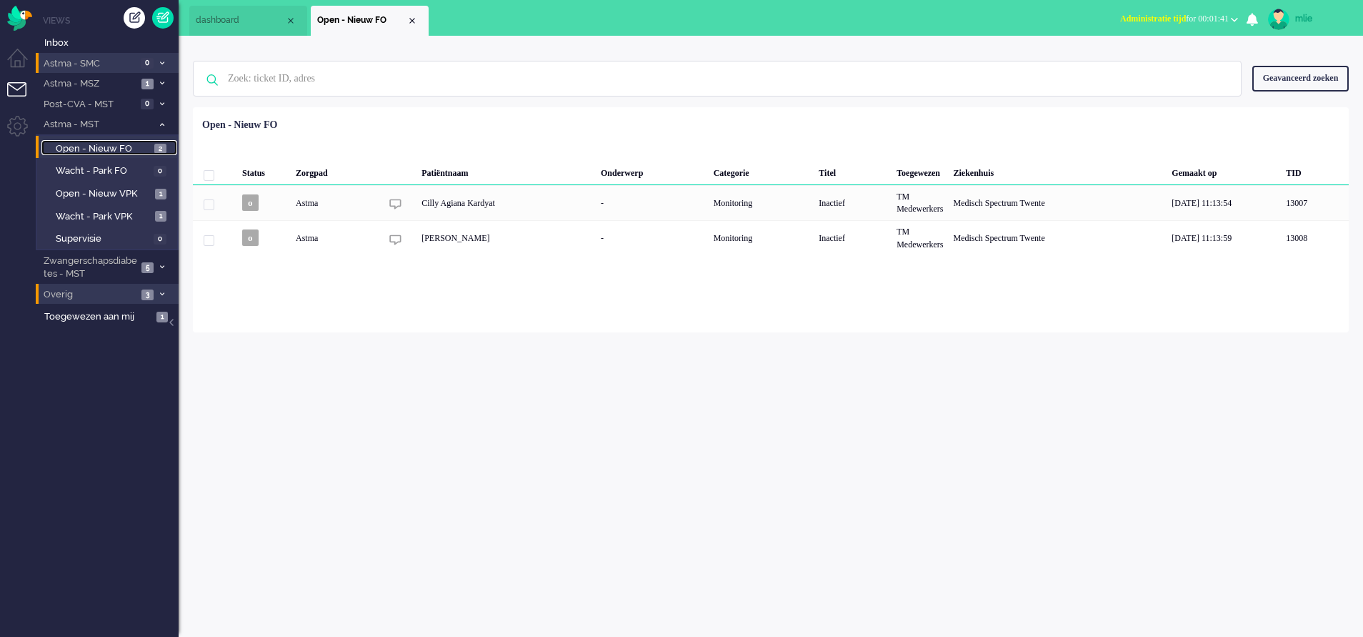
click at [143, 141] on link "Open - Nieuw FO 2" at bounding box center [109, 148] width 136 height 16
click at [104, 212] on span "Wacht - Park VPK" at bounding box center [104, 217] width 96 height 14
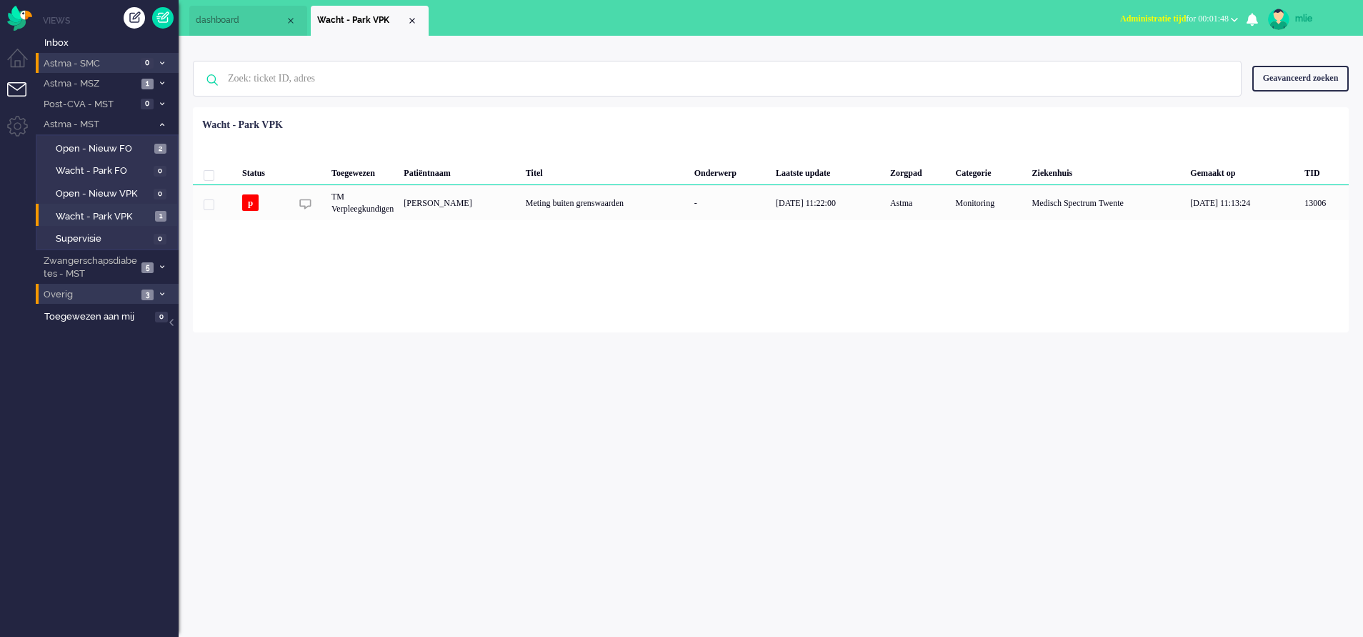
click at [1160, 20] on span "Administratie tijd" at bounding box center [1153, 19] width 66 height 10
click at [1141, 62] on label "Online" at bounding box center [1179, 64] width 113 height 12
click at [229, 19] on span "dashboard" at bounding box center [240, 20] width 89 height 12
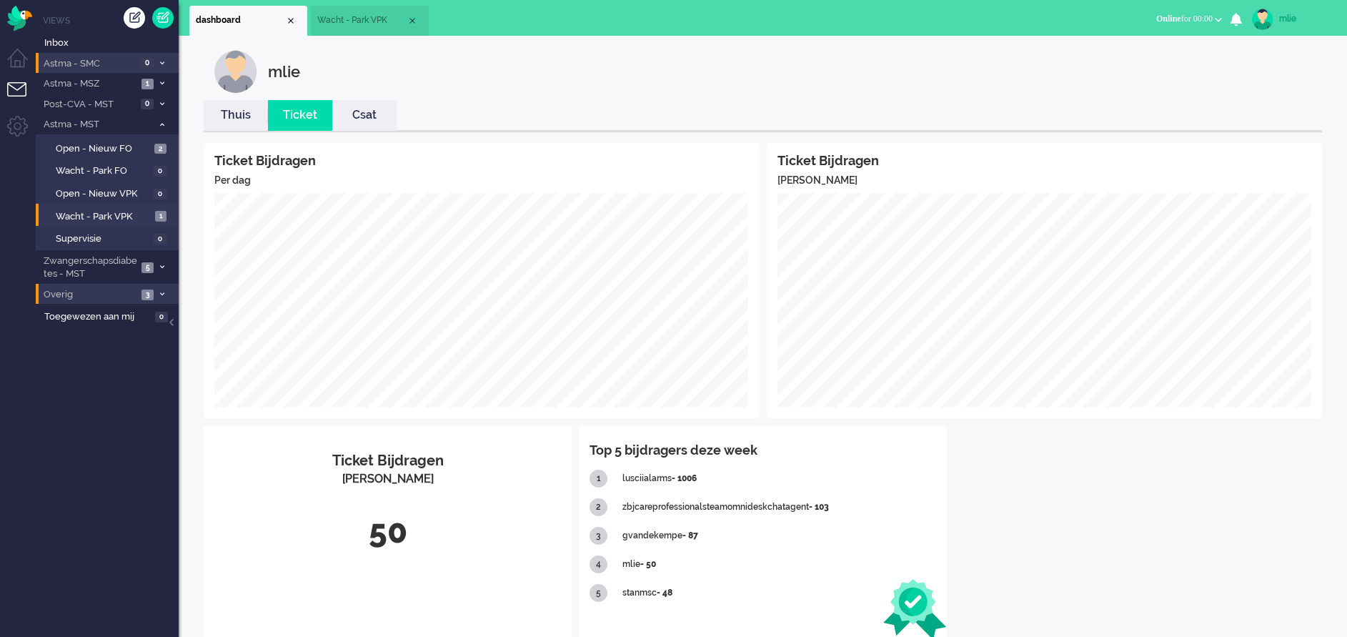
click at [230, 115] on link "Thuis" at bounding box center [236, 115] width 64 height 16
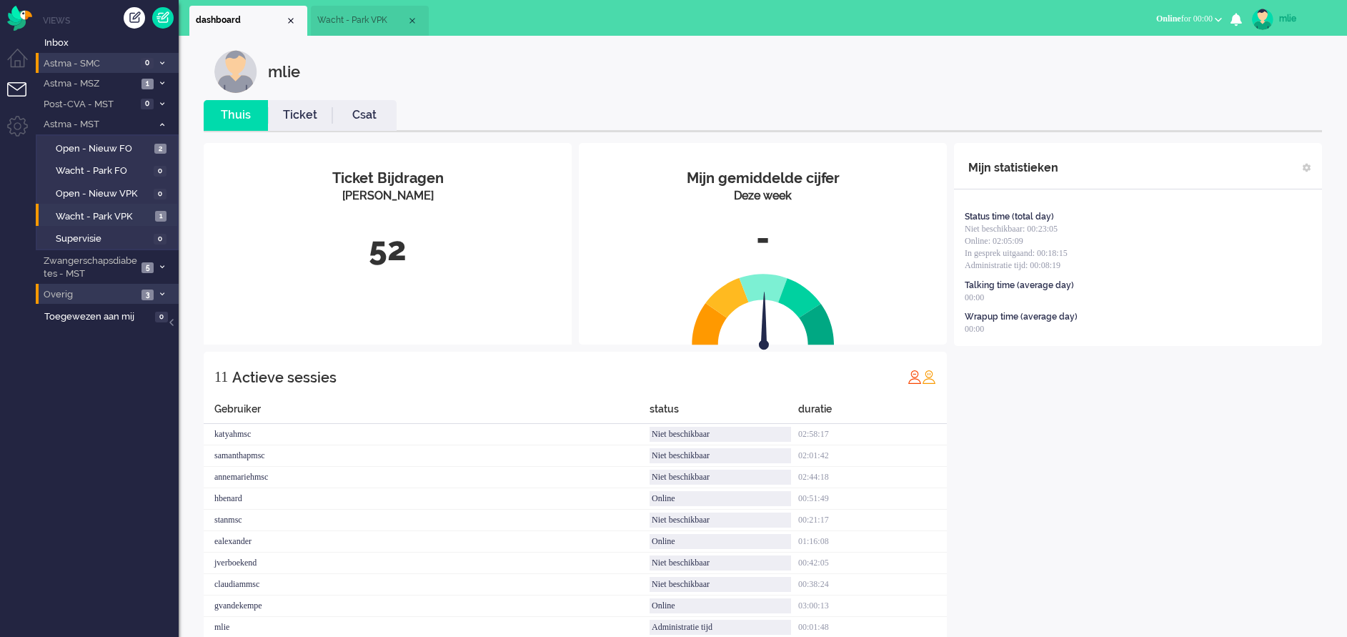
click at [302, 116] on link "Ticket" at bounding box center [300, 115] width 64 height 16
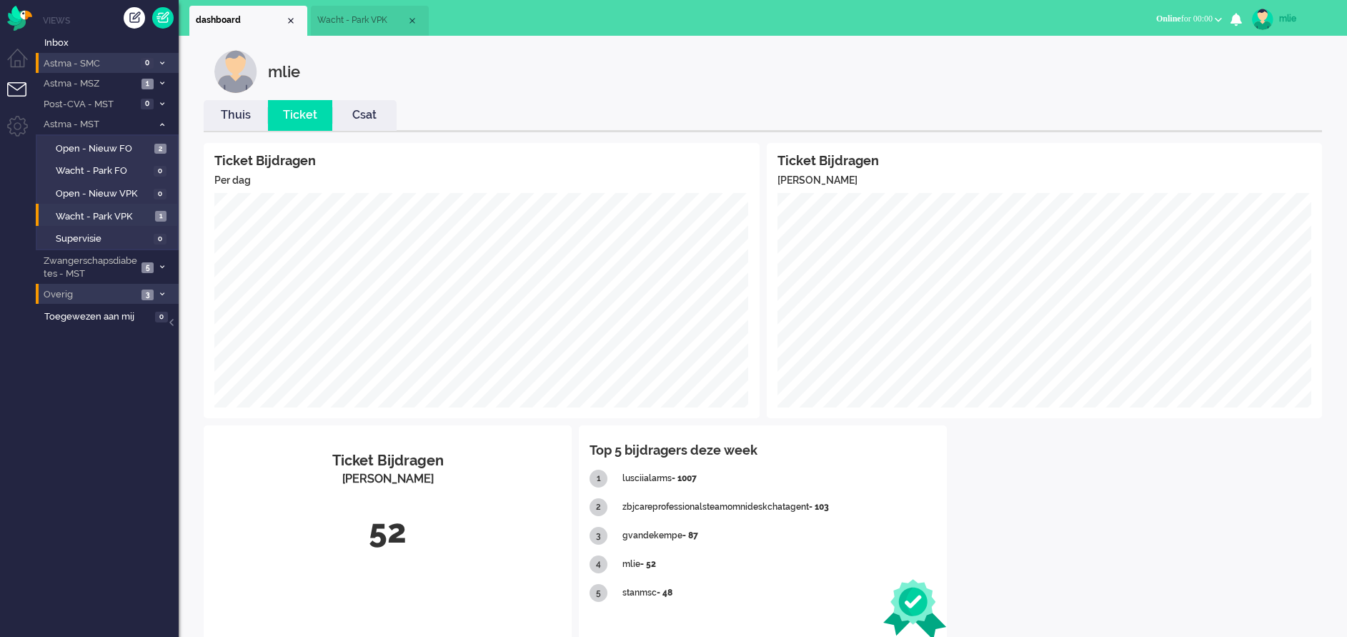
click at [1283, 18] on div "mlie" at bounding box center [1306, 18] width 54 height 14
click at [1176, 6] on li "Niet beschikbaar Online Outbound pending Online for 00:00 Niet beschikbaar Onli…" at bounding box center [1189, 19] width 83 height 31
click at [1174, 14] on span "Online for 00:00" at bounding box center [1184, 19] width 56 height 10
click at [1142, 46] on label "Niet beschikbaar" at bounding box center [1162, 48] width 113 height 12
click at [234, 117] on link "Thuis" at bounding box center [236, 115] width 64 height 16
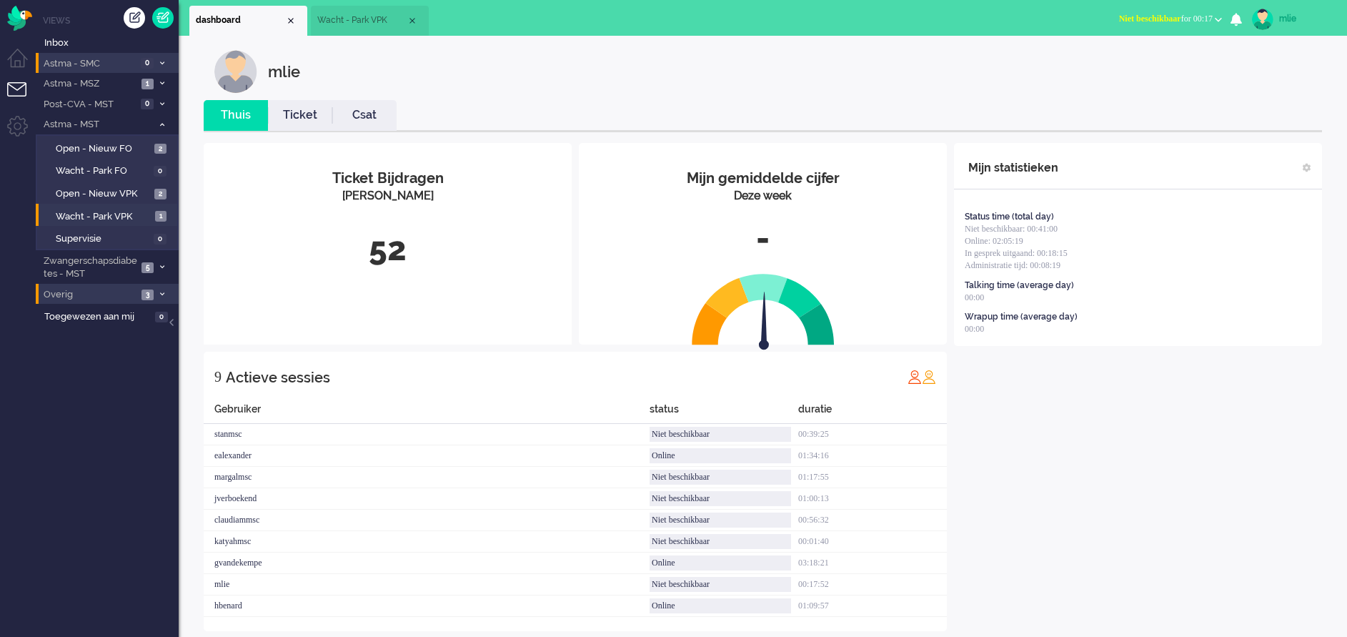
click at [312, 119] on link "Ticket" at bounding box center [300, 115] width 64 height 16
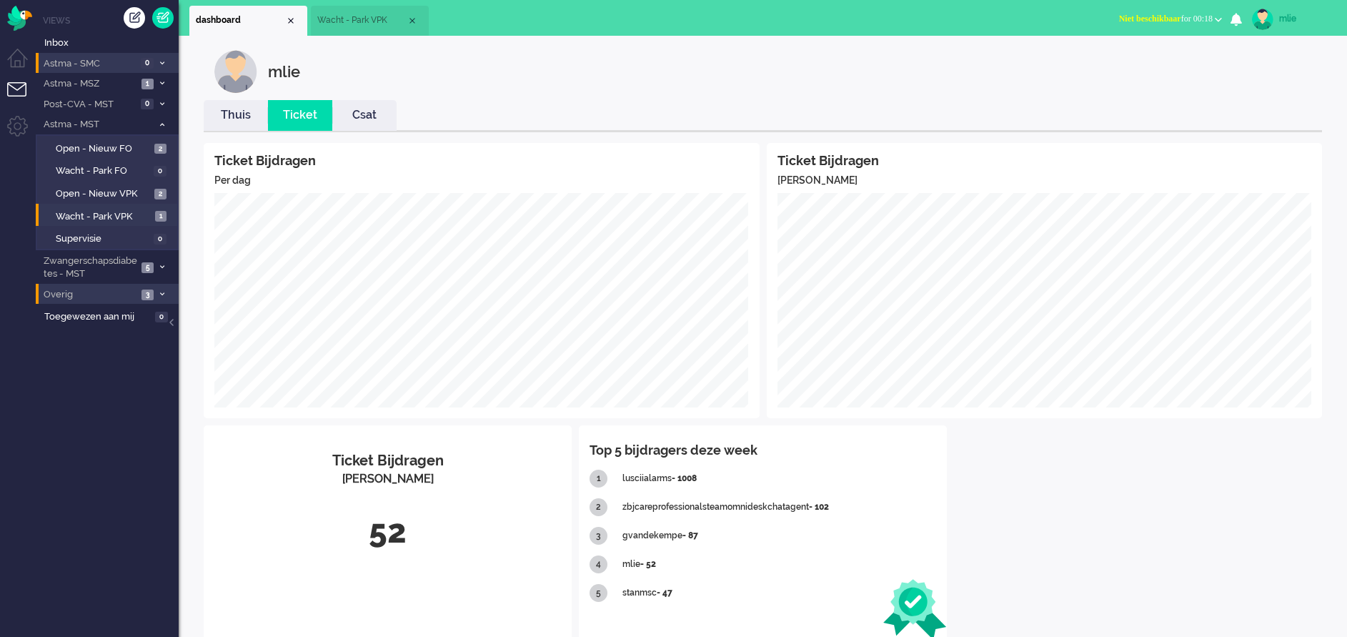
click at [1140, 15] on span "Niet beschikbaar" at bounding box center [1150, 19] width 62 height 10
click at [1125, 63] on label "Online" at bounding box center [1162, 64] width 113 height 12
click at [1200, 14] on span "Online for 00:00" at bounding box center [1184, 19] width 56 height 10
click at [1139, 49] on label "Niet beschikbaar" at bounding box center [1162, 48] width 113 height 12
click at [1119, 23] on span "Niet beschikbaar" at bounding box center [1150, 19] width 62 height 10
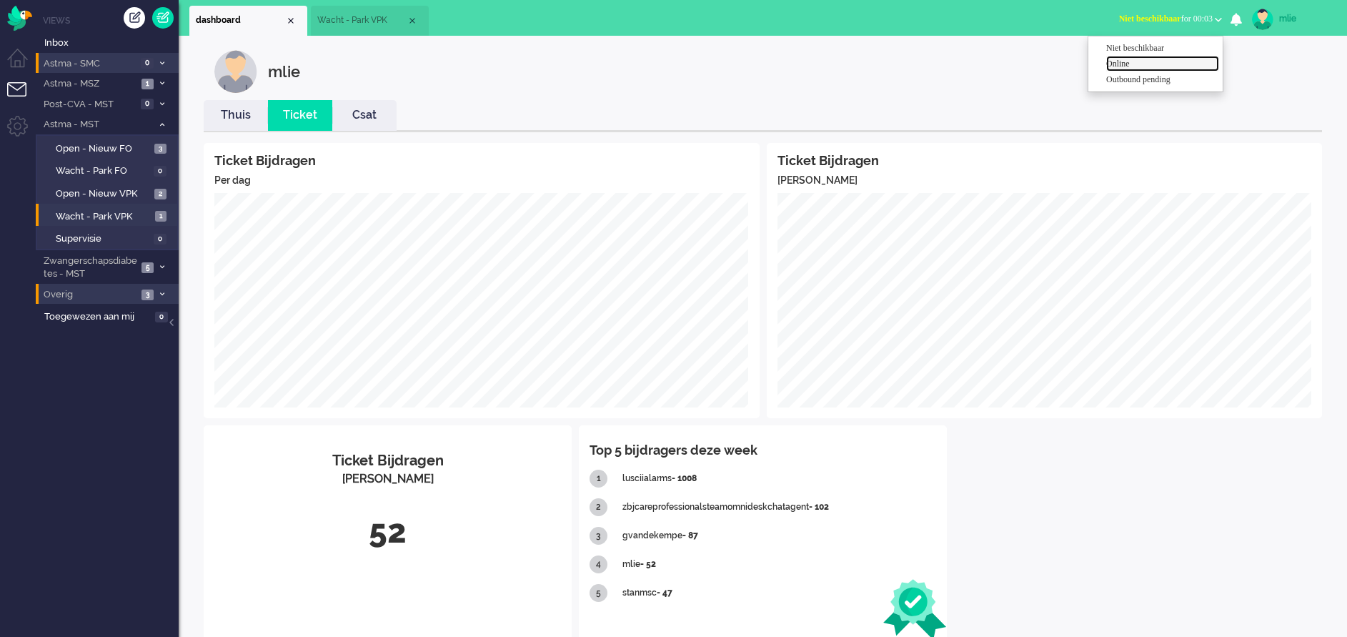
click at [1130, 64] on label "Online" at bounding box center [1162, 64] width 113 height 12
click at [89, 79] on span "Astma - MSZ" at bounding box center [89, 84] width 96 height 14
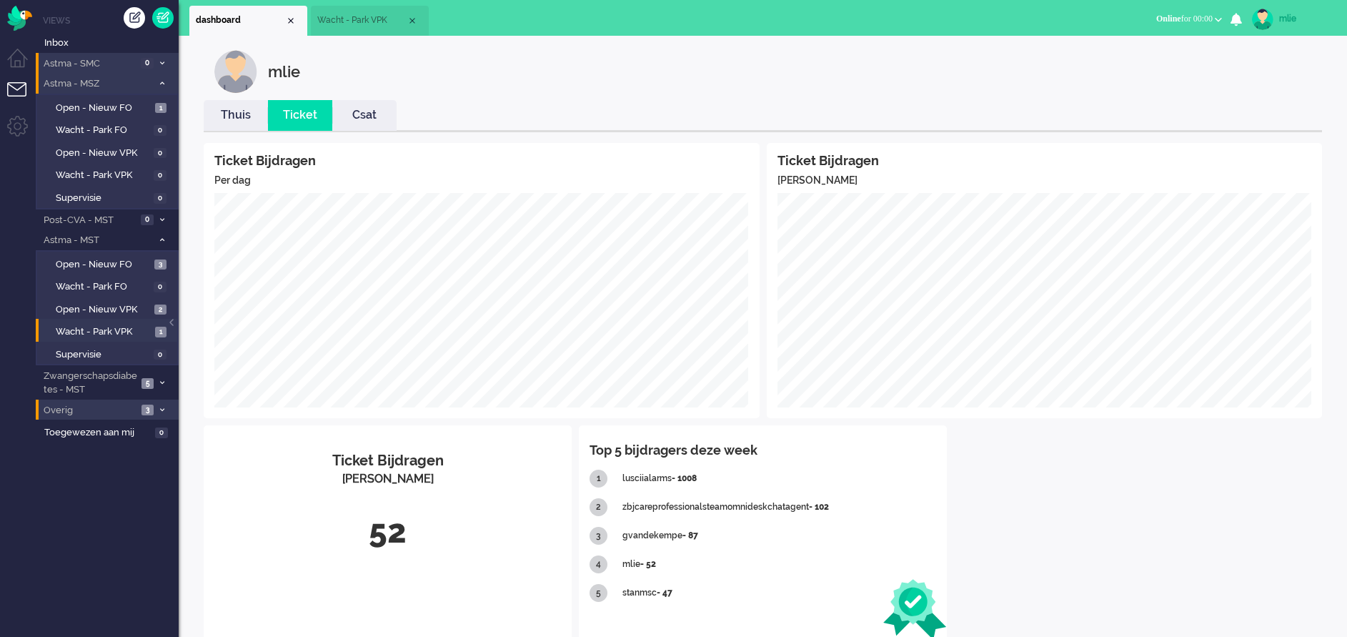
click at [89, 79] on span "Astma - MSZ" at bounding box center [96, 84] width 111 height 14
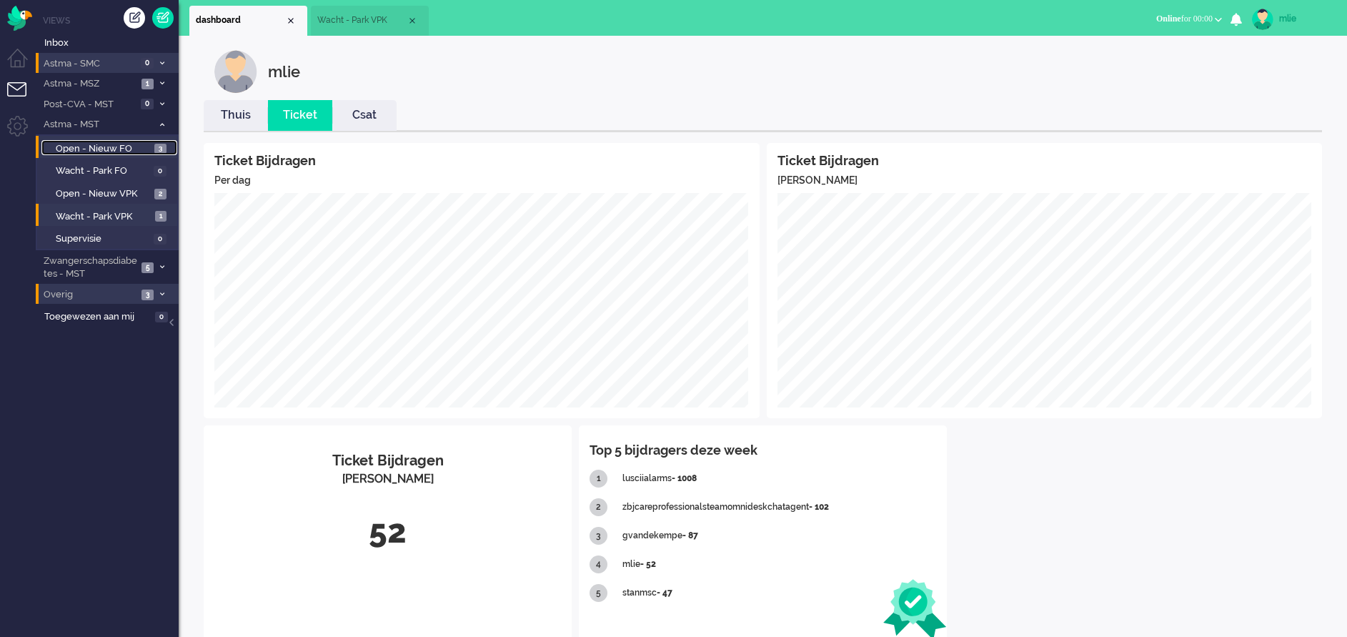
click at [111, 143] on span "Open - Nieuw FO" at bounding box center [103, 149] width 95 height 14
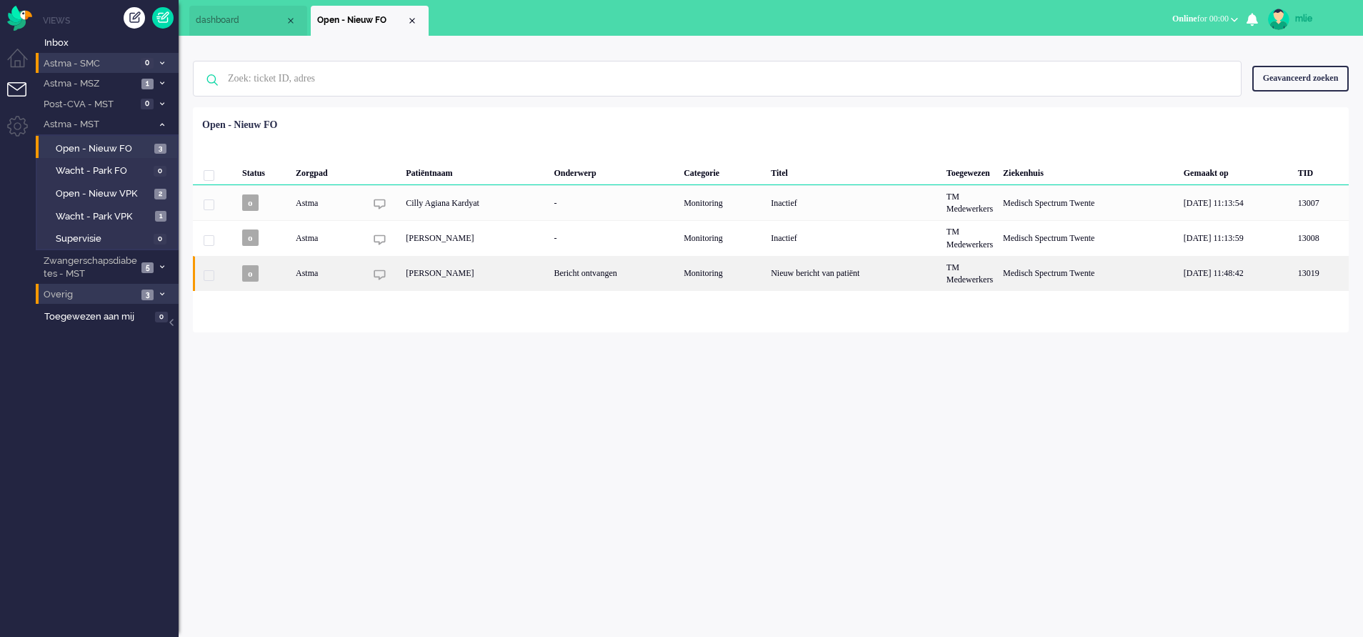
click at [590, 269] on div "Bericht ontvangen" at bounding box center [614, 273] width 130 height 35
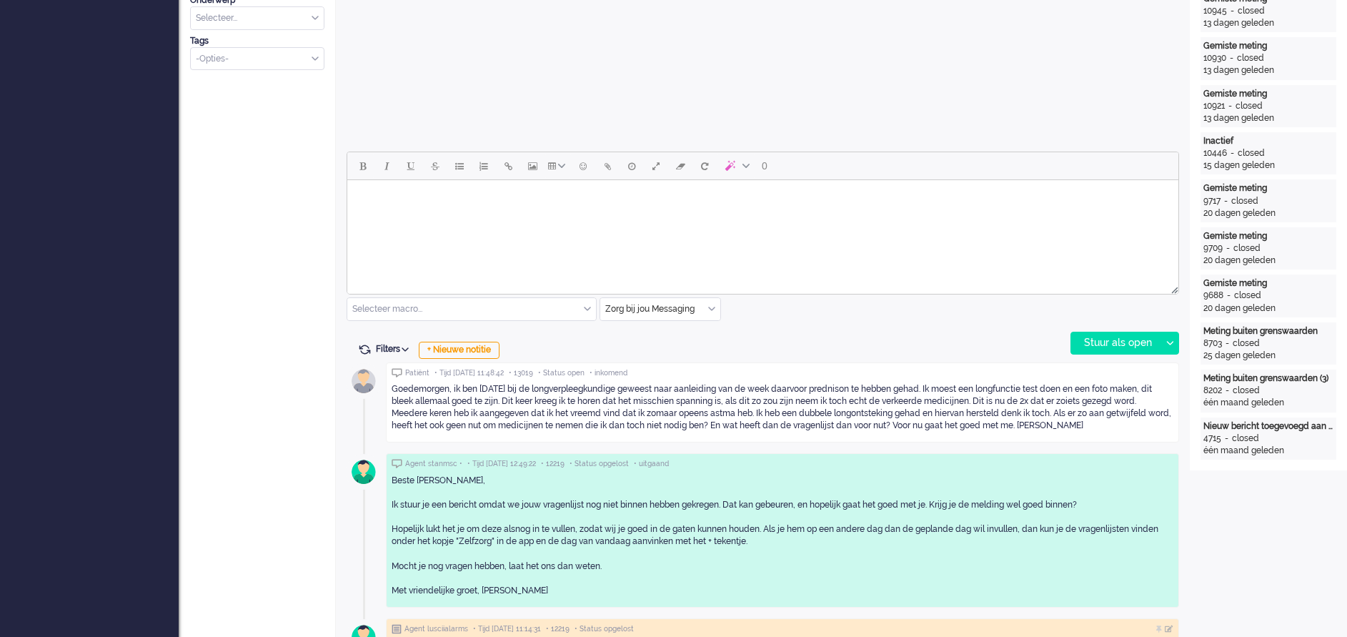
scroll to position [585, 0]
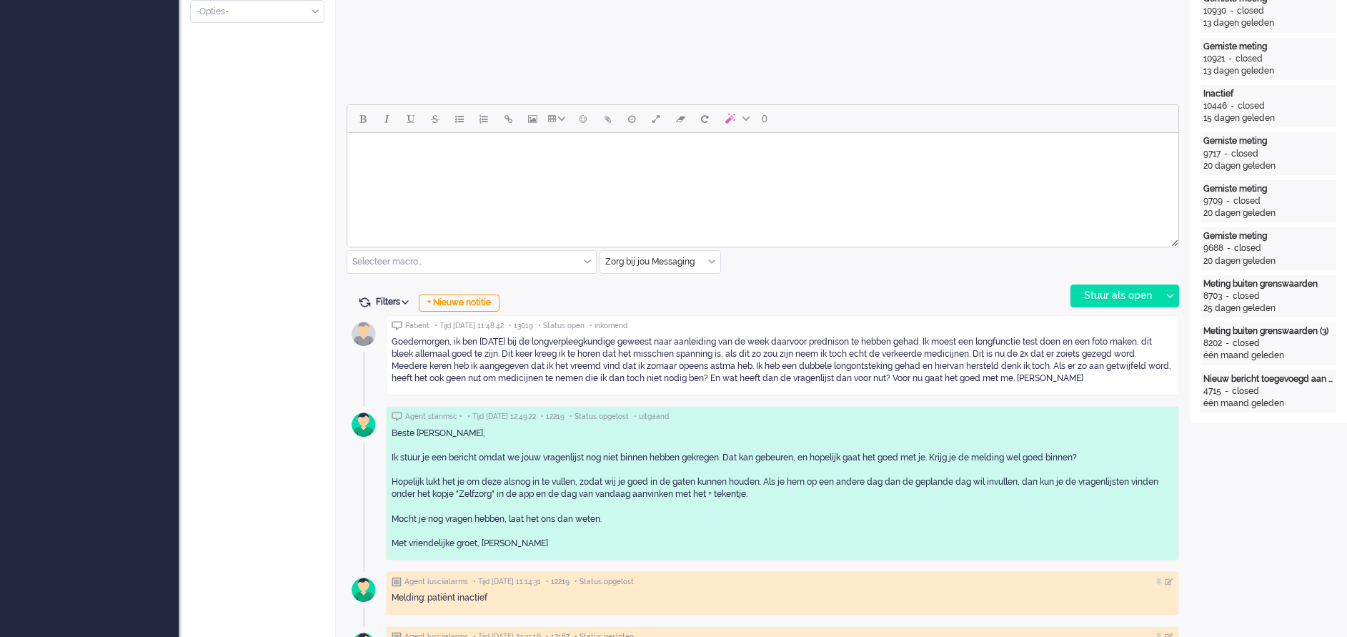
drag, startPoint x: 392, startPoint y: 341, endPoint x: 1173, endPoint y: 383, distance: 782.2
click at [1173, 383] on div "Goedemorgen, ik ben [DATE] bij de longverpleegkundige geweest naar aanleiding v…" at bounding box center [783, 360] width 782 height 49
drag, startPoint x: 1173, startPoint y: 383, endPoint x: 1095, endPoint y: 359, distance: 80.9
copy div "Goedemorgen, ik ben [DATE] bij de longverpleegkundige geweest naar aanleiding v…"
click at [1281, 517] on div "Open custom software Patiëntnaam [PERSON_NAME] c6b42d9e-20be-ec5a-5a14-c3e140ac…" at bounding box center [1268, 611] width 157 height 2306
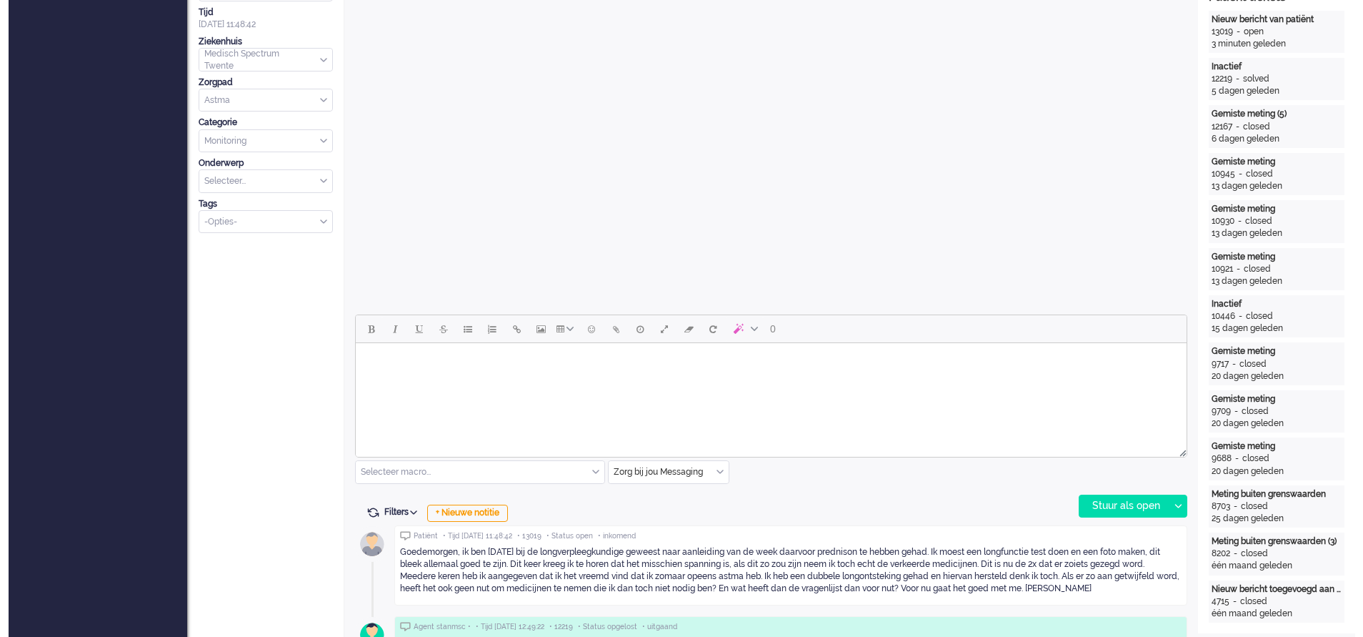
scroll to position [0, 0]
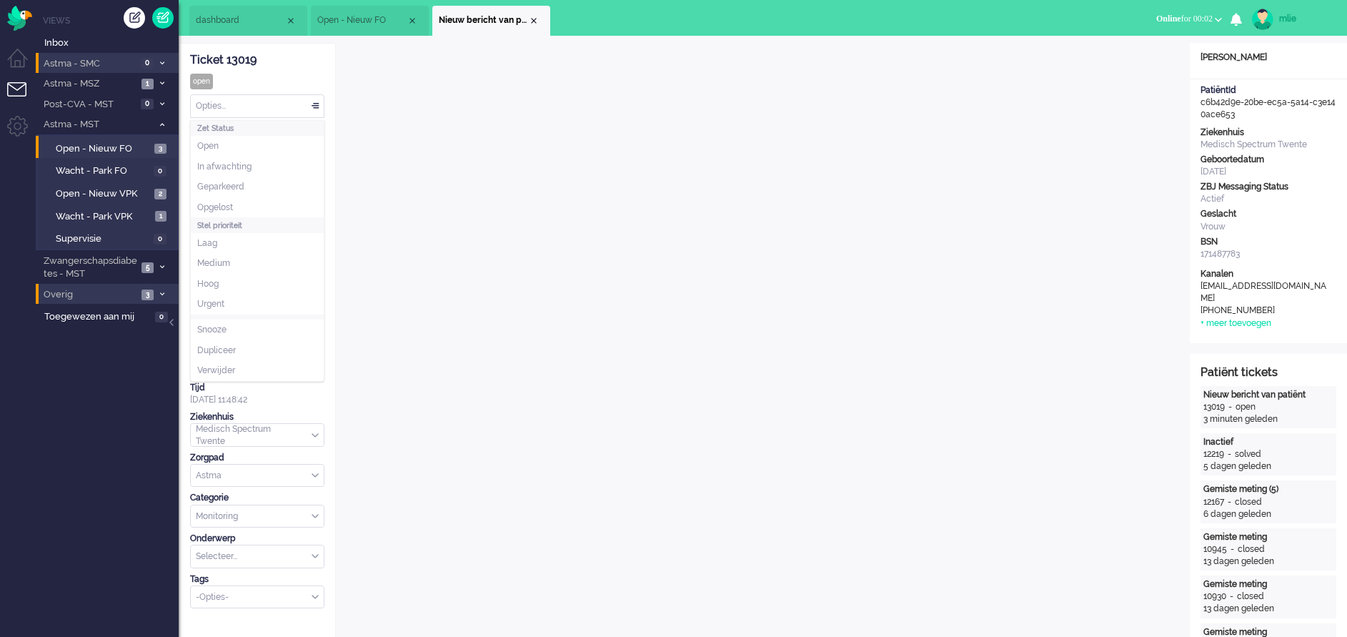
click at [314, 104] on div "Opties..." at bounding box center [257, 106] width 133 height 22
click at [235, 169] on span "In afwachting" at bounding box center [224, 167] width 54 height 12
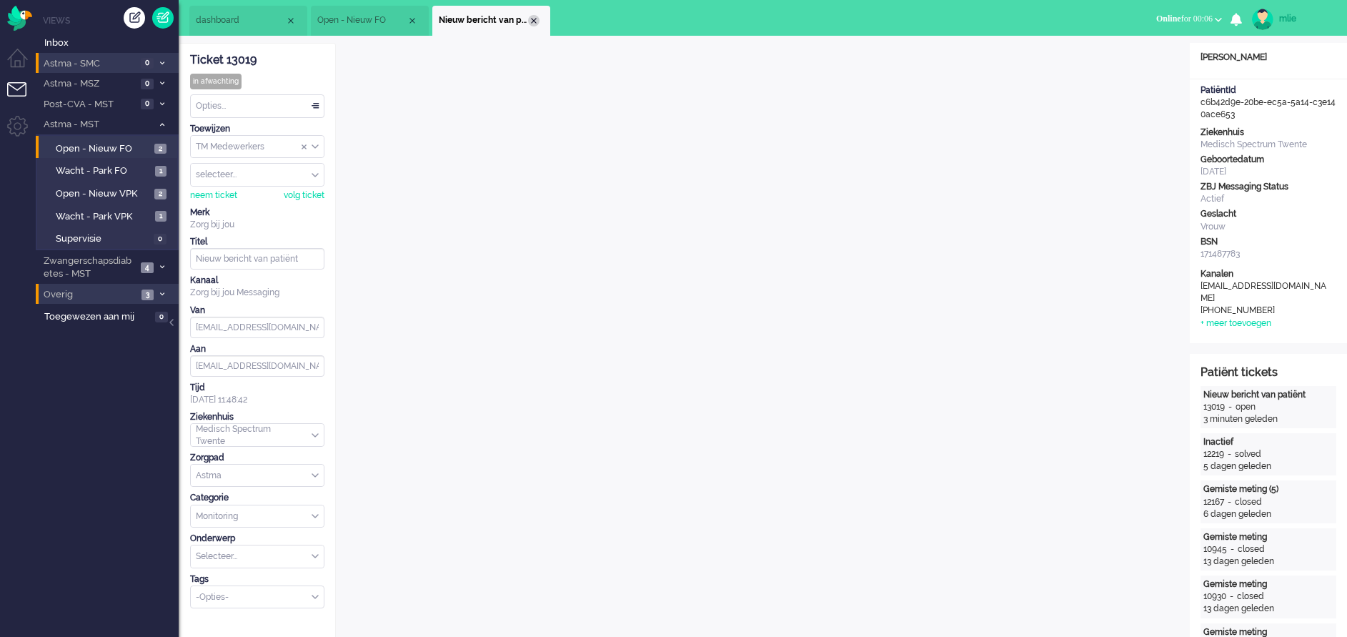
click at [537, 21] on div "Close tab" at bounding box center [533, 20] width 11 height 11
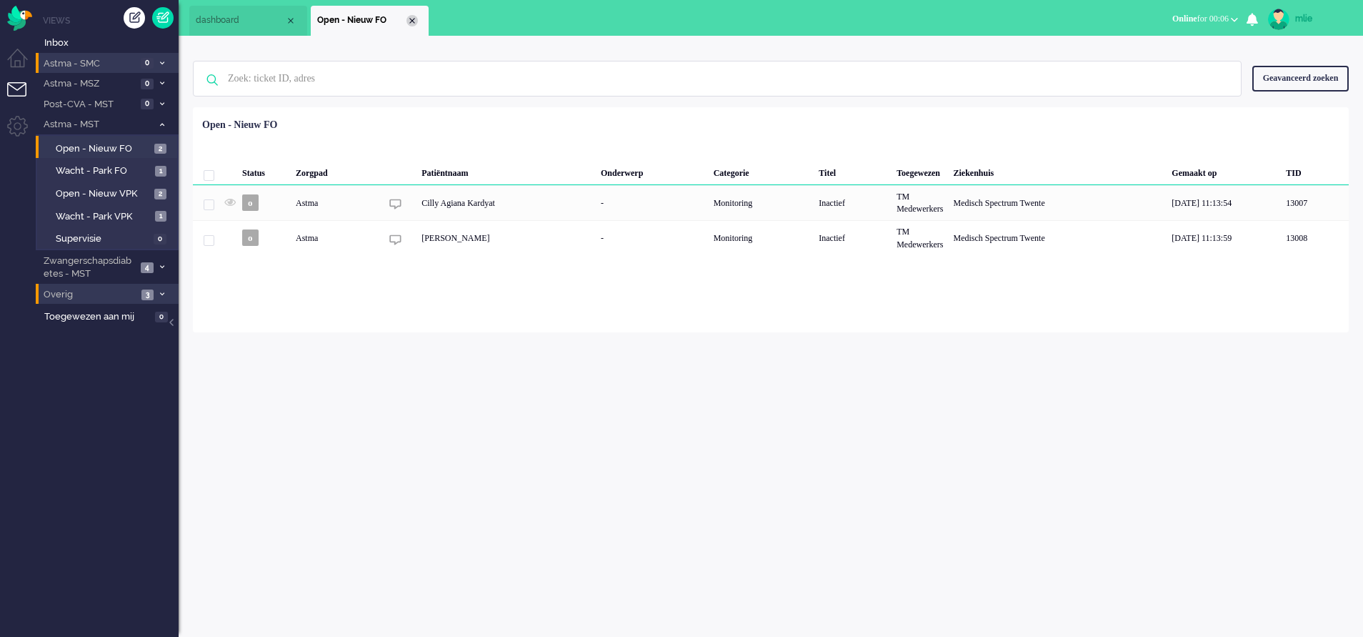
click at [410, 16] on div "Close tab" at bounding box center [412, 20] width 11 height 11
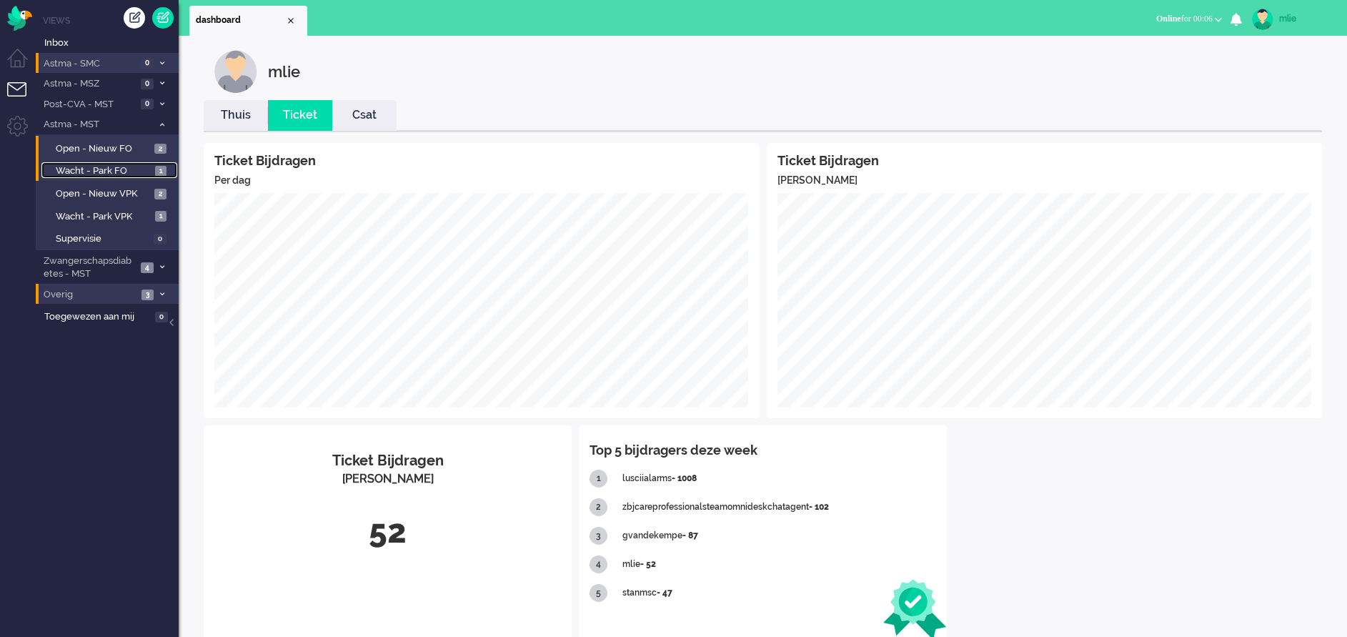
click at [99, 168] on span "Wacht - Park FO" at bounding box center [104, 171] width 96 height 14
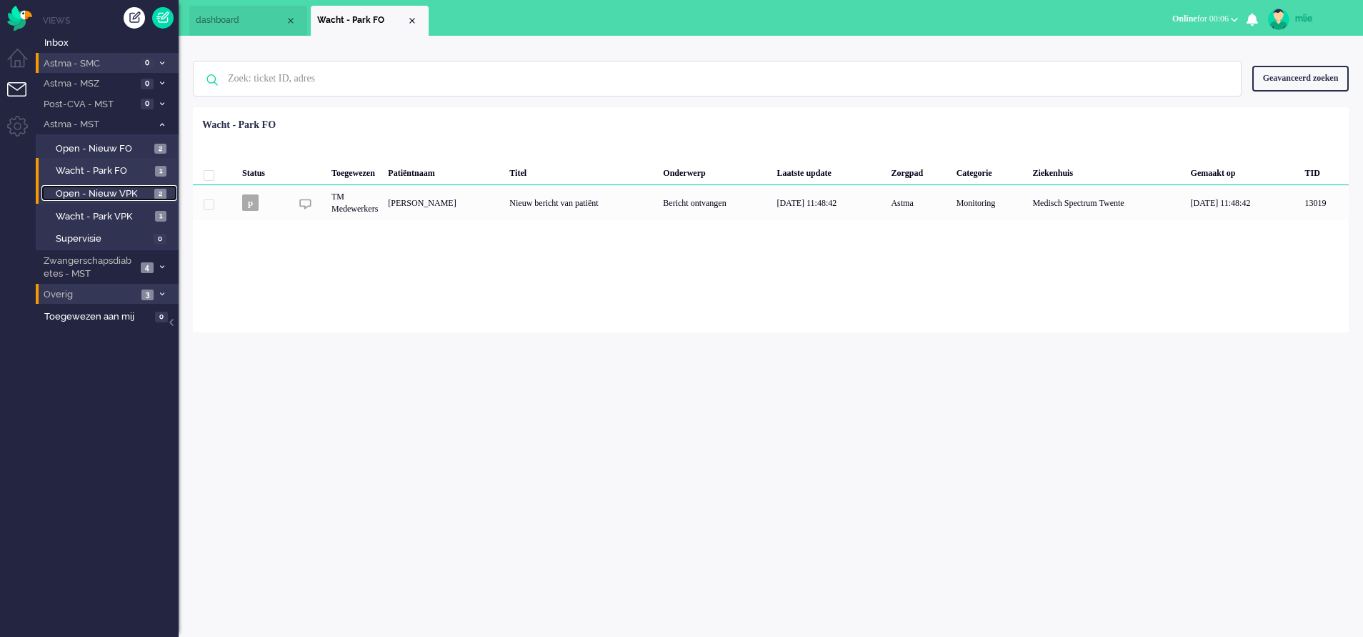
click at [88, 189] on span "Open - Nieuw VPK" at bounding box center [103, 194] width 95 height 14
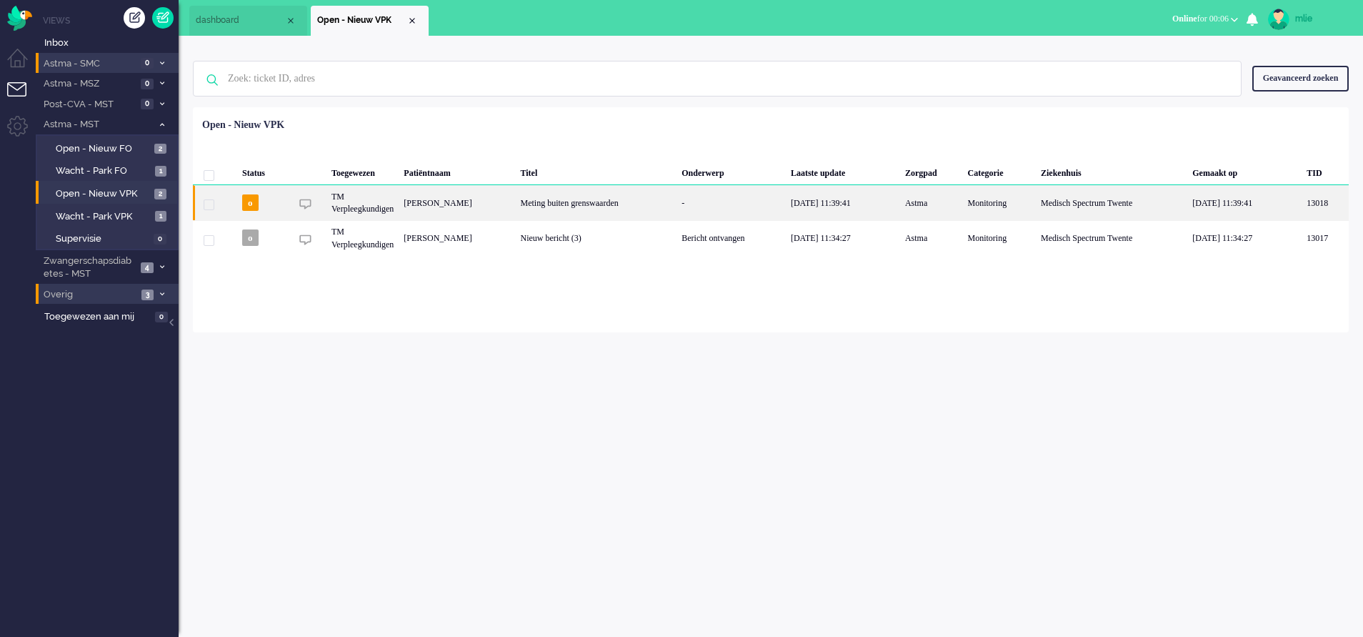
click at [665, 202] on div "Meting buiten grenswaarden" at bounding box center [595, 202] width 161 height 35
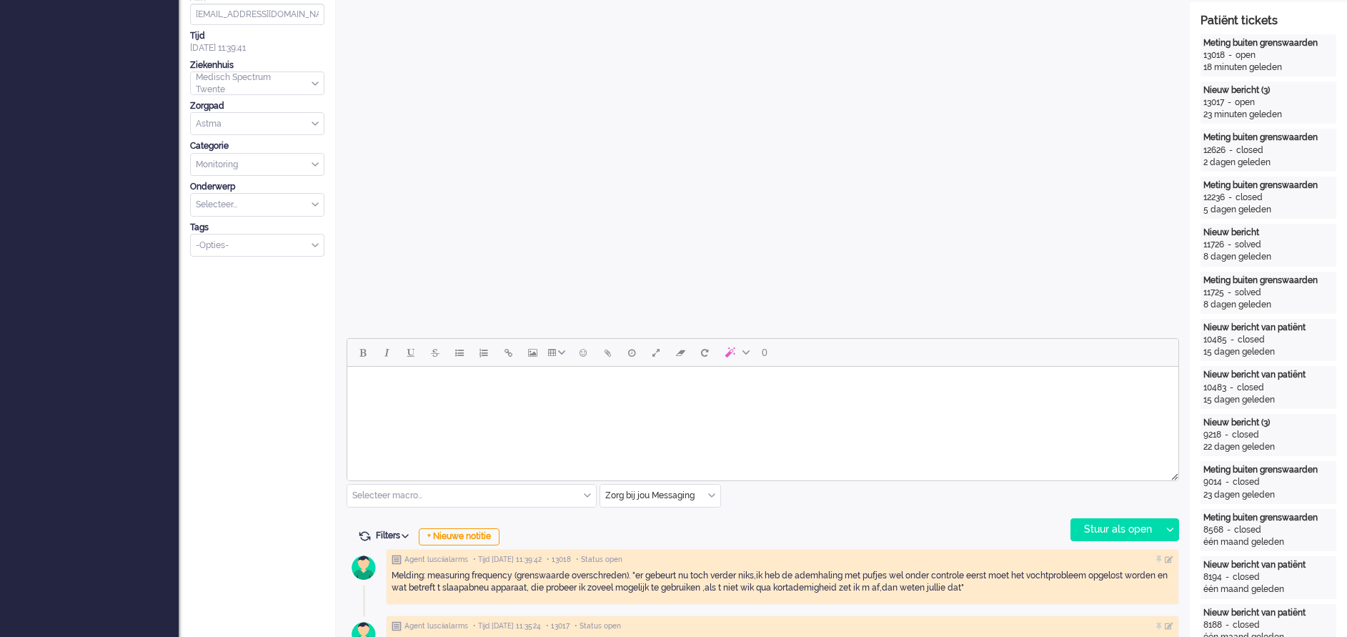
scroll to position [429, 0]
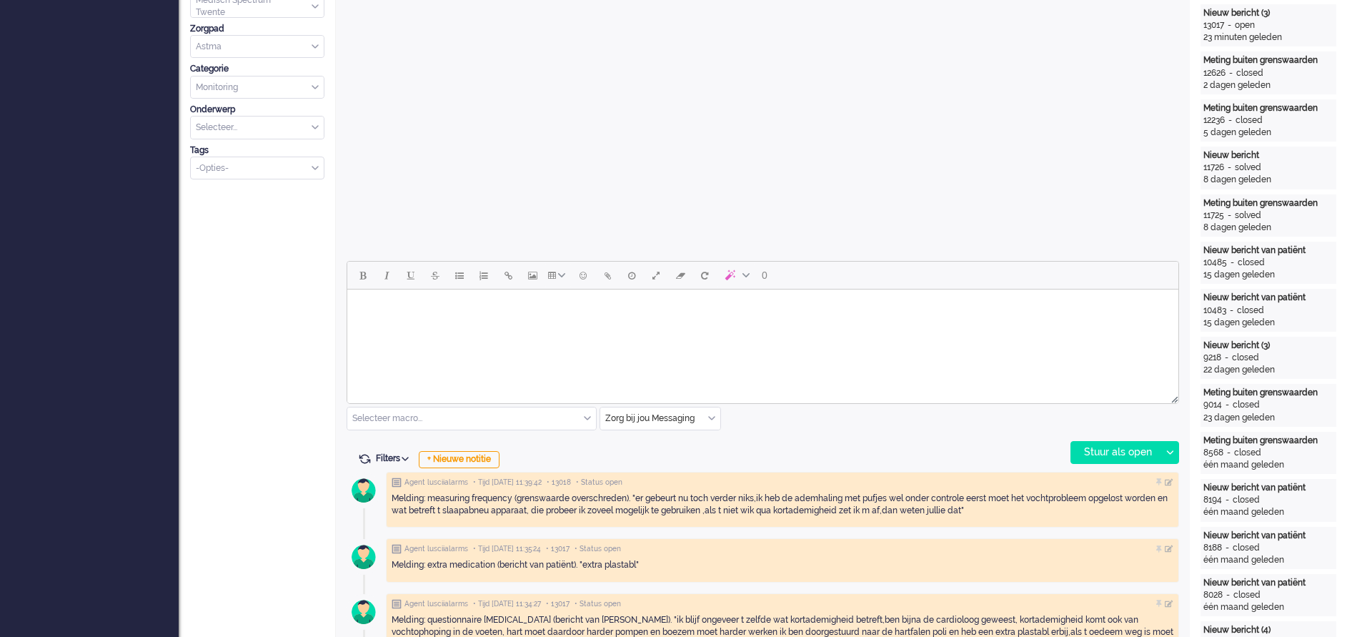
click at [587, 411] on input "text" at bounding box center [471, 418] width 249 height 22
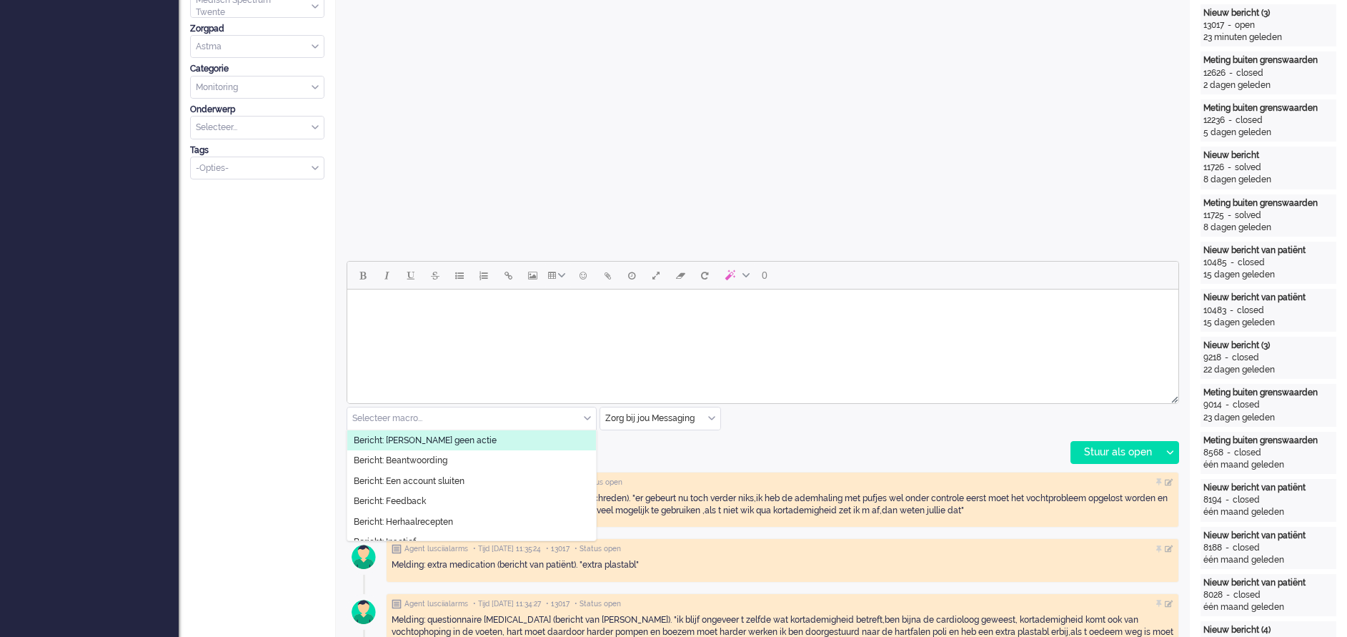
click at [411, 442] on span "Bericht: [PERSON_NAME] geen actie" at bounding box center [425, 440] width 143 height 12
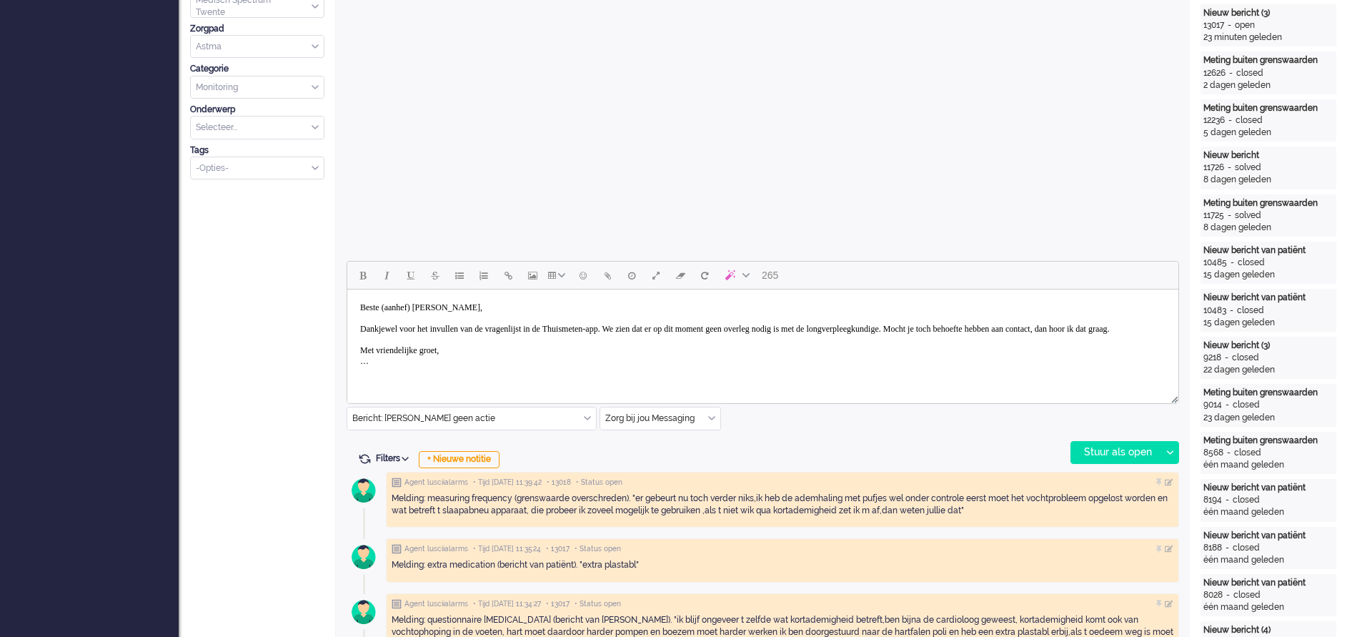
click at [424, 304] on body "Beste (aanhef) [PERSON_NAME], Dankjewel voor het invullen van de vragenlijst in…" at bounding box center [763, 334] width 820 height 79
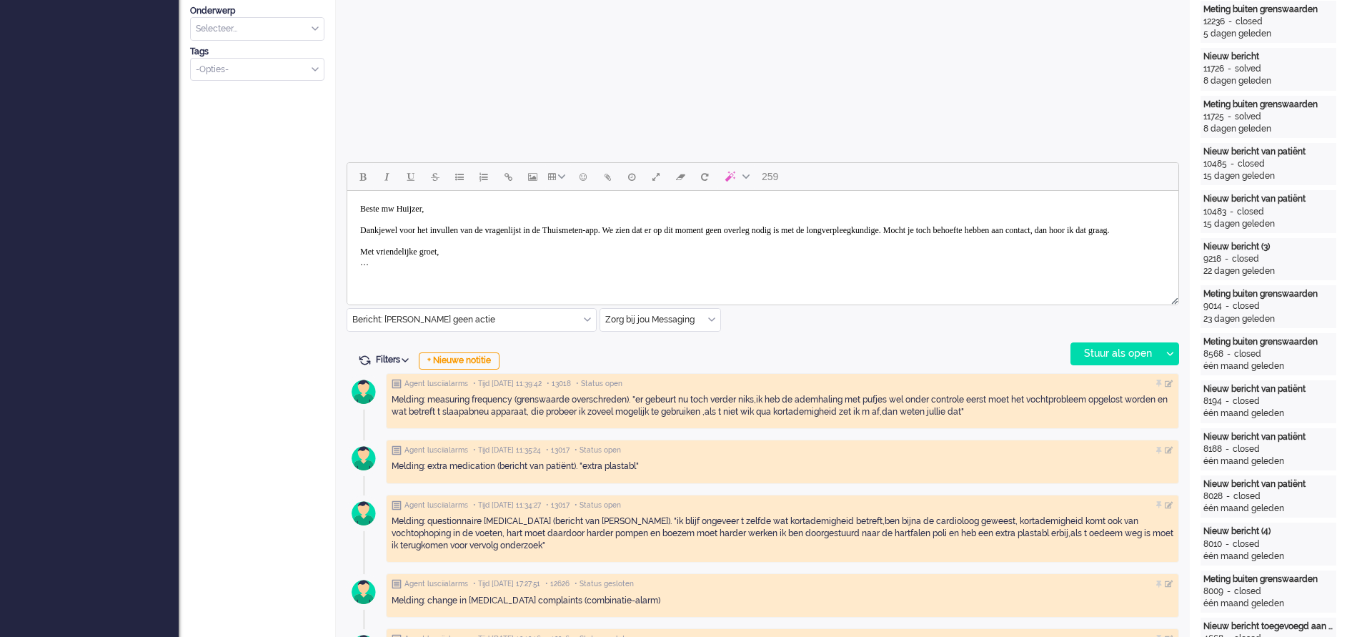
scroll to position [536, 0]
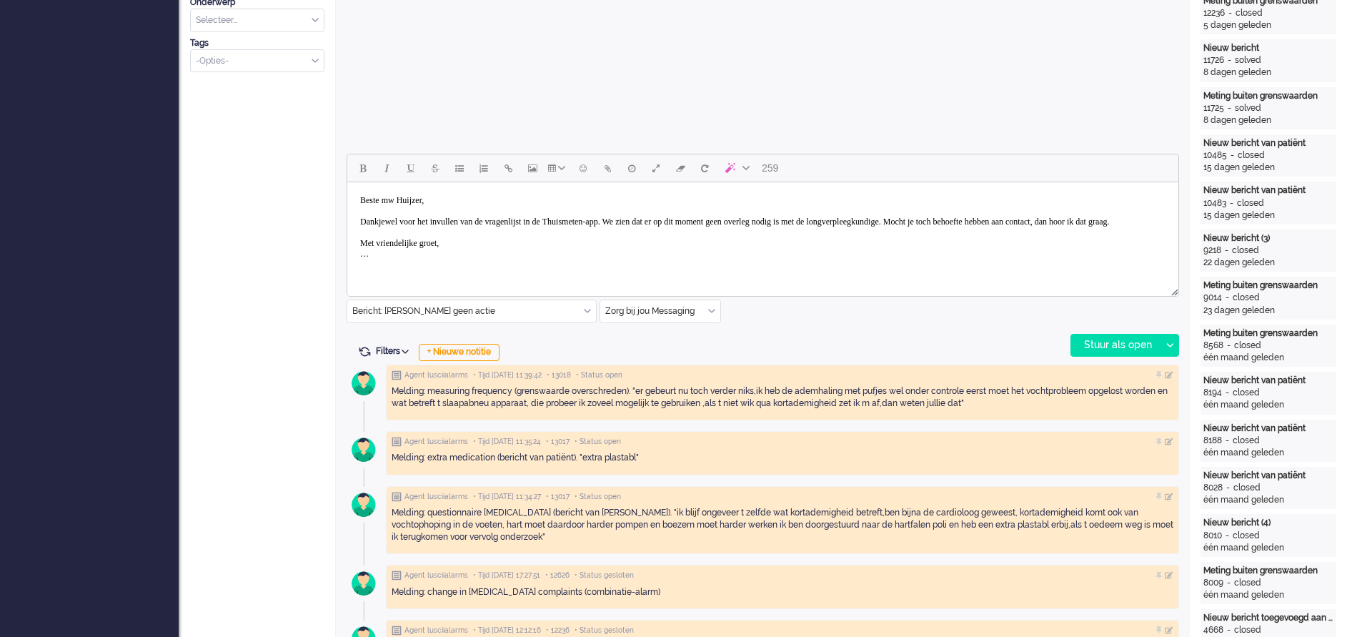
click at [389, 222] on body "Beste mw Huijzer, Dankjewel voor het invullen van de vragenlijst in de Thuismet…" at bounding box center [763, 227] width 820 height 79
click at [666, 222] on body "Beste mw Huijzer, Dank u wel voor het invullen van de vragenlijst in de Thuisme…" at bounding box center [763, 227] width 820 height 79
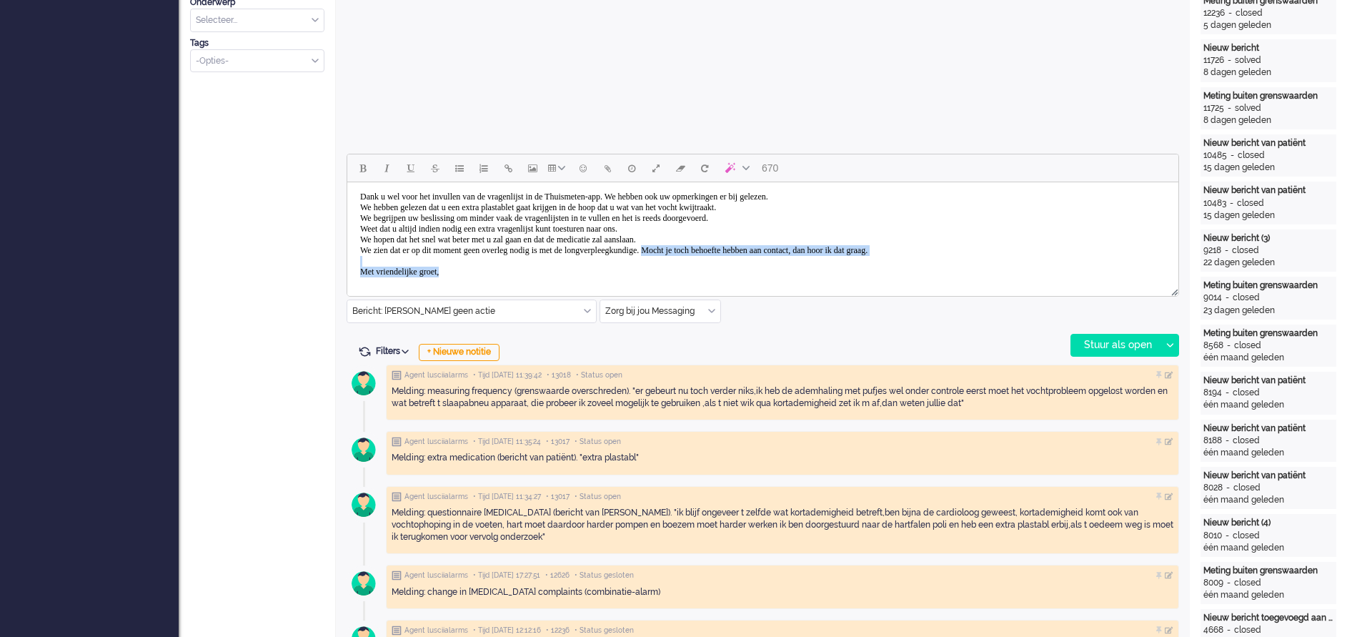
scroll to position [43, 0]
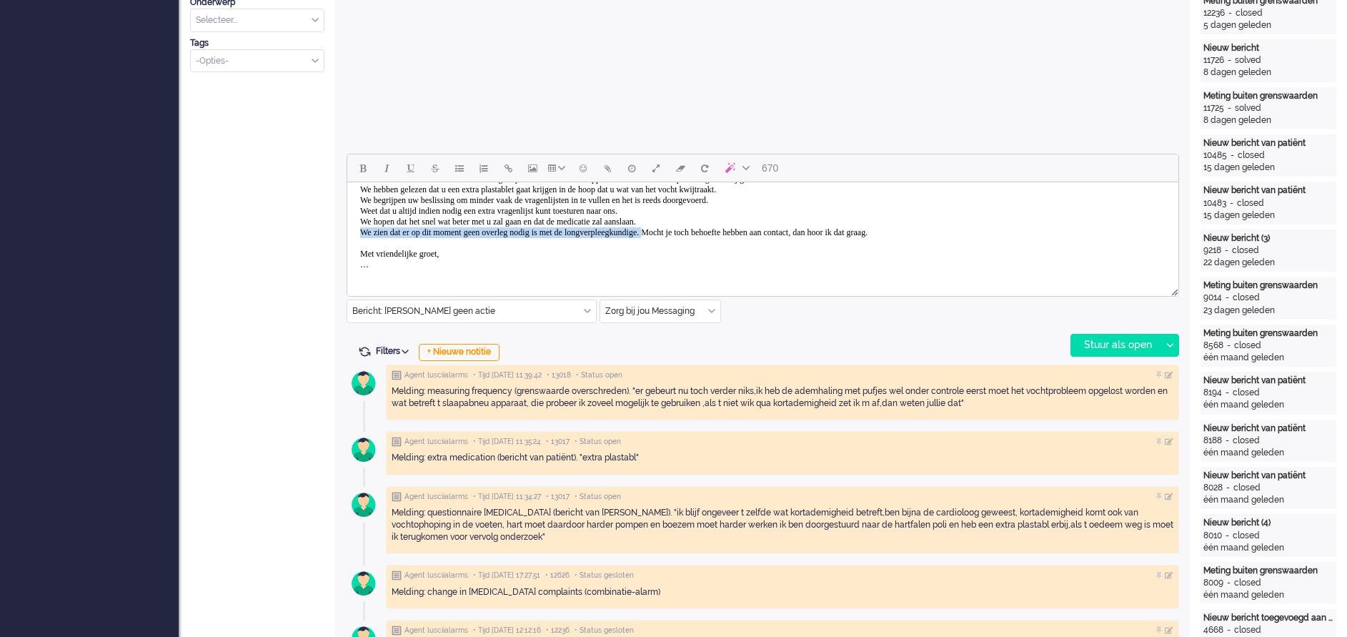
drag, startPoint x: 715, startPoint y: 271, endPoint x: 359, endPoint y: 229, distance: 358.3
click at [359, 229] on body "Beste mw Huijzer, Dank u wel voor het invullen van de vragenlijst in de Thuisme…" at bounding box center [763, 211] width 820 height 132
click at [393, 230] on body "Beste mw Huijzer, Dank u wel voor het invullen van de vragenlijst in de Thuisme…" at bounding box center [763, 211] width 820 height 132
click at [421, 233] on body "Beste mw Huijzer, Dank u wel voor het invullen van de vragenlijst in de Thuisme…" at bounding box center [763, 211] width 820 height 132
click at [403, 271] on body "Beste mw Huijzer, Dank u wel voor het invullen van de vragenlijst in de Thuisme…" at bounding box center [763, 211] width 820 height 132
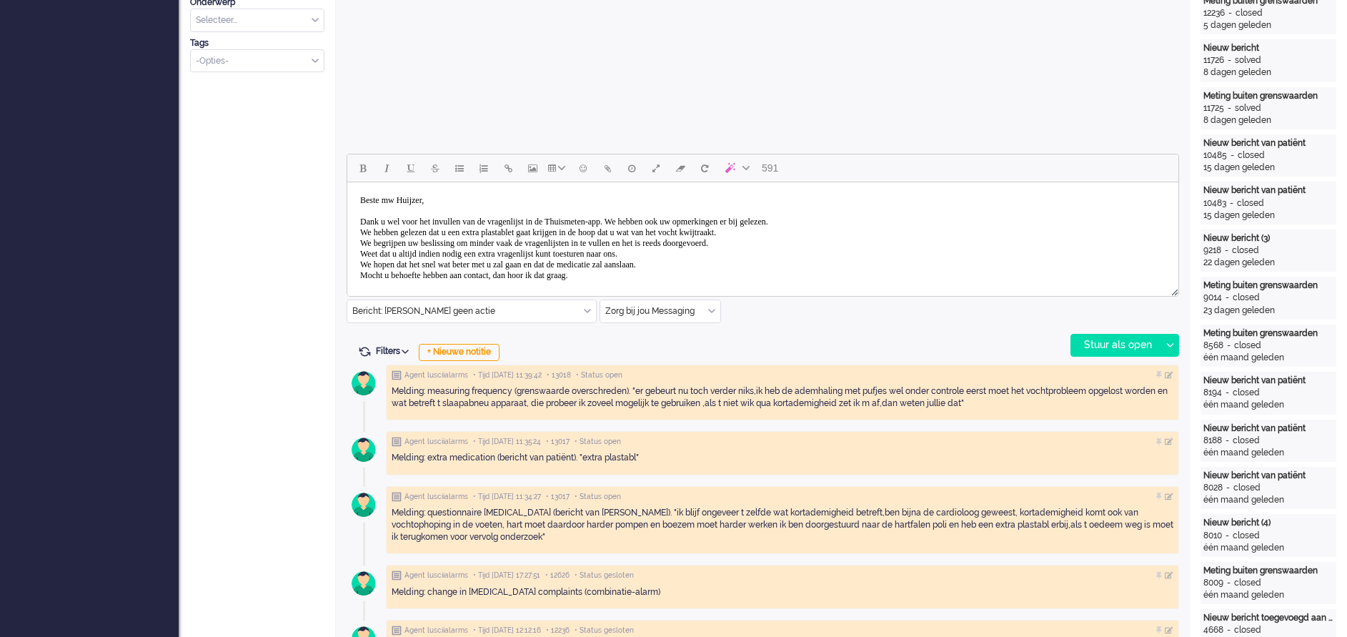
scroll to position [32, 0]
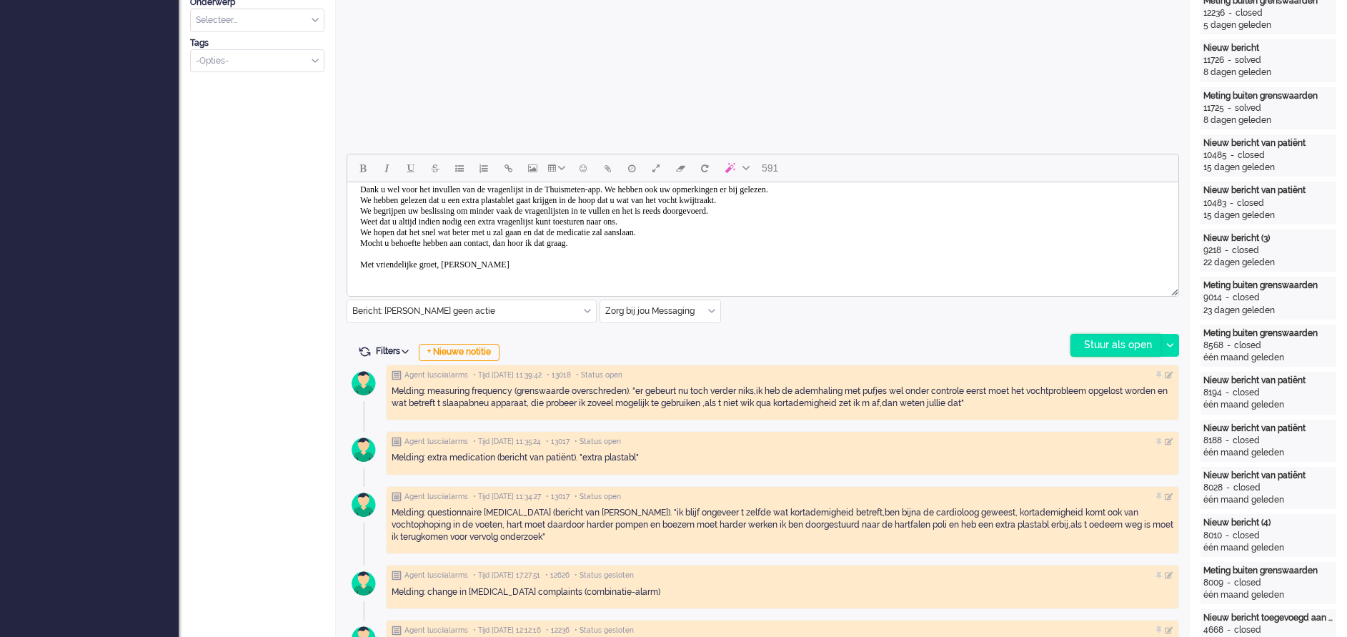
click at [1107, 344] on div "Stuur als open" at bounding box center [1115, 344] width 89 height 21
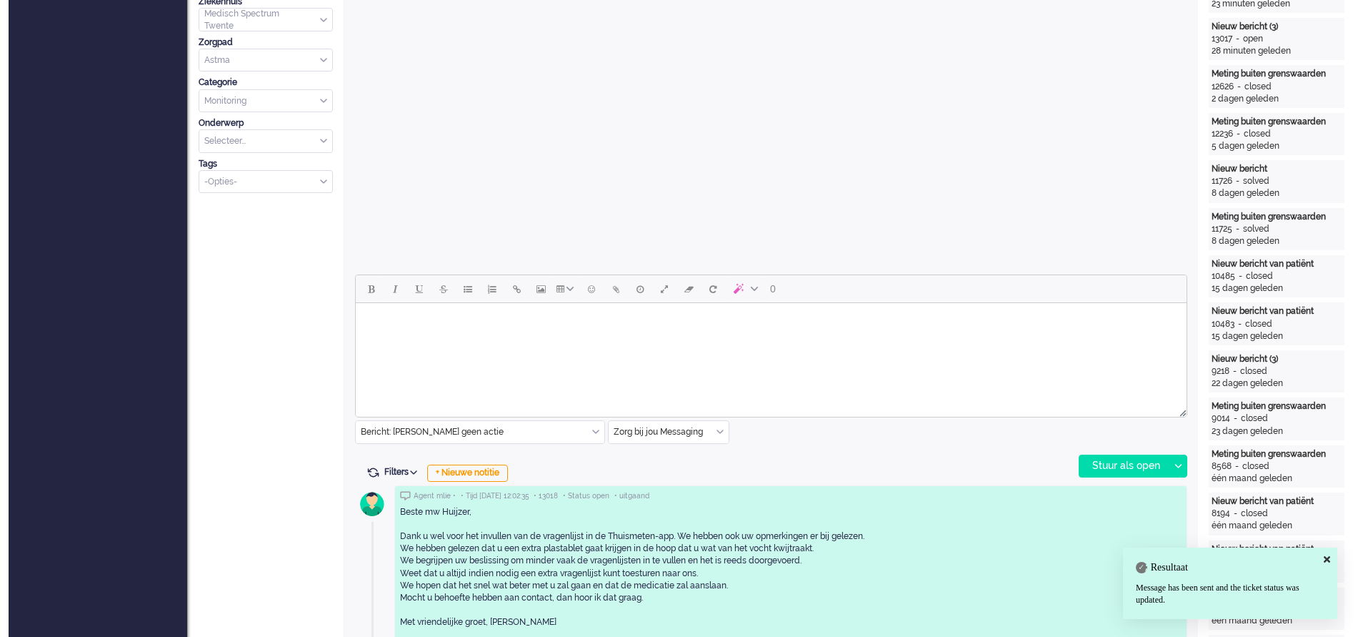
scroll to position [0, 0]
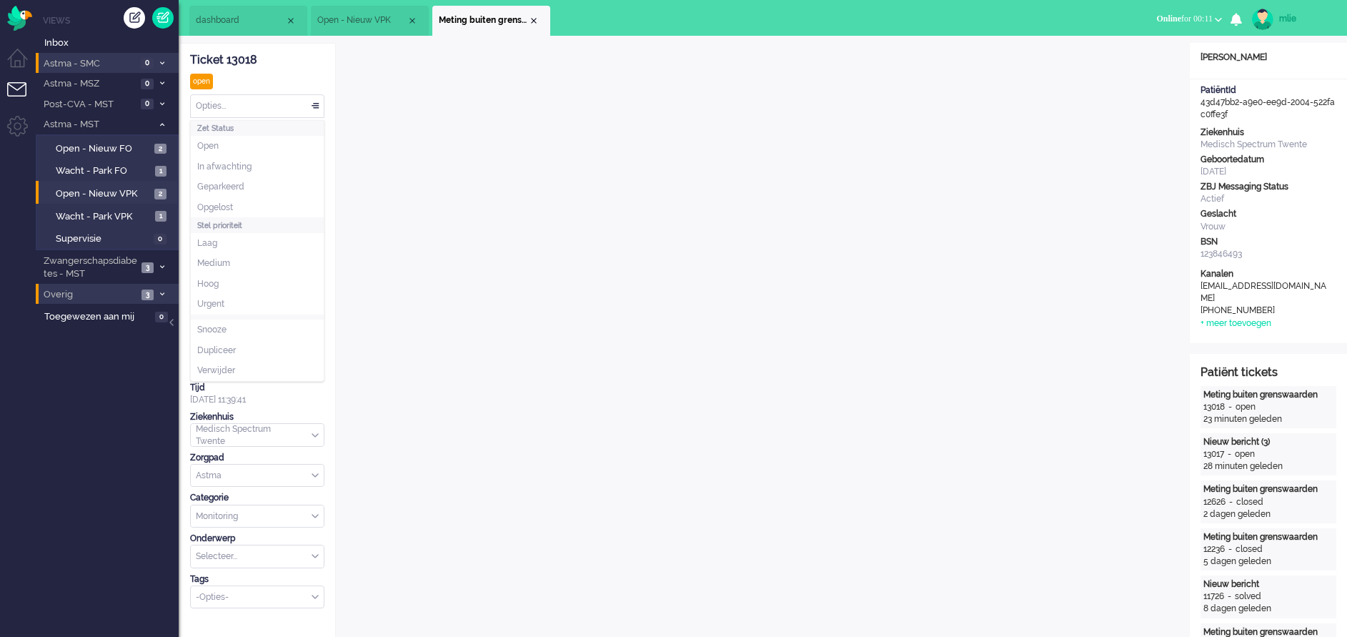
click at [314, 106] on div "Opties..." at bounding box center [257, 106] width 133 height 22
click at [250, 203] on li "Opgelost" at bounding box center [257, 207] width 133 height 21
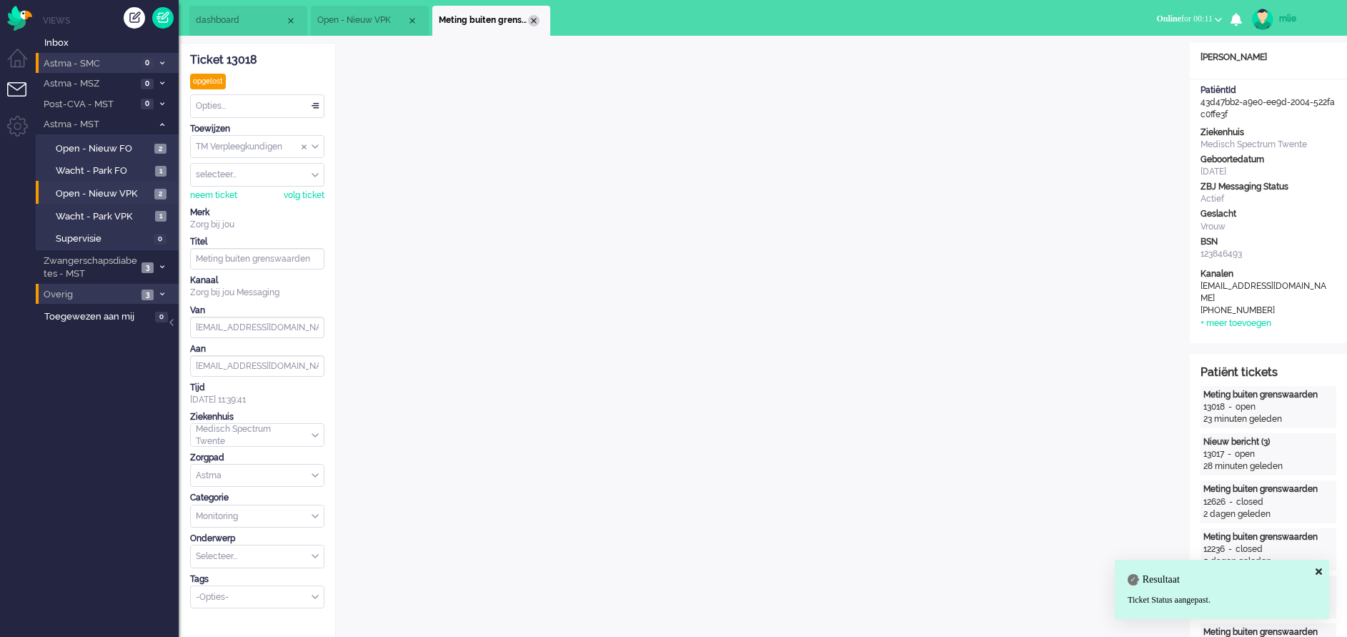
click at [529, 19] on div "Close tab" at bounding box center [533, 20] width 11 height 11
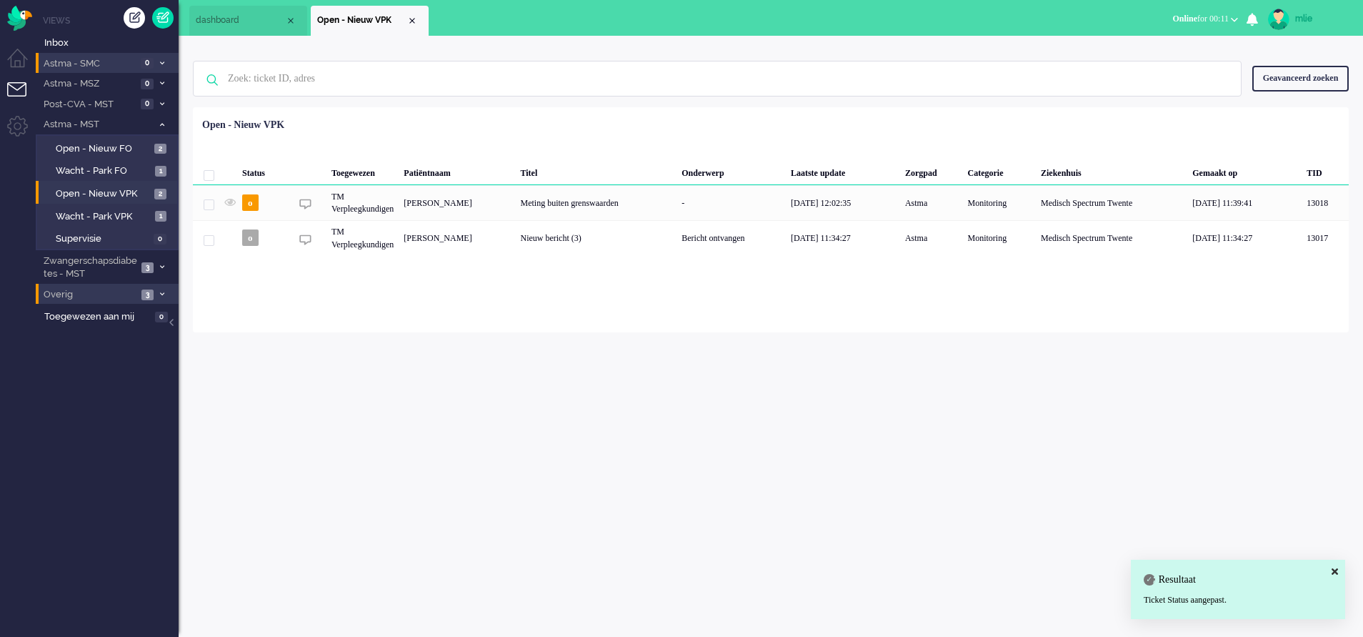
click at [405, 19] on span "Open - Nieuw VPK" at bounding box center [361, 20] width 89 height 12
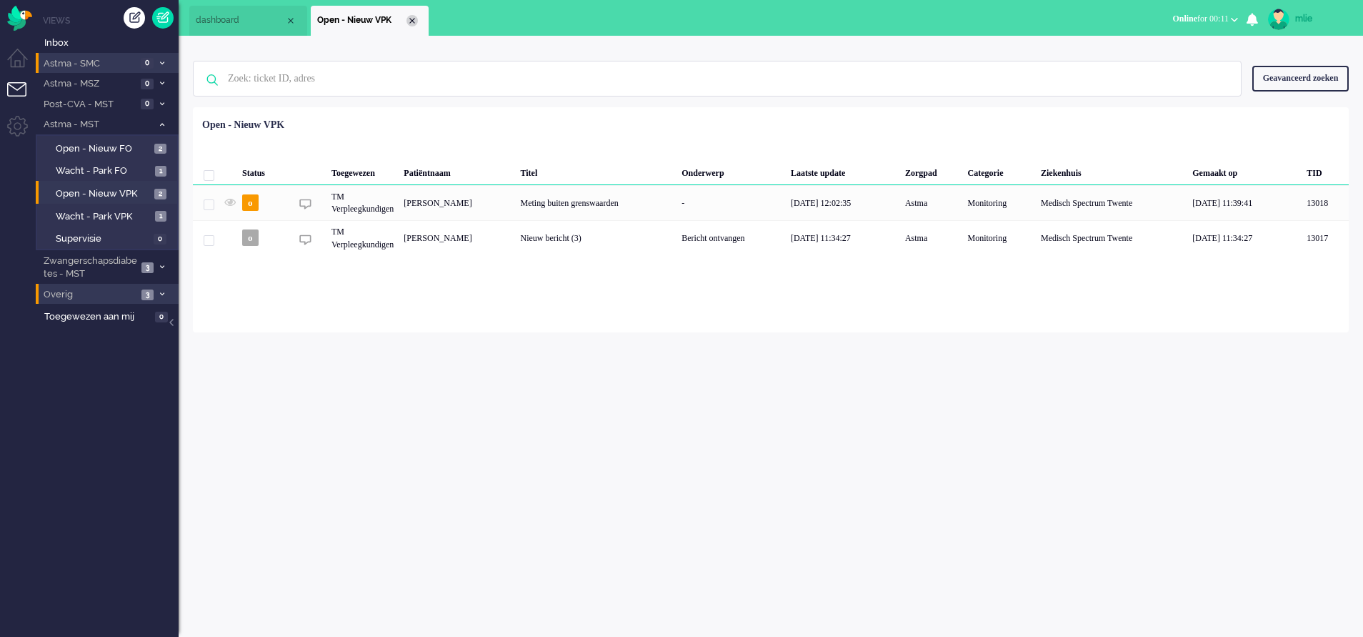
click at [413, 18] on div "Close tab" at bounding box center [412, 20] width 11 height 11
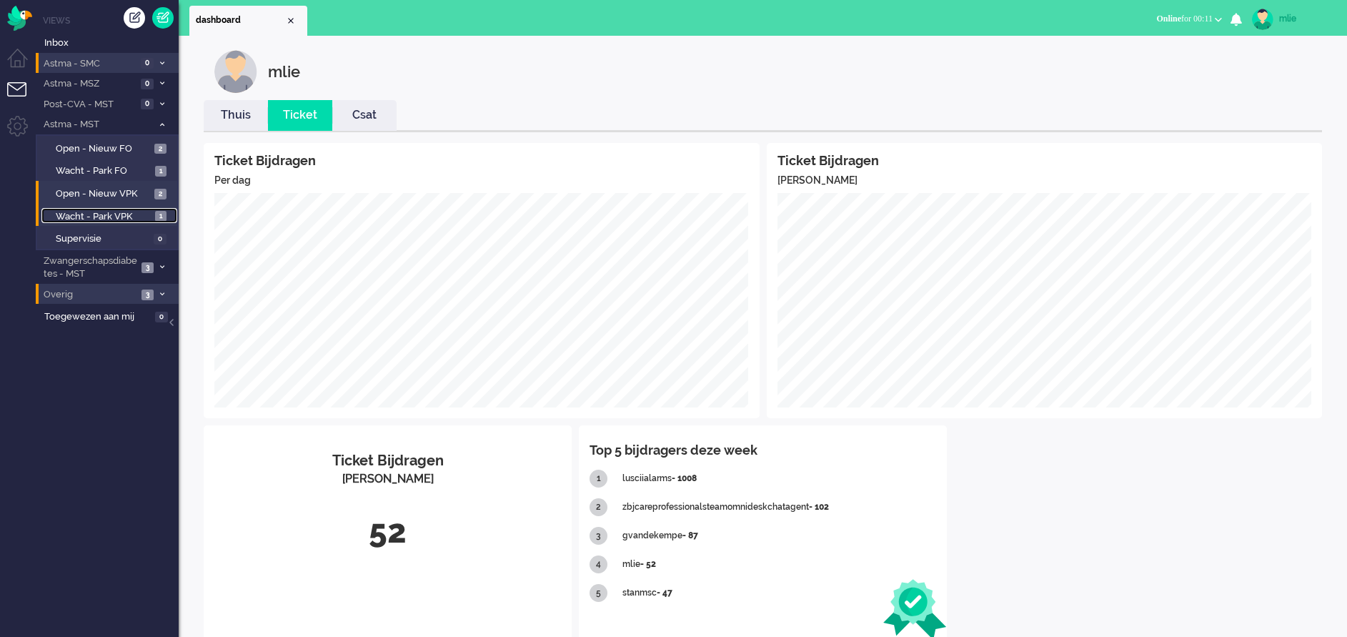
click at [102, 212] on span "Wacht - Park VPK" at bounding box center [104, 217] width 96 height 14
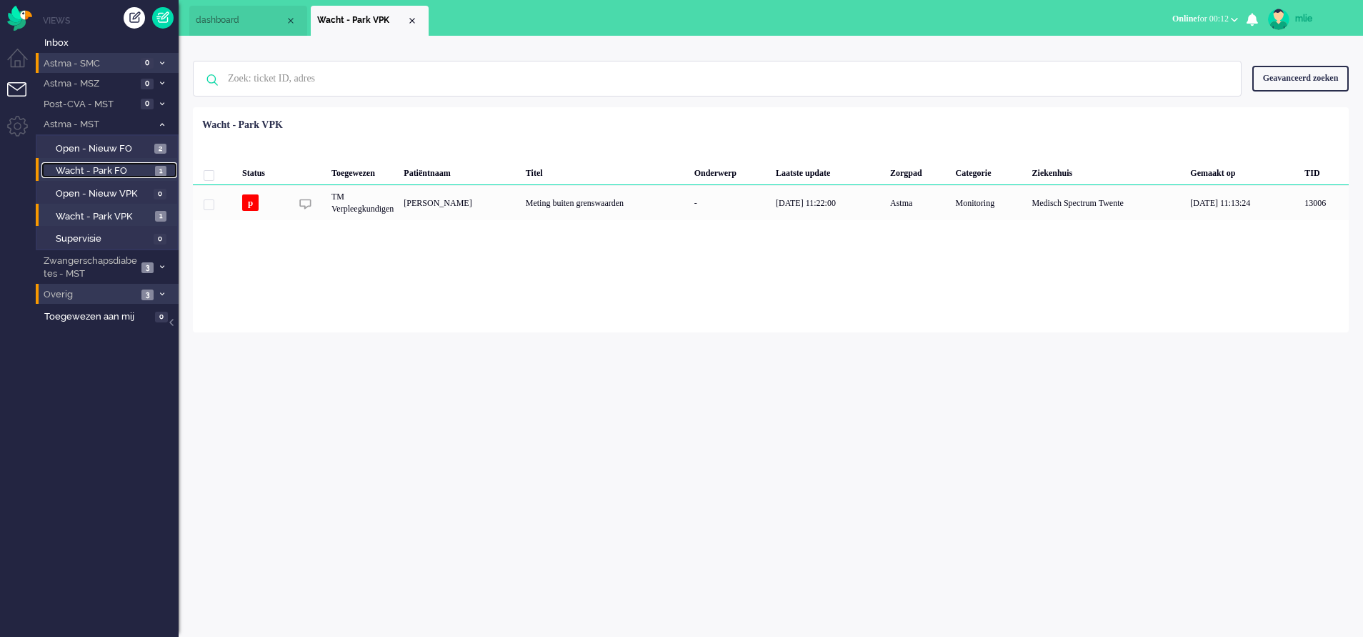
click at [91, 165] on span "Wacht - Park FO" at bounding box center [104, 171] width 96 height 14
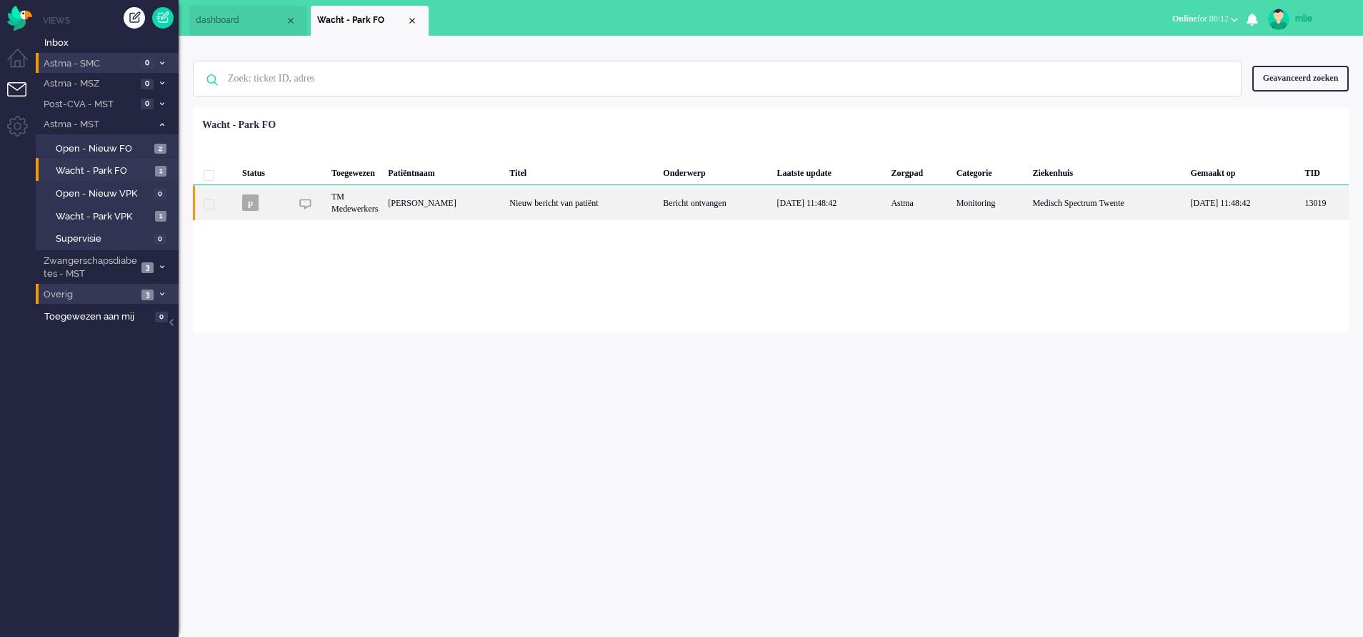
click at [649, 200] on div "Nieuw bericht van patiënt" at bounding box center [581, 202] width 154 height 35
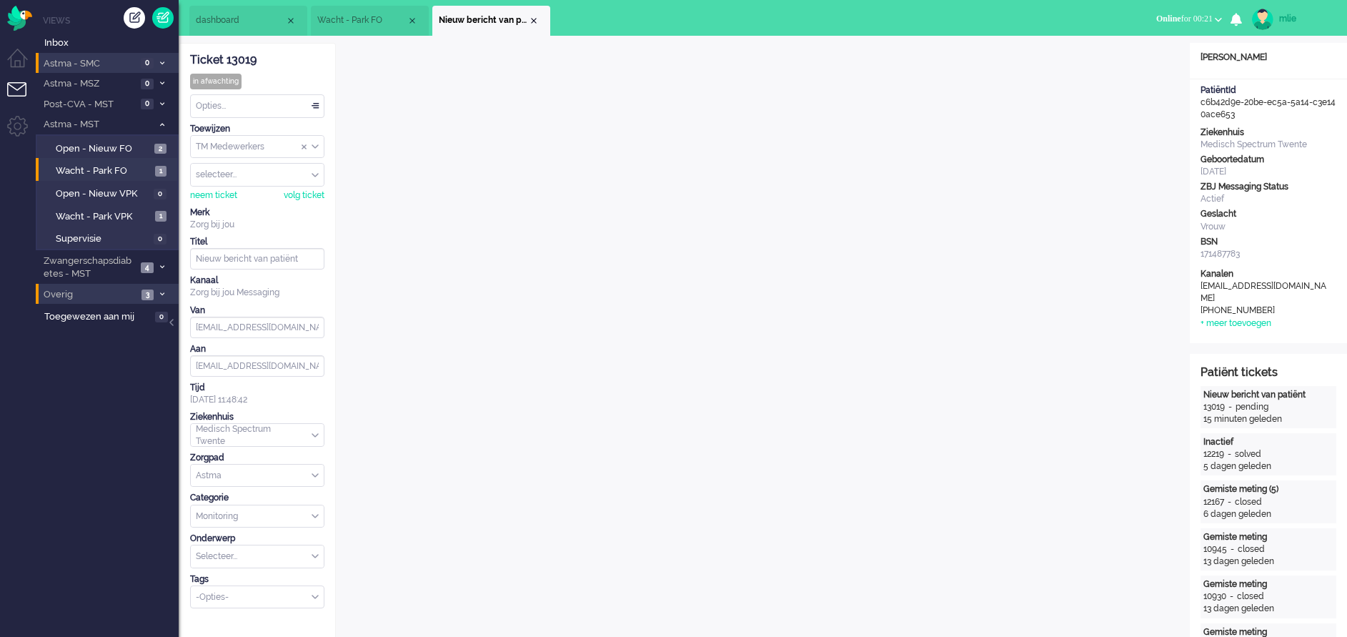
click at [362, 16] on span "Wacht - Park FO" at bounding box center [361, 20] width 89 height 12
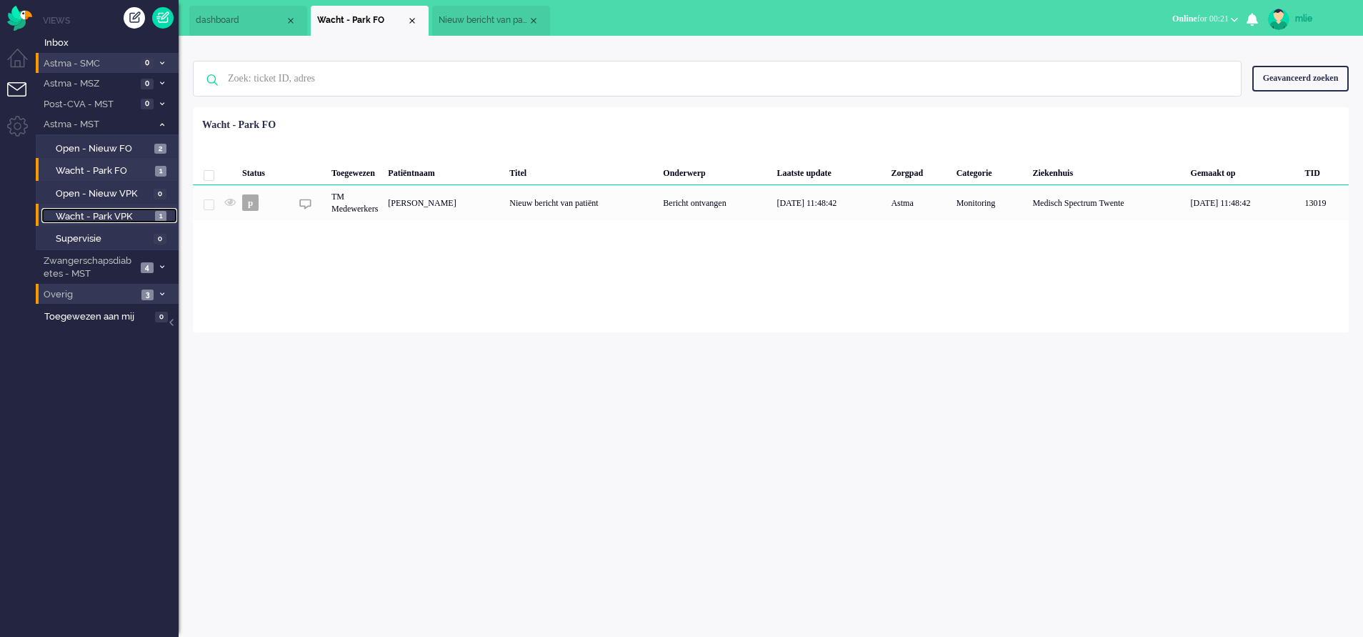
click at [136, 215] on span "Wacht - Park VPK" at bounding box center [104, 217] width 96 height 14
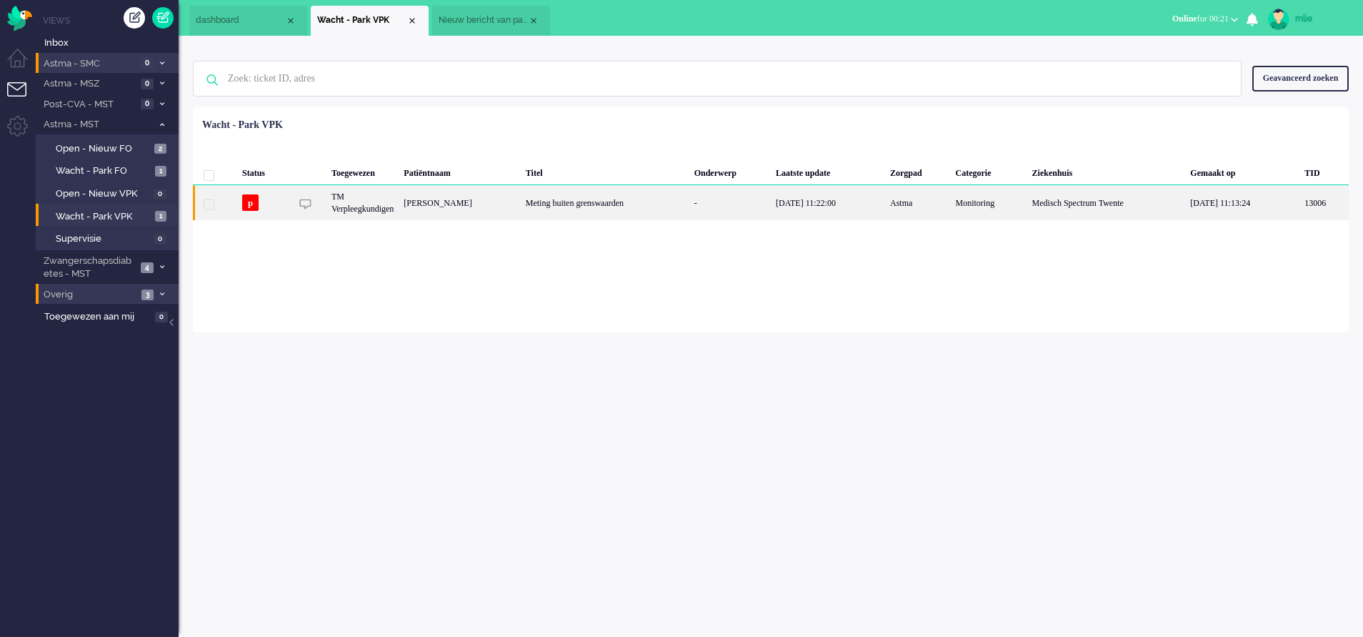
click at [678, 202] on div "Meting buiten grenswaarden" at bounding box center [605, 202] width 169 height 35
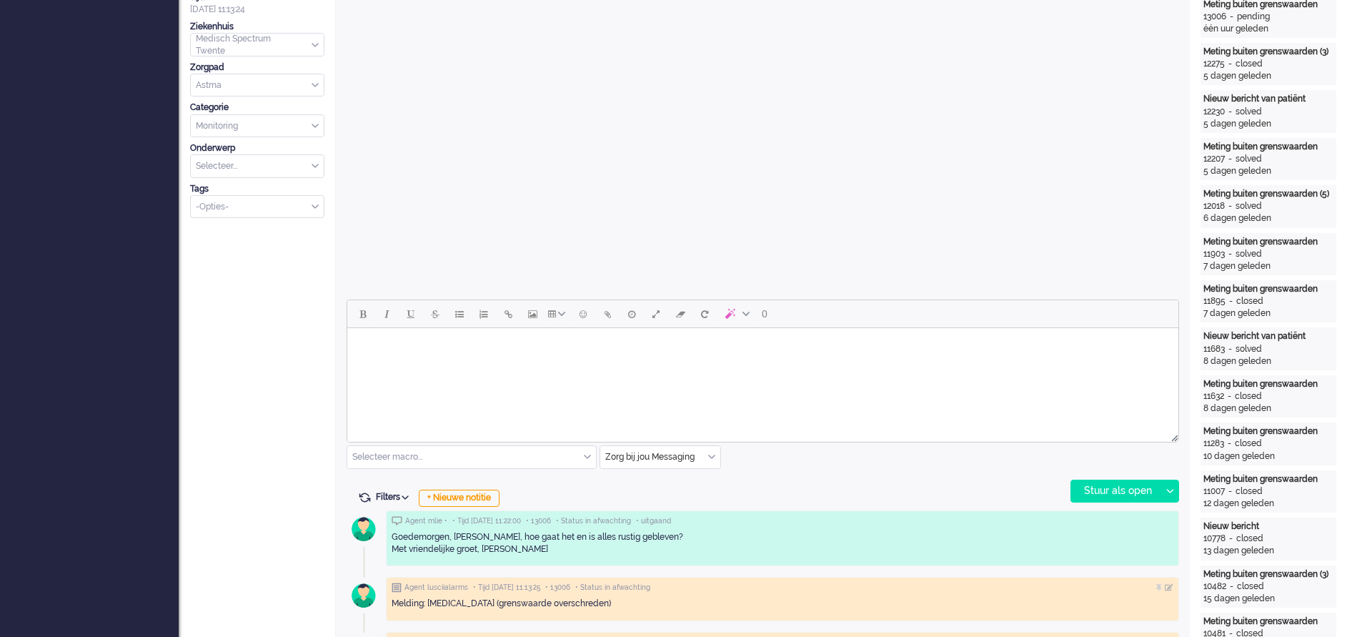
scroll to position [49, 0]
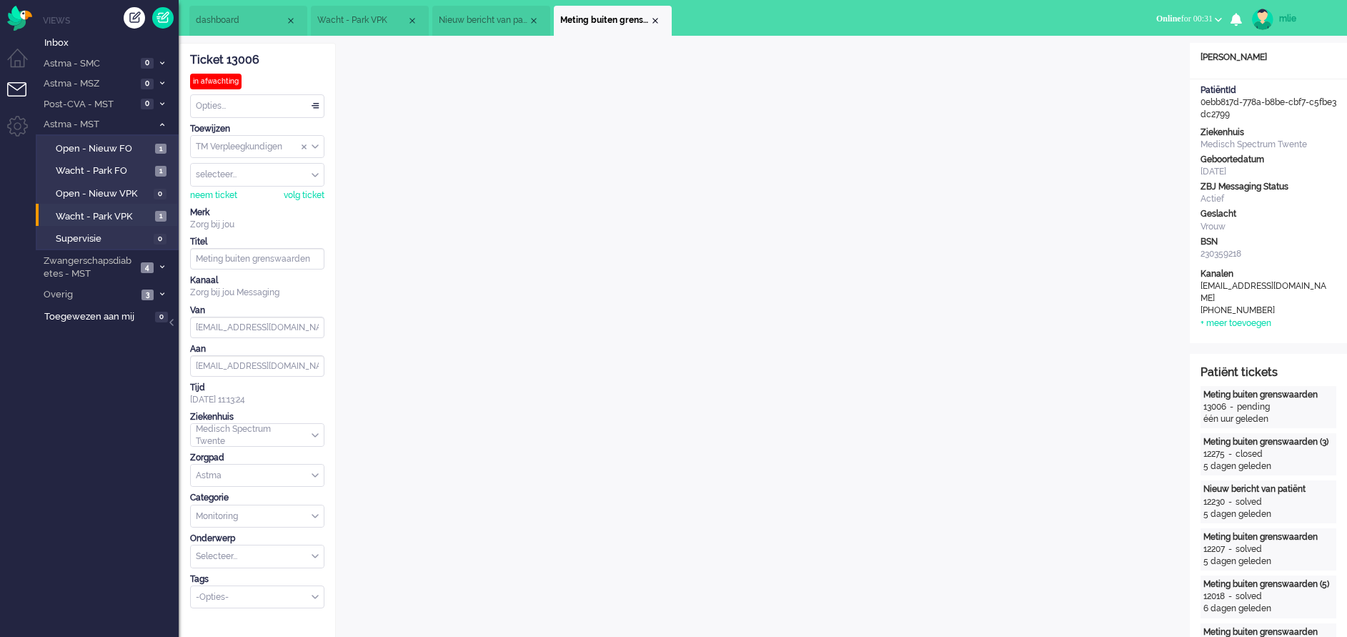
click at [470, 24] on span "Nieuw bericht van patiënt" at bounding box center [483, 20] width 89 height 12
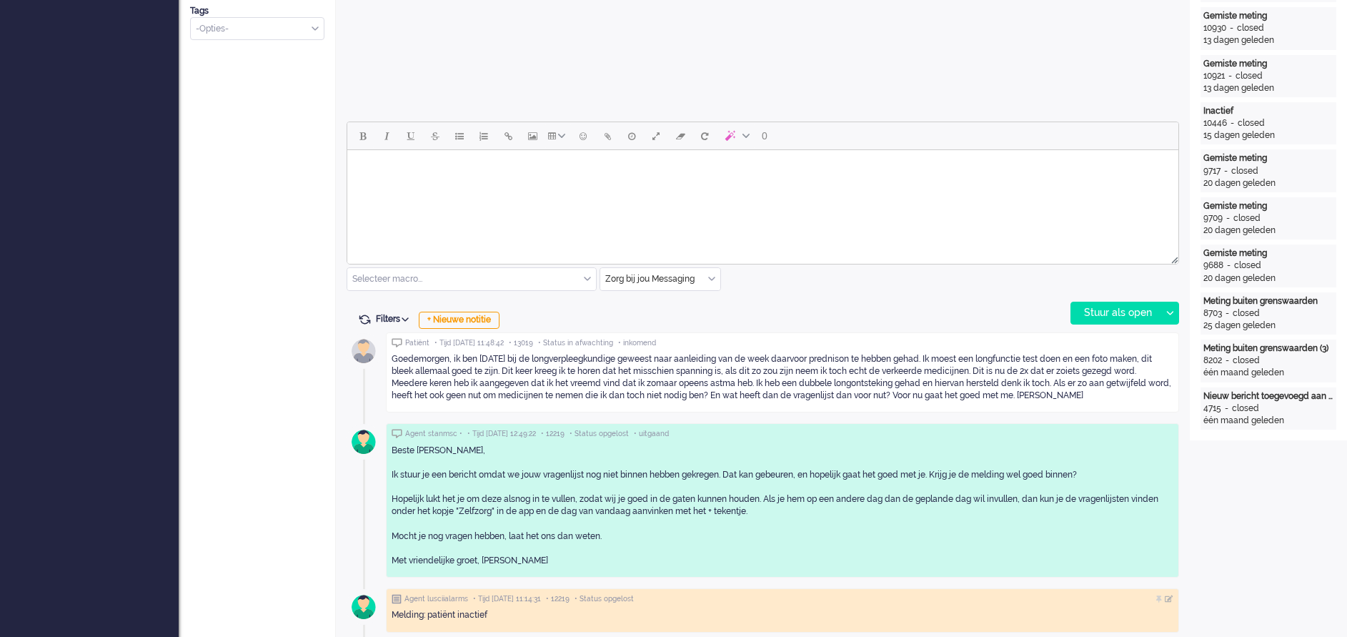
scroll to position [536, 0]
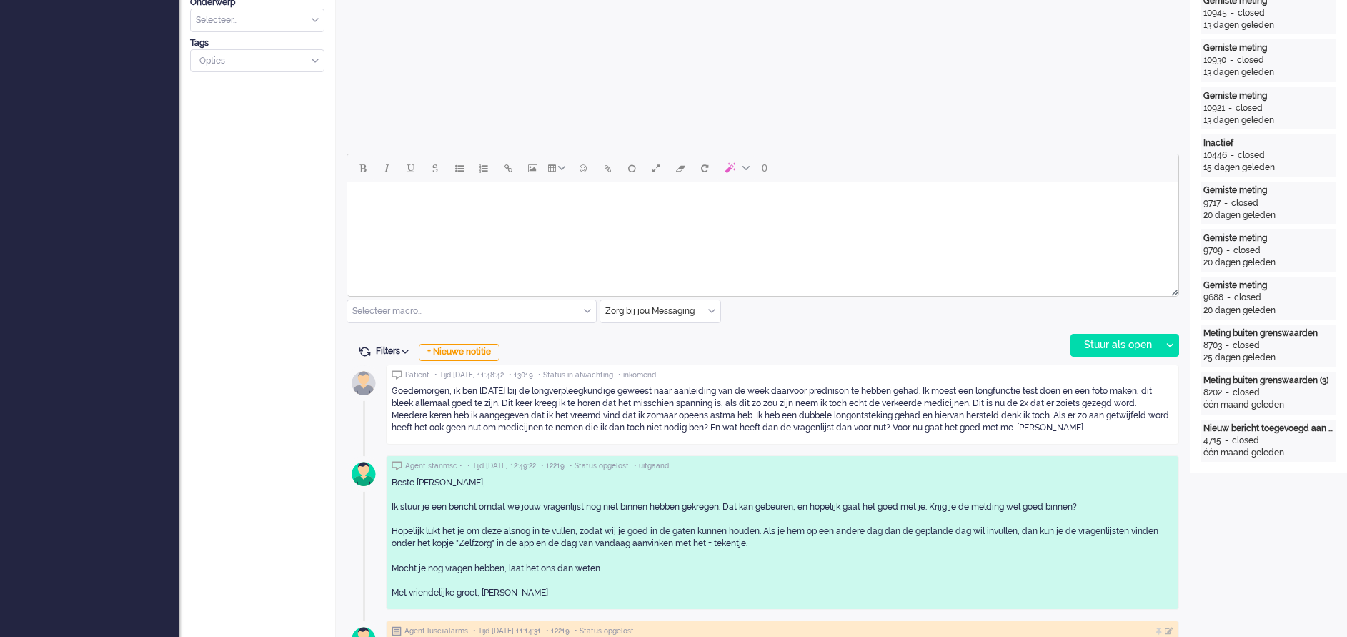
click at [421, 219] on html at bounding box center [762, 200] width 831 height 36
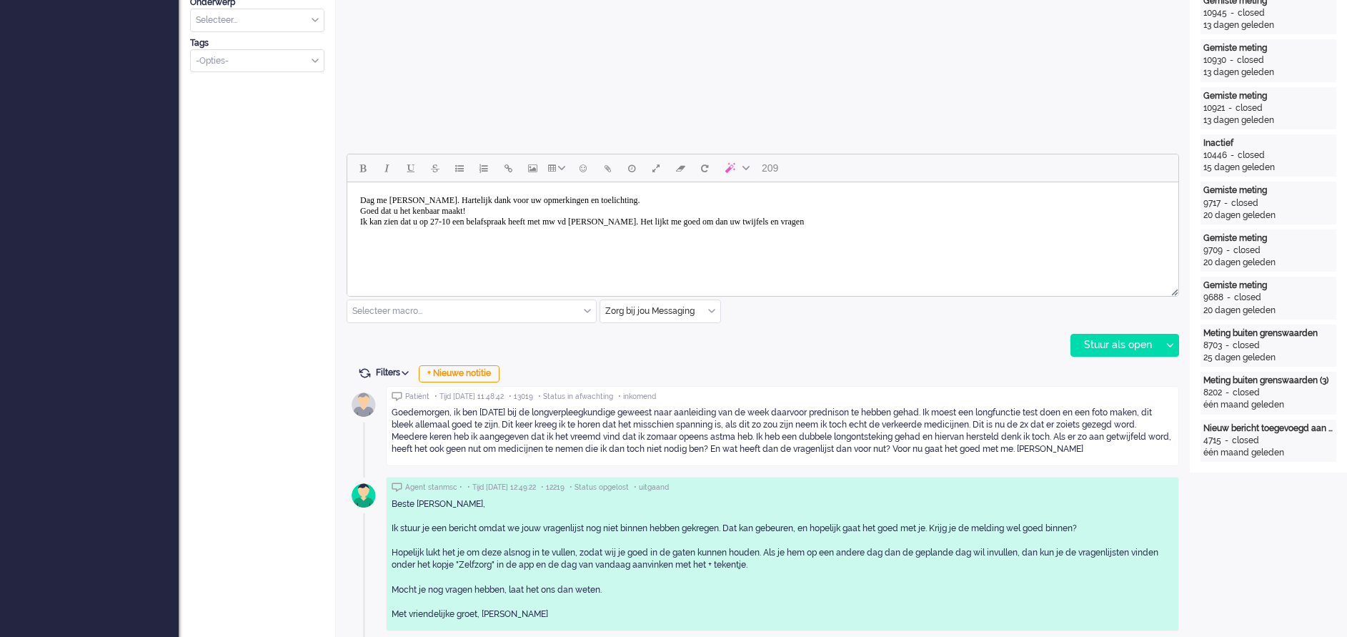
click at [813, 222] on body "Dag me Bernhard. Hartelijk dank voor uw opmerkingen en toelichting. Goed dat u …" at bounding box center [763, 211] width 820 height 46
click at [865, 221] on body "Dag me Bernhard. Hartelijk dank voor uw opmerkingen en toelichting. Goed dat u …" at bounding box center [763, 211] width 820 height 46
click at [918, 222] on body "Dag me Bernhard. Hartelijk dank voor uw opmerkingen en toelichting. Goed dat u …" at bounding box center [763, 211] width 820 height 46
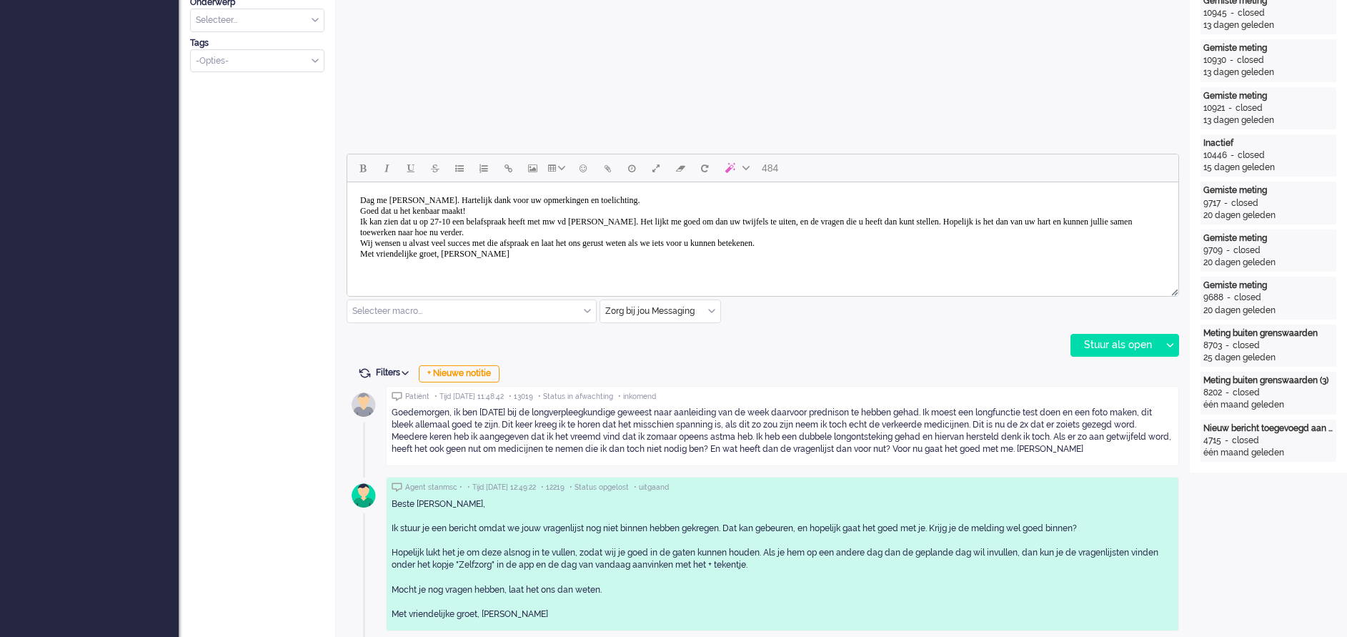
click at [651, 222] on body "Dag me Bernhard. Hartelijk dank voor uw opmerkingen en toelichting. Goed dat u …" at bounding box center [763, 227] width 820 height 79
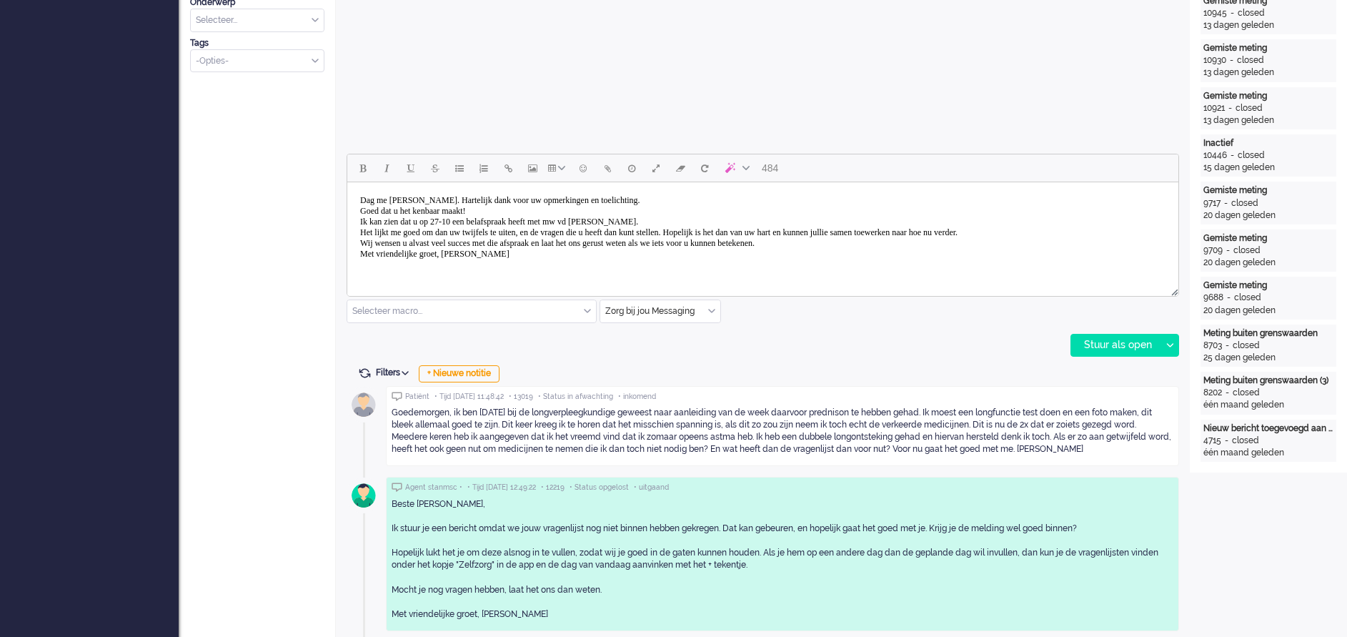
click at [745, 228] on body "Dag me Bernhard. Hartelijk dank voor uw opmerkingen en toelichting. Goed dat u …" at bounding box center [763, 227] width 820 height 79
click at [1098, 339] on div "Stuur als open" at bounding box center [1115, 344] width 89 height 21
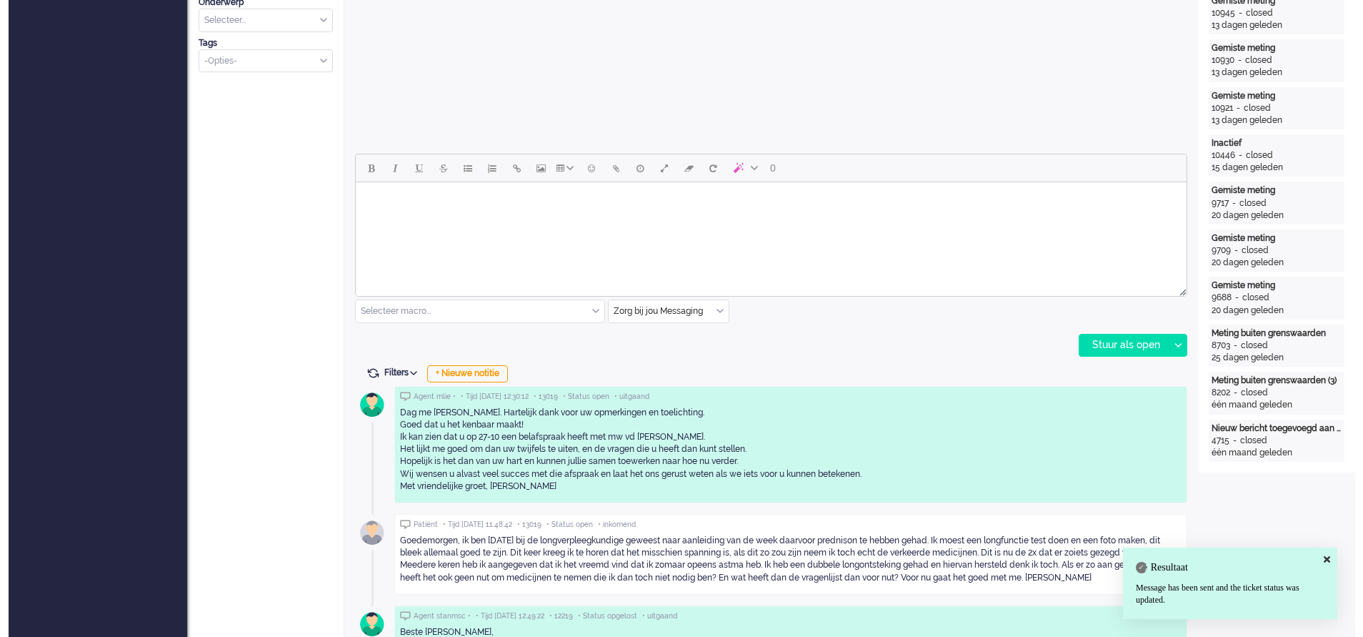
scroll to position [0, 0]
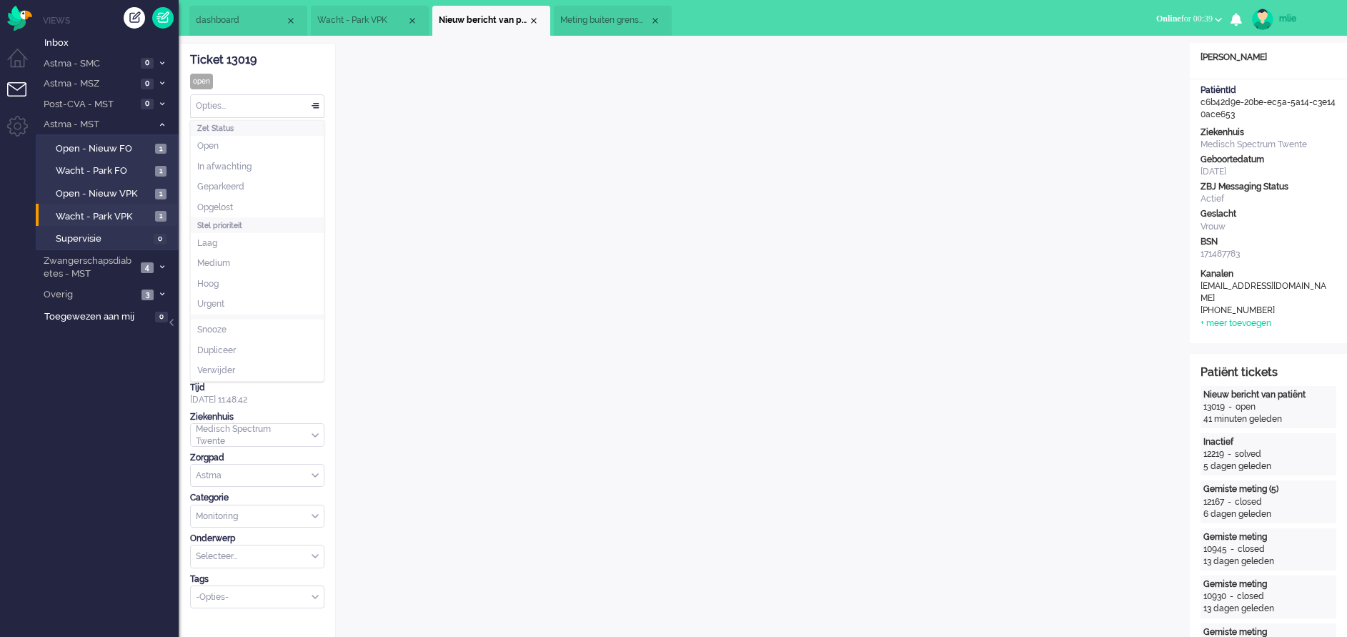
click at [319, 105] on div "Opties..." at bounding box center [257, 106] width 133 height 22
click at [227, 199] on li "Opgelost" at bounding box center [257, 207] width 133 height 21
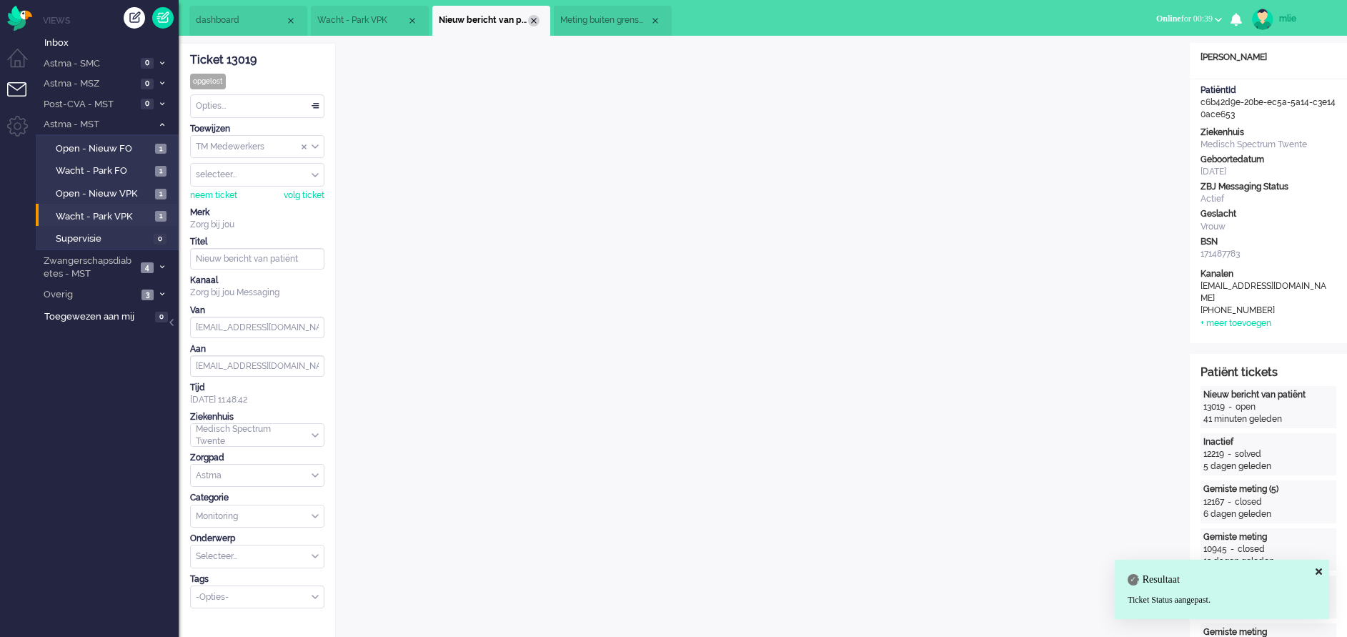
click at [534, 22] on div "Close tab" at bounding box center [533, 20] width 11 height 11
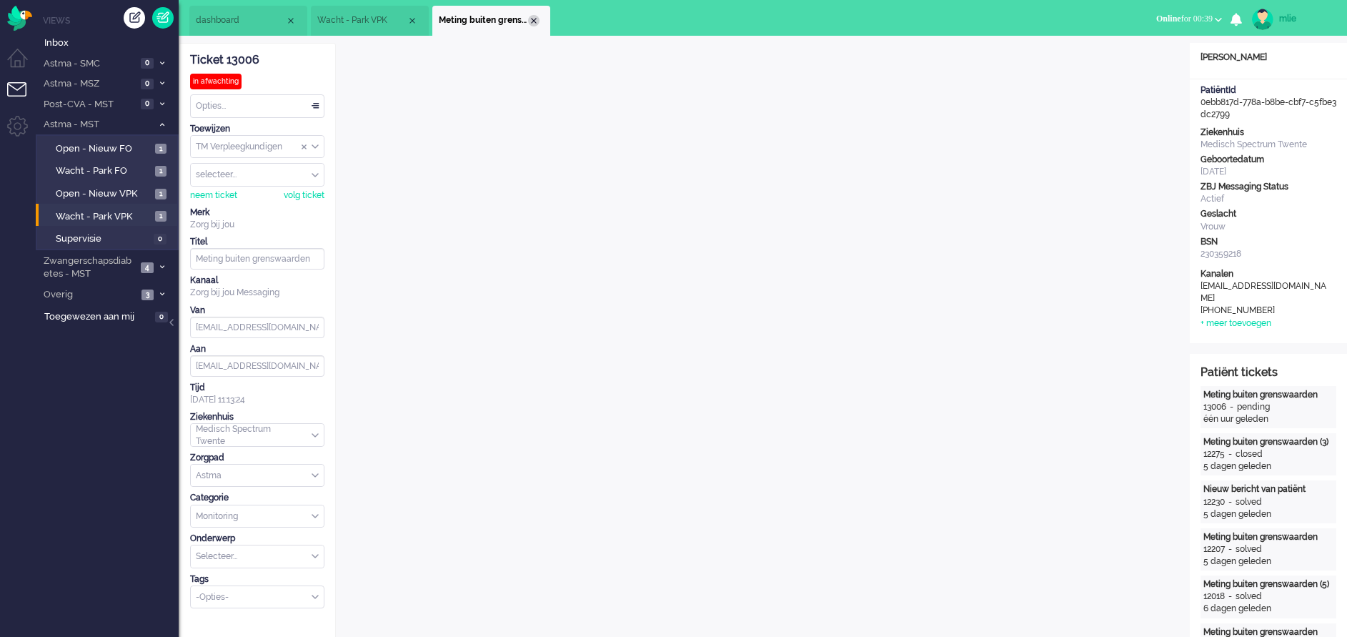
click at [537, 22] on div "Close tab" at bounding box center [533, 20] width 11 height 11
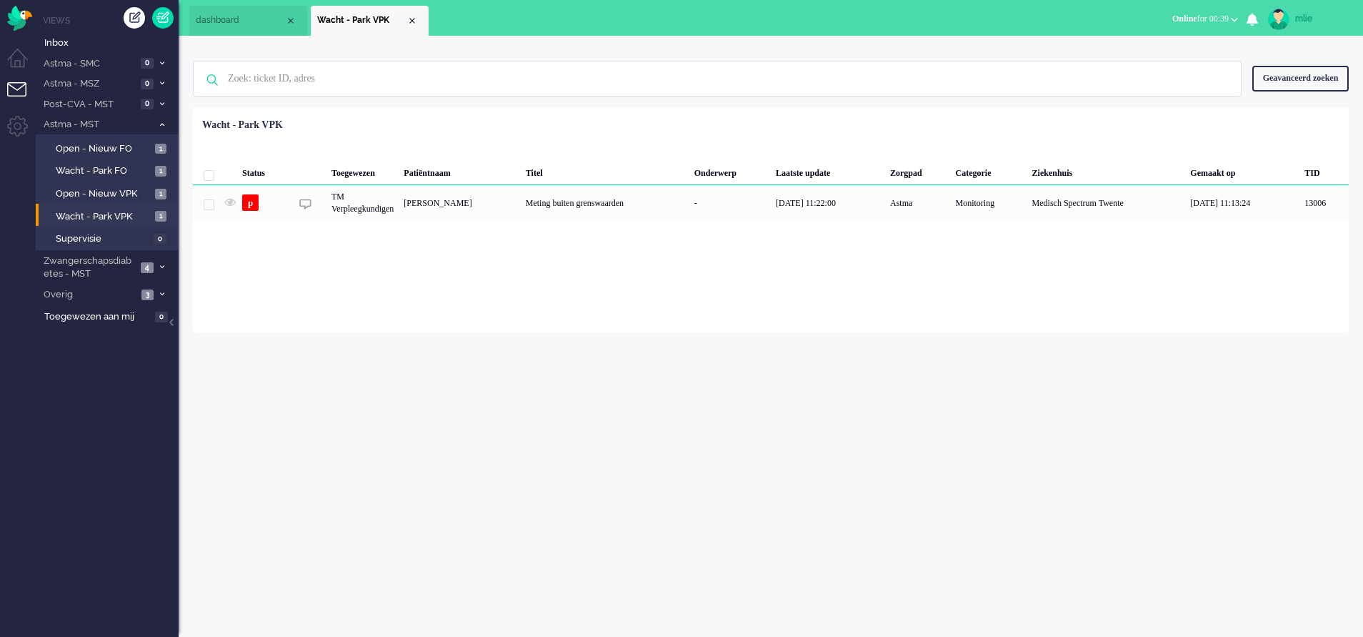
click at [411, 27] on li "Wacht - Park VPK" at bounding box center [370, 21] width 118 height 30
click at [93, 145] on span "Open - Nieuw FO" at bounding box center [104, 149] width 96 height 14
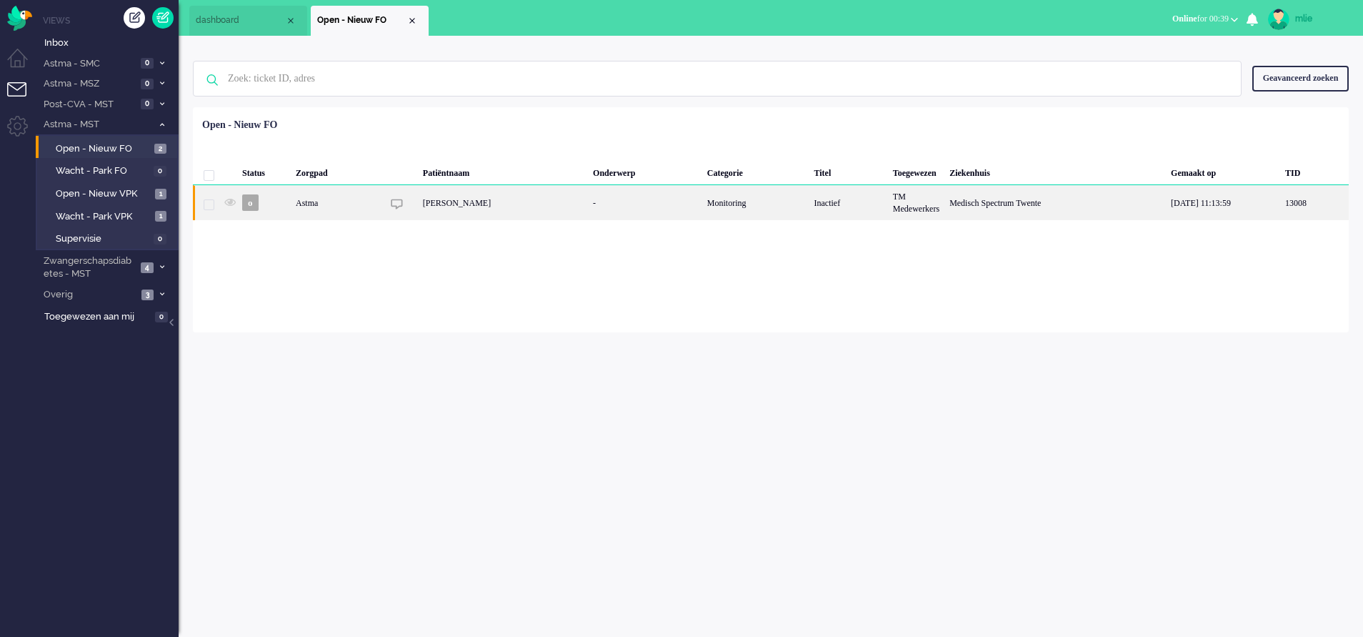
click at [810, 204] on div "Inactief" at bounding box center [848, 202] width 79 height 35
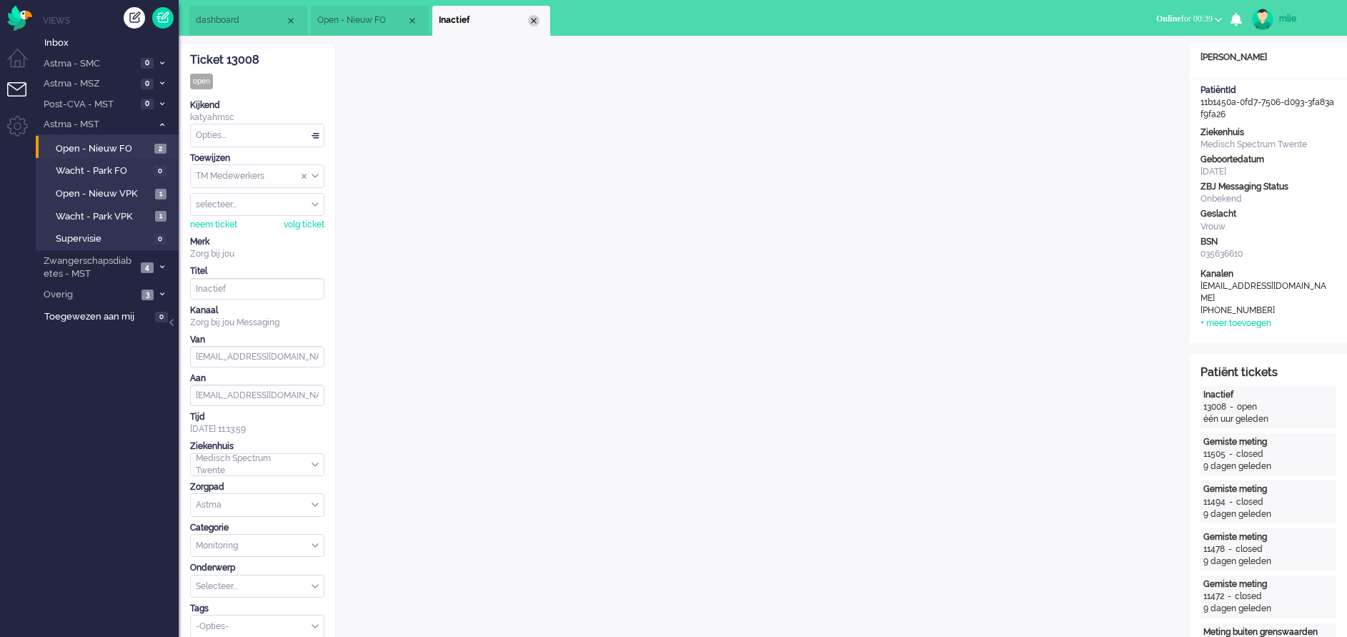
click at [534, 21] on div "Close tab" at bounding box center [533, 20] width 11 height 11
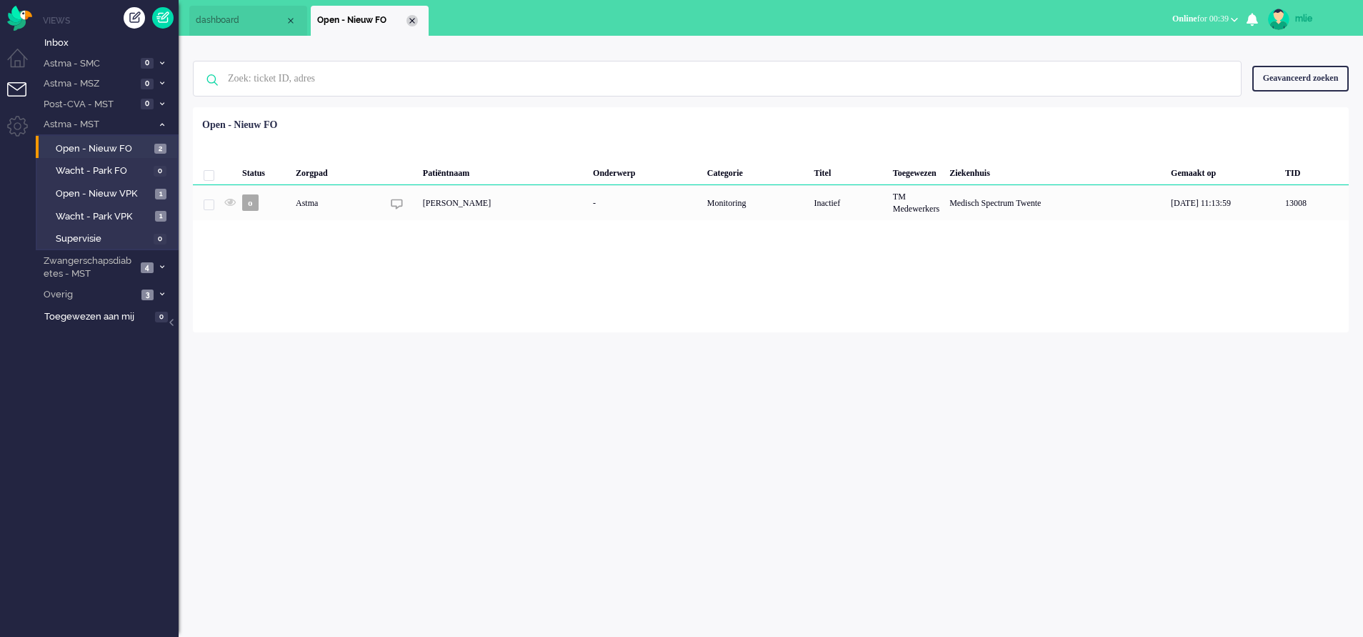
click at [410, 19] on div "Close tab" at bounding box center [412, 20] width 11 height 11
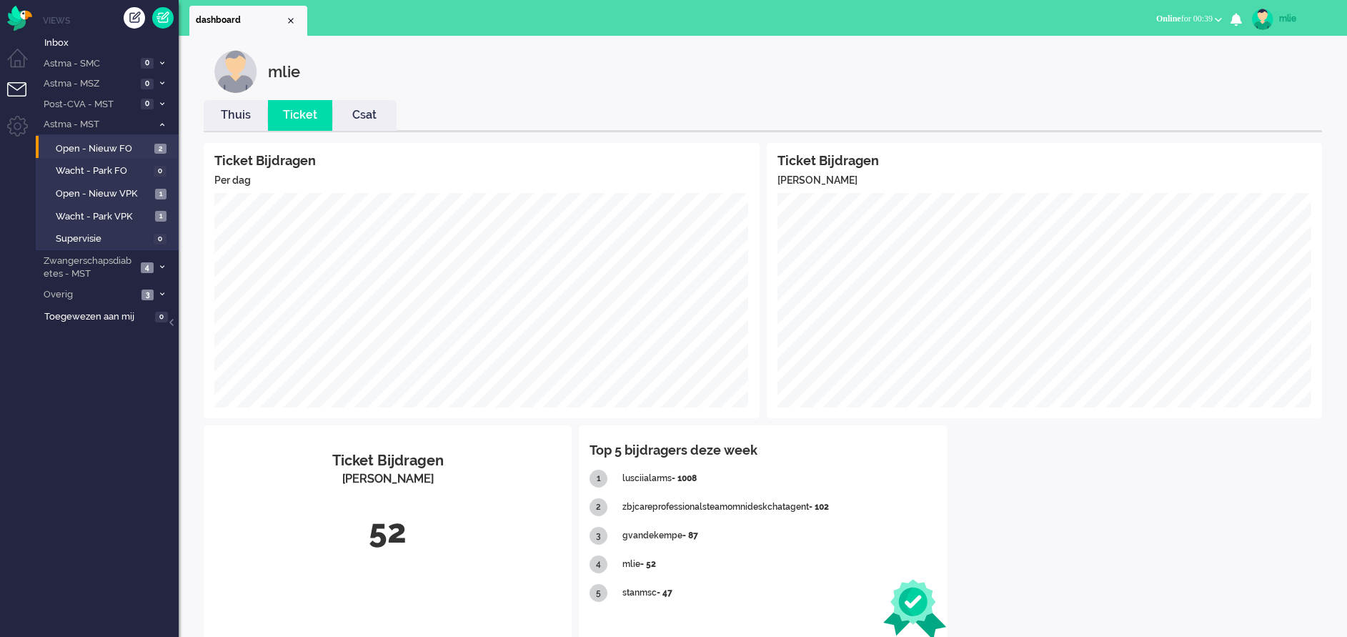
click at [236, 119] on link "Thuis" at bounding box center [236, 115] width 64 height 16
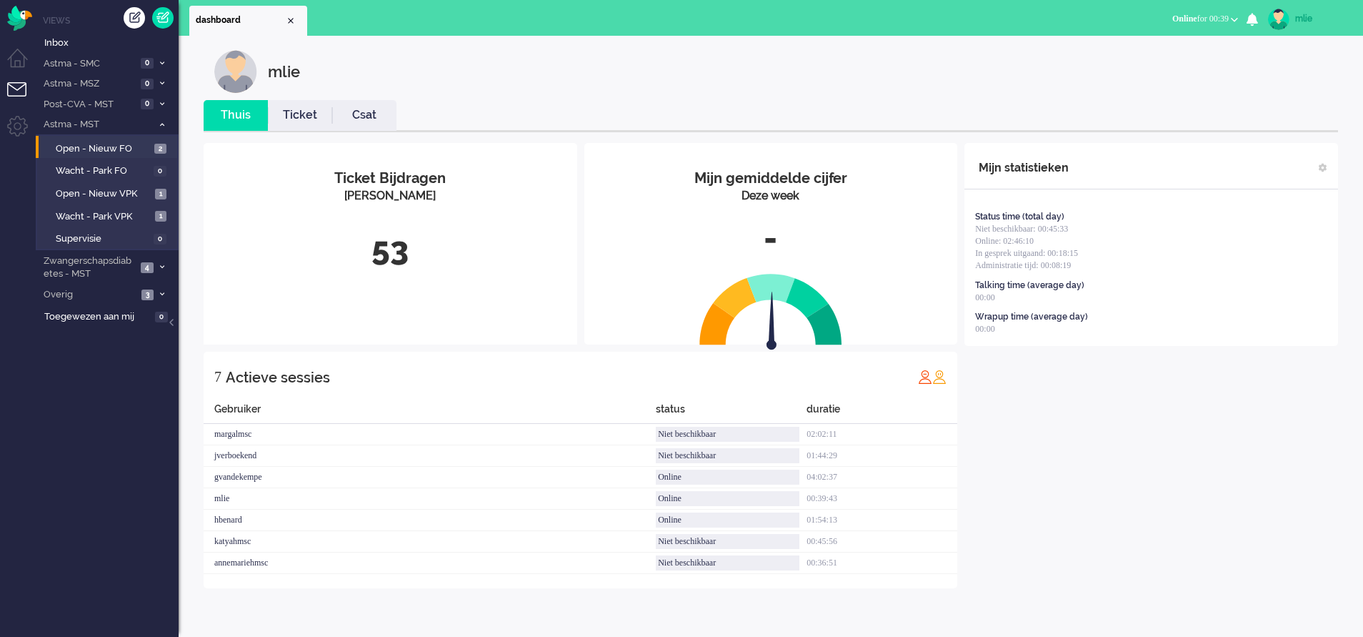
click at [297, 118] on link "Ticket" at bounding box center [300, 115] width 64 height 16
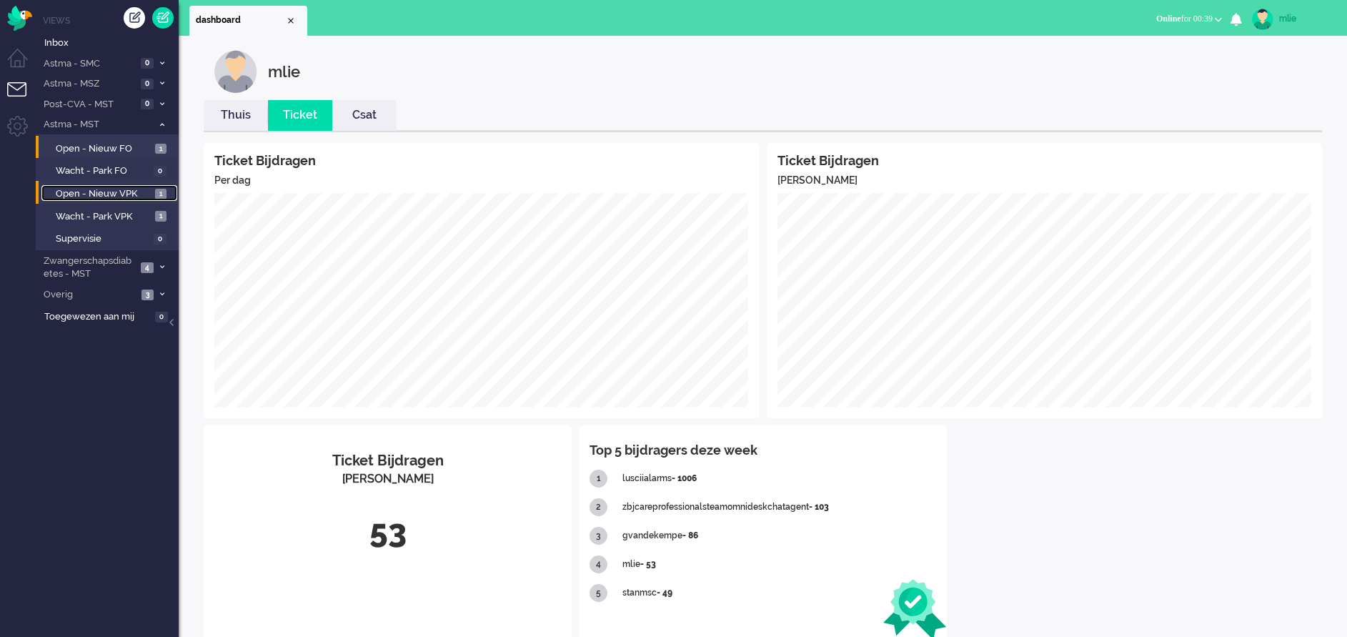
click at [86, 192] on span "Open - Nieuw VPK" at bounding box center [104, 194] width 96 height 14
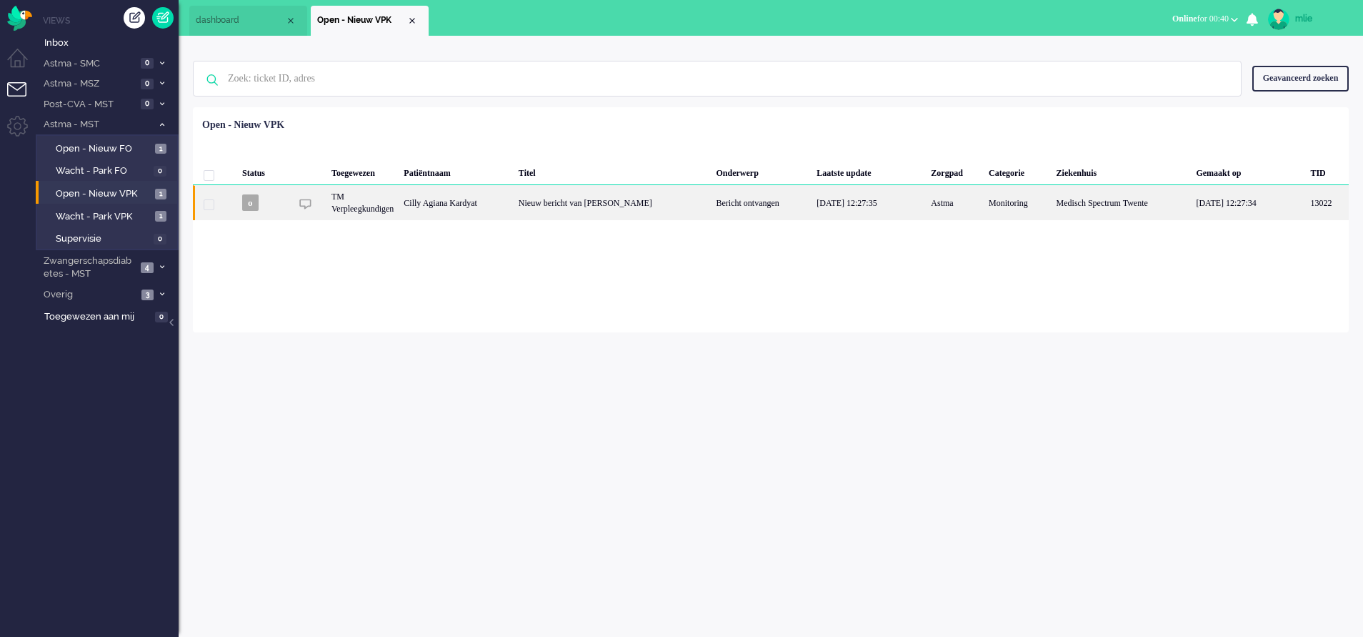
click at [674, 200] on div "Nieuw bericht van zorgverlener" at bounding box center [613, 202] width 198 height 35
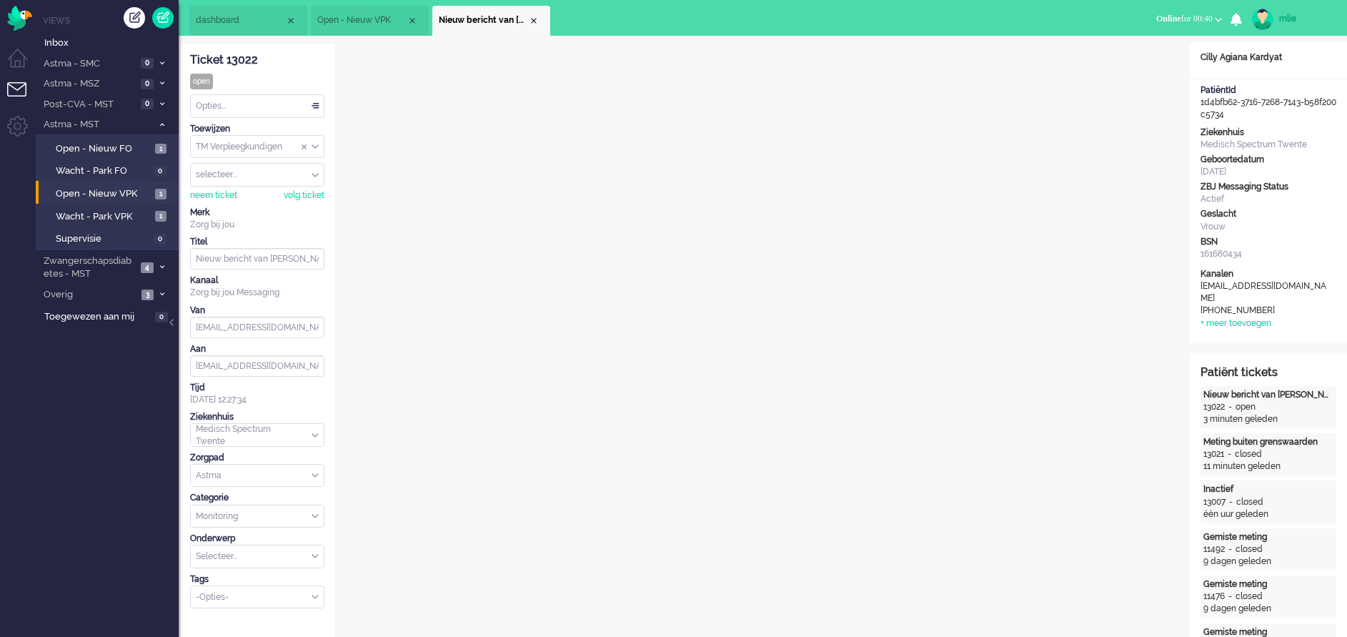
drag, startPoint x: 261, startPoint y: 61, endPoint x: 188, endPoint y: 63, distance: 72.9
drag, startPoint x: 188, startPoint y: 63, endPoint x: 195, endPoint y: 61, distance: 7.3
copy div "Ticket 13022"
click at [313, 103] on div "Opties..." at bounding box center [257, 106] width 133 height 22
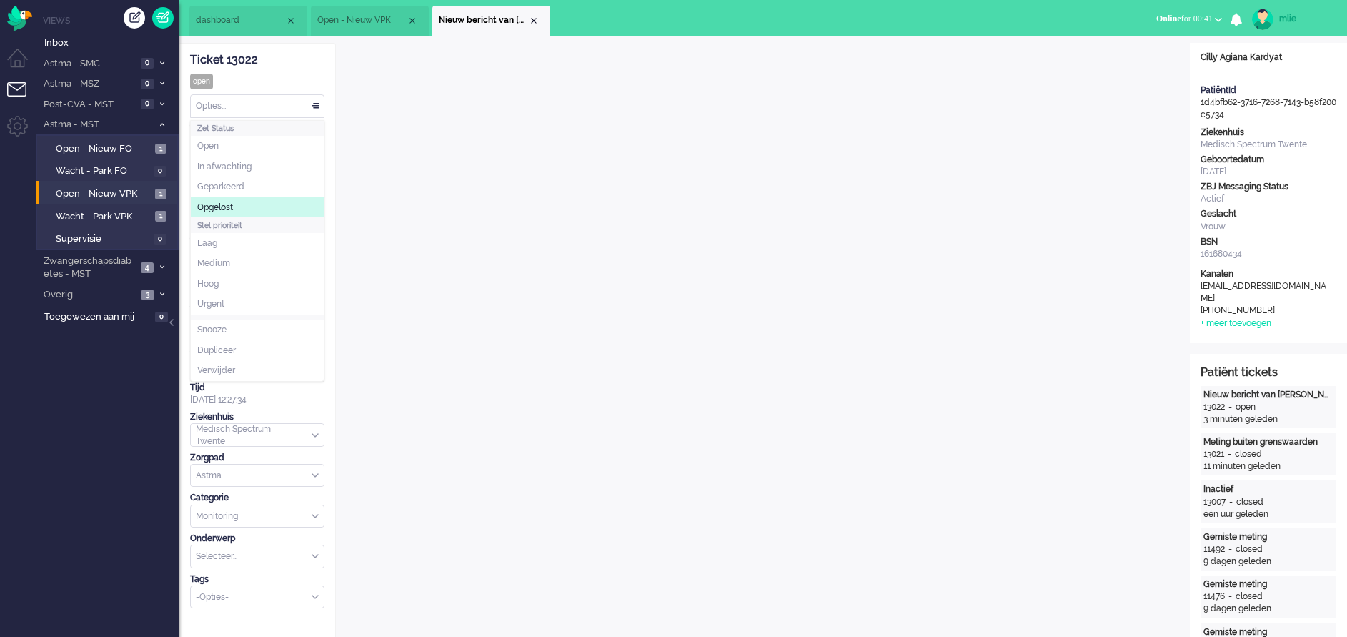
click at [258, 205] on li "Opgelost" at bounding box center [257, 207] width 133 height 21
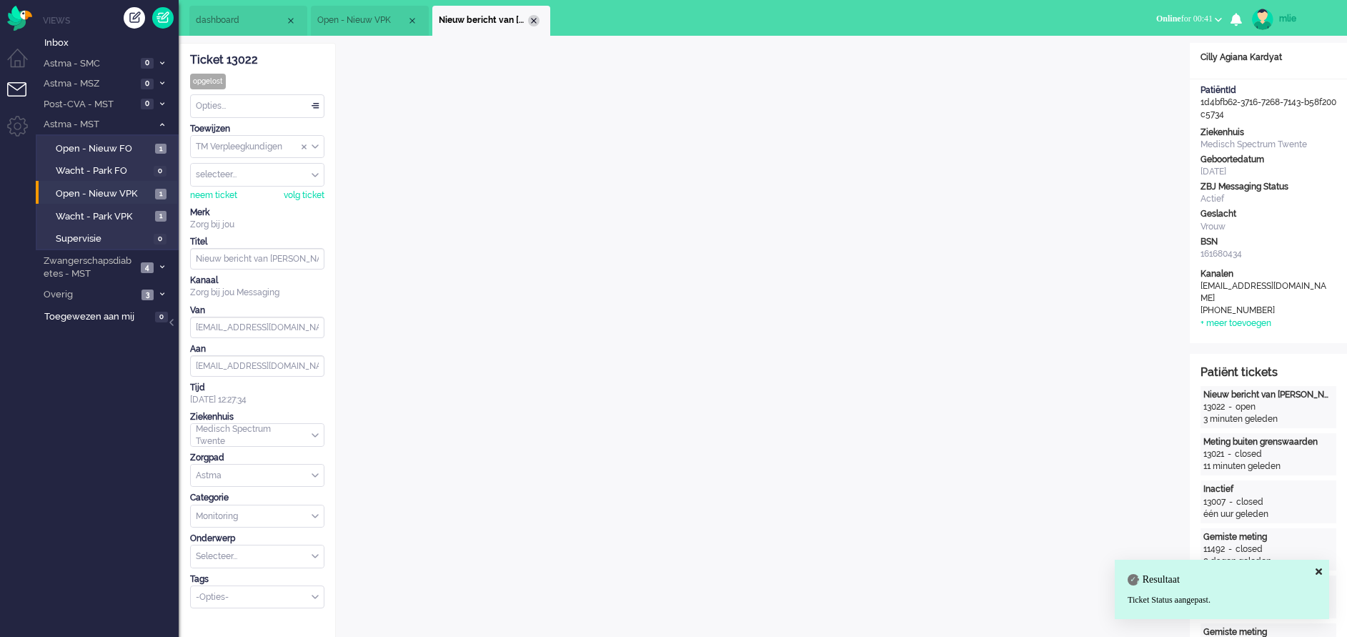
click at [535, 16] on div "Close tab" at bounding box center [533, 20] width 11 height 11
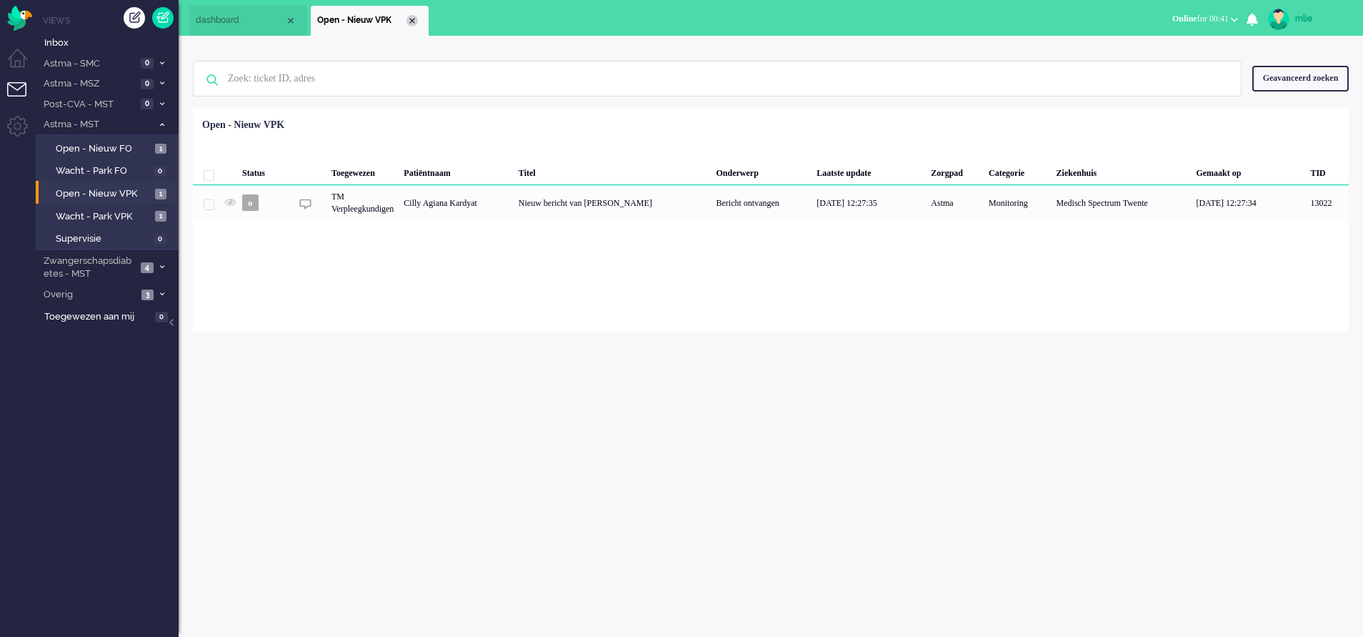
click at [412, 21] on div "Close tab" at bounding box center [412, 20] width 11 height 11
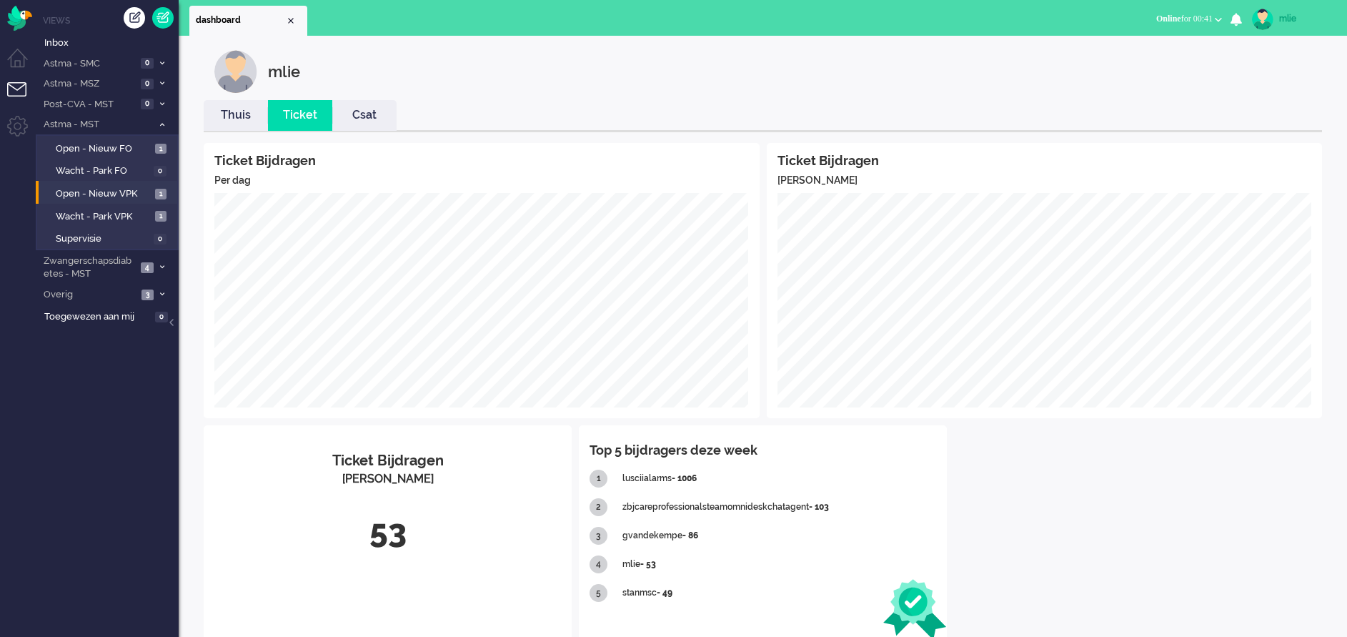
scroll to position [28, 0]
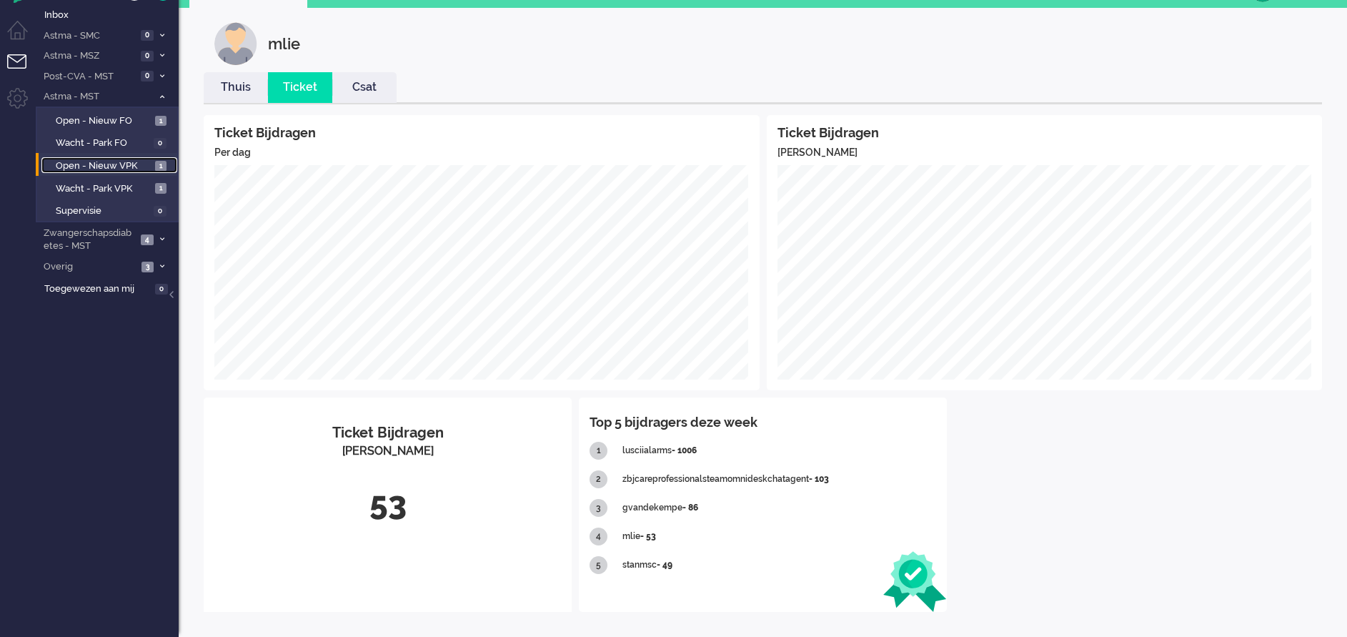
click at [71, 163] on span "Open - Nieuw VPK" at bounding box center [104, 166] width 96 height 14
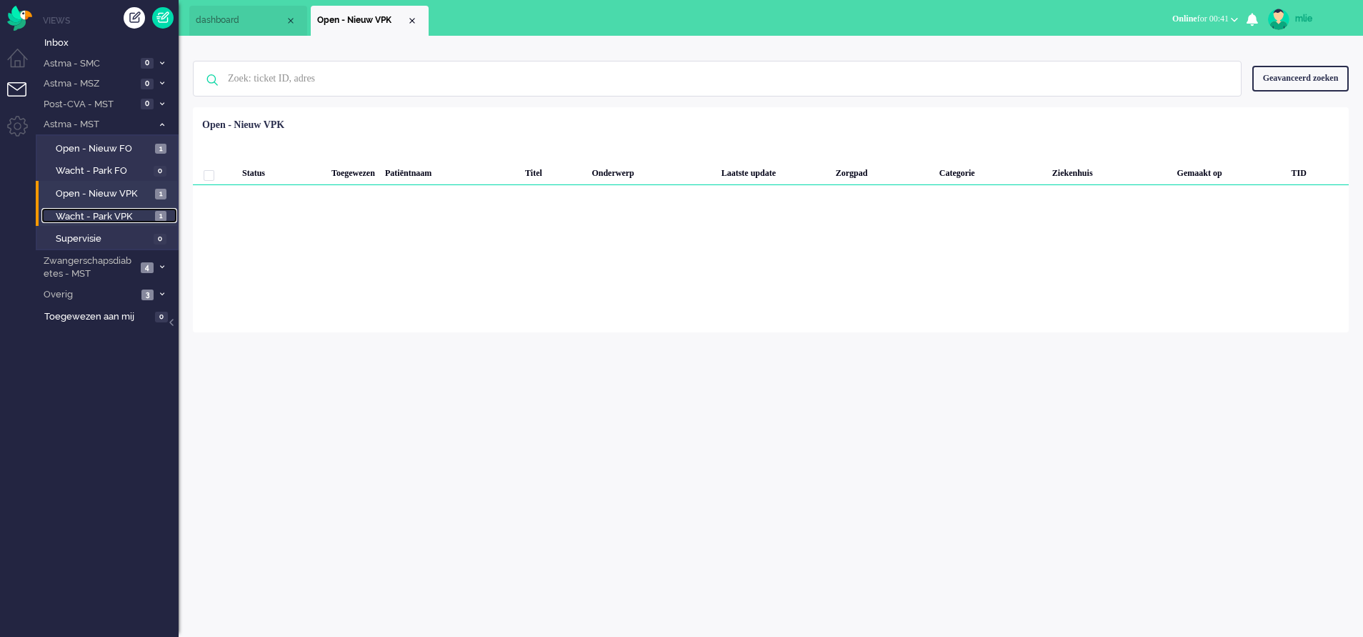
click at [74, 214] on span "Wacht - Park VPK" at bounding box center [104, 217] width 96 height 14
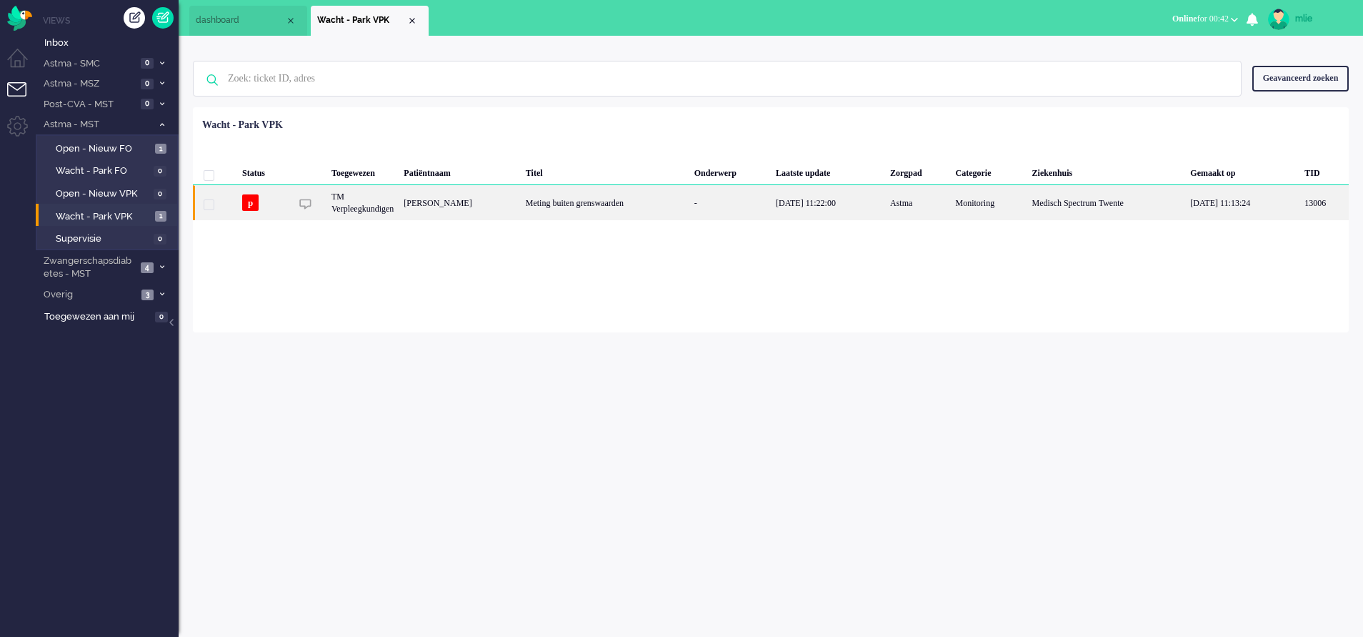
click at [862, 205] on div "[DATE] 11:22:00" at bounding box center [828, 202] width 114 height 35
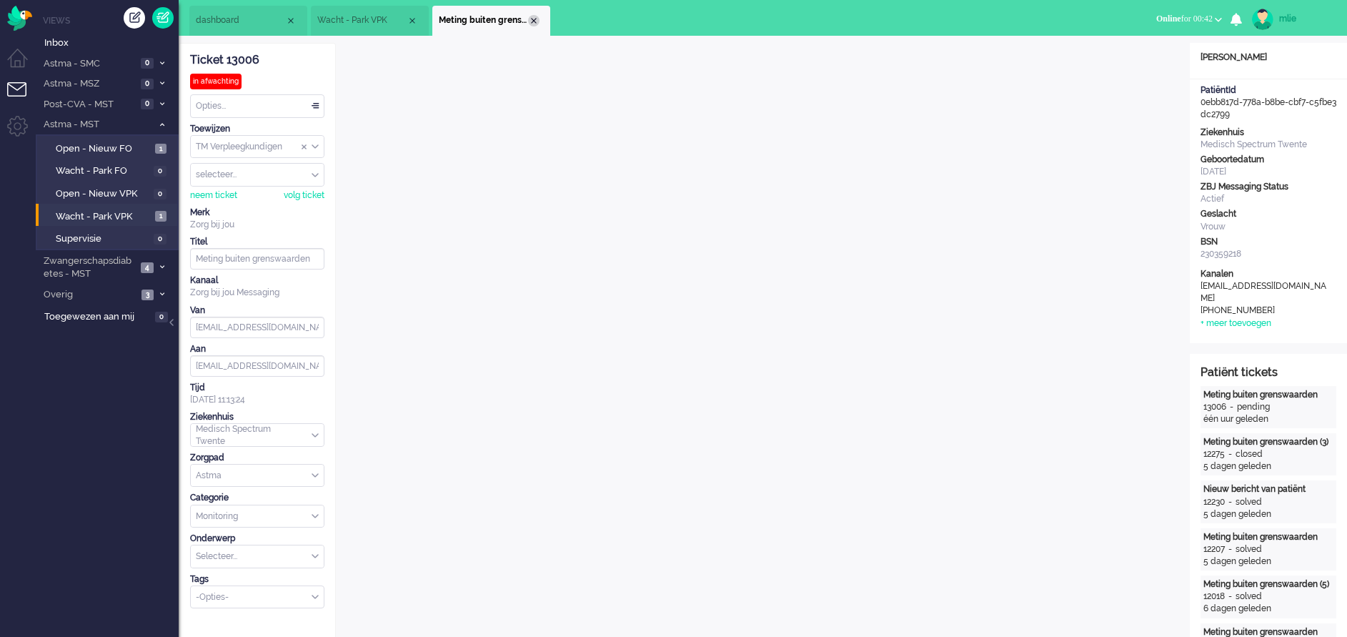
click at [529, 18] on div "Close tab" at bounding box center [533, 20] width 11 height 11
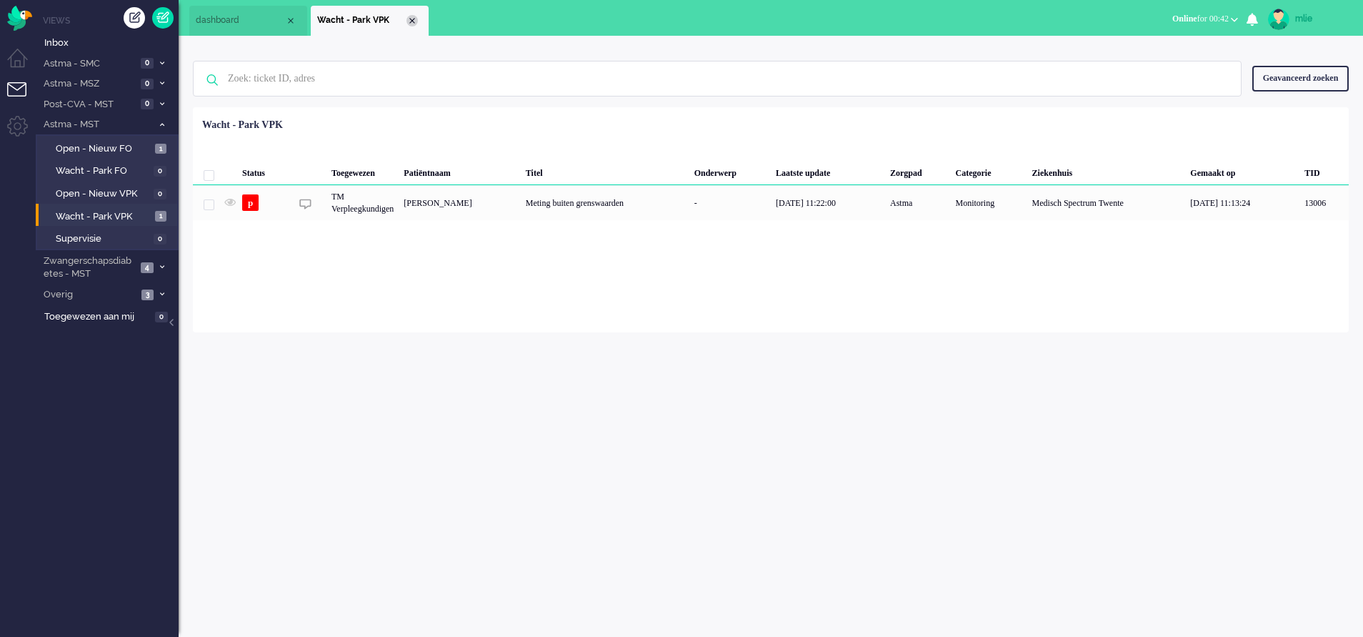
click at [417, 20] on div "Close tab" at bounding box center [412, 20] width 11 height 11
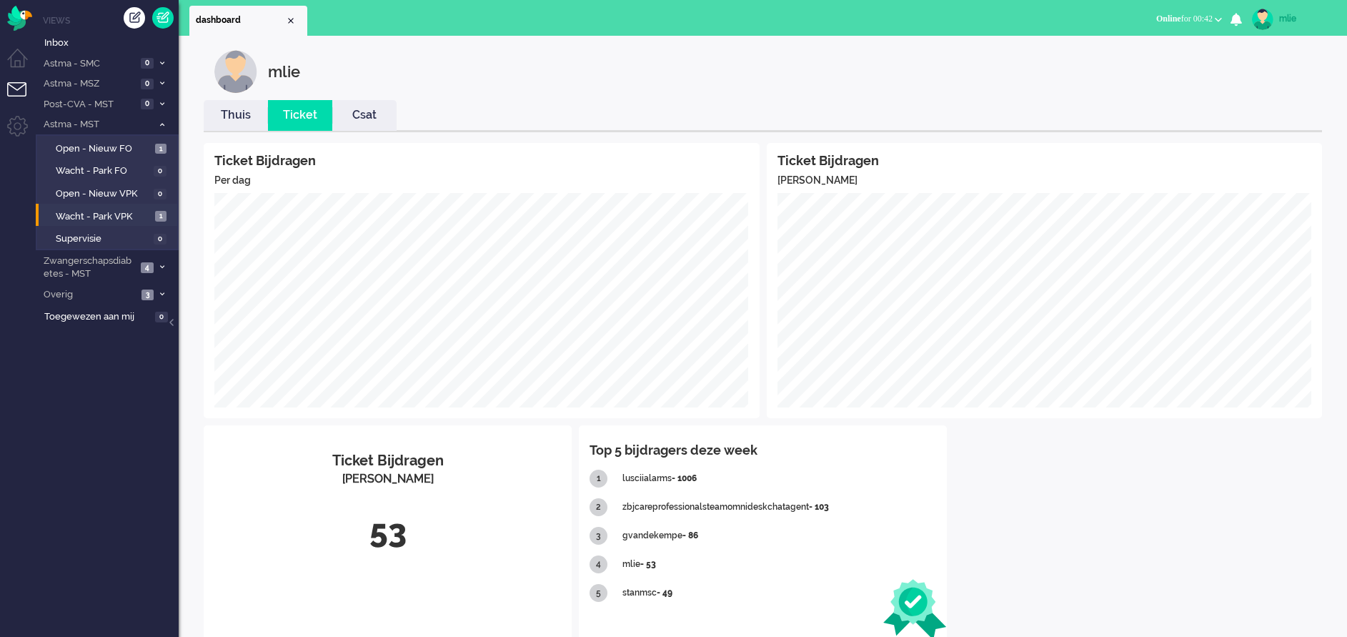
click at [234, 118] on link "Thuis" at bounding box center [236, 115] width 64 height 16
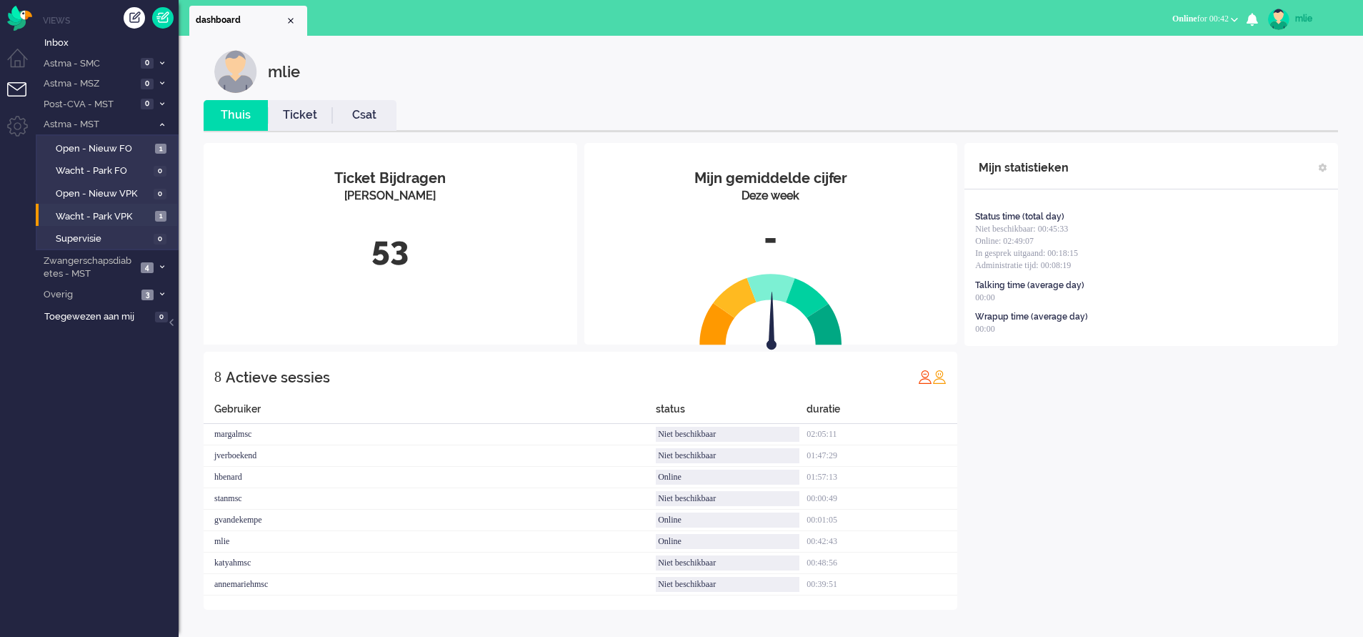
click at [294, 109] on link "Ticket" at bounding box center [300, 115] width 64 height 16
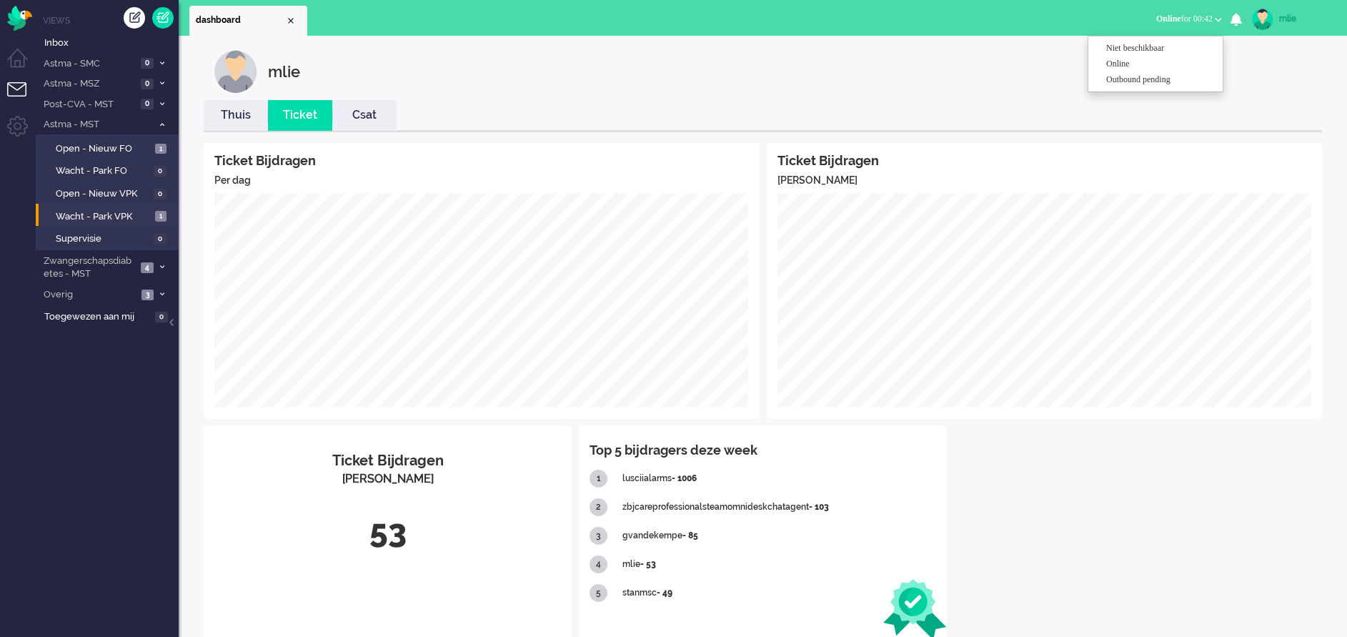
click at [1290, 16] on div "mlie" at bounding box center [1306, 18] width 54 height 14
click at [1253, 113] on link "Uitloggen" at bounding box center [1289, 115] width 99 height 14
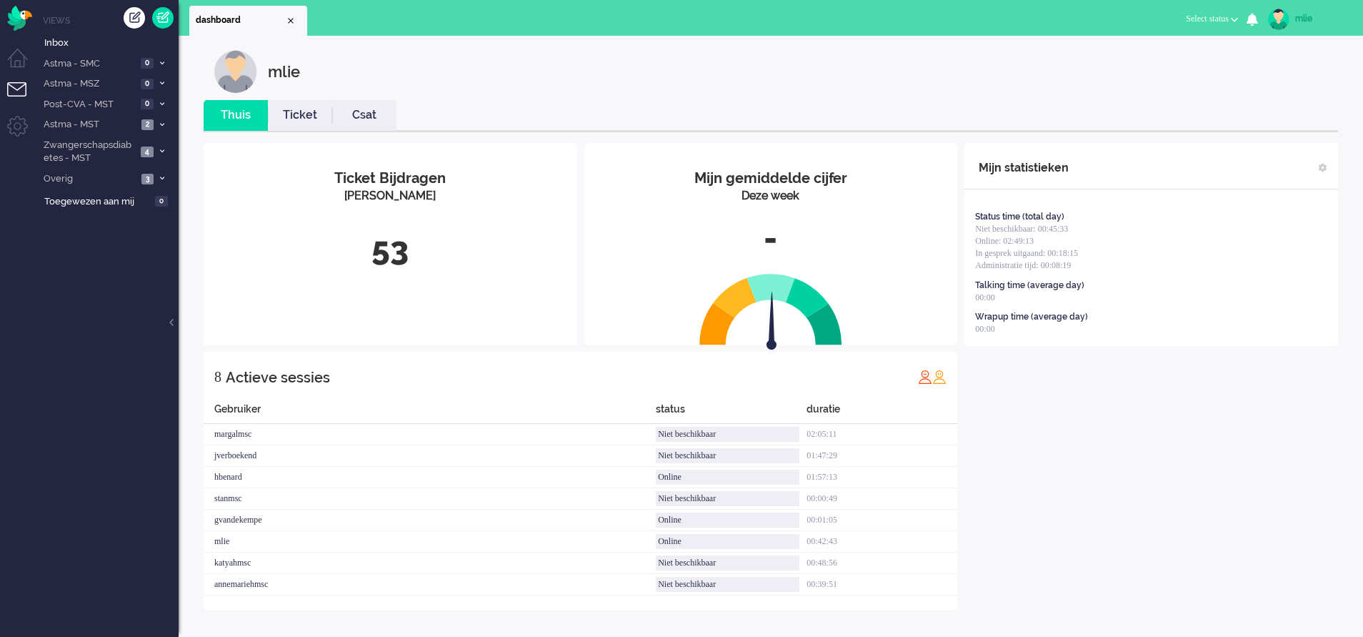
click at [1303, 13] on div "mlie" at bounding box center [1323, 18] width 54 height 14
click at [1266, 114] on link "Uitloggen" at bounding box center [1306, 115] width 99 height 14
click at [304, 109] on link "Ticket" at bounding box center [300, 115] width 64 height 16
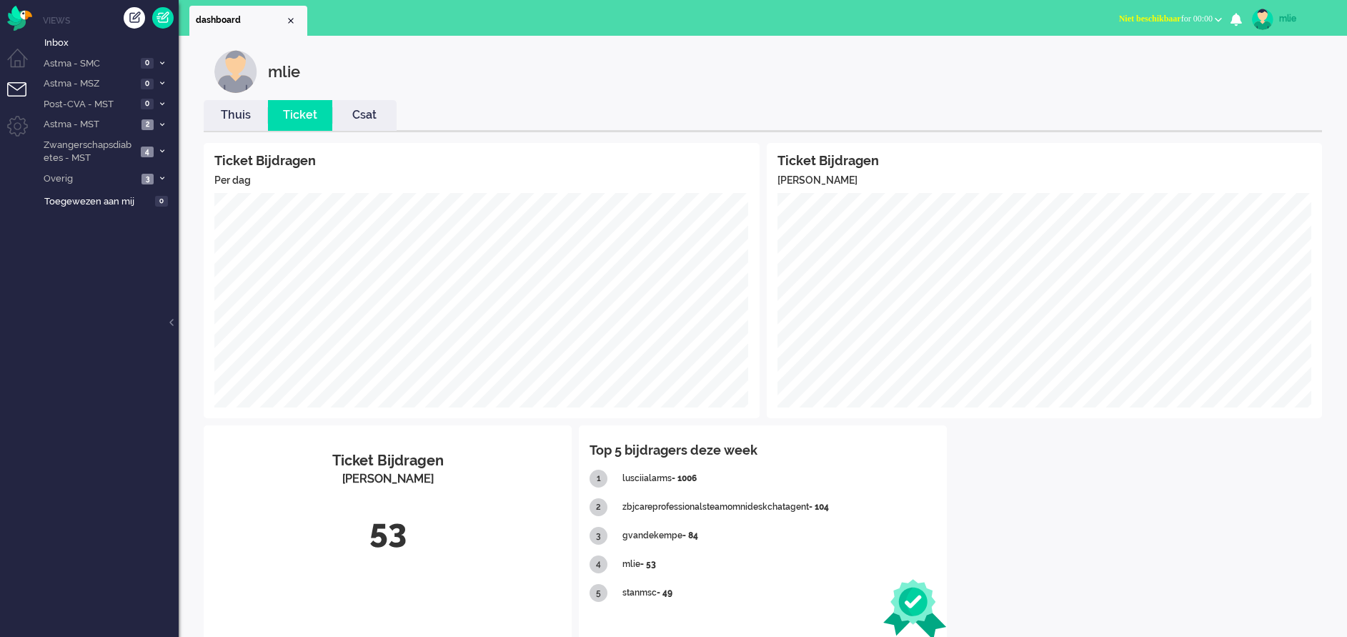
click at [235, 112] on link "Thuis" at bounding box center [236, 115] width 64 height 16
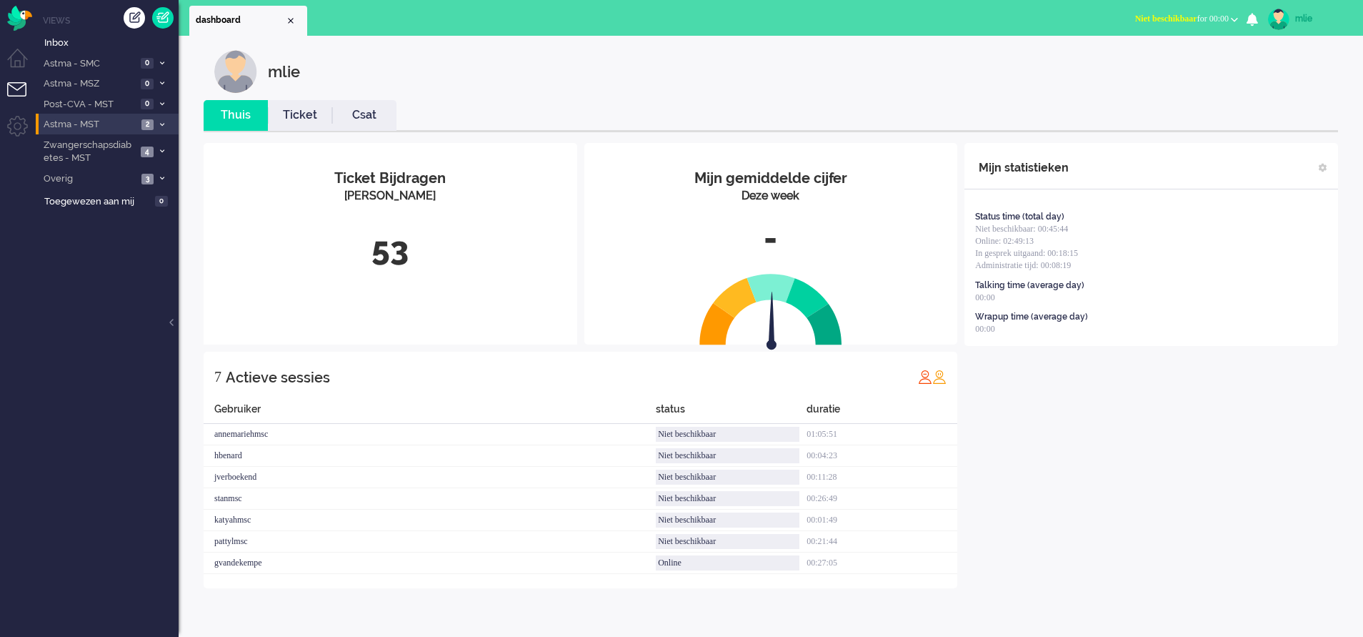
click at [164, 123] on icon at bounding box center [162, 124] width 4 height 5
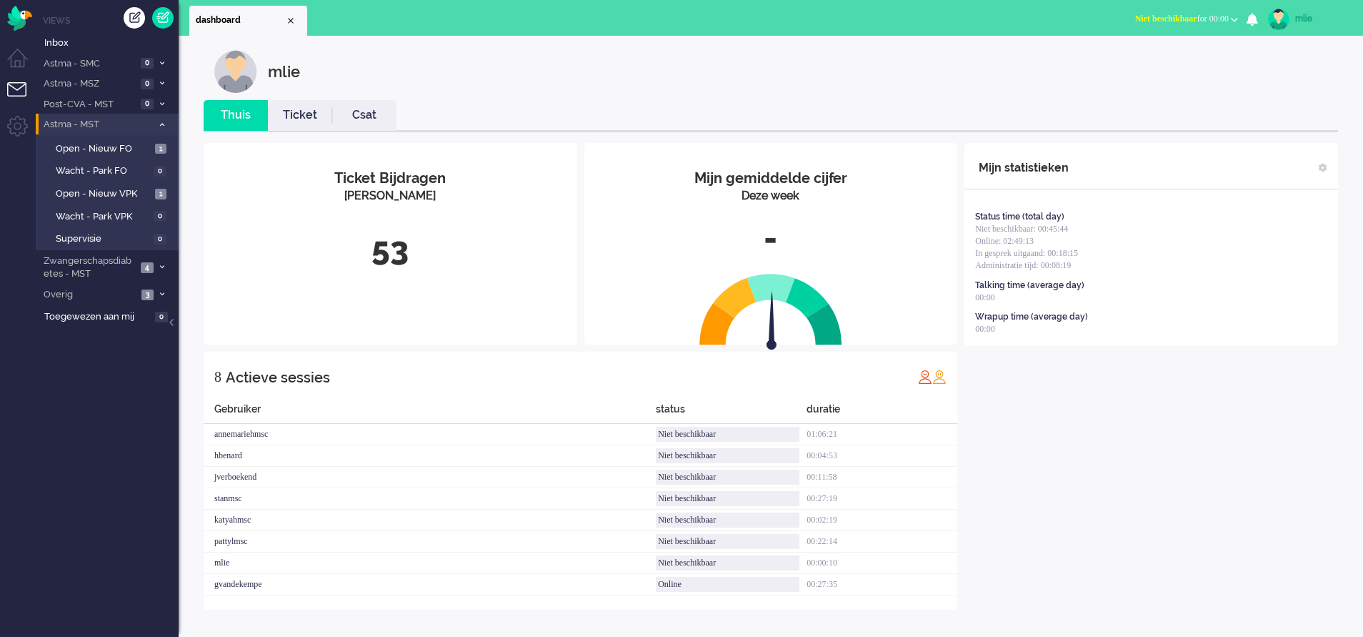
click at [1154, 17] on span "Niet beschikbaar" at bounding box center [1166, 19] width 62 height 10
click at [1144, 63] on label "Online" at bounding box center [1179, 64] width 113 height 12
click at [302, 116] on link "Ticket" at bounding box center [300, 115] width 64 height 16
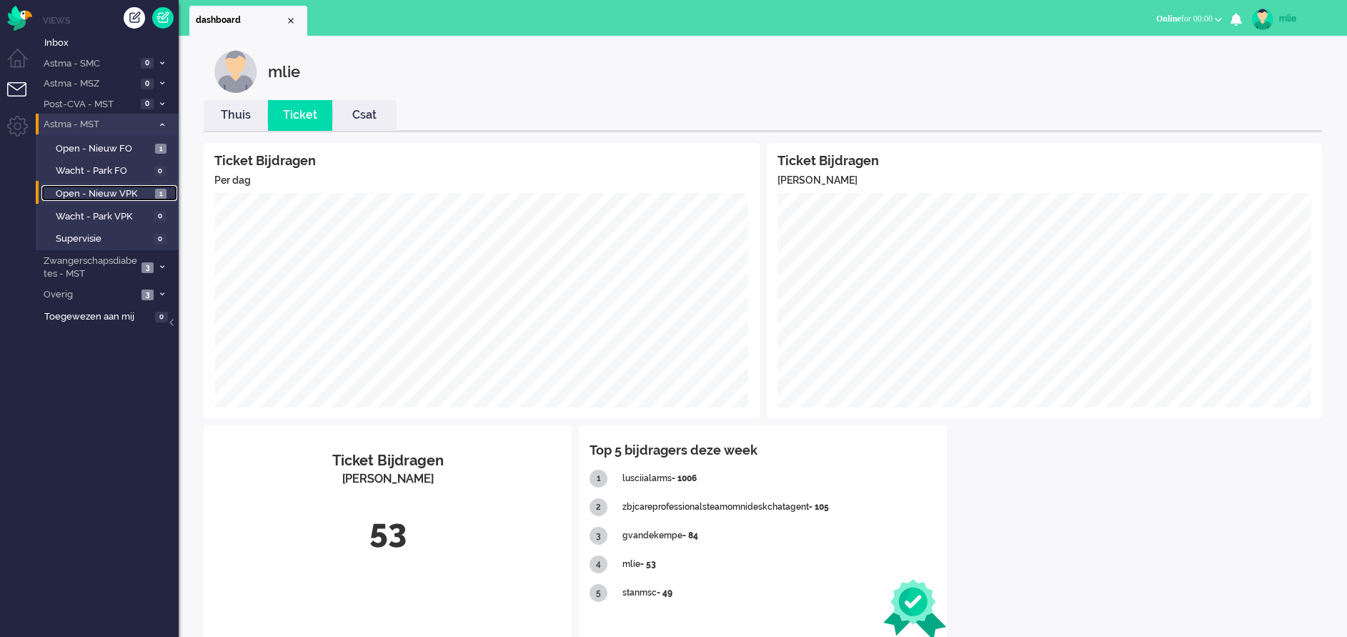
click at [99, 190] on span "Open - Nieuw VPK" at bounding box center [104, 194] width 96 height 14
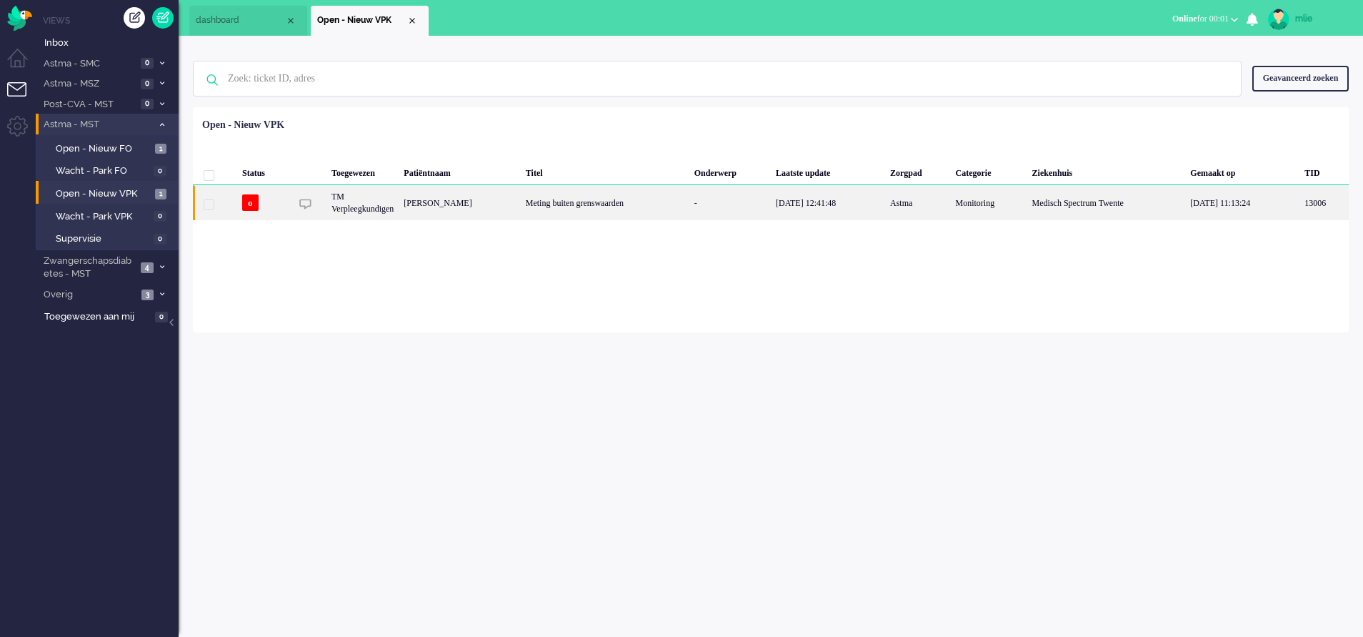
click at [690, 202] on div "Meting buiten grenswaarden" at bounding box center [605, 202] width 169 height 35
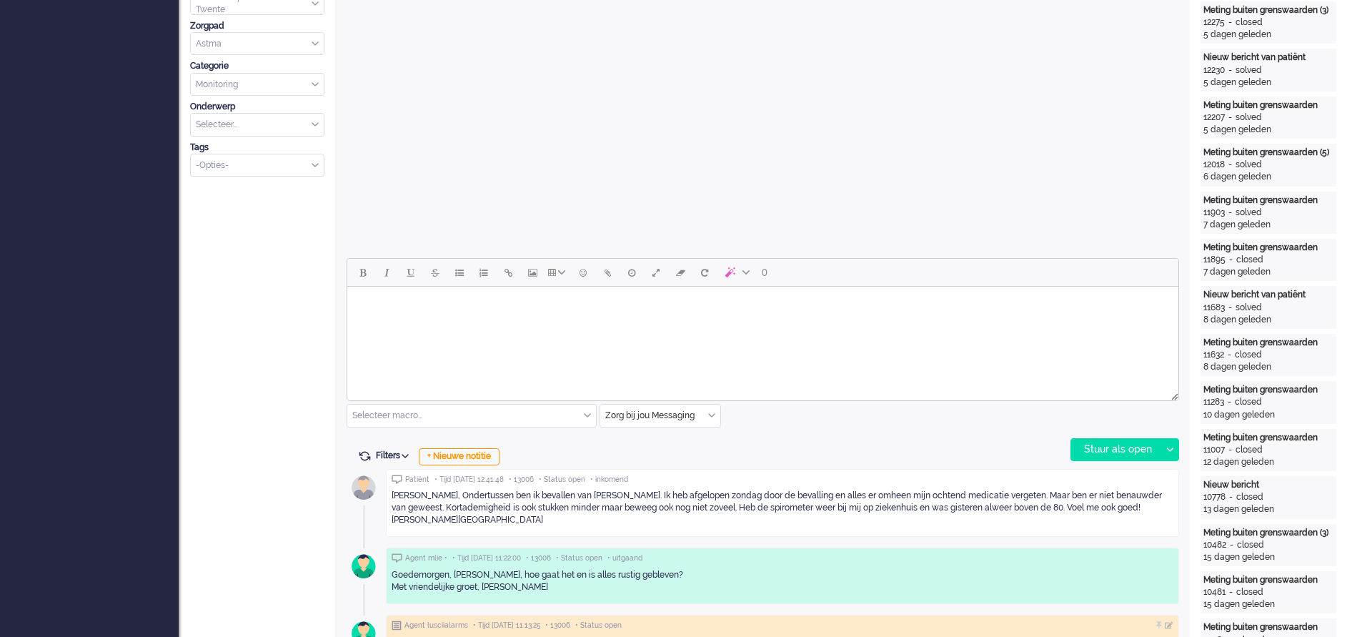
scroll to position [478, 0]
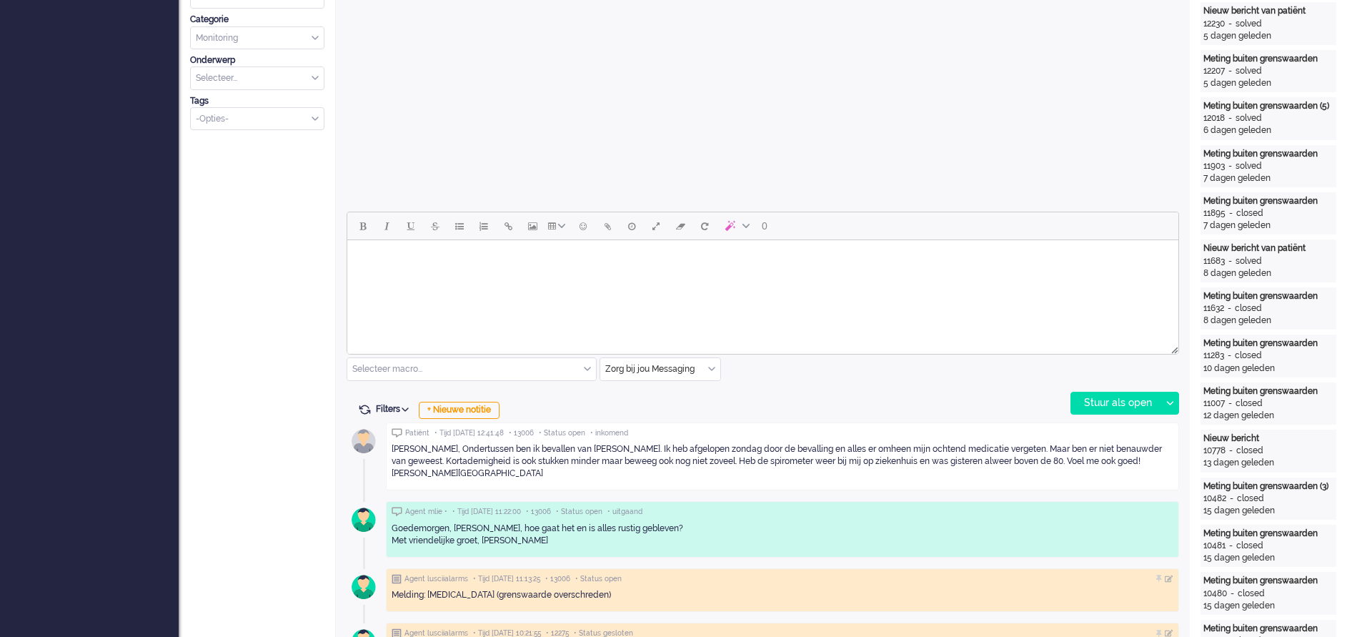
click at [487, 275] on html at bounding box center [762, 258] width 831 height 36
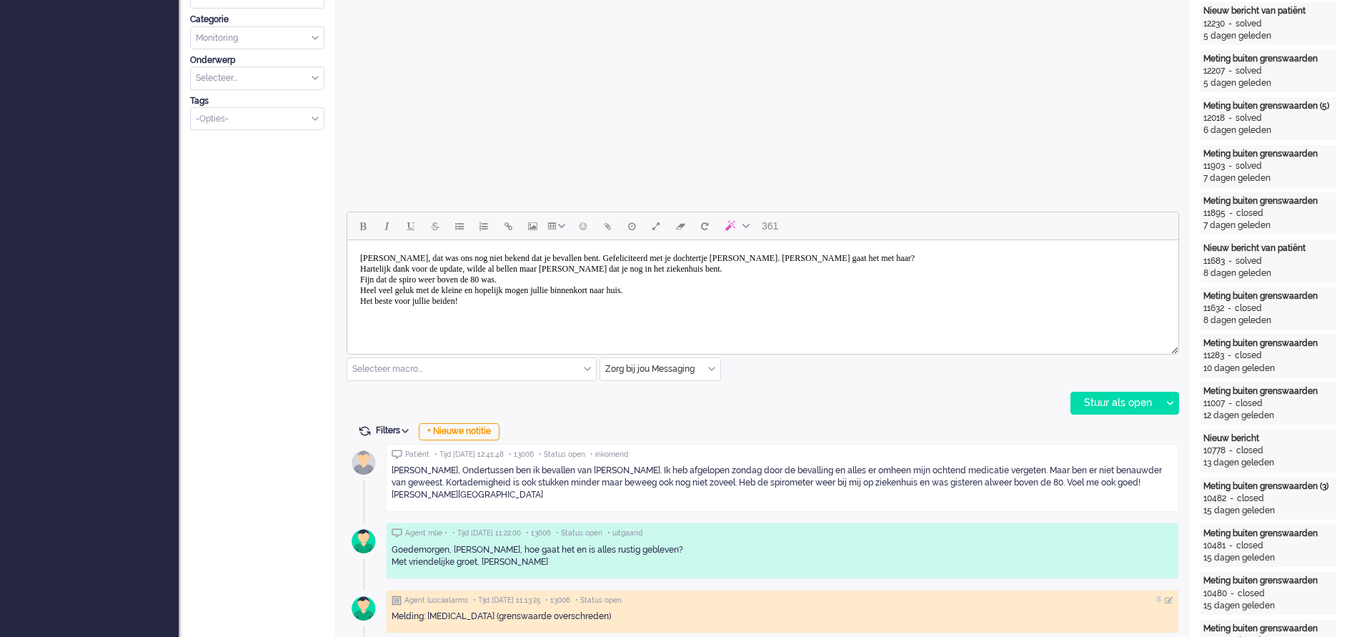
click at [909, 262] on body "Bernadine, dat was ons nog niet bekend dat je bevallen bent. Gefeliciteerd met …" at bounding box center [763, 280] width 820 height 68
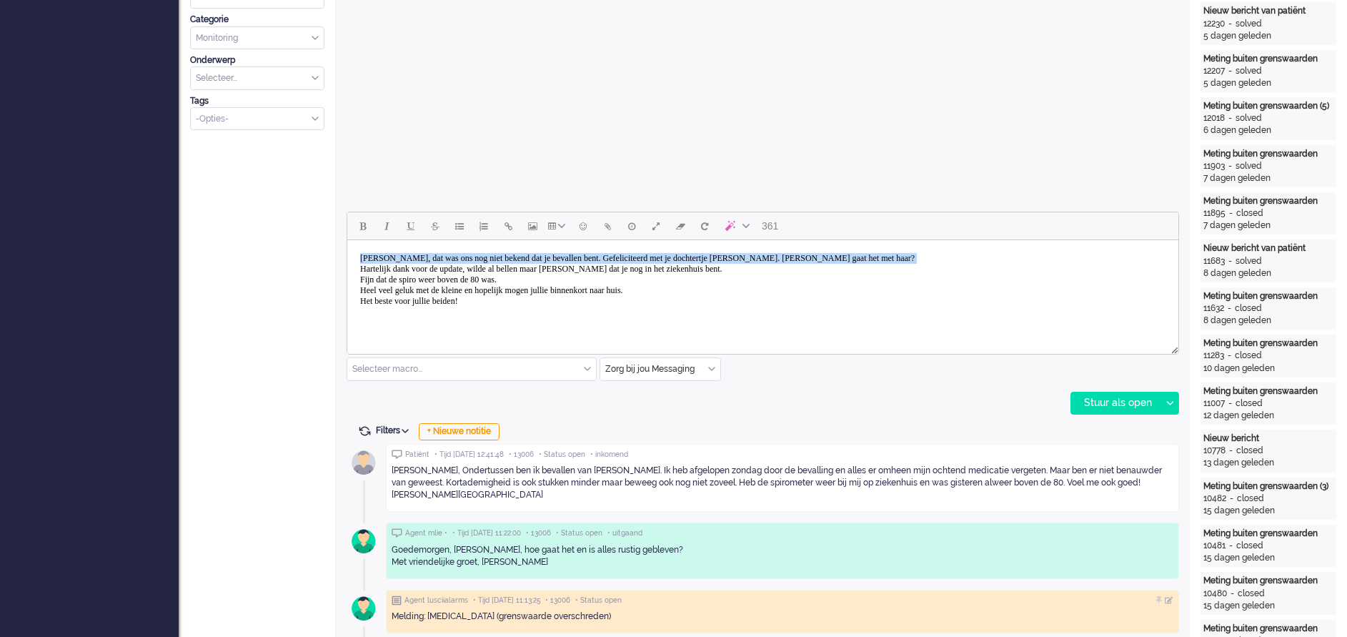
click at [909, 262] on body "Bernadine, dat was ons nog niet bekend dat je bevallen bent. Gefeliciteerd met …" at bounding box center [763, 280] width 820 height 68
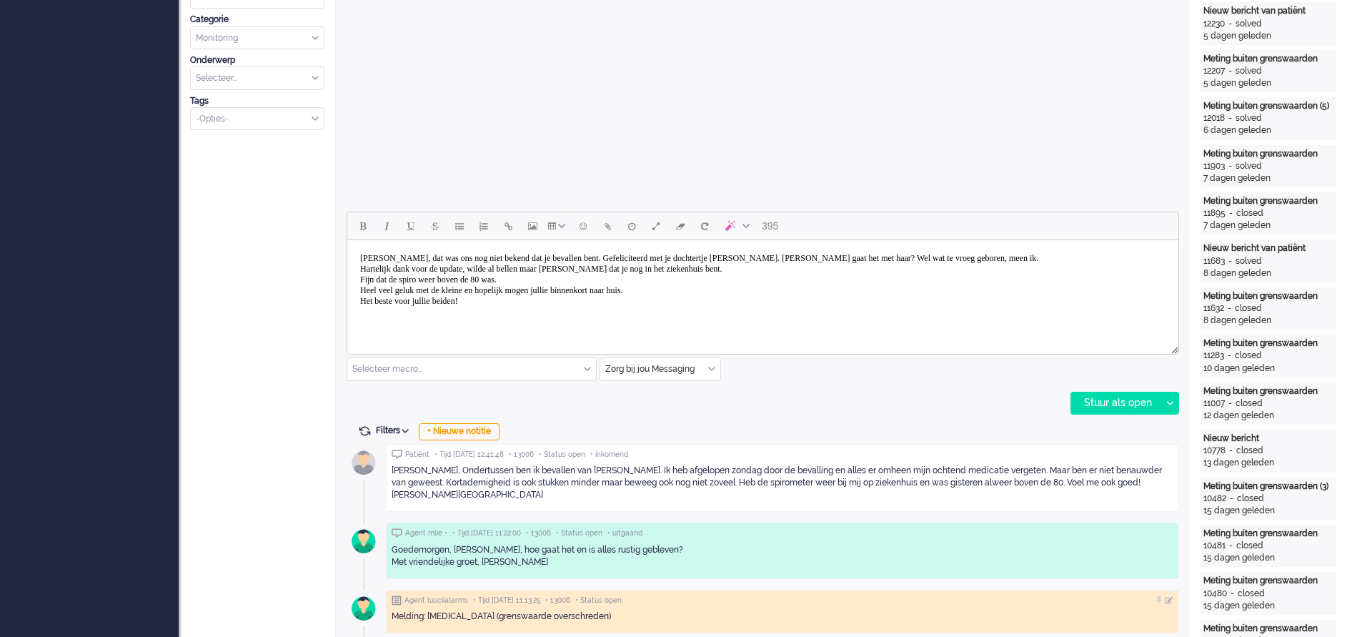
click at [487, 267] on body "Bernadine, dat was ons nog niet bekend dat je bevallen bent. Gefeliciteerd met …" at bounding box center [763, 280] width 820 height 68
click at [522, 310] on body "Bernadine, dat was ons nog niet bekend dat je bevallen bent. Gefeliciteerd met …" at bounding box center [763, 280] width 820 height 68
click at [467, 314] on body "Bernadine, dat was ons nog niet bekend dat je bevallen bent. Gefeliciteerd met …" at bounding box center [763, 285] width 820 height 79
click at [1121, 403] on div "Stuur als open" at bounding box center [1115, 402] width 89 height 21
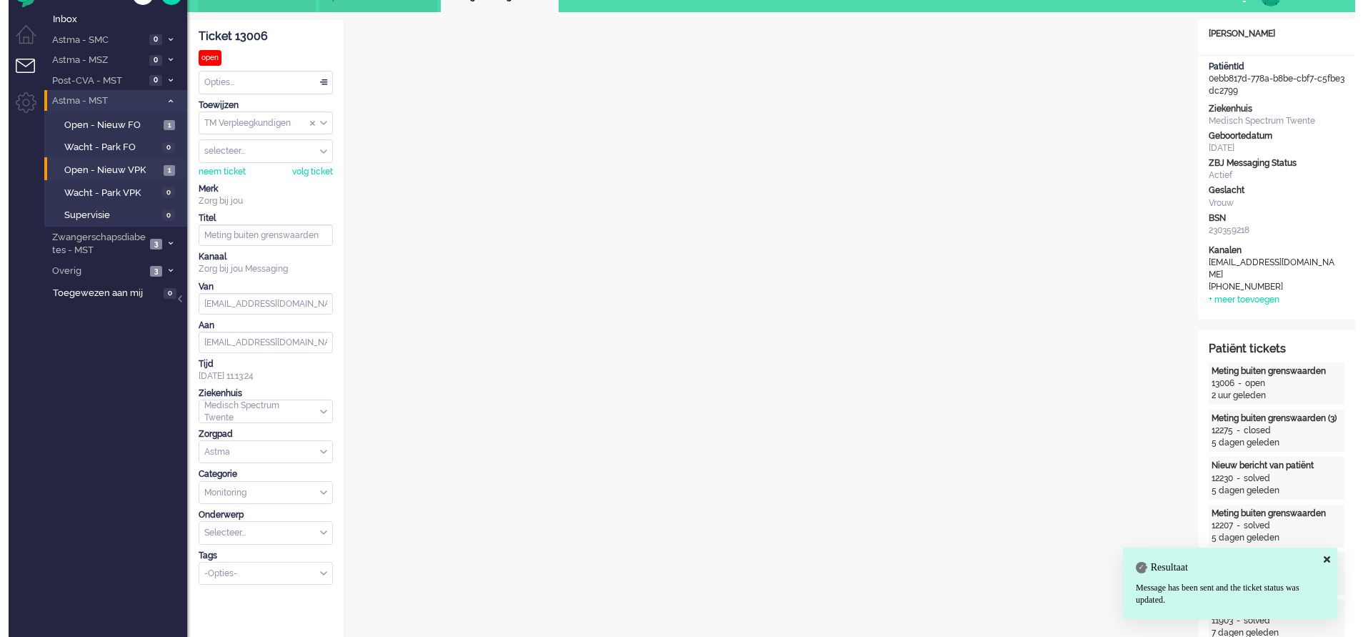
scroll to position [0, 0]
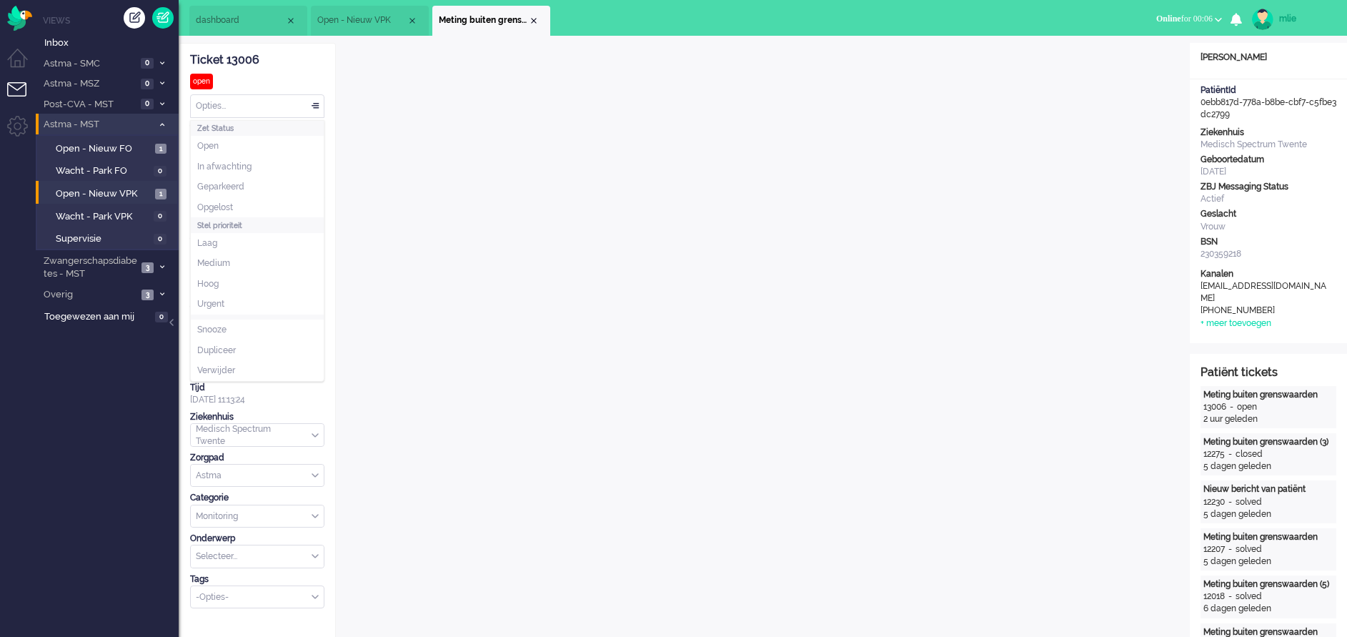
click at [315, 99] on div "Opties..." at bounding box center [257, 106] width 133 height 22
click at [225, 199] on li "Opgelost" at bounding box center [257, 207] width 133 height 21
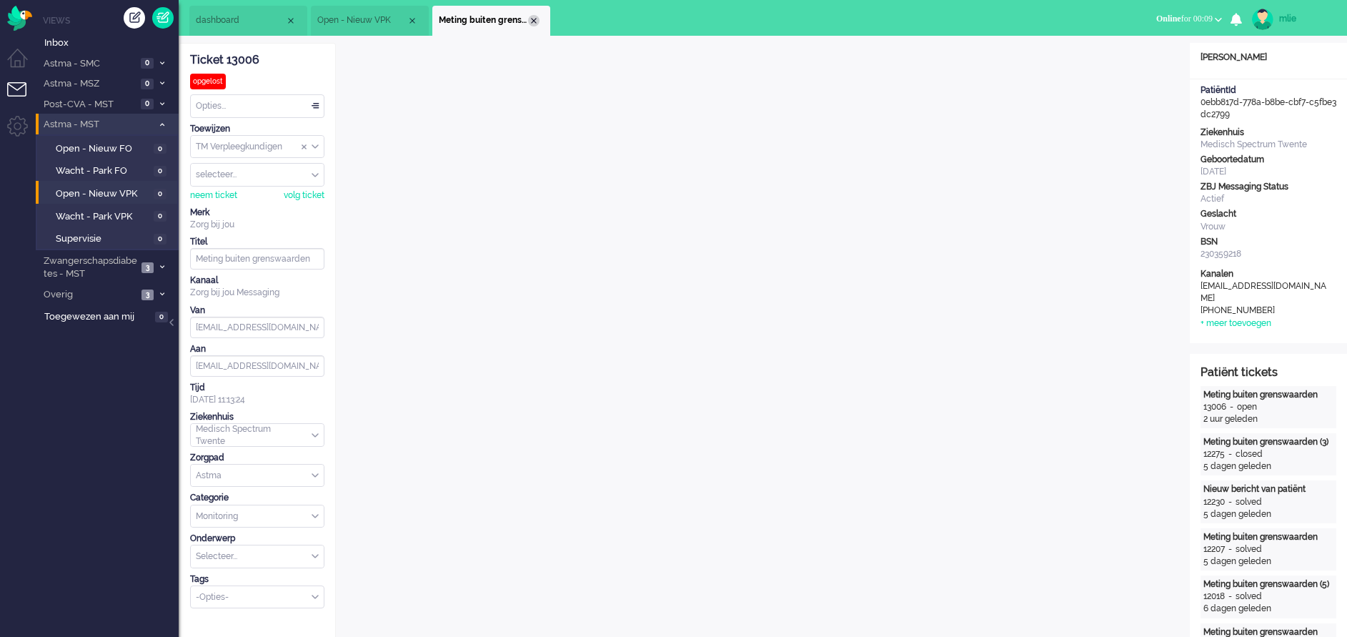
click at [529, 21] on div "Close tab" at bounding box center [533, 20] width 11 height 11
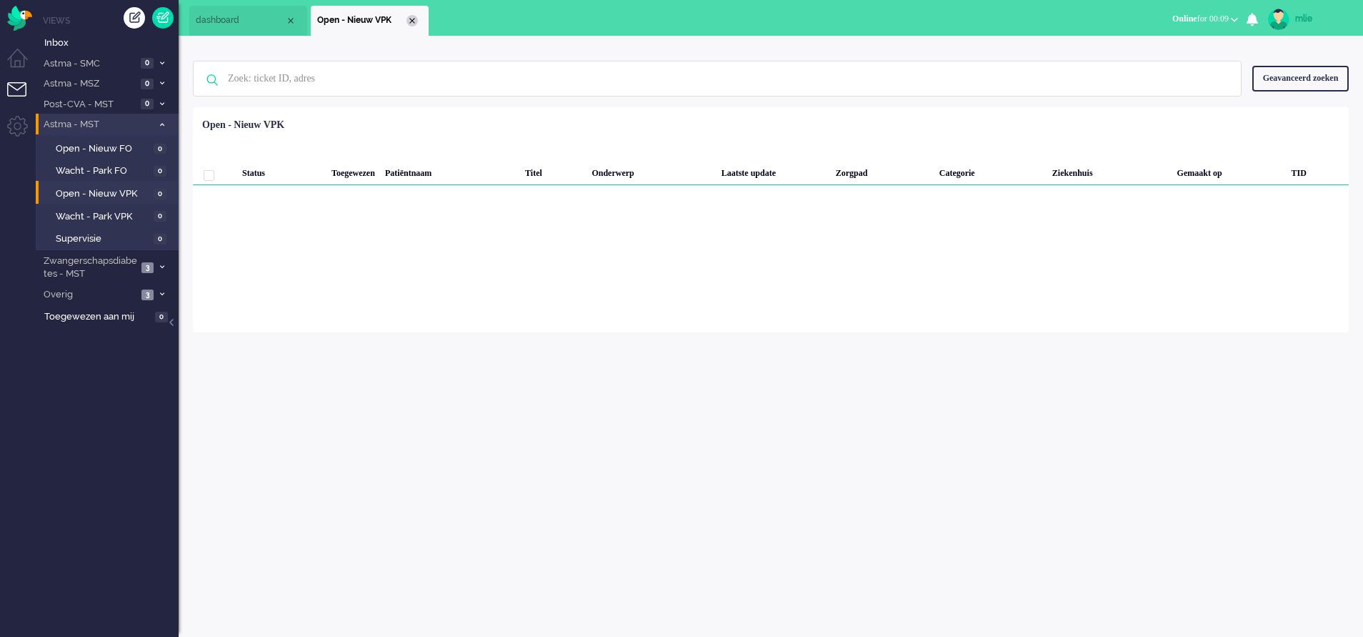
click at [411, 21] on div "Close tab" at bounding box center [412, 20] width 11 height 11
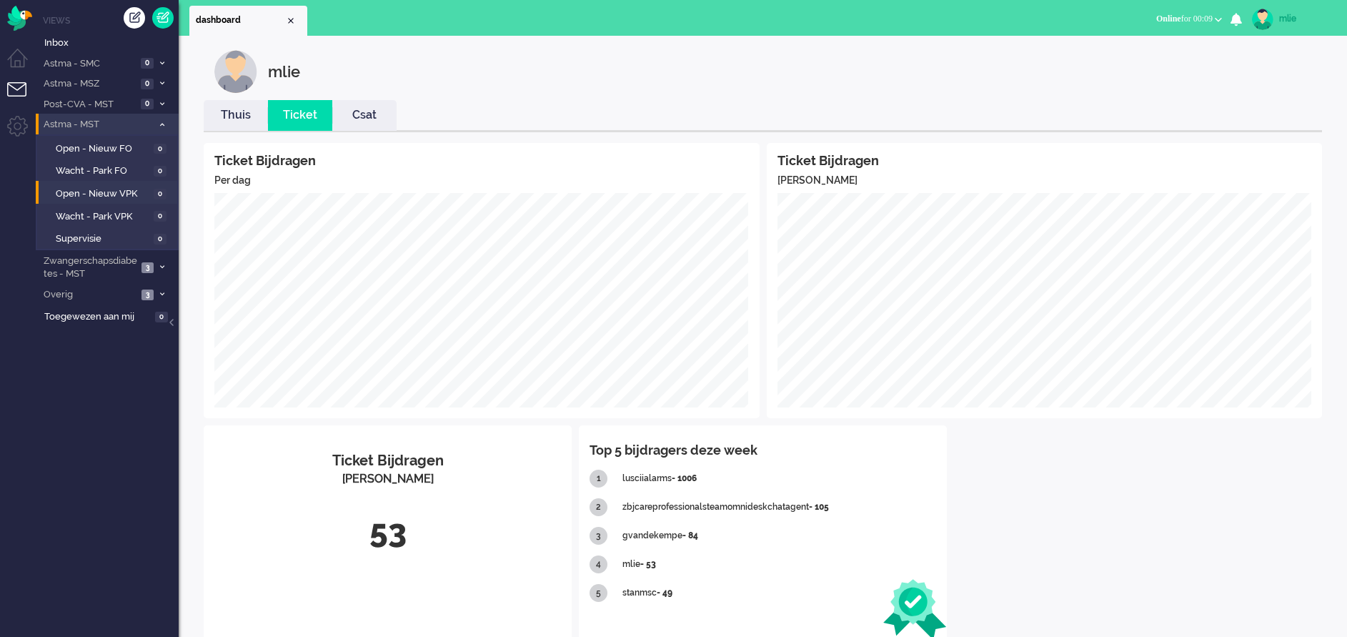
click at [237, 120] on link "Thuis" at bounding box center [236, 115] width 64 height 16
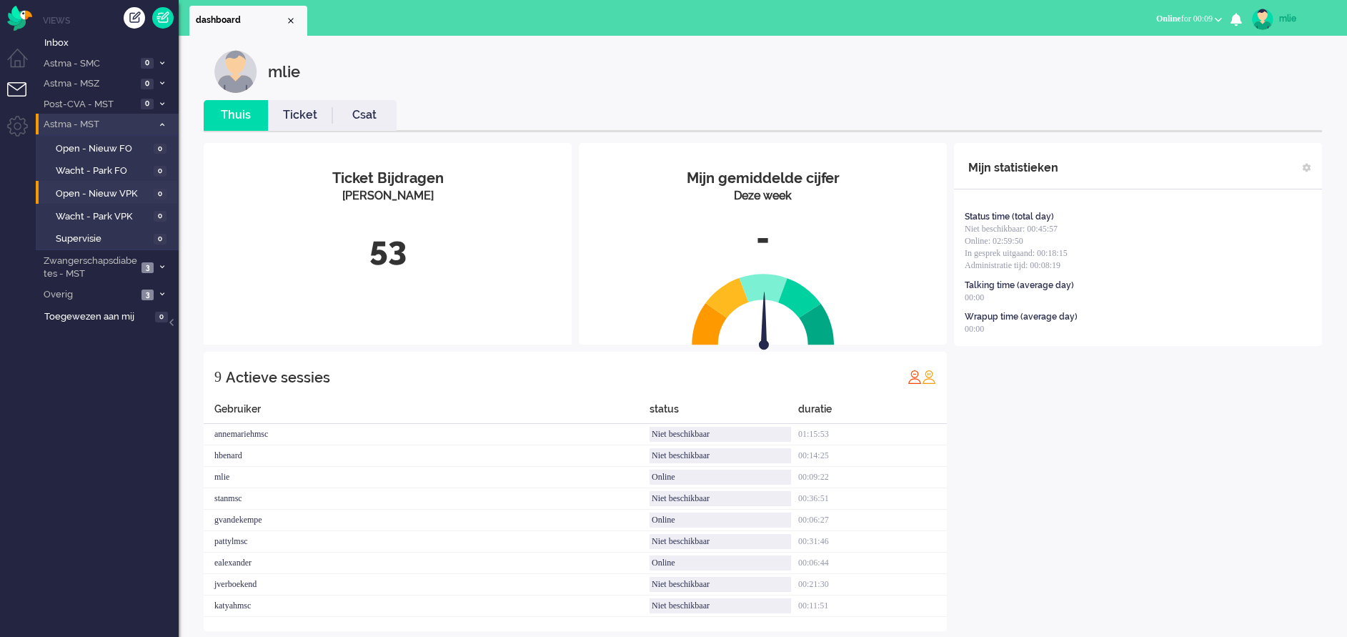
click at [302, 120] on link "Ticket" at bounding box center [300, 115] width 64 height 16
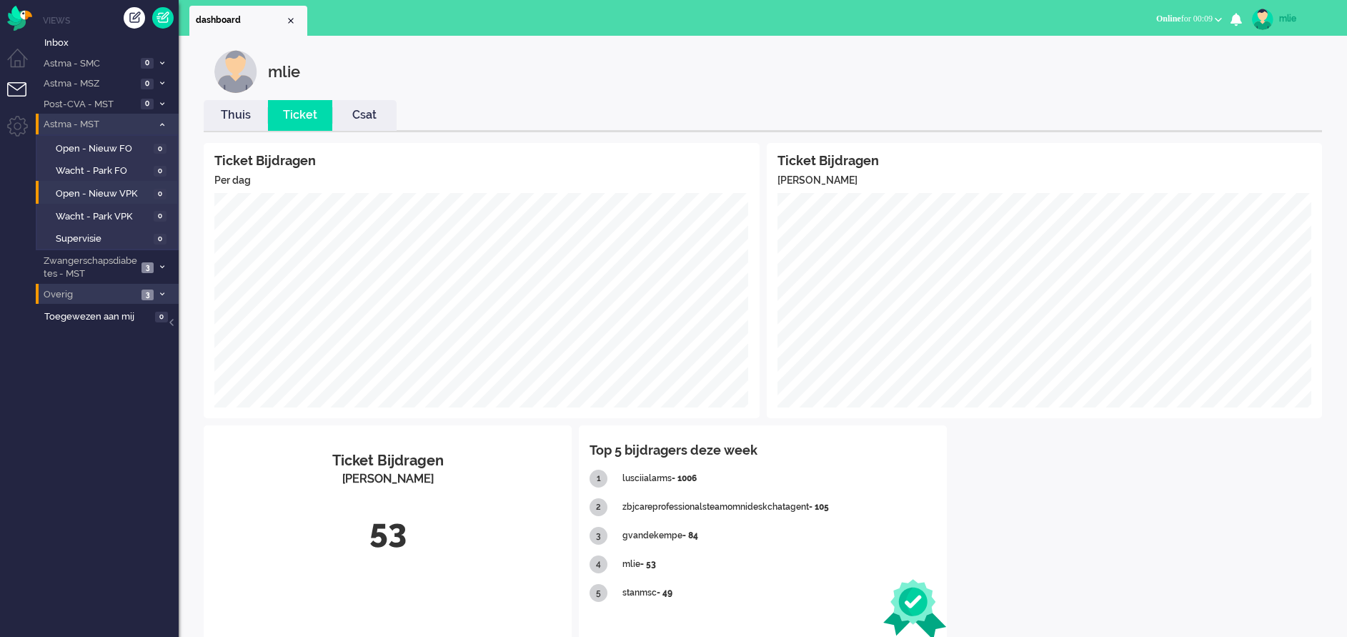
click at [59, 295] on span "Overig" at bounding box center [89, 295] width 96 height 14
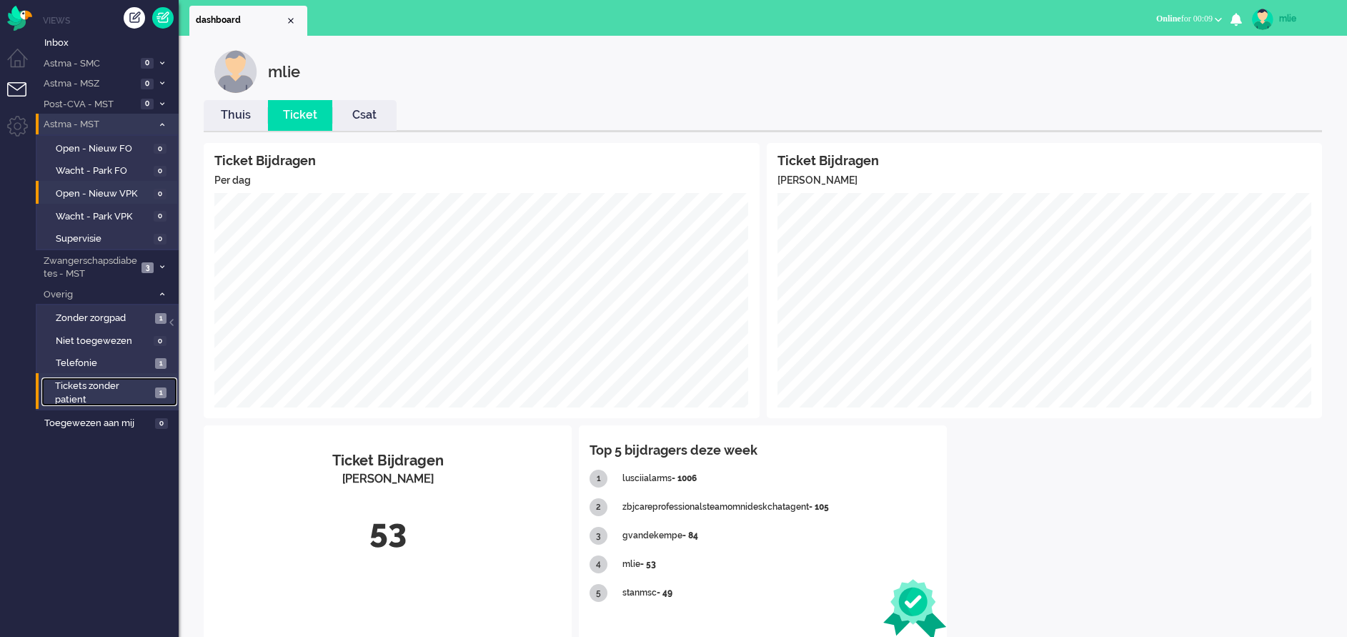
click at [75, 392] on span "Tickets zonder patient" at bounding box center [103, 392] width 96 height 26
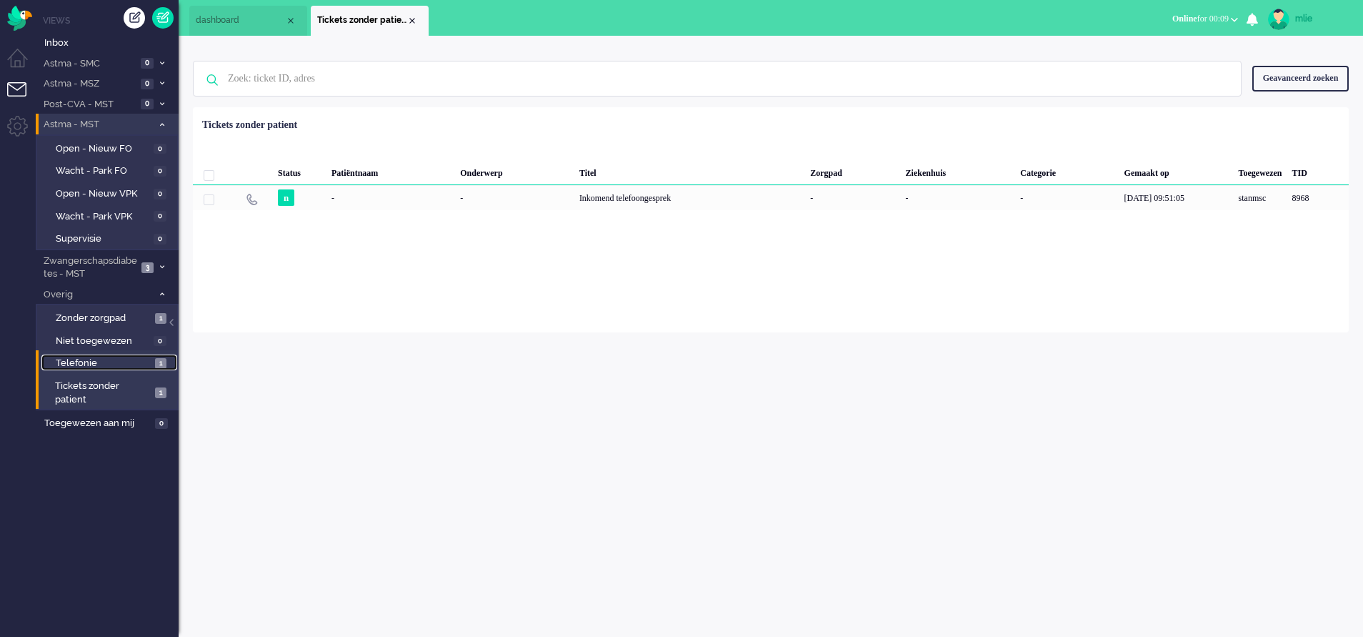
click at [63, 357] on span "Telefonie" at bounding box center [104, 364] width 96 height 14
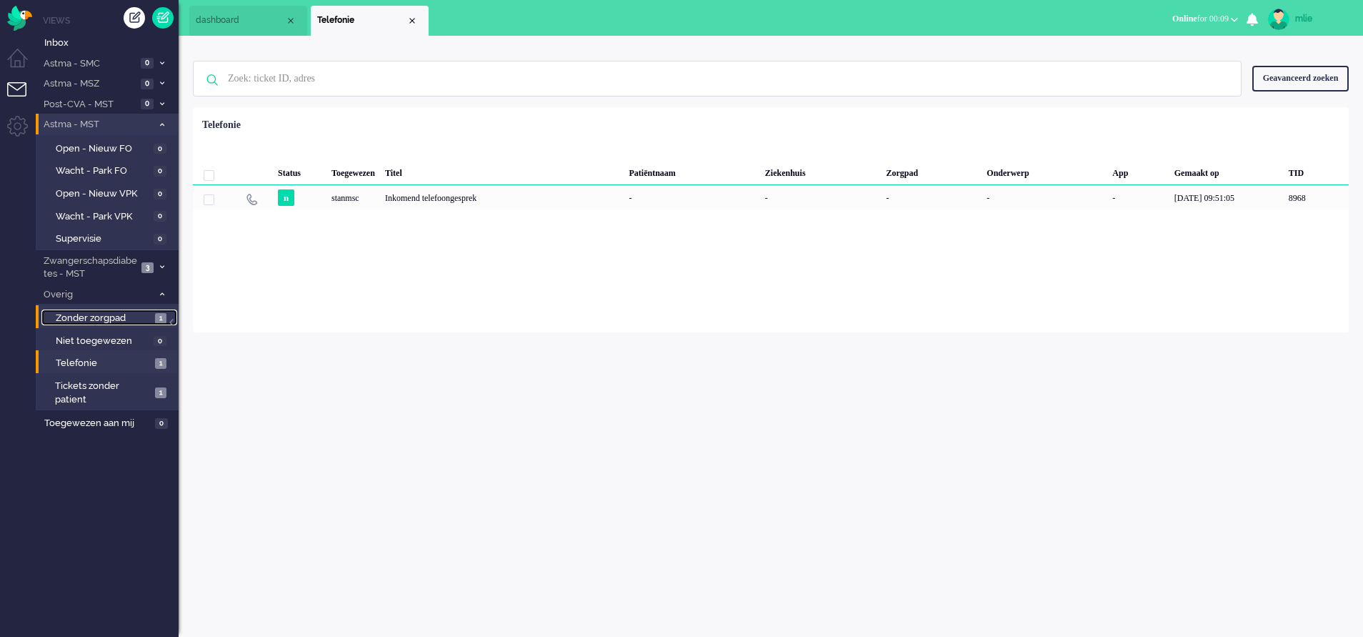
click at [82, 316] on span "Zonder zorgpad" at bounding box center [104, 319] width 96 height 14
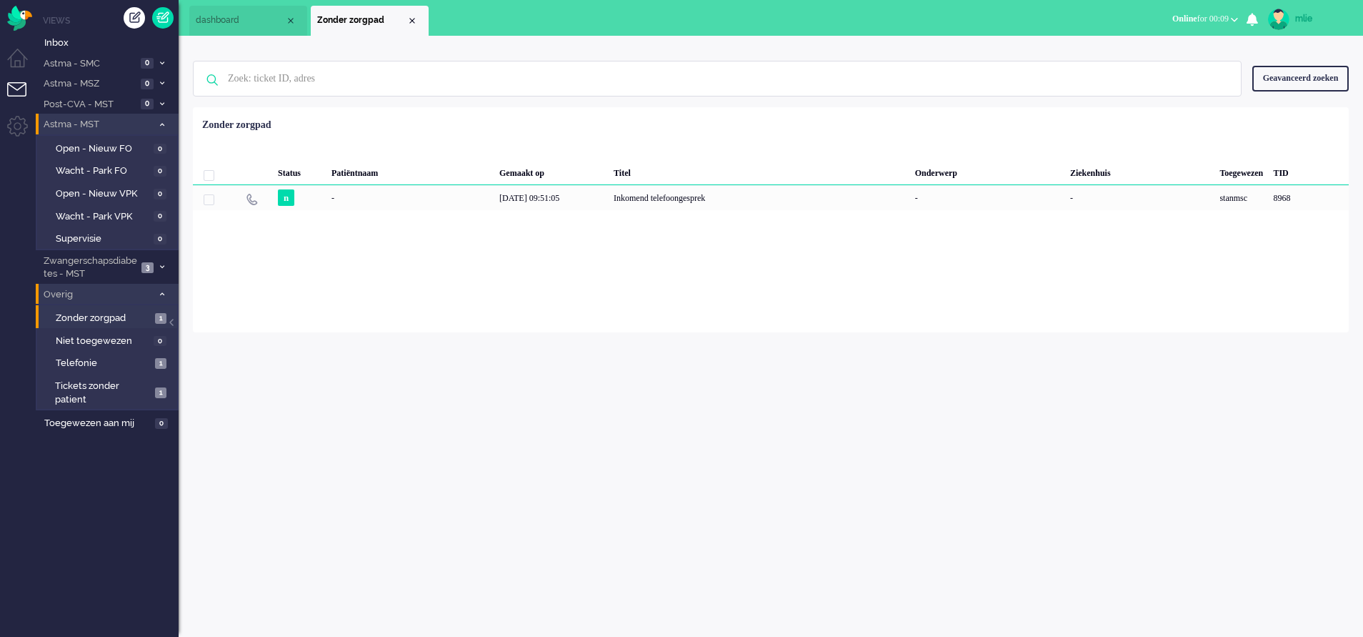
click at [162, 289] on li "Overig 3" at bounding box center [107, 294] width 143 height 21
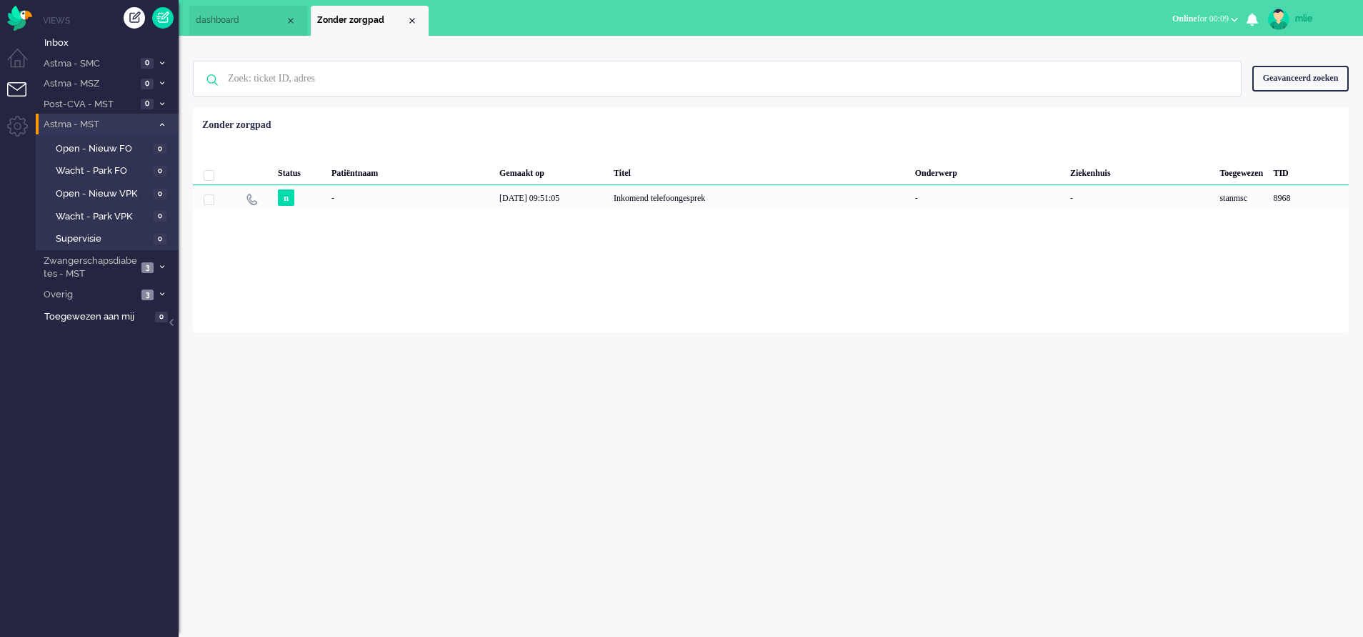
click at [161, 131] on li "Astma - MST 0" at bounding box center [107, 124] width 143 height 21
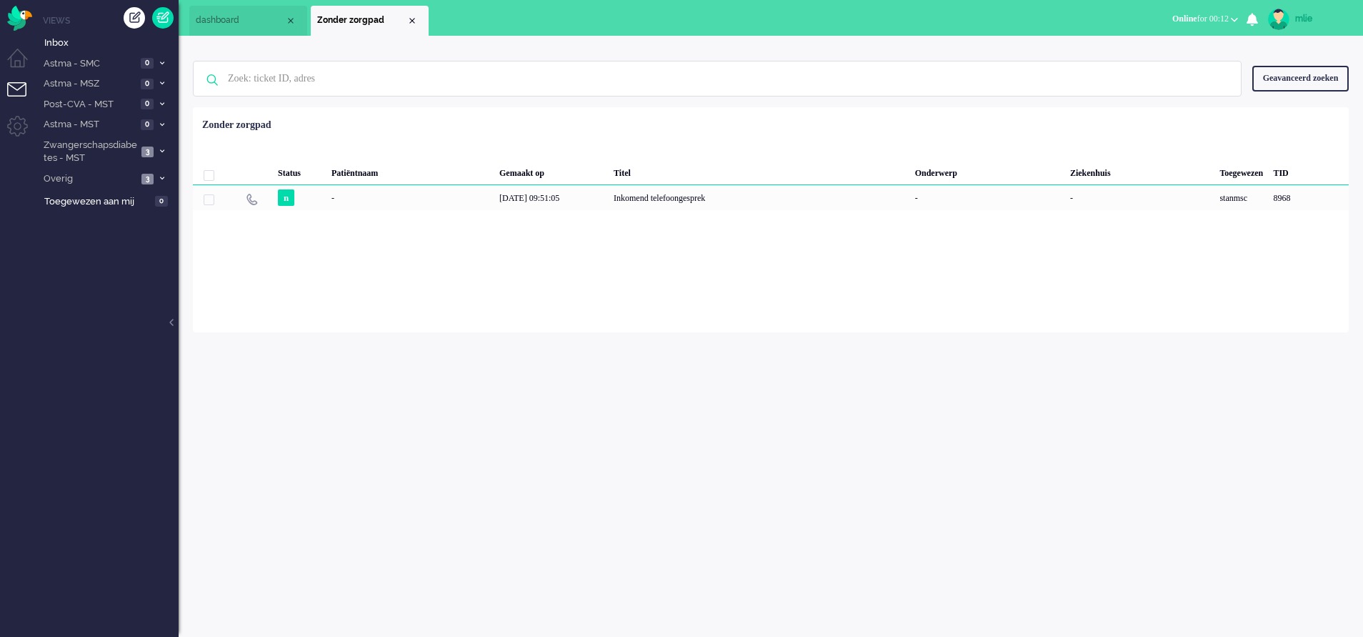
click at [223, 16] on span "dashboard" at bounding box center [240, 20] width 89 height 12
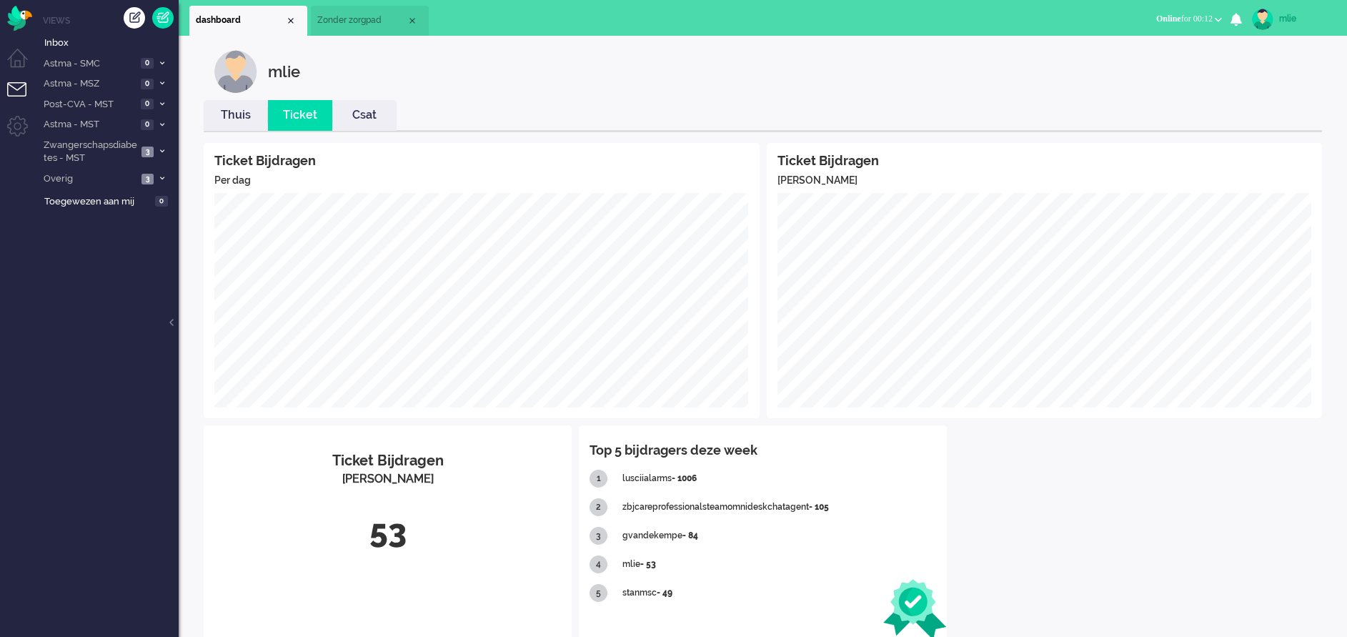
click at [383, 24] on span "Zonder zorgpad" at bounding box center [361, 20] width 89 height 12
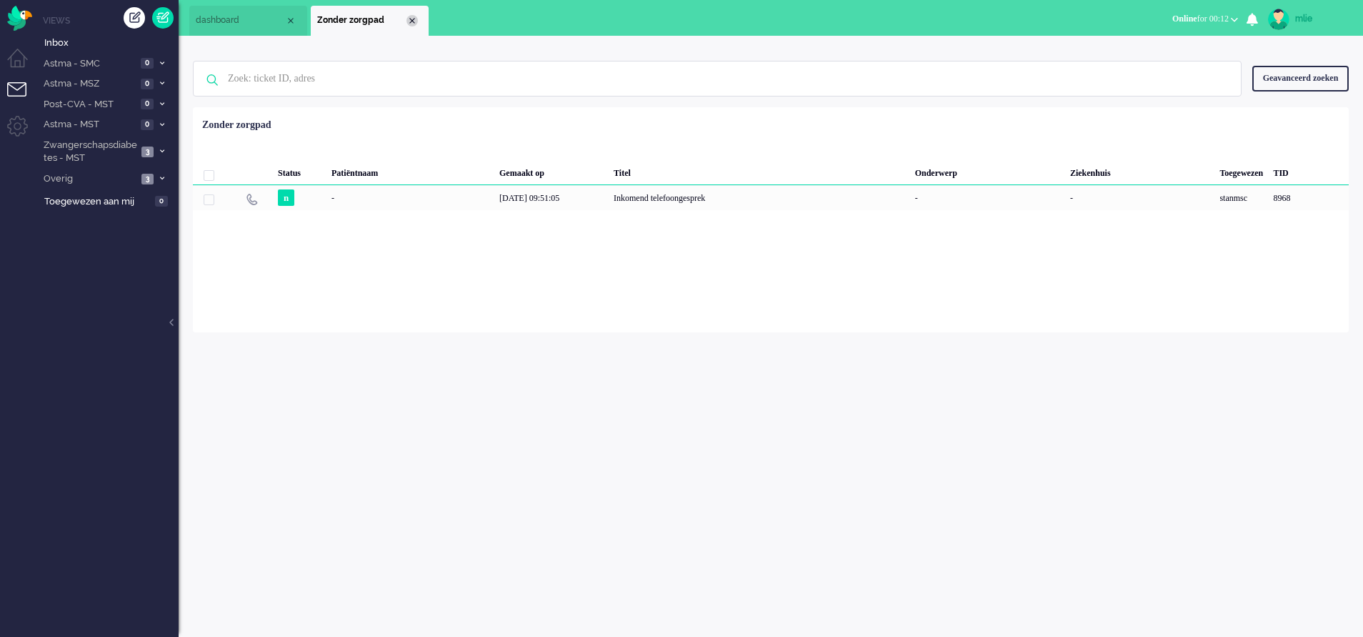
click at [413, 19] on div "Close tab" at bounding box center [412, 20] width 11 height 11
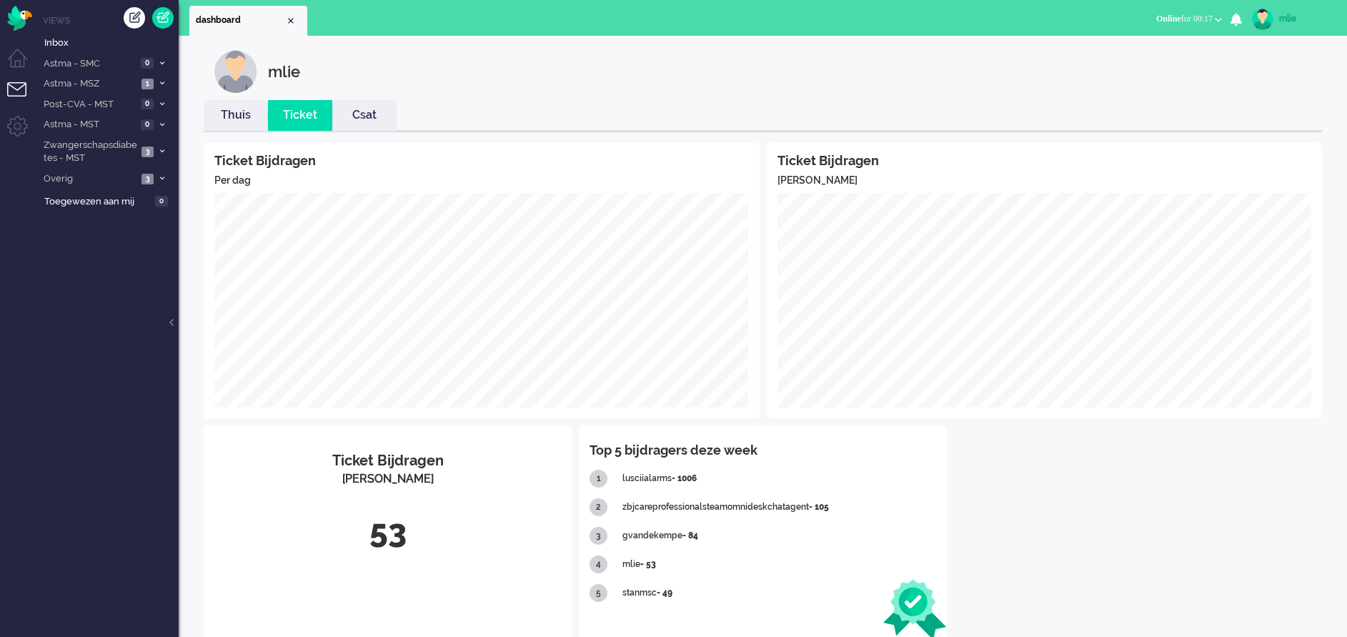
click at [1290, 14] on div "mlie" at bounding box center [1306, 18] width 54 height 14
click at [1245, 115] on link "Uitloggen" at bounding box center [1289, 115] width 99 height 14
